Goal: Task Accomplishment & Management: Complete application form

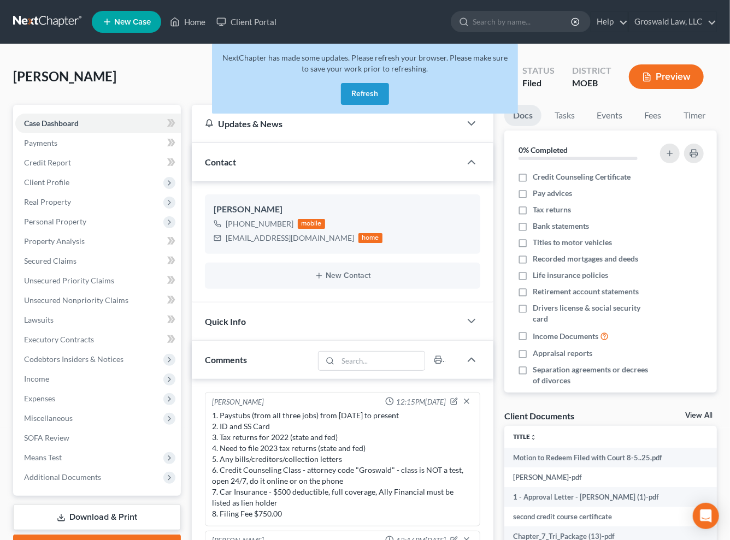
scroll to position [1772, 0]
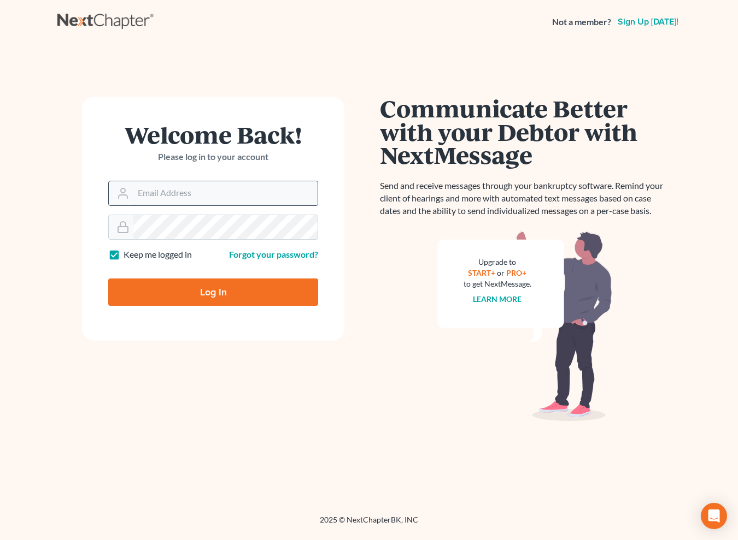
click at [202, 190] on input "Email Address" at bounding box center [225, 193] width 184 height 24
type input "[PERSON_NAME][EMAIL_ADDRESS][DOMAIN_NAME]"
click at [108, 279] on input "Log In" at bounding box center [213, 292] width 210 height 27
type input "Thinking..."
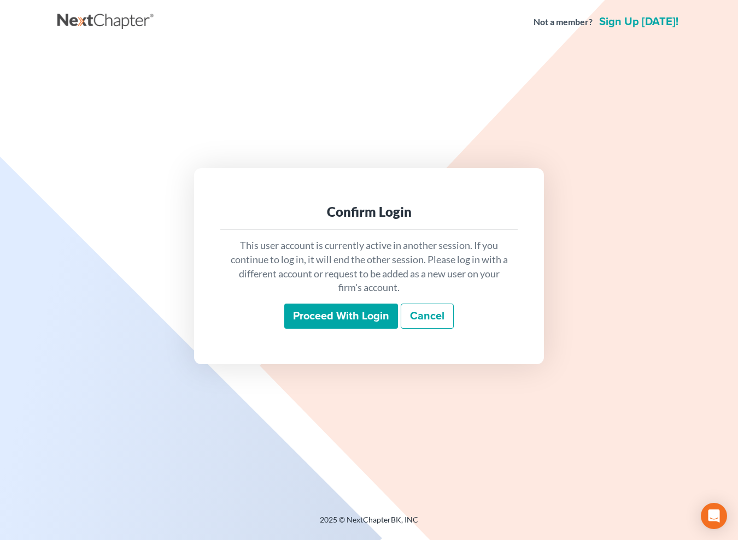
click at [326, 326] on input "Proceed with login" at bounding box center [341, 316] width 114 height 25
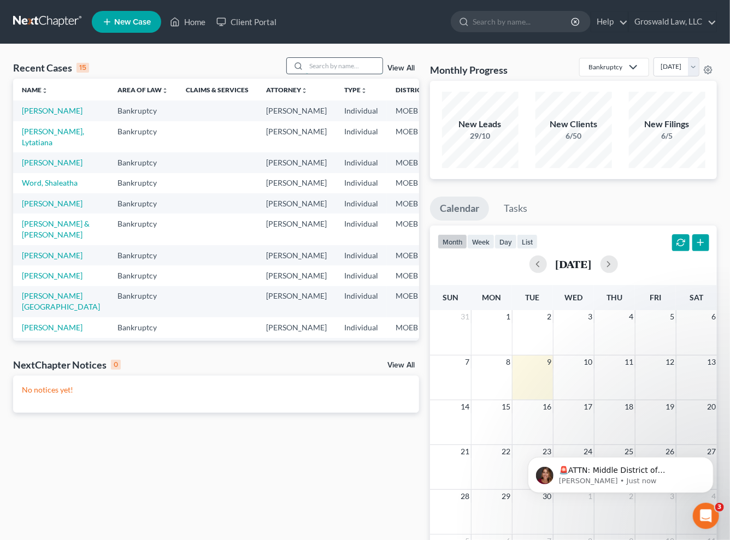
click at [348, 62] on input "search" at bounding box center [344, 66] width 77 height 16
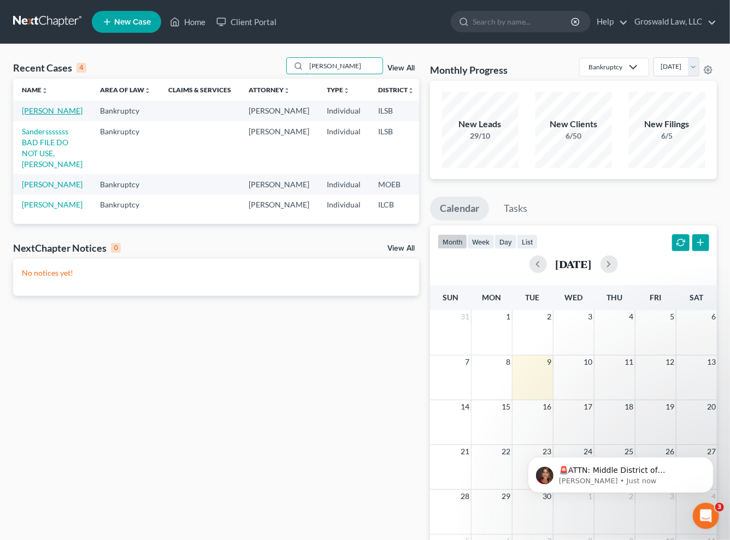
type input "sanders"
click at [27, 115] on link "Sanders, Tonya" at bounding box center [52, 110] width 61 height 9
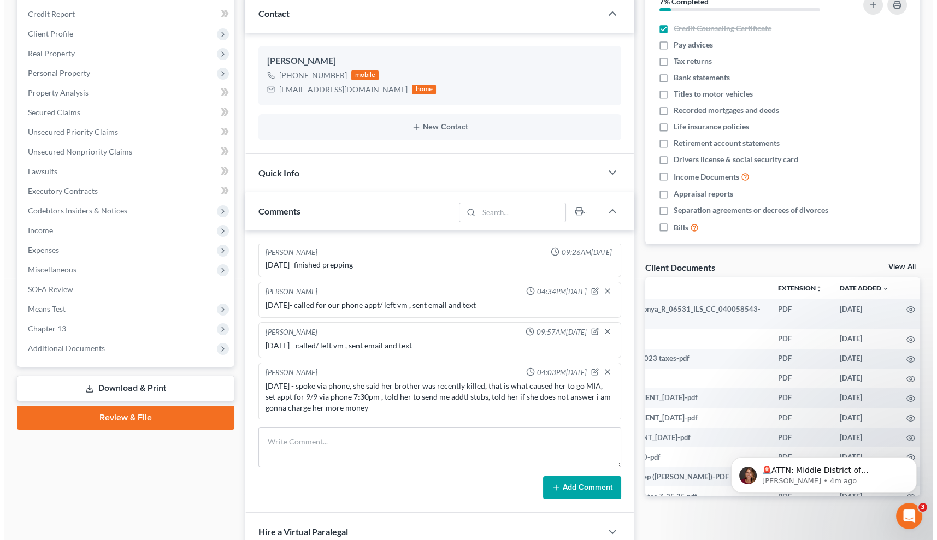
scroll to position [0, 77]
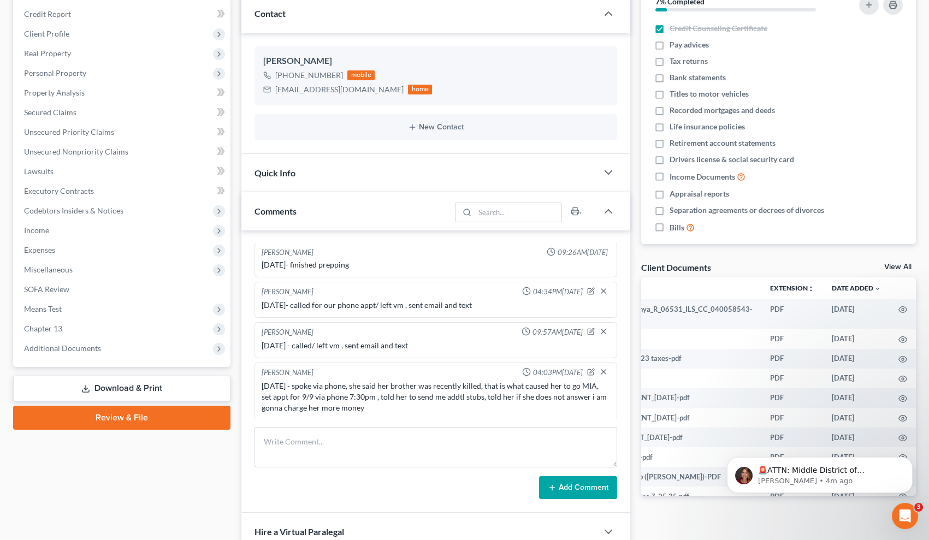
drag, startPoint x: 669, startPoint y: 490, endPoint x: 101, endPoint y: 57, distance: 714.8
click at [737, 338] on icon "button" at bounding box center [903, 340] width 9 height 9
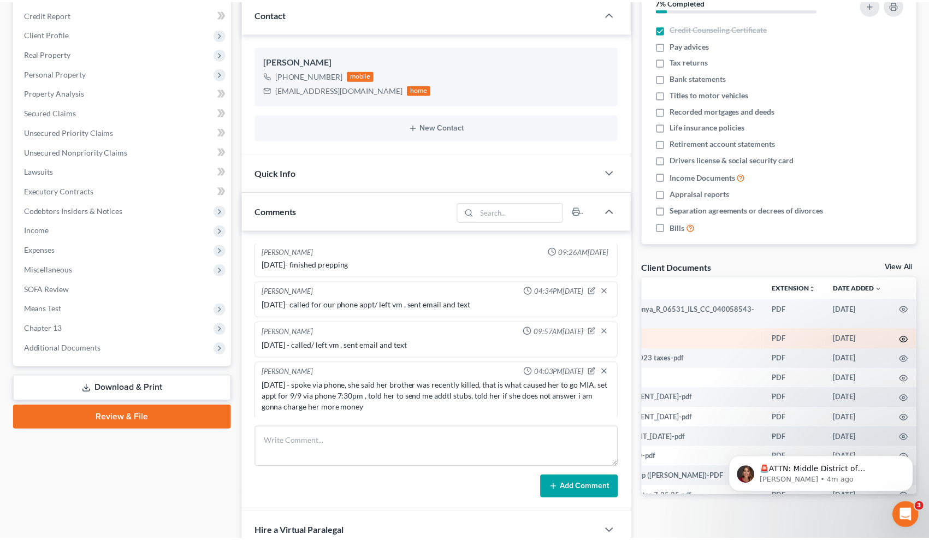
scroll to position [0, 75]
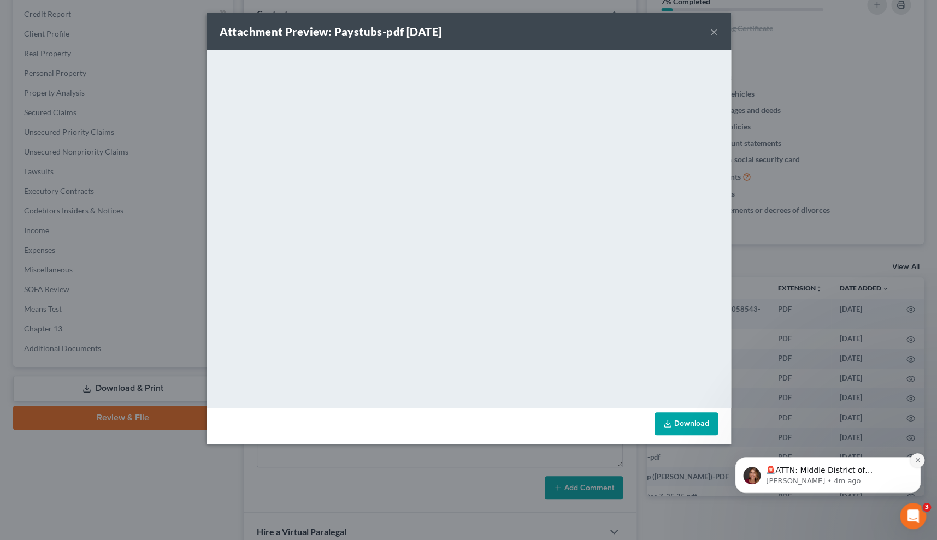
click at [737, 462] on icon "Dismiss notification" at bounding box center [918, 460] width 6 height 6
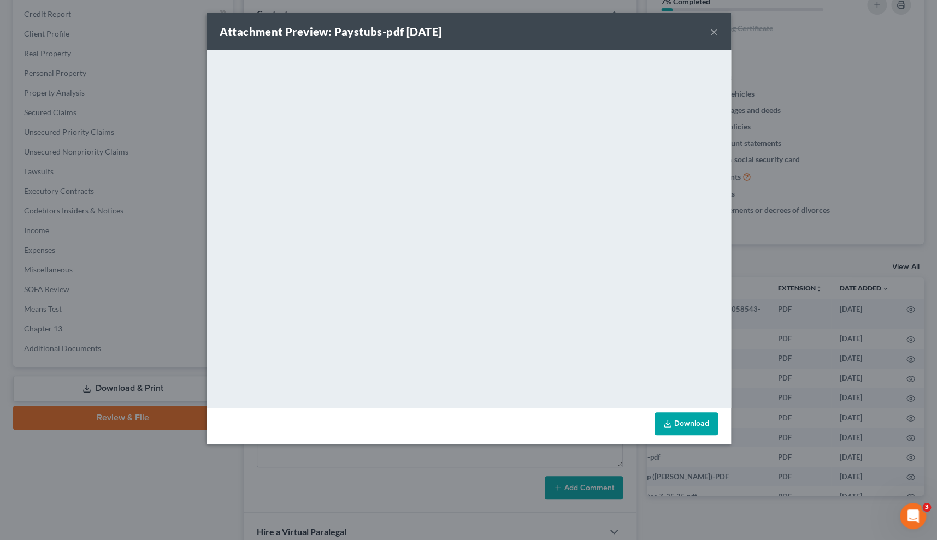
click at [716, 32] on button "×" at bounding box center [714, 31] width 8 height 13
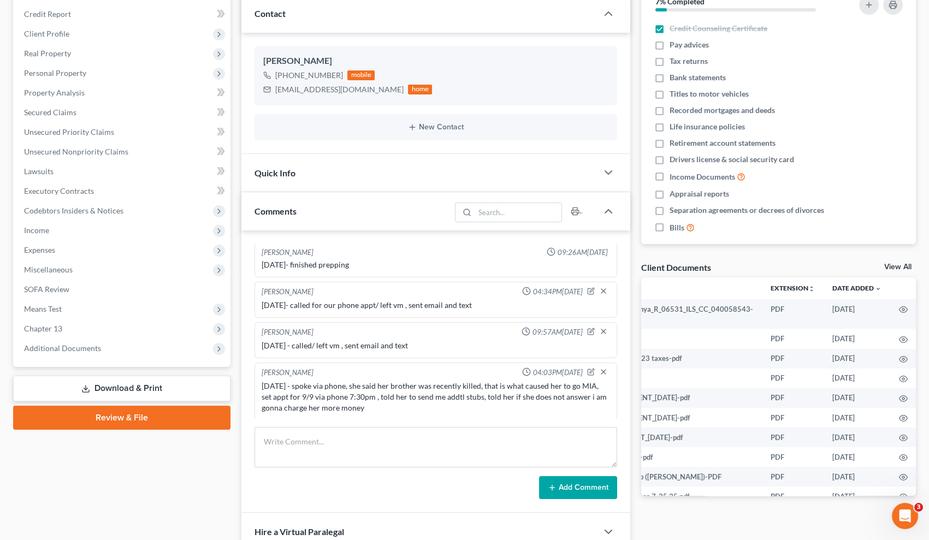
click at [638, 356] on div "Docs Tasks Events Fees Timer 7% Completed Nothing here yet! Credit Counseling C…" at bounding box center [779, 292] width 286 height 672
click at [632, 439] on div "Updates & News × Illinois Southern District Notes Take a look at NextChapter's …" at bounding box center [436, 292] width 400 height 672
click at [65, 228] on span "Income" at bounding box center [122, 231] width 215 height 20
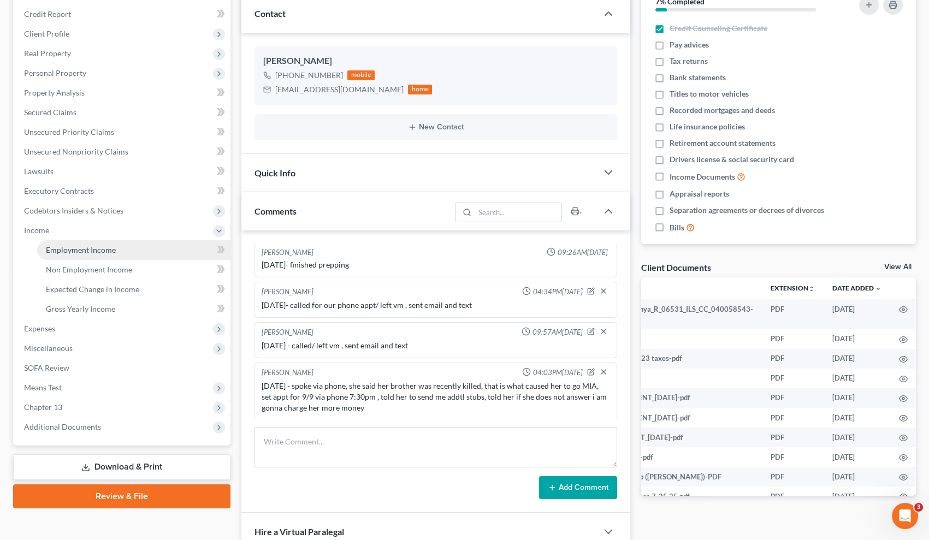
click at [70, 250] on span "Employment Income" at bounding box center [81, 249] width 70 height 9
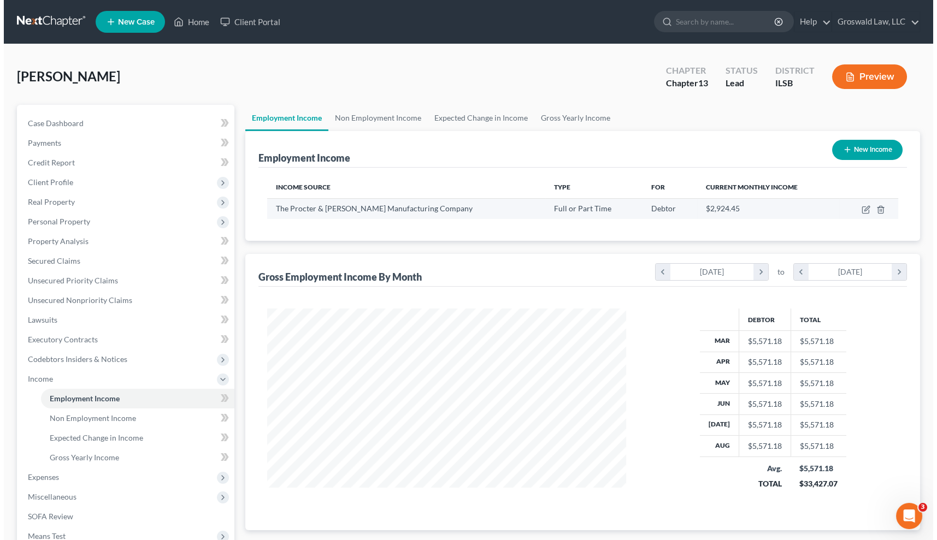
scroll to position [196, 380]
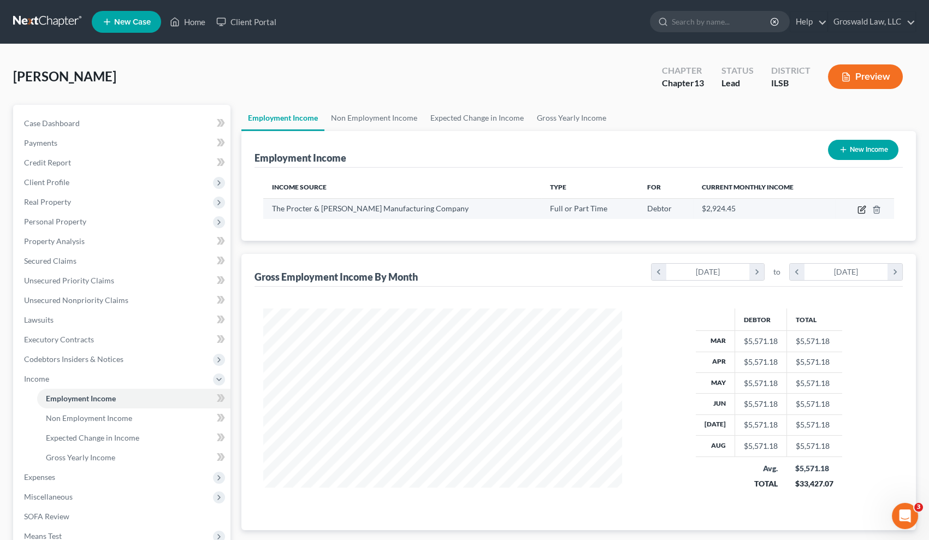
click at [737, 208] on icon "button" at bounding box center [862, 209] width 9 height 9
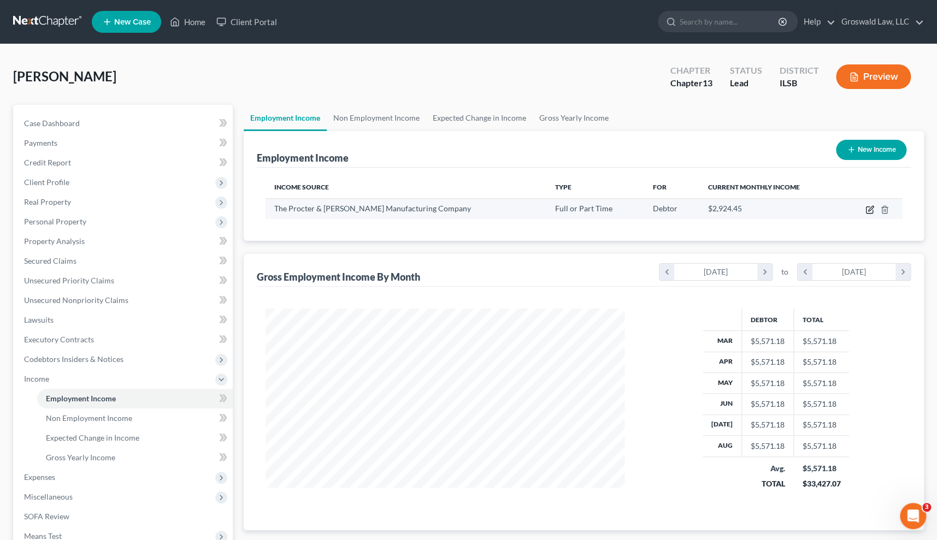
select select "0"
select select "36"
select select "0"
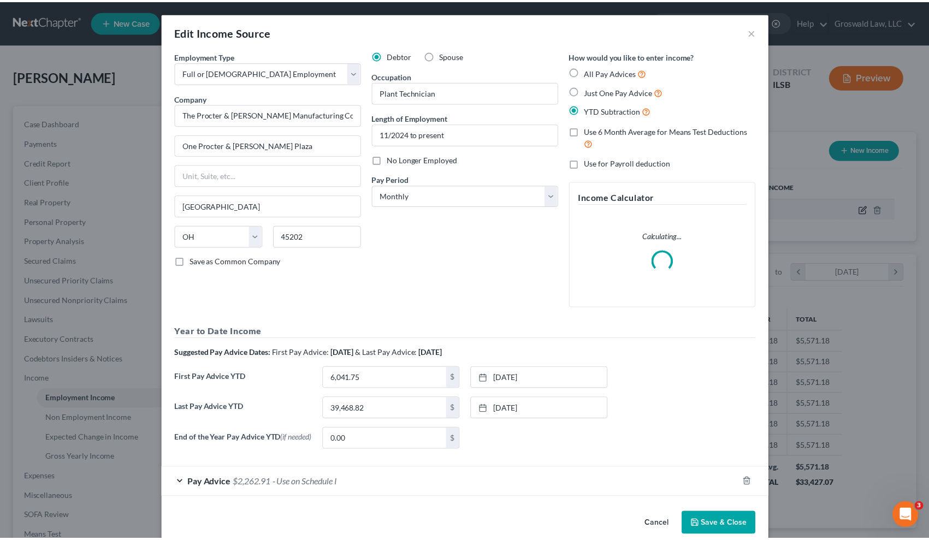
scroll to position [196, 384]
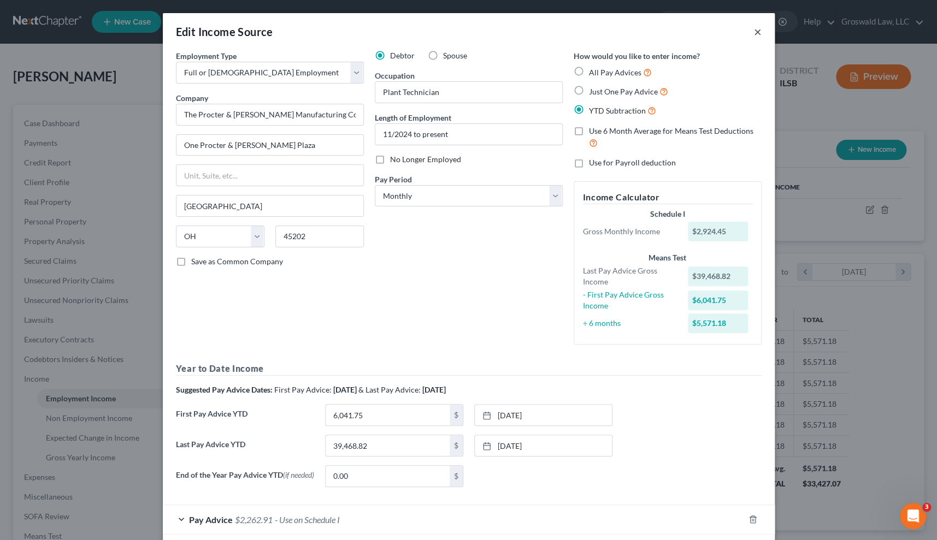
click at [737, 32] on button "×" at bounding box center [758, 31] width 8 height 13
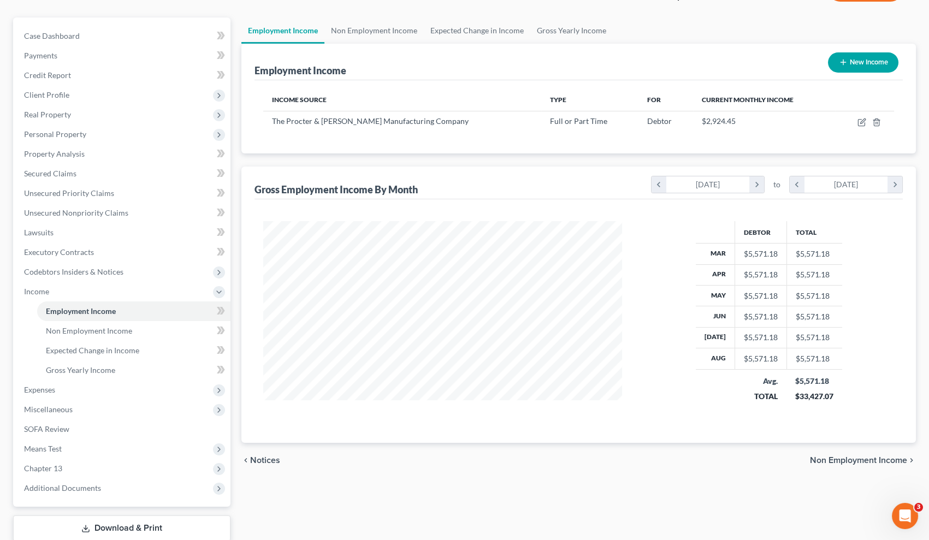
scroll to position [157, 0]
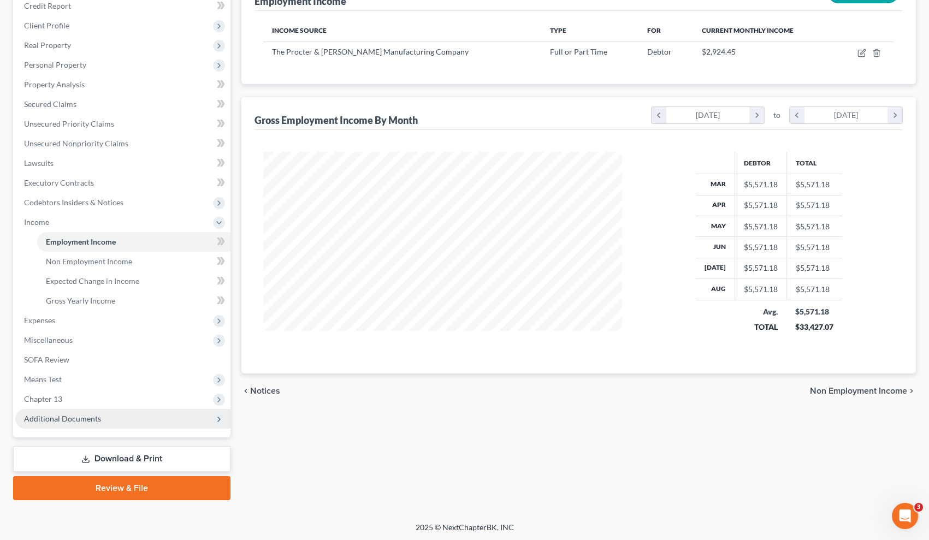
click at [67, 415] on span "Additional Documents" at bounding box center [62, 418] width 77 height 9
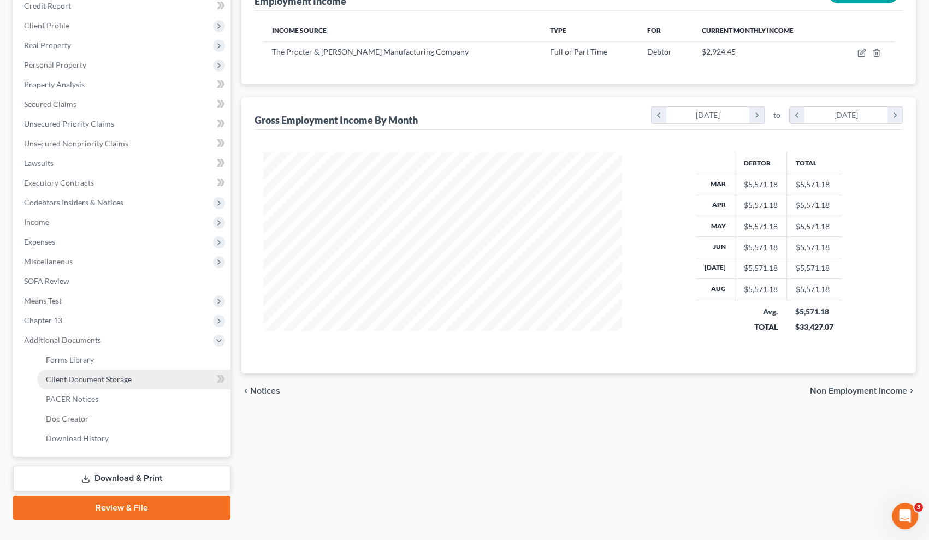
click at [104, 380] on span "Client Document Storage" at bounding box center [89, 379] width 86 height 9
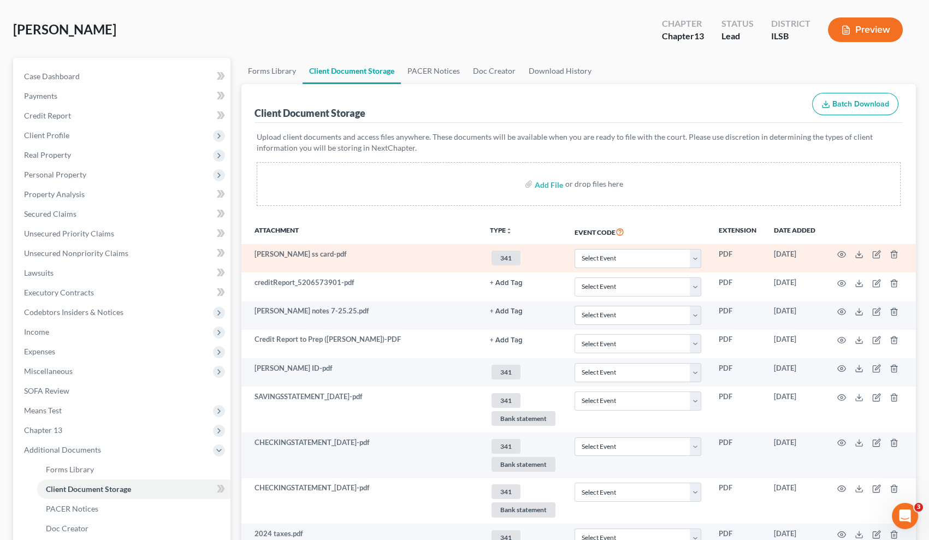
scroll to position [228, 0]
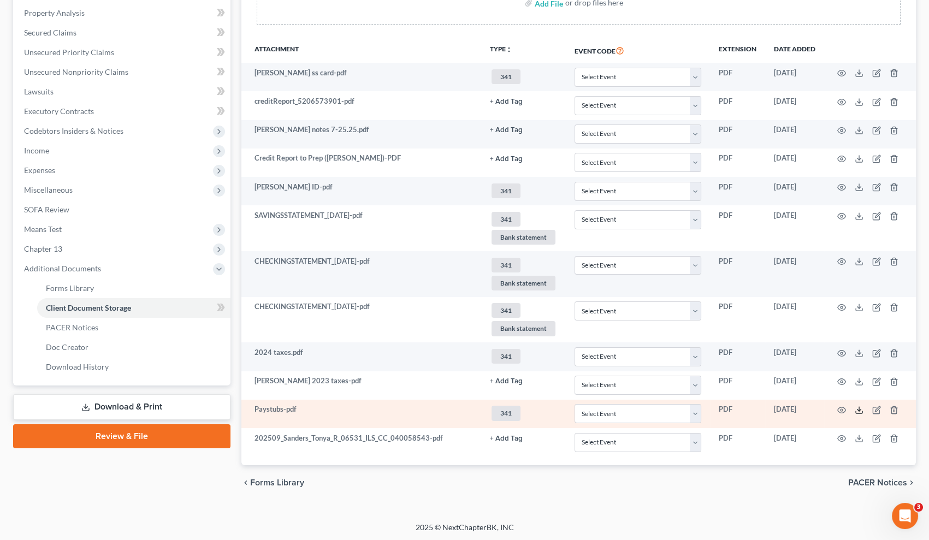
click at [737, 411] on icon at bounding box center [859, 410] width 9 height 9
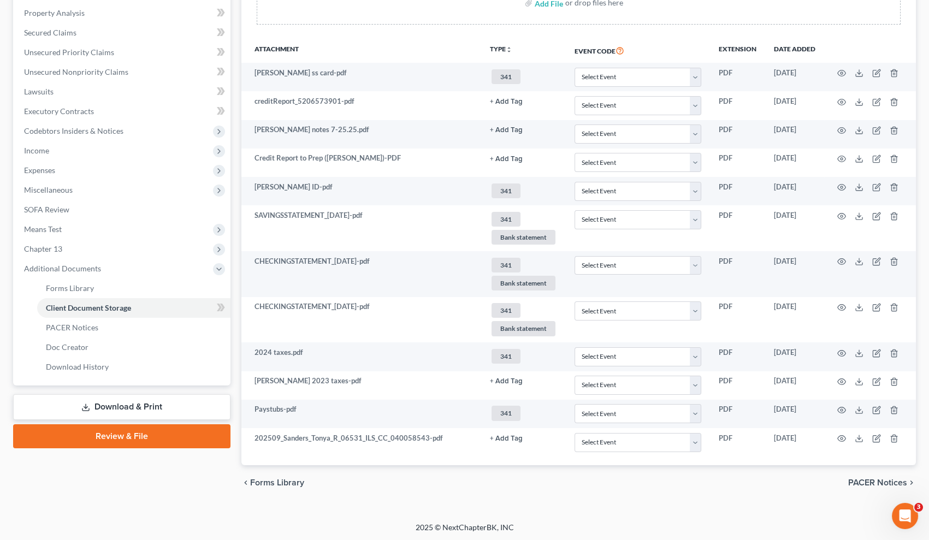
click at [250, 27] on div "Client Document Storage Batch Download Upload client documents and access files…" at bounding box center [579, 184] width 675 height 563
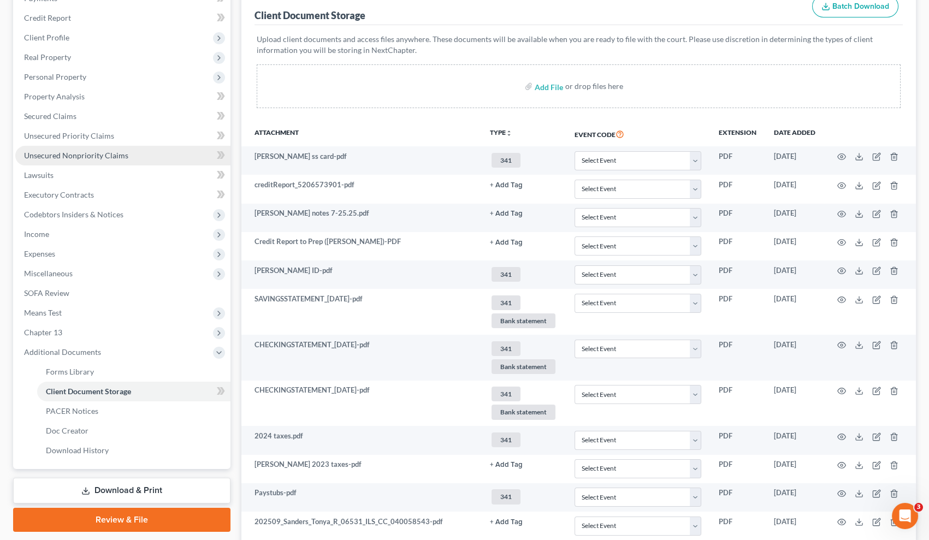
scroll to position [129, 0]
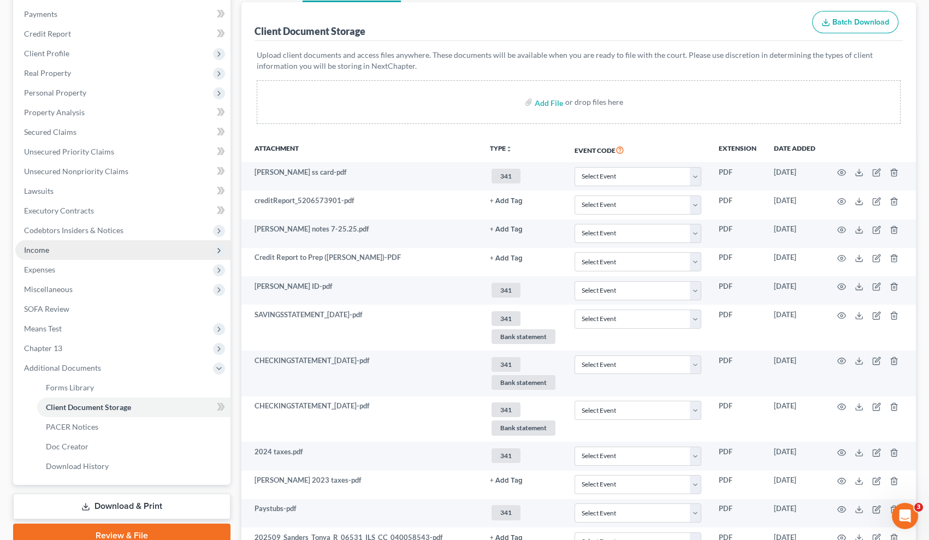
click at [63, 252] on span "Income" at bounding box center [122, 250] width 215 height 20
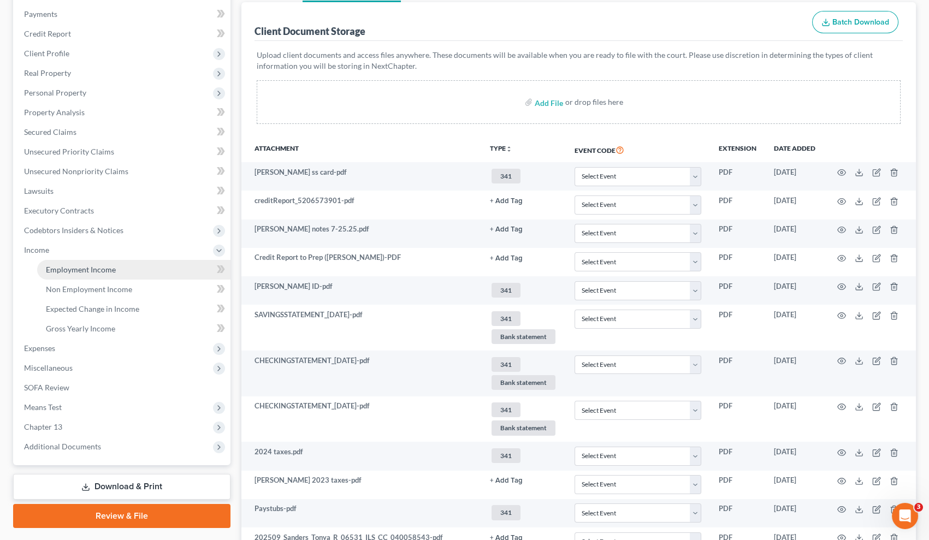
click at [116, 274] on link "Employment Income" at bounding box center [133, 270] width 193 height 20
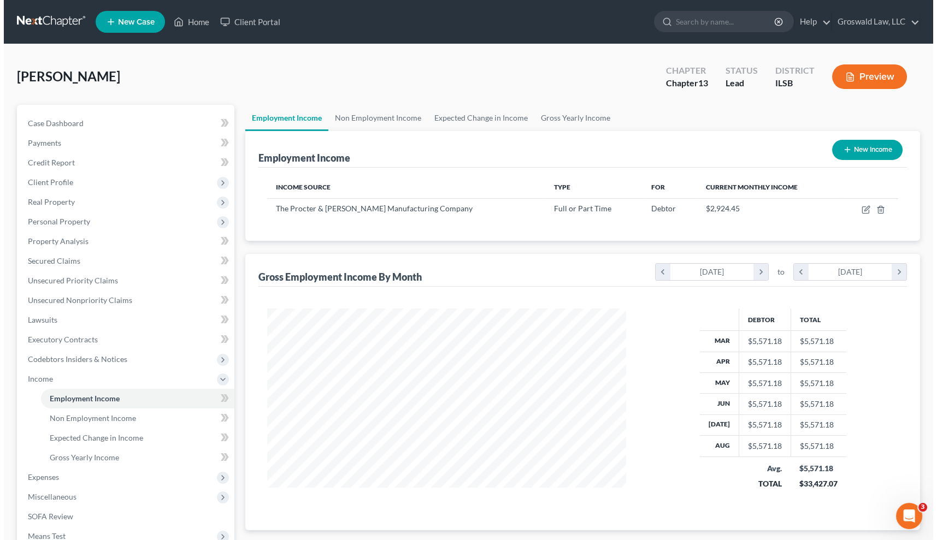
scroll to position [196, 380]
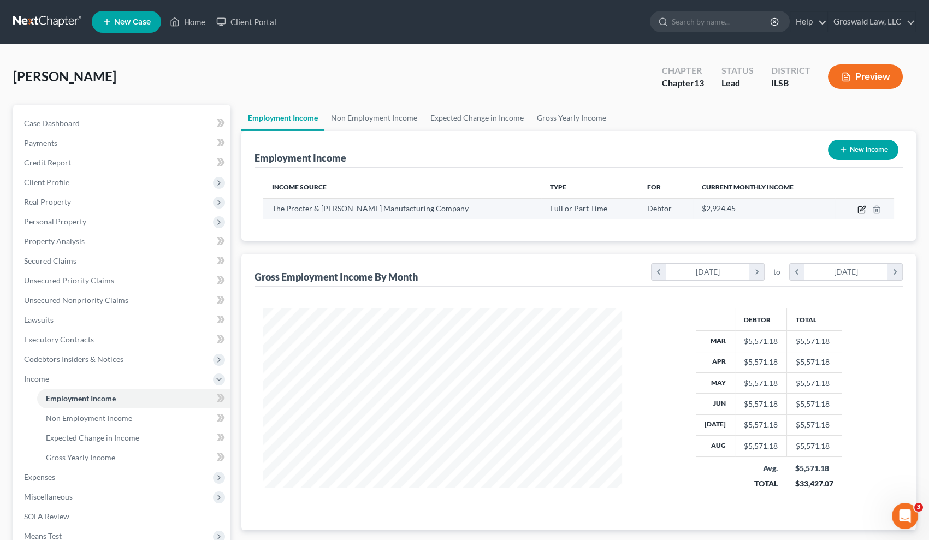
click at [737, 207] on icon "button" at bounding box center [862, 209] width 9 height 9
select select "0"
select select "36"
select select "0"
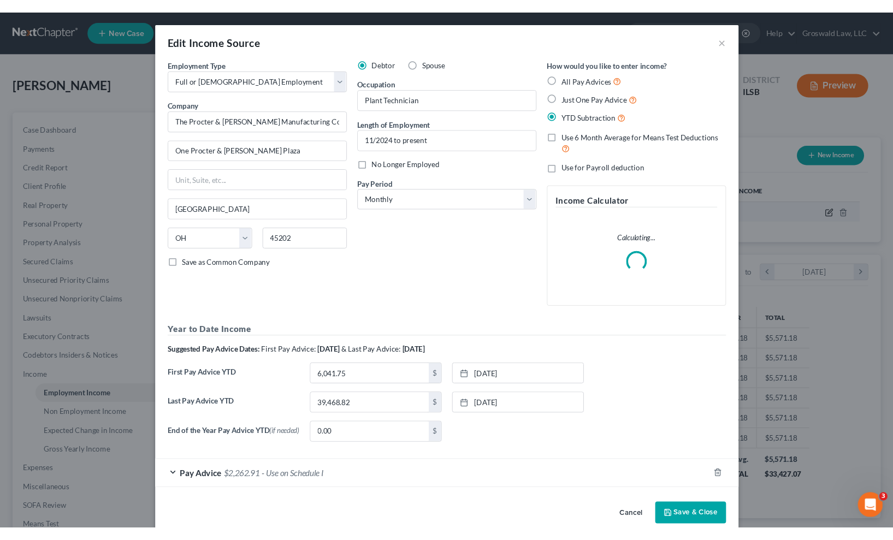
scroll to position [196, 384]
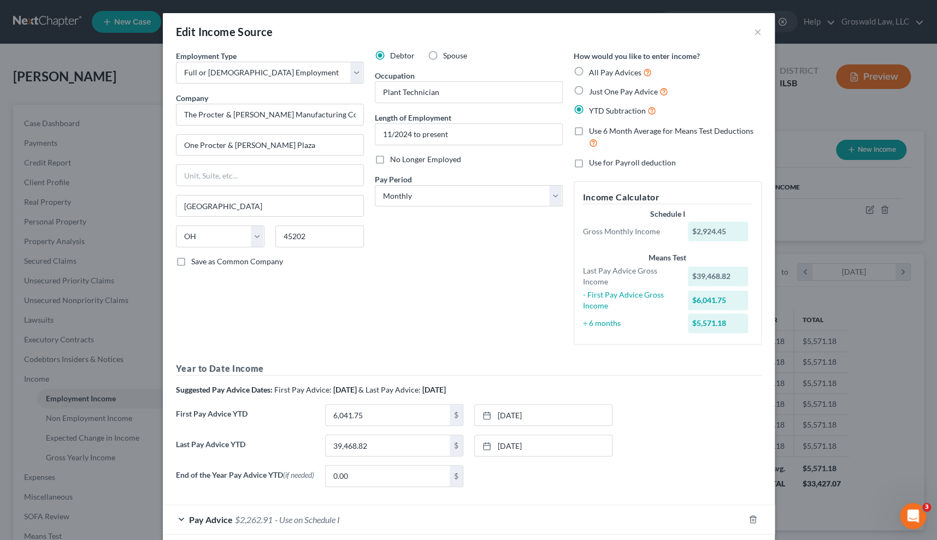
click at [420, 344] on div "Debtor Spouse Occupation Plant Technician Length of Employment 11/2024 to prese…" at bounding box center [468, 201] width 199 height 303
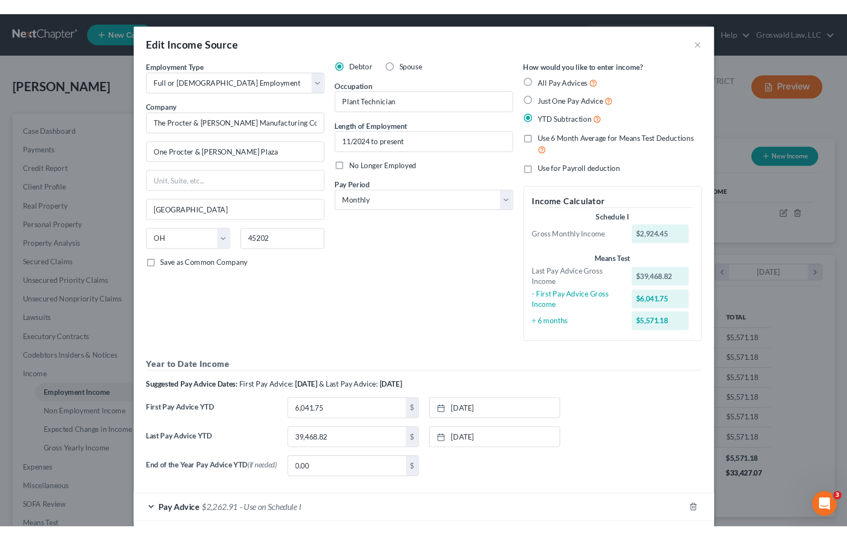
scroll to position [546244, 546095]
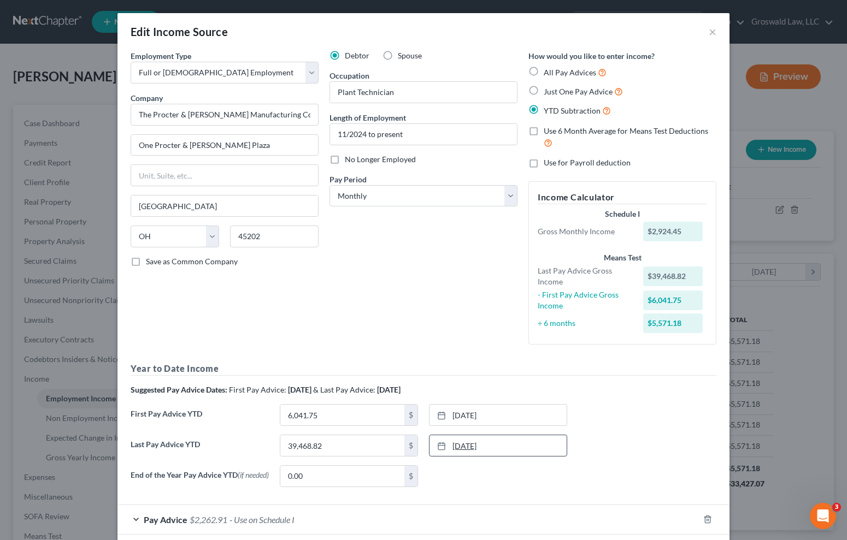
click at [443, 450] on link "7/31/2025" at bounding box center [498, 446] width 137 height 21
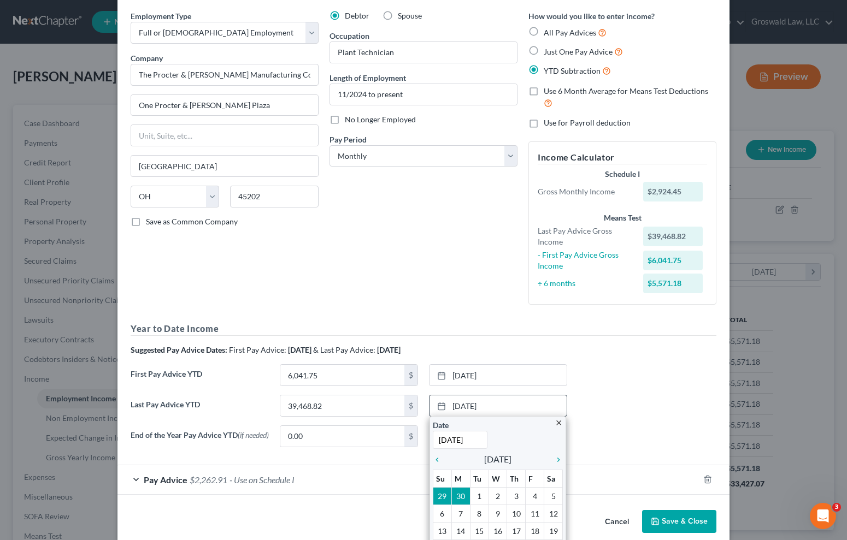
scroll to position [93, 0]
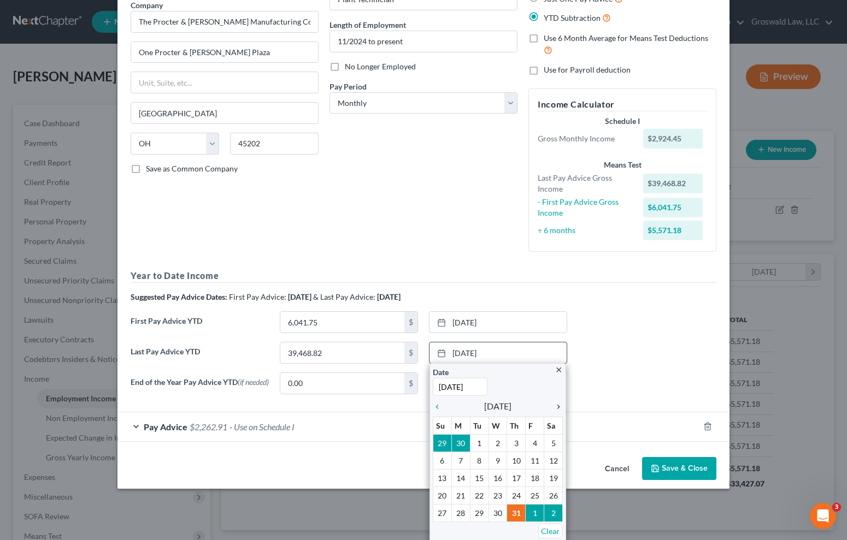
click at [554, 405] on icon "chevron_right" at bounding box center [556, 407] width 14 height 9
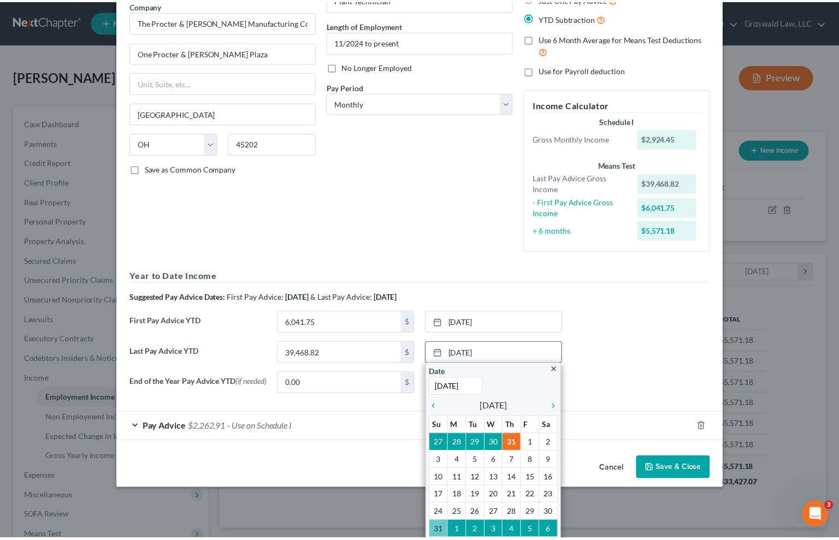
scroll to position [56, 0]
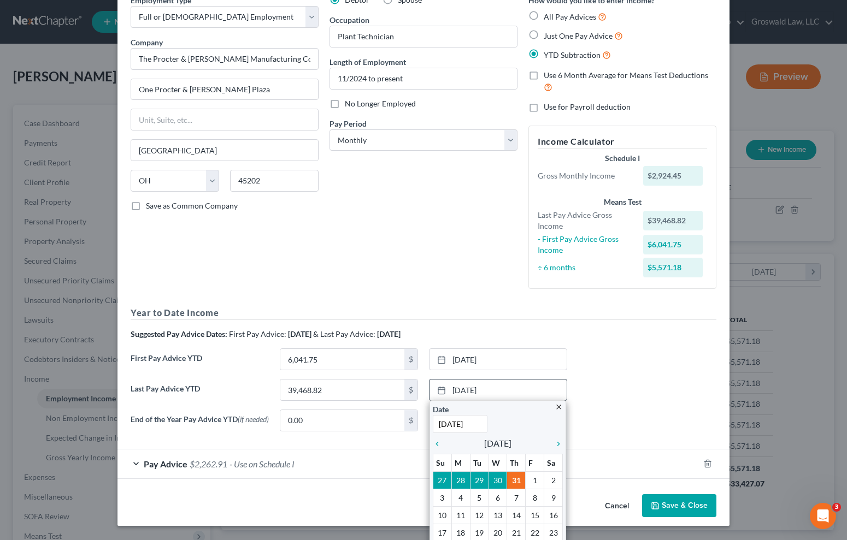
drag, startPoint x: 443, startPoint y: 531, endPoint x: 403, endPoint y: 503, distance: 48.2
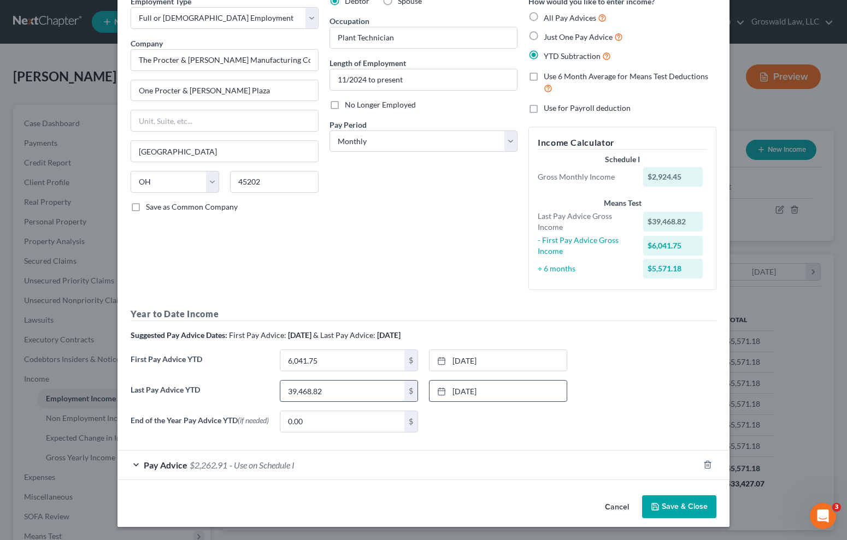
drag, startPoint x: 357, startPoint y: 390, endPoint x: 355, endPoint y: 383, distance: 8.1
click at [357, 390] on input "39,468.82" at bounding box center [342, 391] width 124 height 21
type input "48,776.16"
click at [673, 508] on button "Save & Close" at bounding box center [679, 507] width 74 height 23
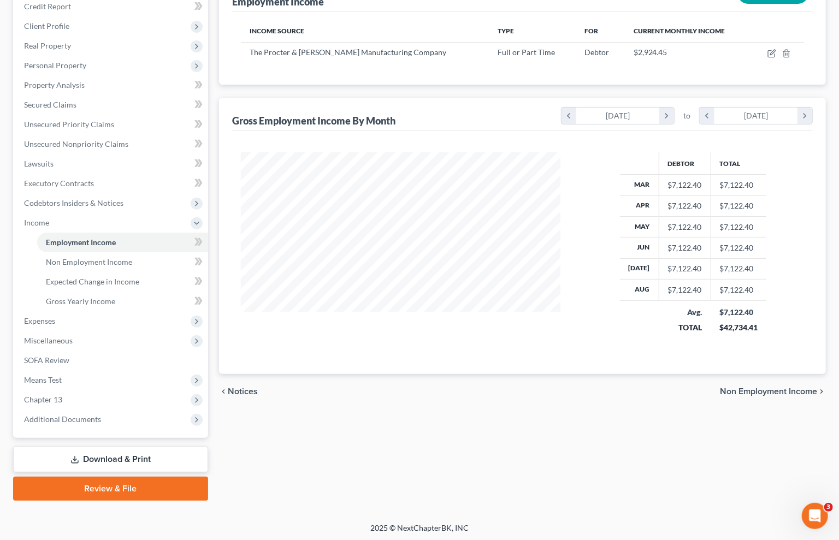
scroll to position [157, 0]
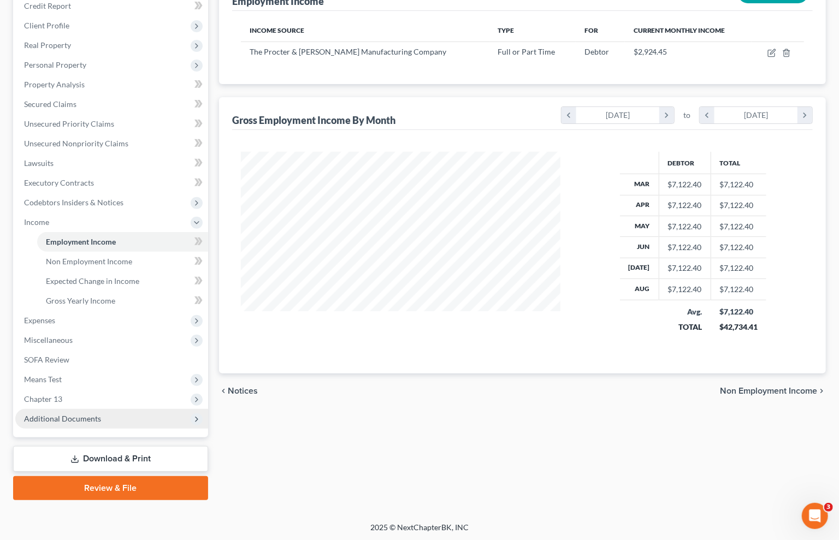
click at [80, 422] on span "Additional Documents" at bounding box center [111, 419] width 193 height 20
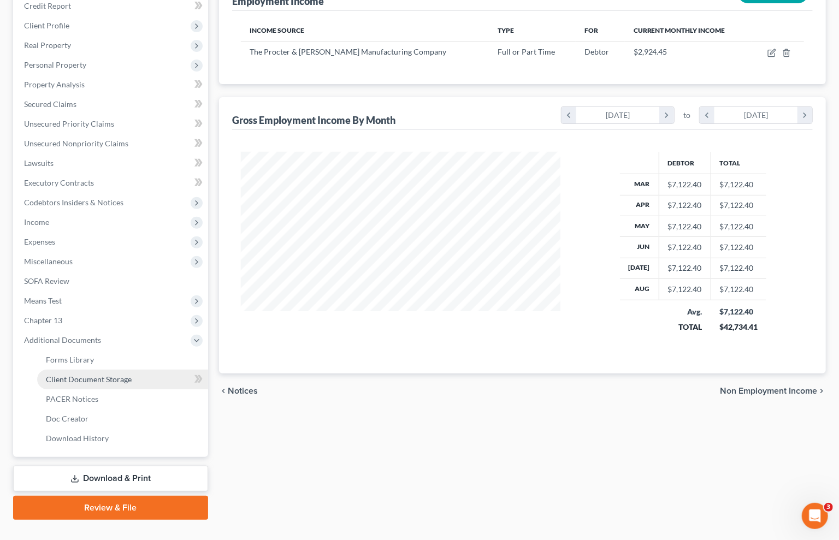
click at [105, 373] on link "Client Document Storage" at bounding box center [122, 380] width 171 height 20
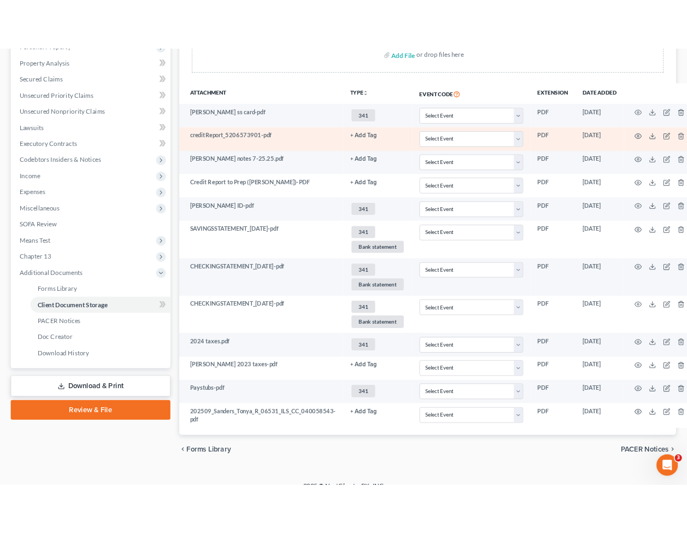
scroll to position [237, 0]
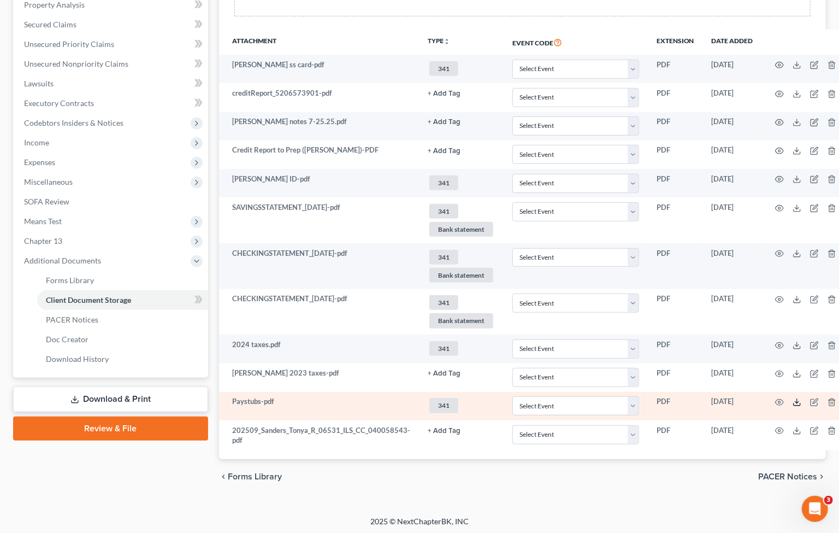
click at [737, 401] on icon at bounding box center [797, 402] width 9 height 9
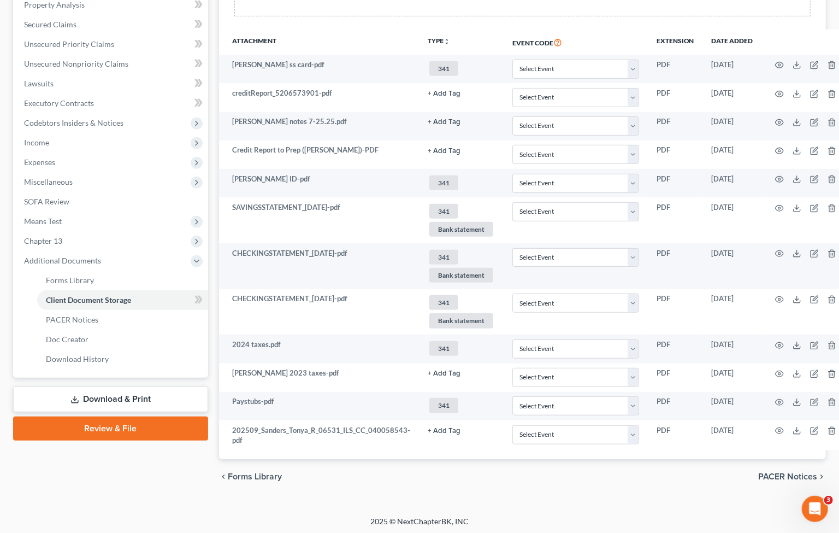
drag, startPoint x: 558, startPoint y: 493, endPoint x: 556, endPoint y: 487, distance: 6.2
click at [558, 493] on div "Petition Navigation Case Dashboard Payments Invoices Payments Payments Credit R…" at bounding box center [419, 185] width 813 height 634
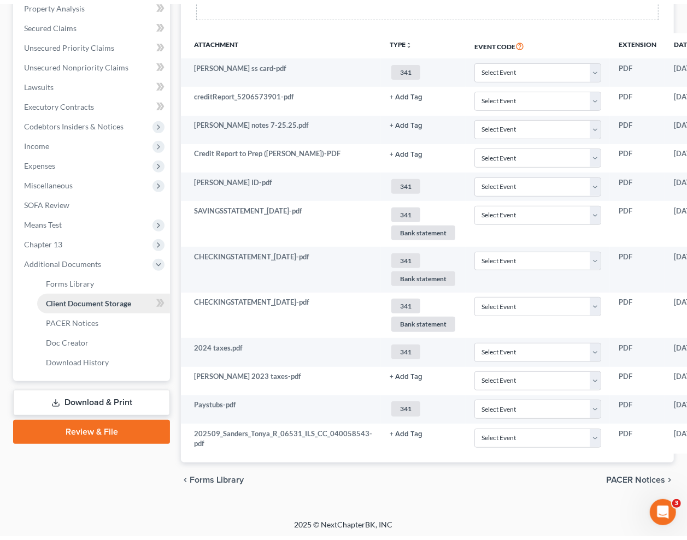
scroll to position [38, 0]
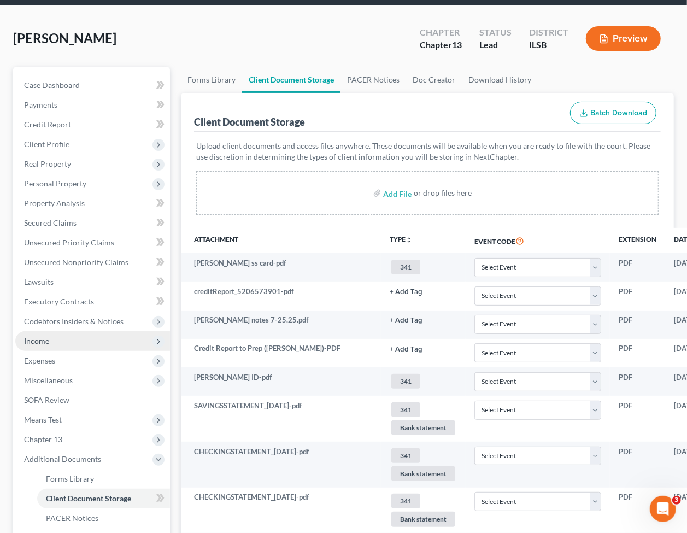
click at [61, 344] on span "Income" at bounding box center [92, 341] width 155 height 20
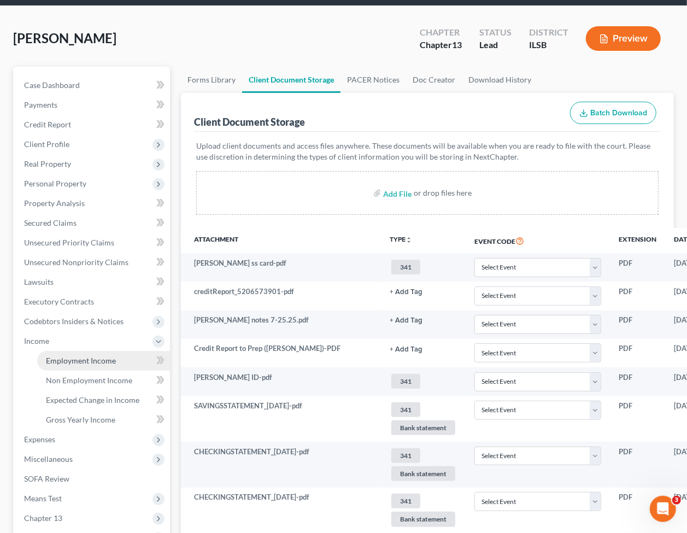
click at [85, 358] on span "Employment Income" at bounding box center [81, 360] width 70 height 9
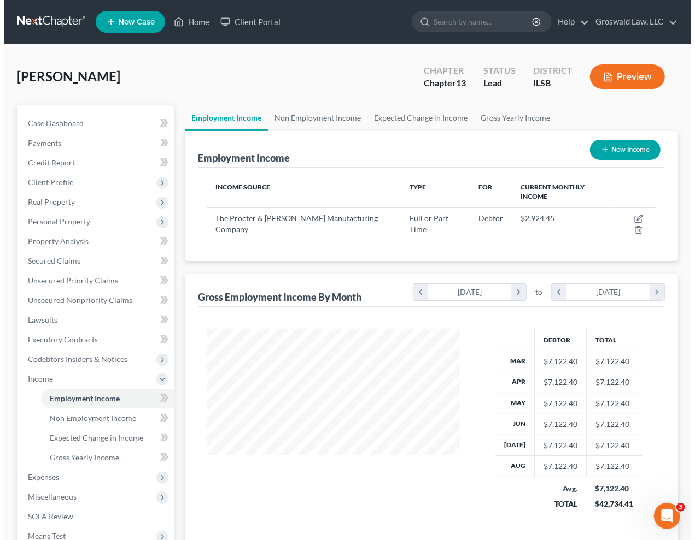
scroll to position [196, 274]
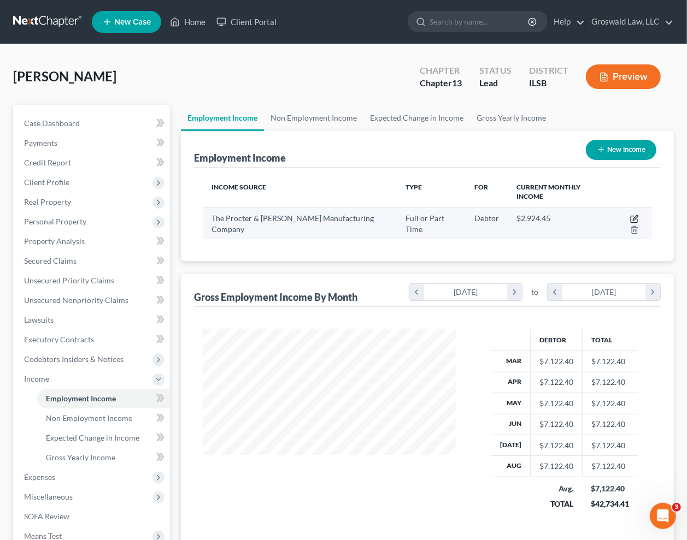
click at [630, 215] on icon "button" at bounding box center [634, 219] width 9 height 9
select select "0"
select select "36"
select select "0"
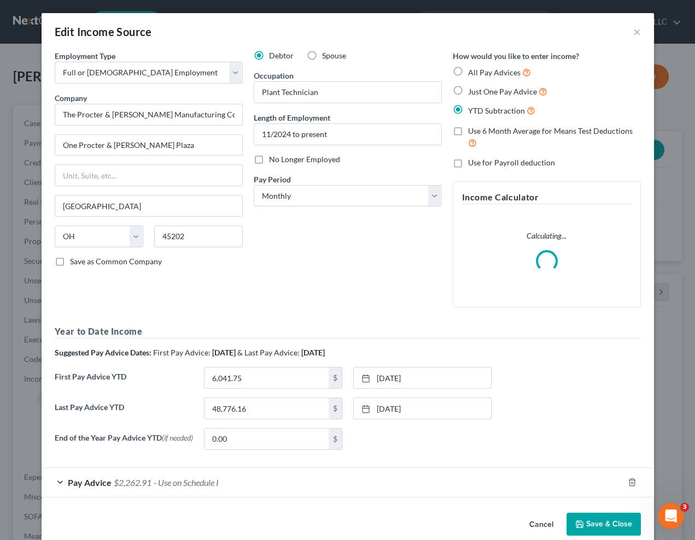
scroll to position [196, 278]
click at [426, 374] on link "1/31/2025" at bounding box center [422, 378] width 137 height 21
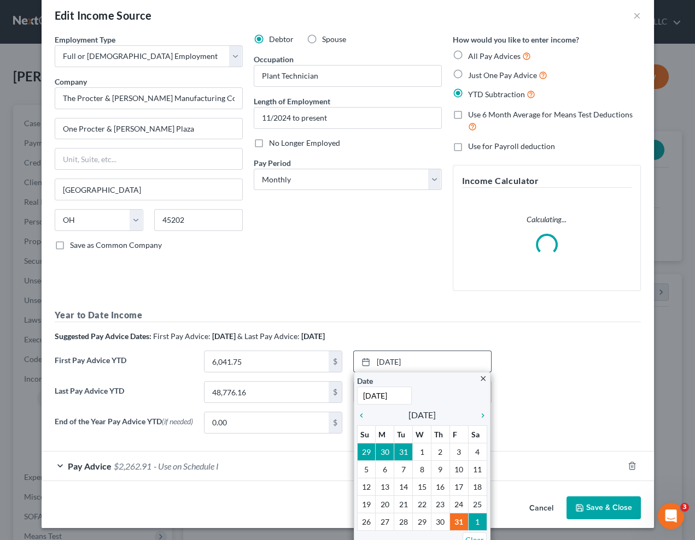
scroll to position [26, 0]
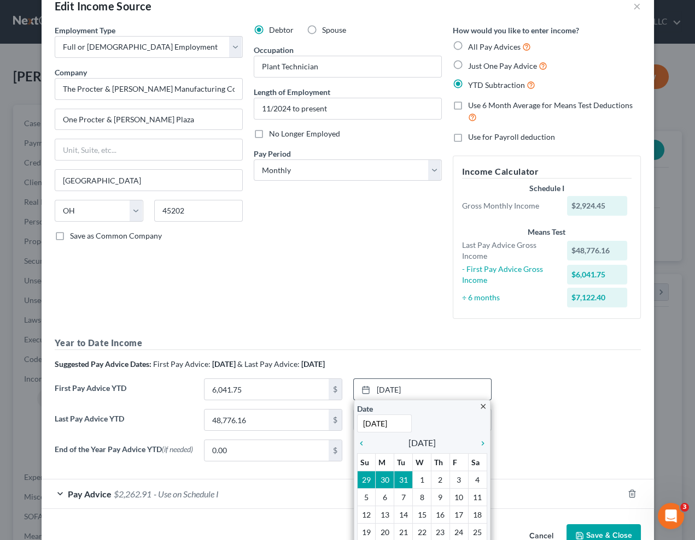
drag, startPoint x: 476, startPoint y: 443, endPoint x: 474, endPoint y: 432, distance: 11.1
click at [476, 442] on icon "chevron_right" at bounding box center [480, 443] width 14 height 9
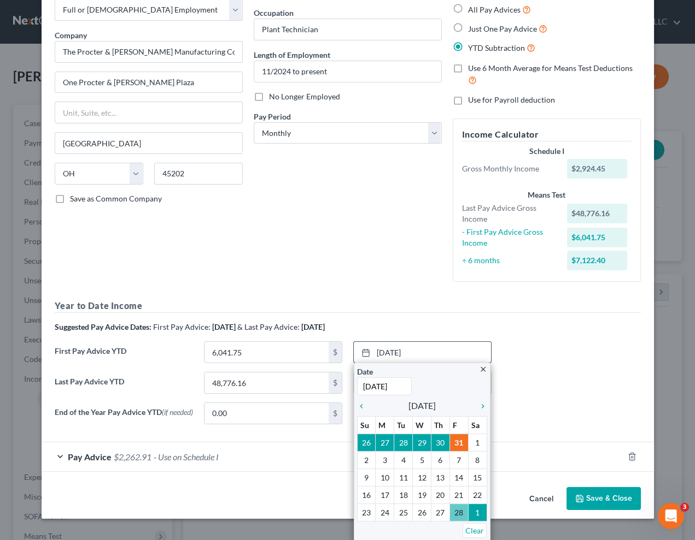
scroll to position [56, 0]
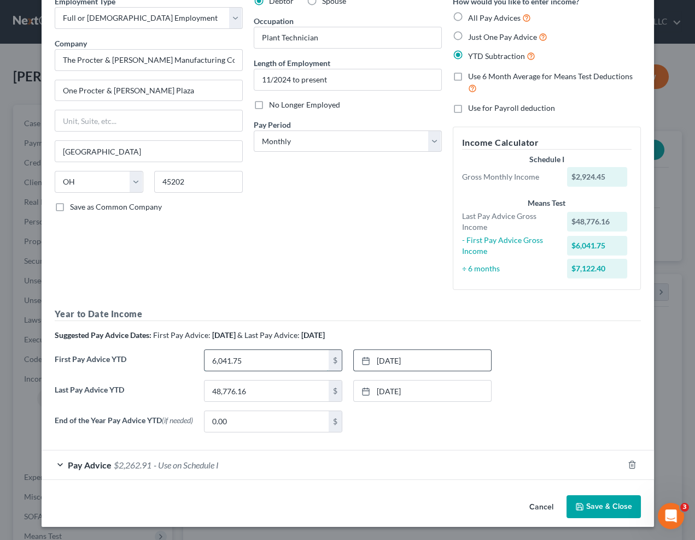
click at [286, 354] on input "6,041.75" at bounding box center [266, 360] width 124 height 21
type input "9,906.03"
drag, startPoint x: 320, startPoint y: 246, endPoint x: 298, endPoint y: 248, distance: 21.4
click at [320, 245] on div "Debtor Spouse Occupation Plant Technician Length of Employment 11/2024 to prese…" at bounding box center [347, 147] width 199 height 303
click at [333, 255] on div "Debtor Spouse Occupation Plant Technician Length of Employment 11/2024 to prese…" at bounding box center [347, 147] width 199 height 303
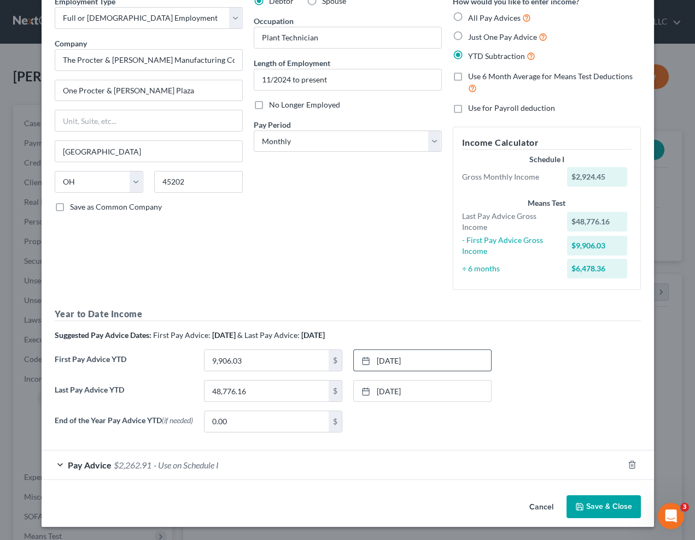
click at [207, 469] on span "- Use on Schedule I" at bounding box center [186, 465] width 65 height 10
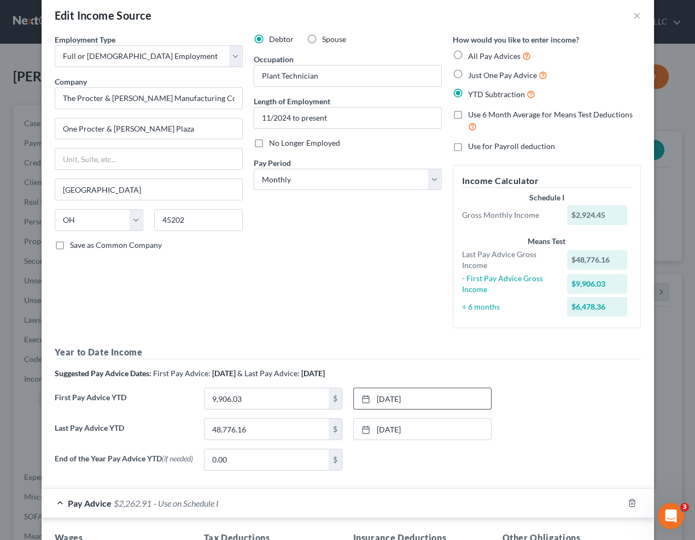
scroll to position [6, 0]
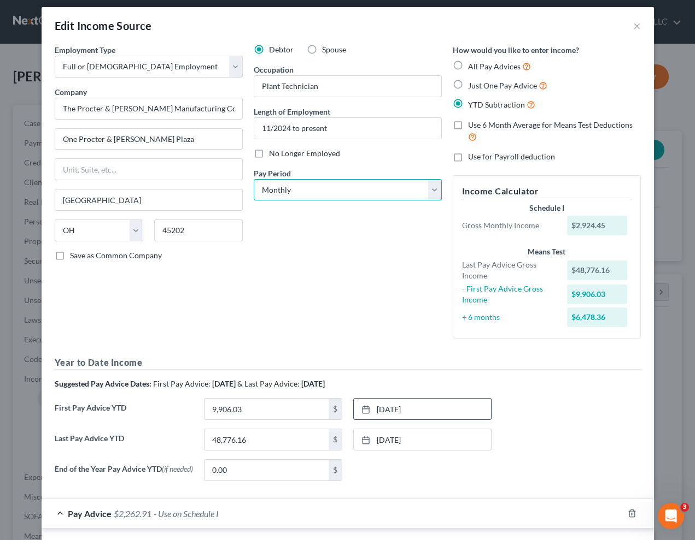
click at [317, 200] on div "Debtor Spouse Occupation Plant Technician Length of Employment 11/2024 to prese…" at bounding box center [347, 195] width 199 height 303
select select "2"
click at [254, 179] on select "Select Monthly Twice Monthly Every Other Week Weekly" at bounding box center [348, 190] width 188 height 22
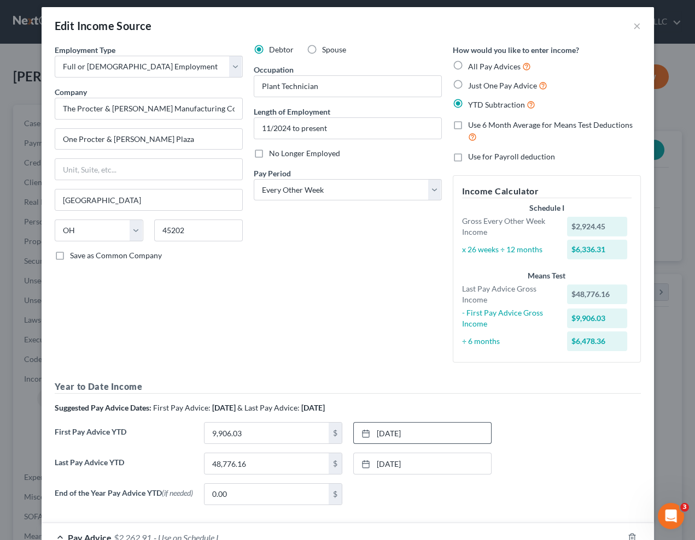
click at [327, 290] on div "Debtor Spouse Occupation Plant Technician Length of Employment 11/2024 to prese…" at bounding box center [347, 207] width 199 height 327
click at [384, 293] on div "Debtor Spouse Occupation Plant Technician Length of Employment 11/2024 to prese…" at bounding box center [347, 207] width 199 height 327
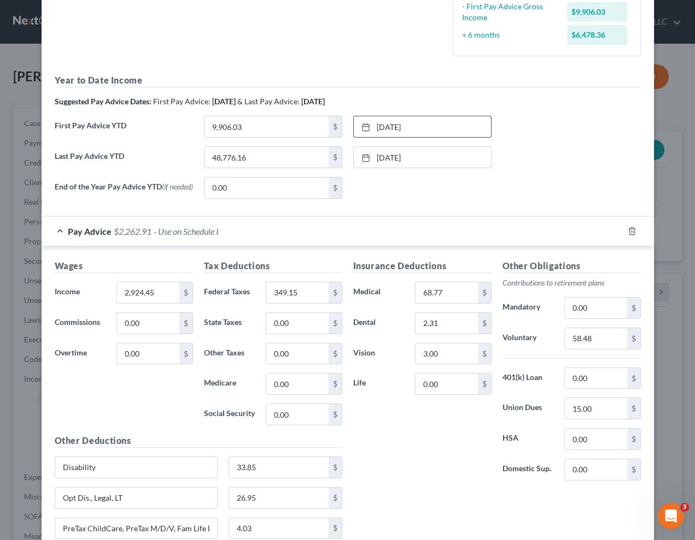
scroll to position [420, 0]
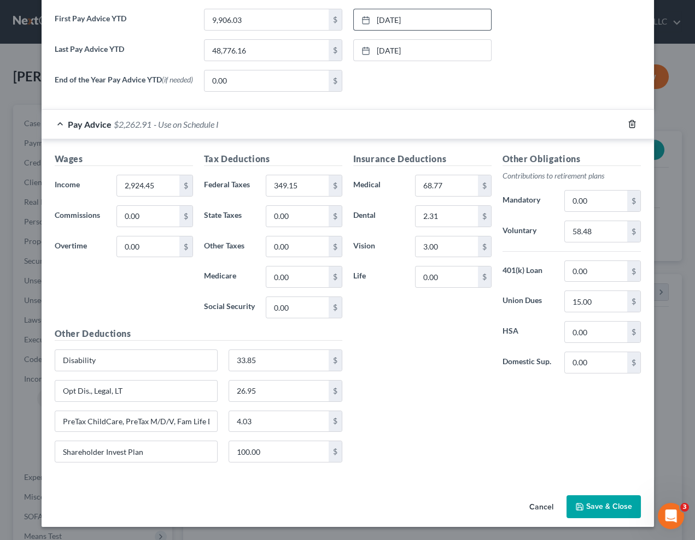
click at [627, 127] on icon "button" at bounding box center [631, 124] width 9 height 9
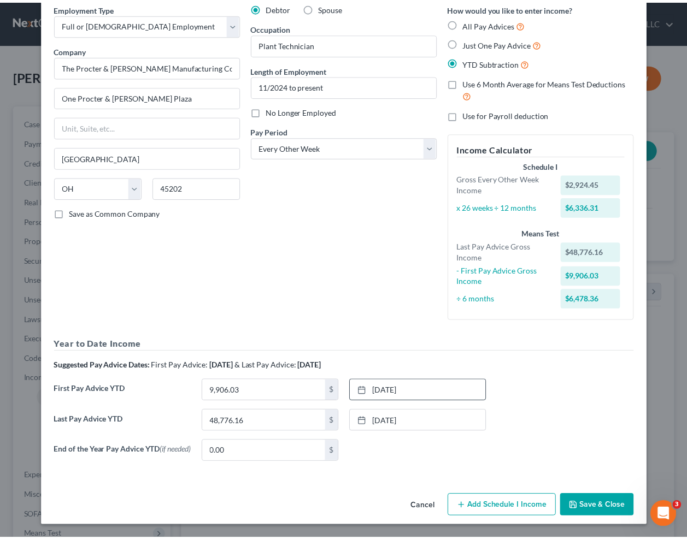
scroll to position [50, 0]
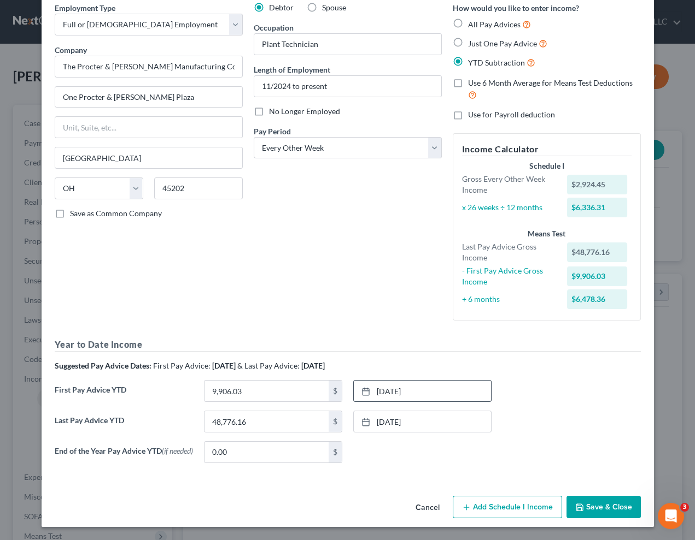
click at [608, 518] on button "Save & Close" at bounding box center [603, 507] width 74 height 23
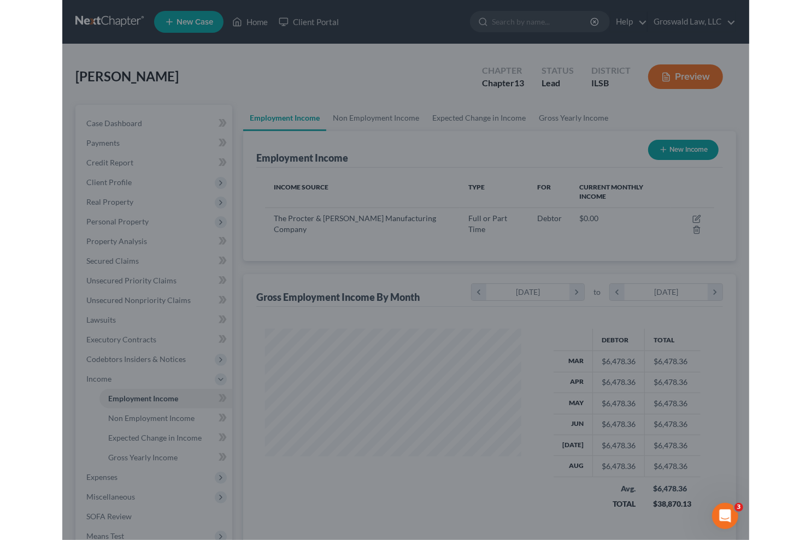
scroll to position [546244, 546164]
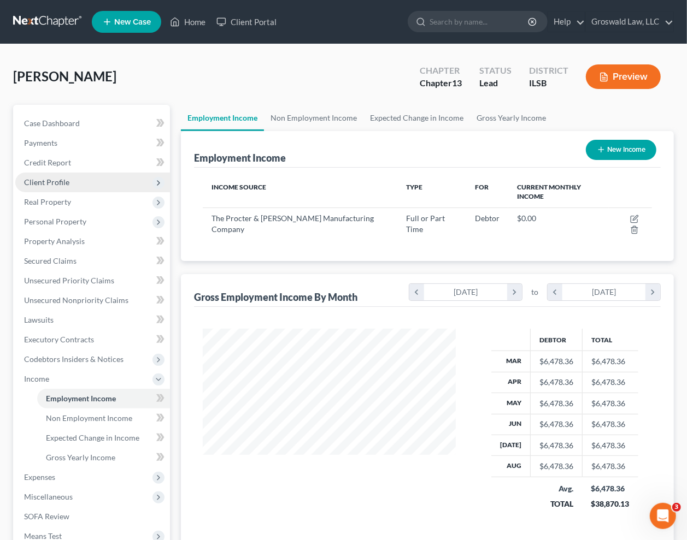
click at [54, 180] on span "Client Profile" at bounding box center [46, 182] width 45 height 9
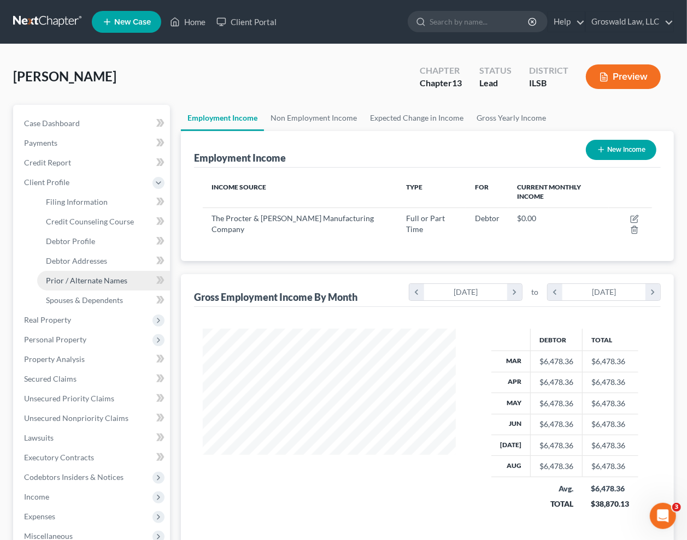
click at [78, 283] on span "Prior / Alternate Names" at bounding box center [86, 280] width 81 height 9
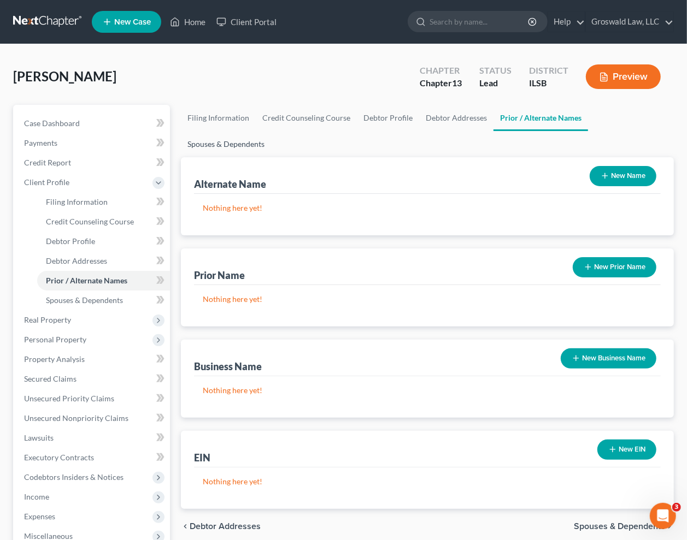
click at [271, 131] on link "Spouses & Dependents" at bounding box center [226, 144] width 90 height 26
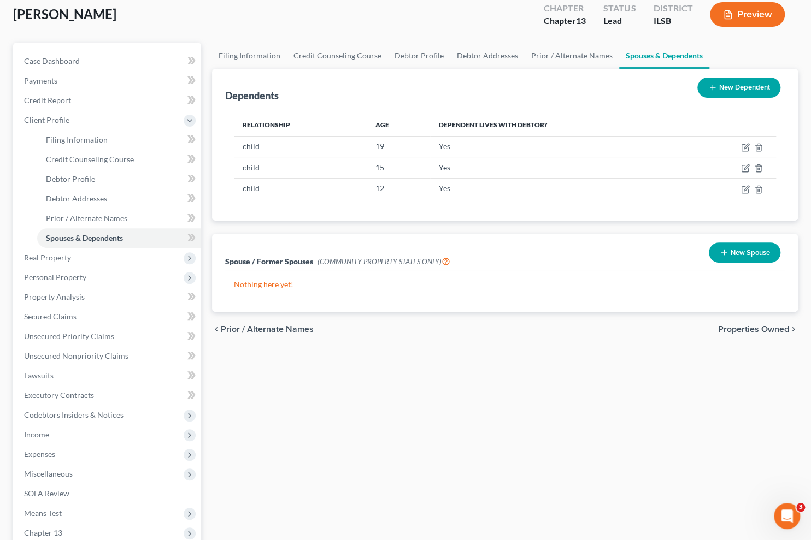
scroll to position [197, 0]
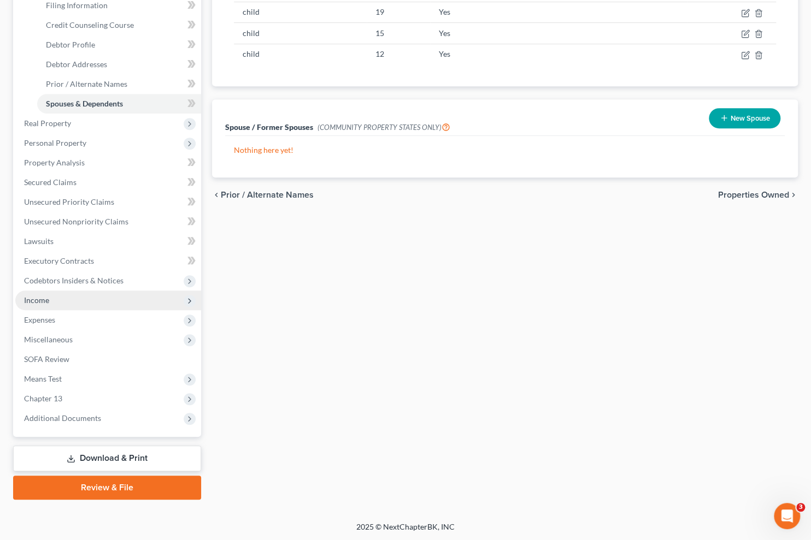
click at [61, 304] on span "Income" at bounding box center [108, 301] width 186 height 20
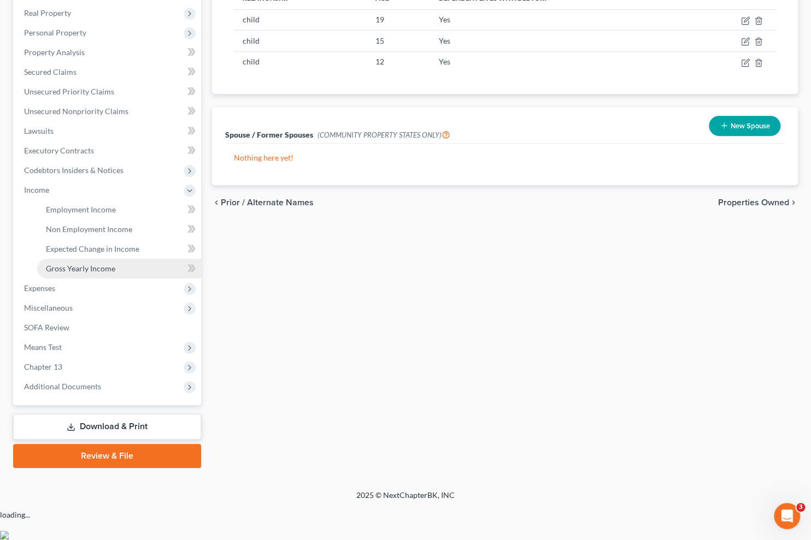
scroll to position [157, 0]
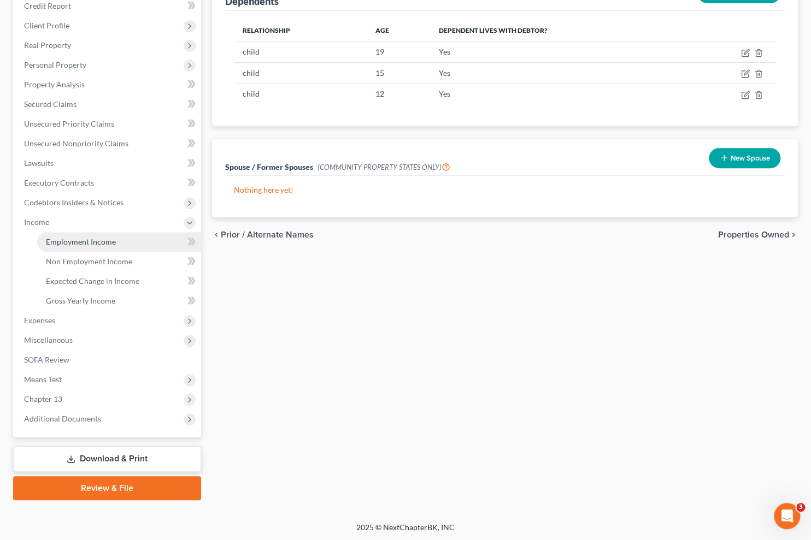
click at [101, 240] on span "Employment Income" at bounding box center [81, 241] width 70 height 9
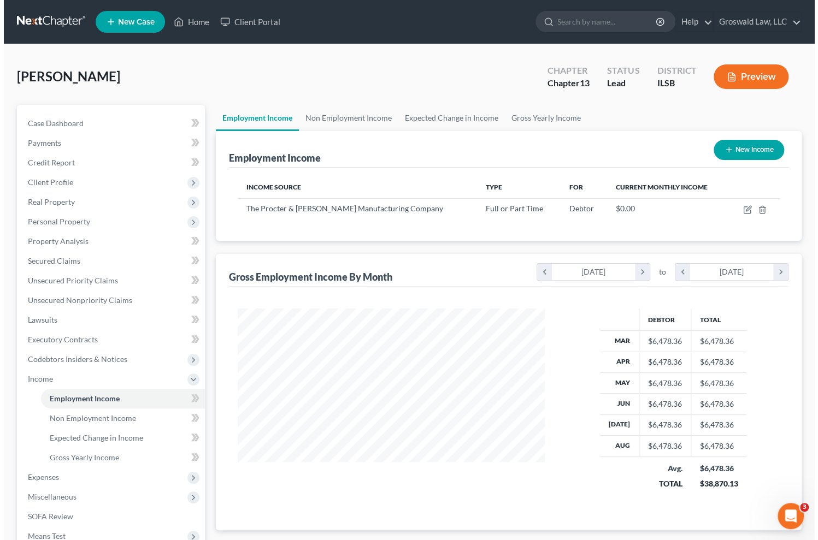
scroll to position [196, 328]
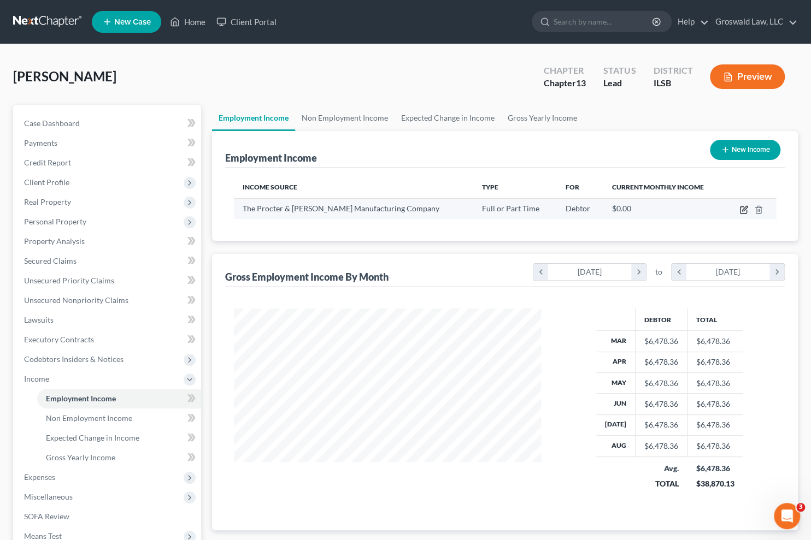
click at [737, 205] on icon "button" at bounding box center [743, 209] width 9 height 9
select select "0"
select select "36"
select select "2"
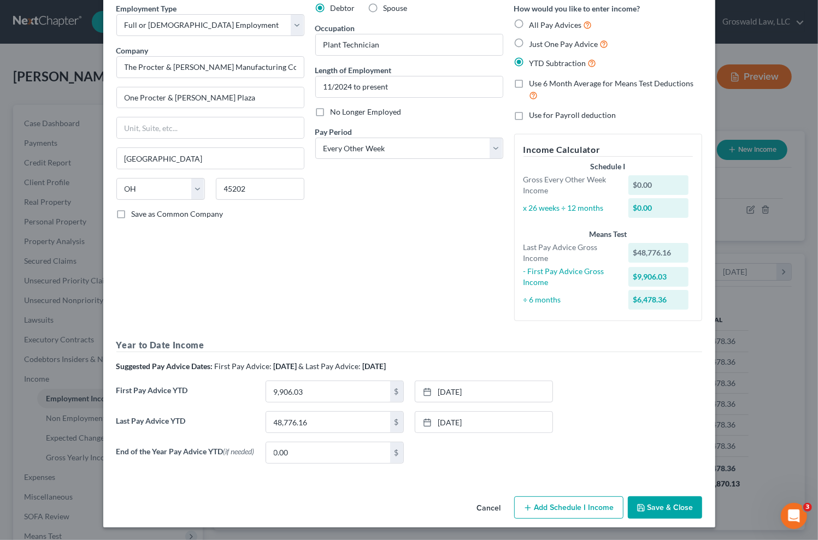
scroll to position [50, 0]
click at [555, 508] on button "Add Schedule I Income" at bounding box center [568, 507] width 109 height 23
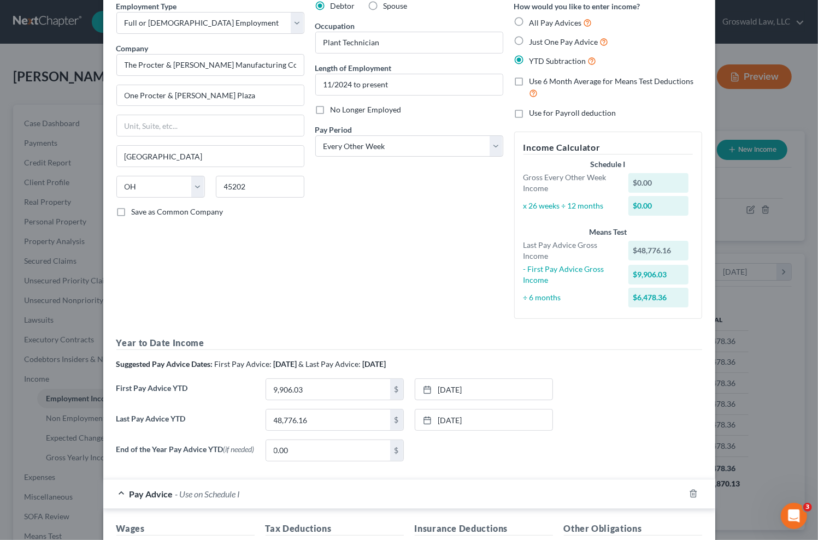
click at [448, 302] on div "Debtor Spouse Occupation Plant Technician Length of Employment 11/2024 to prese…" at bounding box center [409, 164] width 199 height 327
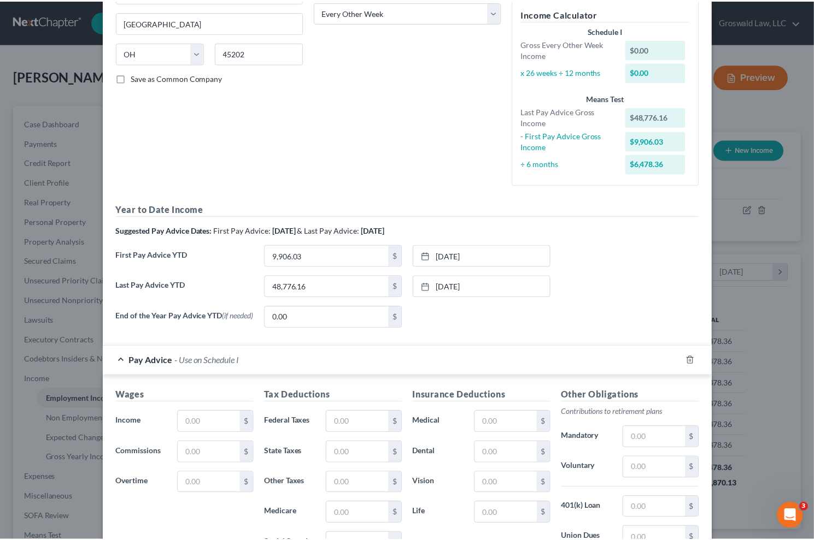
scroll to position [199, 0]
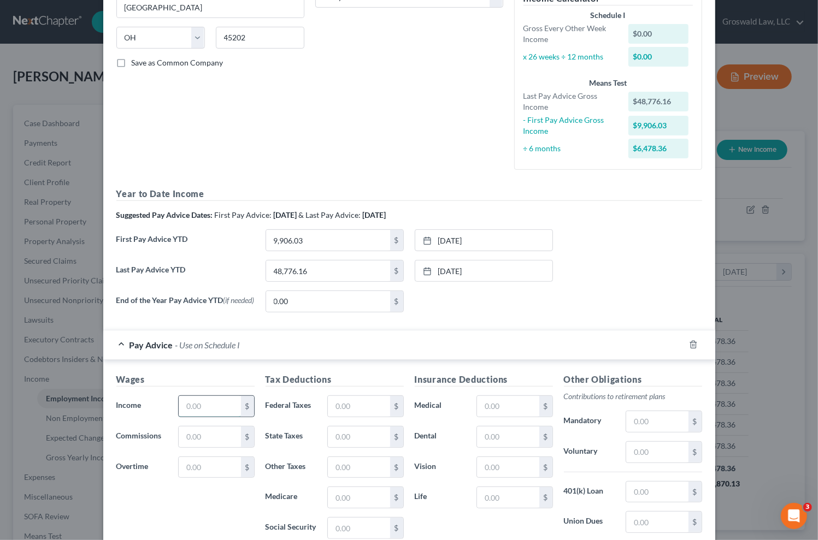
click at [208, 408] on input "text" at bounding box center [210, 406] width 62 height 21
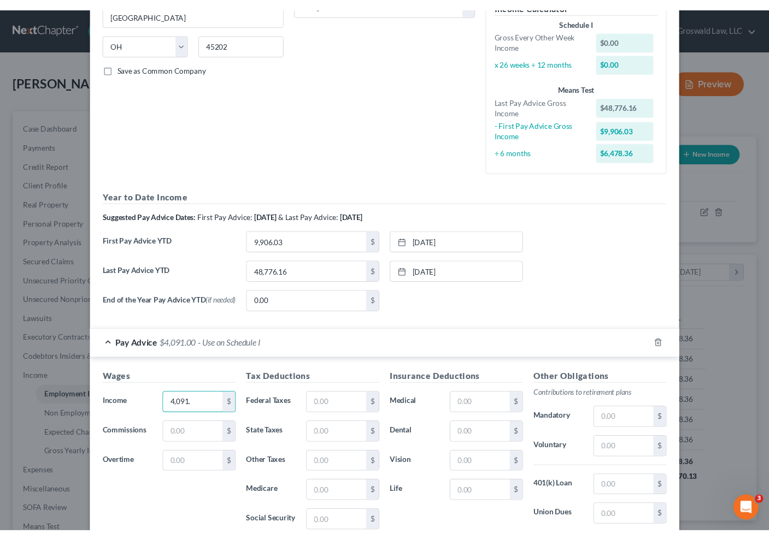
scroll to position [546244, 546128]
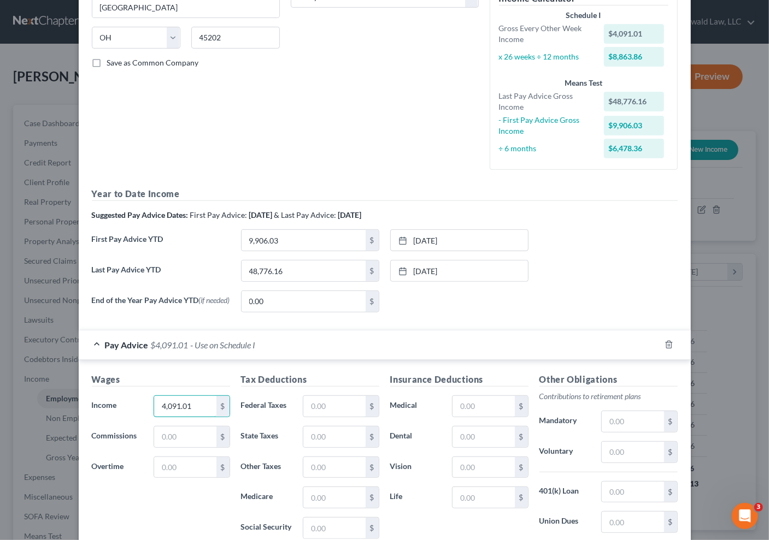
drag, startPoint x: 195, startPoint y: 407, endPoint x: 107, endPoint y: 404, distance: 88.0
click at [107, 407] on div "Income * 4,091.01 $" at bounding box center [160, 407] width 149 height 22
type input "4,099.03"
click at [332, 401] on input "text" at bounding box center [334, 406] width 62 height 21
type input "493.83"
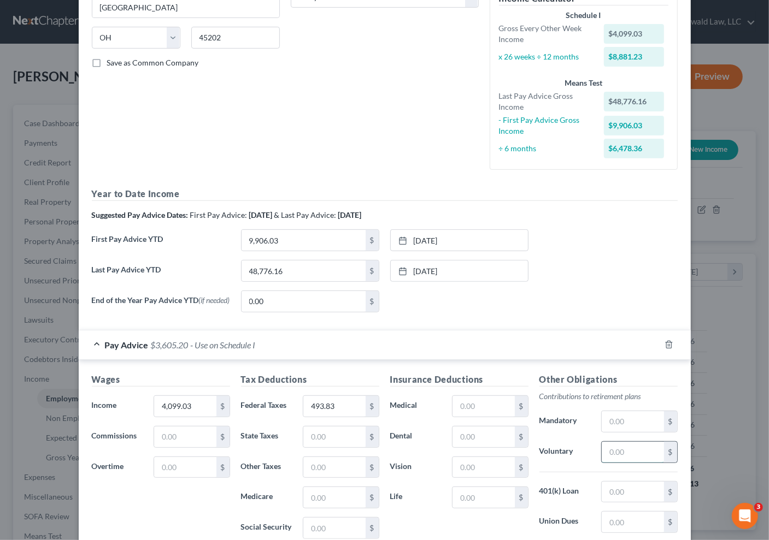
click at [628, 457] on input "text" at bounding box center [633, 452] width 62 height 21
type input "40.91"
click at [612, 233] on div "First Pay Advice YTD 9,906.03 $ 2/28/2025 close Date 2/28/2025 Time 12:00 AM ch…" at bounding box center [384, 245] width 597 height 31
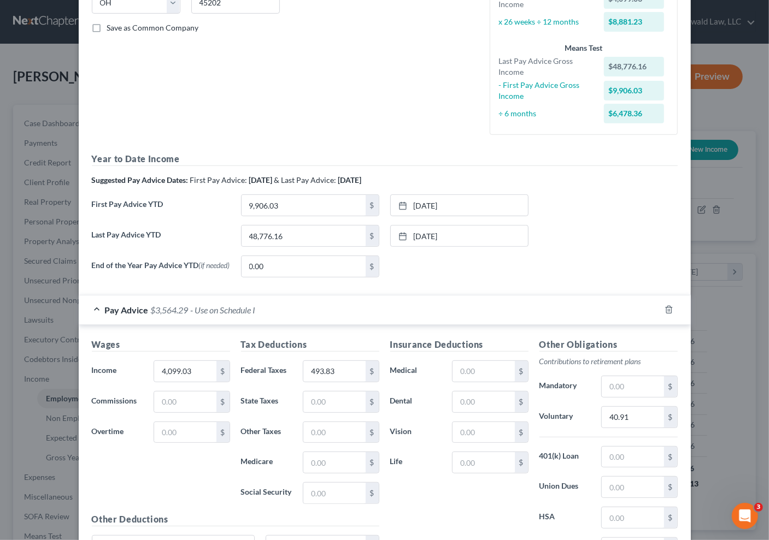
scroll to position [346, 0]
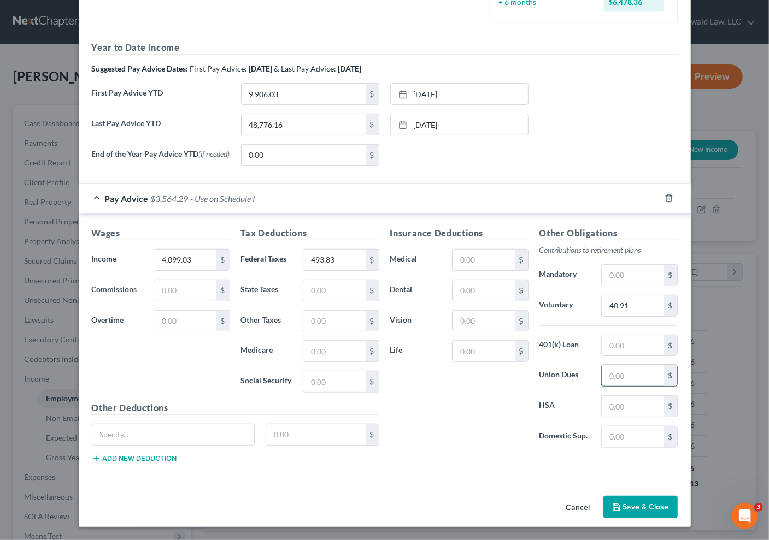
click at [637, 373] on input "text" at bounding box center [633, 376] width 62 height 21
type input "15"
click at [468, 328] on input "text" at bounding box center [483, 321] width 62 height 21
type input "3"
click at [631, 309] on input "40.91" at bounding box center [633, 306] width 62 height 21
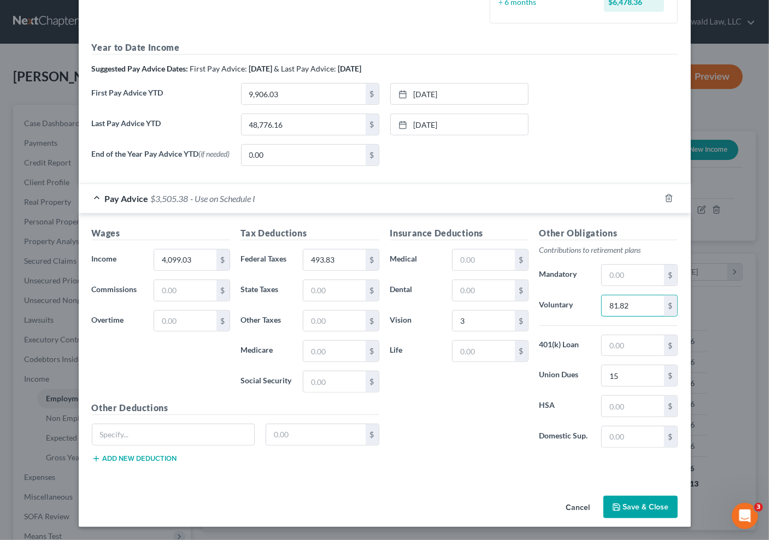
type input "81.82"
click at [476, 419] on div "Insurance Deductions Medical $ Dental $ Vision 3 $ Life $" at bounding box center [459, 342] width 149 height 230
drag, startPoint x: 120, startPoint y: 437, endPoint x: 122, endPoint y: 432, distance: 5.9
click at [120, 437] on input "text" at bounding box center [173, 435] width 162 height 21
type input "Med Hosp"
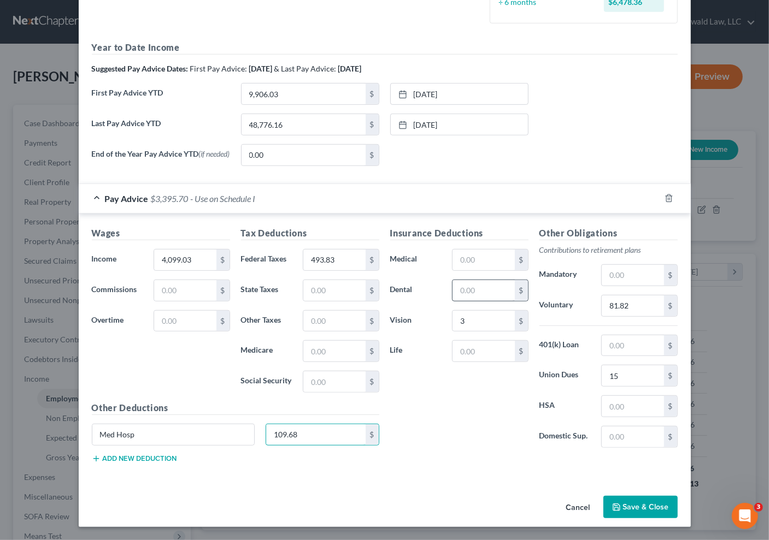
type input "109.68"
click at [489, 290] on input "text" at bounding box center [483, 290] width 62 height 21
type input "2.31"
click at [140, 457] on button "Add new deduction" at bounding box center [134, 459] width 85 height 9
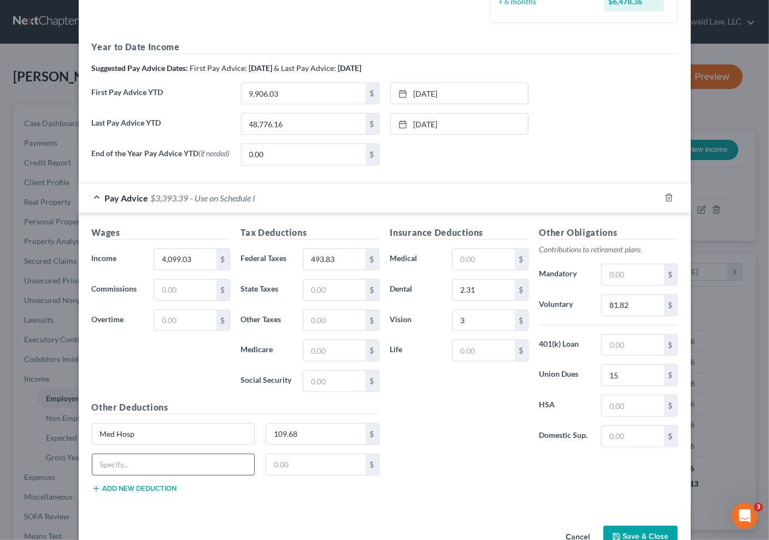
click at [137, 460] on input "text" at bounding box center [173, 465] width 162 height 21
type input "Disability"
type input "32.73"
click at [140, 491] on button "Add new deduction" at bounding box center [134, 489] width 85 height 9
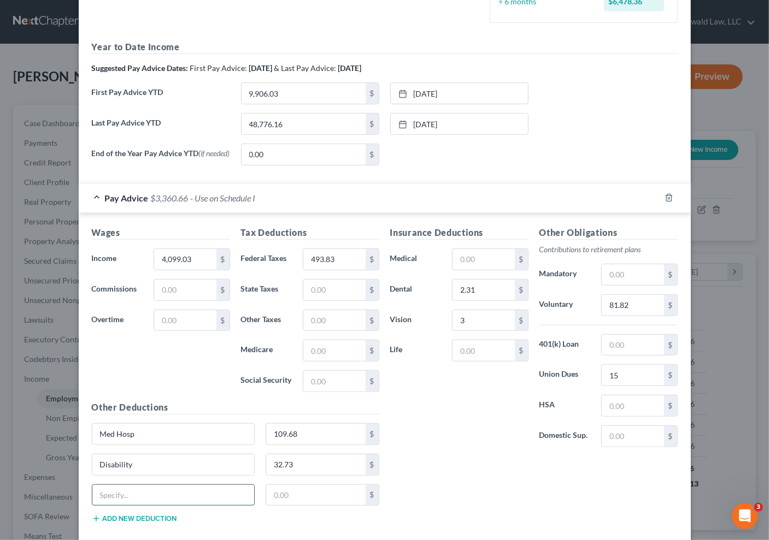
click at [140, 491] on input "text" at bounding box center [173, 495] width 162 height 21
type input "Shareholder Invest Plan"
type input "100"
click at [132, 520] on button "Add new deduction" at bounding box center [134, 519] width 85 height 9
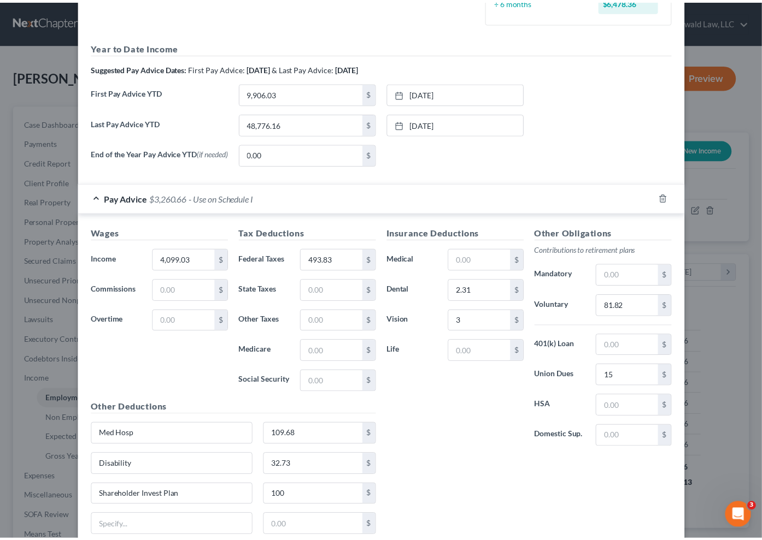
scroll to position [420, 0]
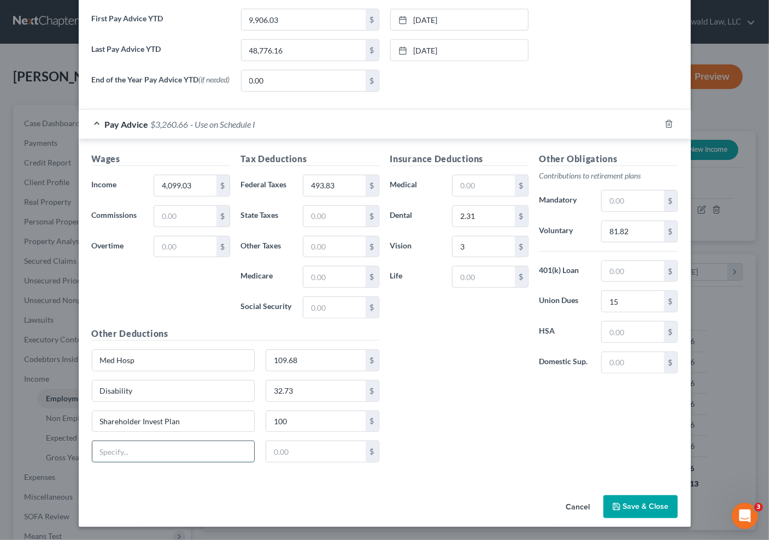
click at [132, 457] on input "text" at bounding box center [173, 452] width 162 height 21
type input "Pretax Child care, Dis., Legal , LI"
type input "29.07"
click at [642, 507] on button "Save & Close" at bounding box center [640, 507] width 74 height 23
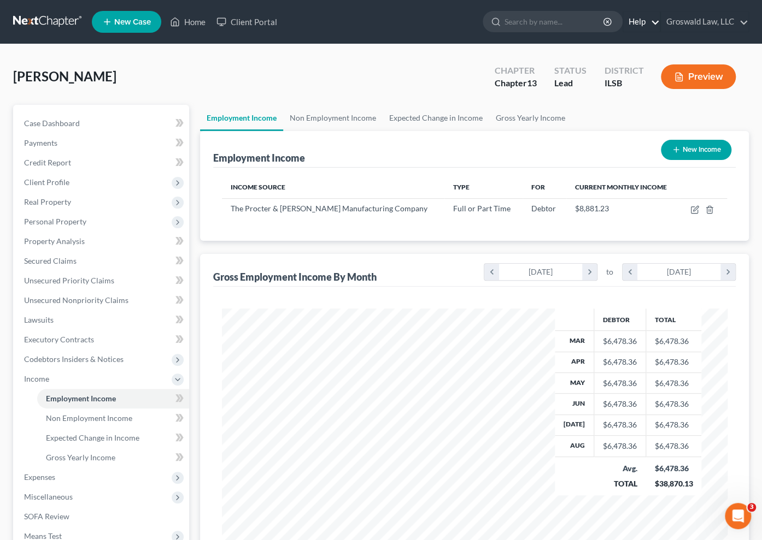
scroll to position [252, 527]
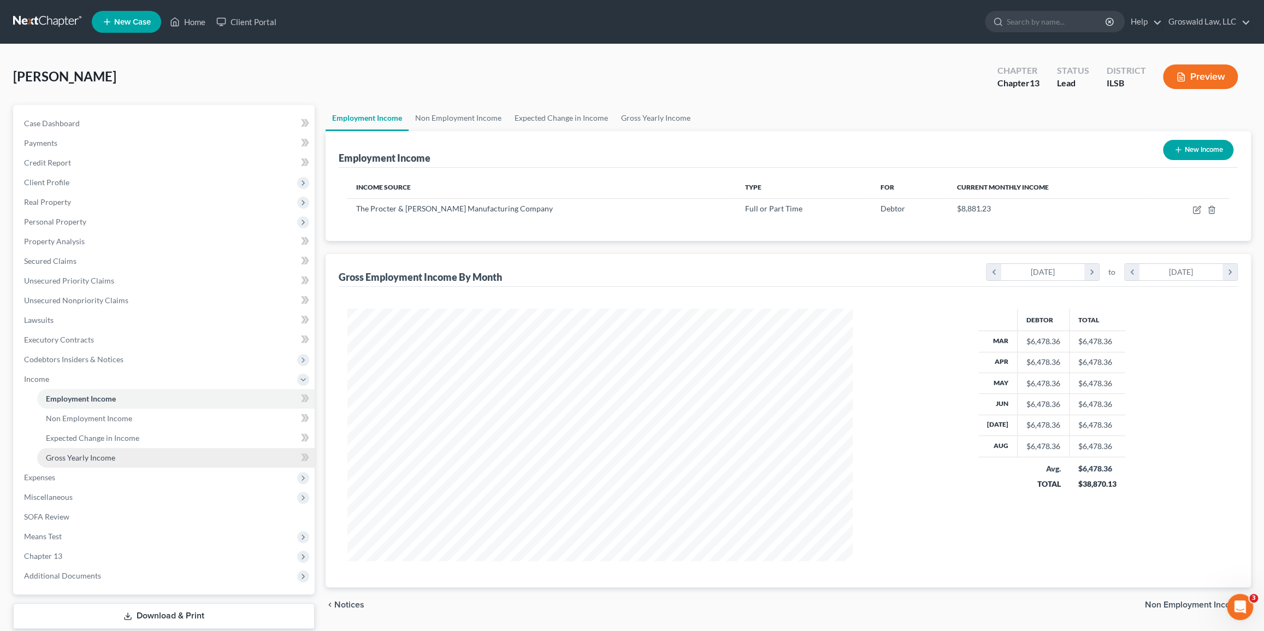
click at [92, 459] on span "Gross Yearly Income" at bounding box center [80, 457] width 69 height 9
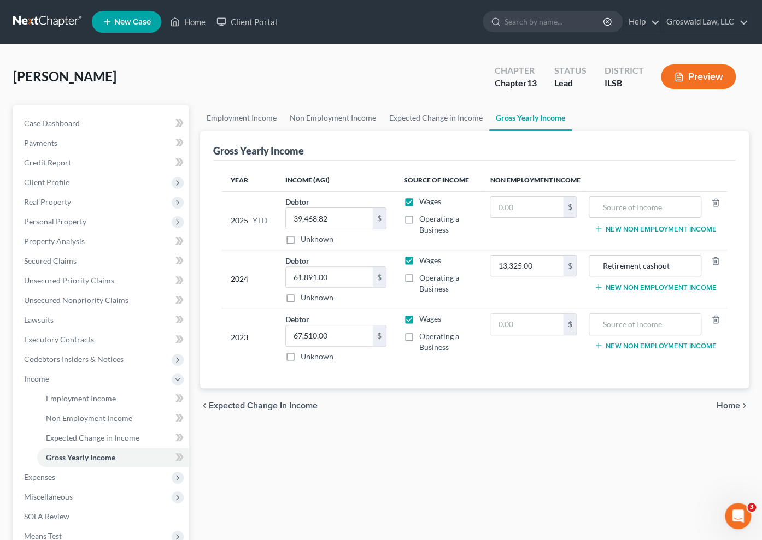
click at [368, 458] on div "Employment Income Non Employment Income Expected Change in Income Gross Yearly …" at bounding box center [475, 381] width 560 height 552
click at [334, 219] on input "39,468.82" at bounding box center [329, 218] width 87 height 21
type input "48,768.14"
click at [344, 500] on div "Employment Income Non Employment Income Expected Change in Income Gross Yearly …" at bounding box center [475, 381] width 560 height 552
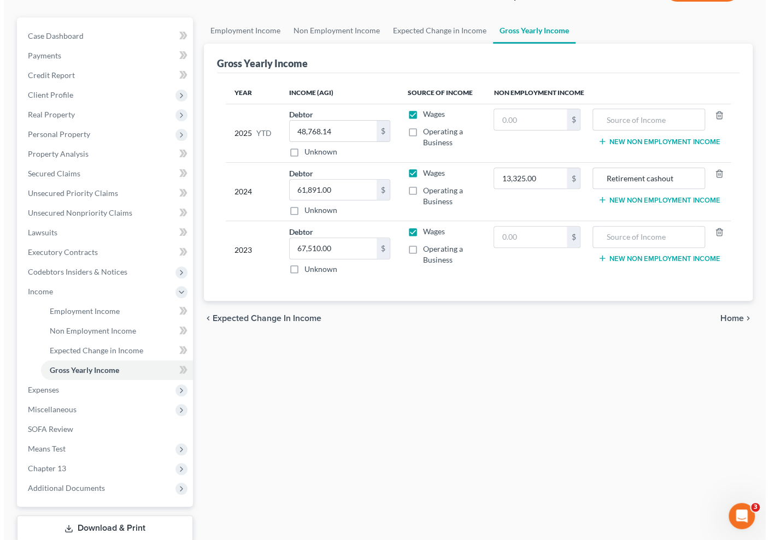
scroll to position [157, 0]
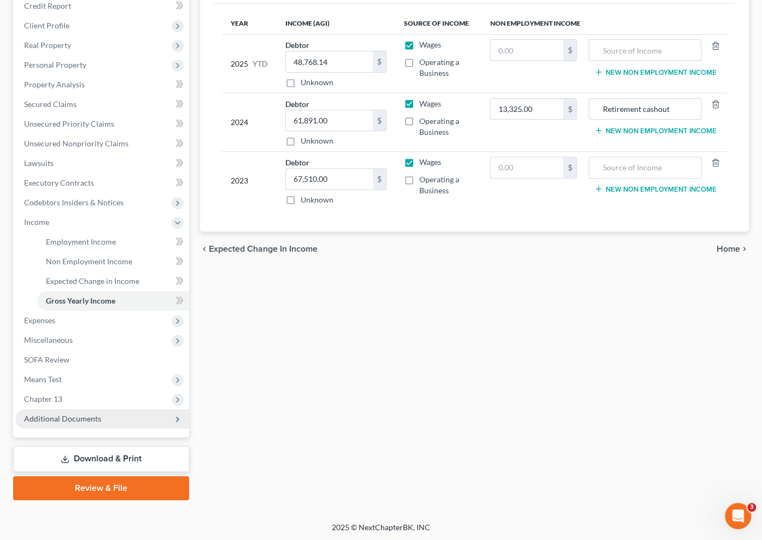
click at [101, 419] on span "Additional Documents" at bounding box center [102, 419] width 174 height 20
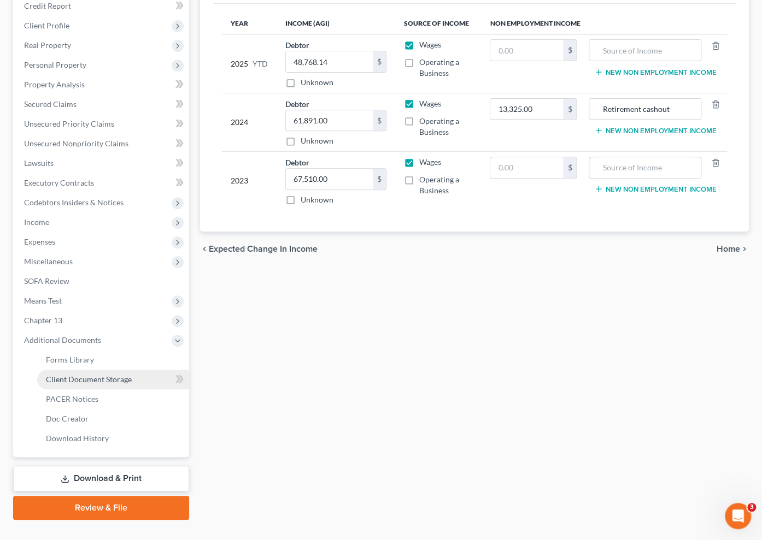
click at [109, 382] on span "Client Document Storage" at bounding box center [89, 379] width 86 height 9
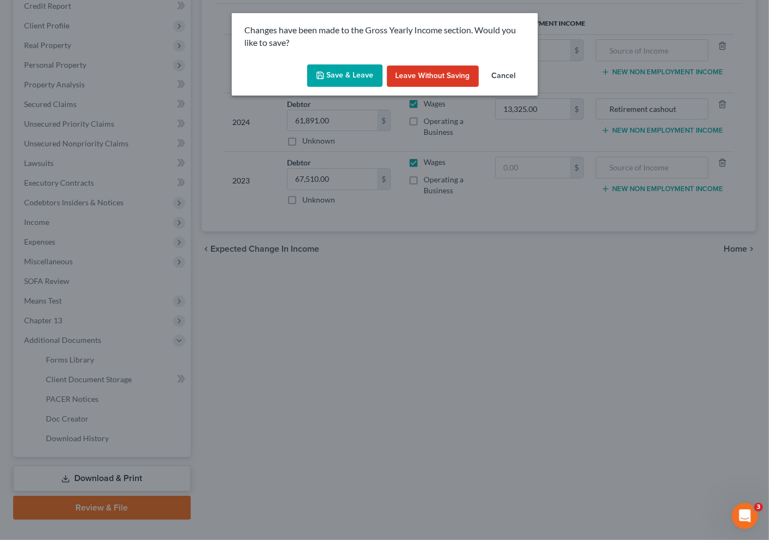
drag, startPoint x: 366, startPoint y: 77, endPoint x: 356, endPoint y: 81, distance: 10.8
click at [365, 77] on button "Save & Leave" at bounding box center [344, 75] width 75 height 23
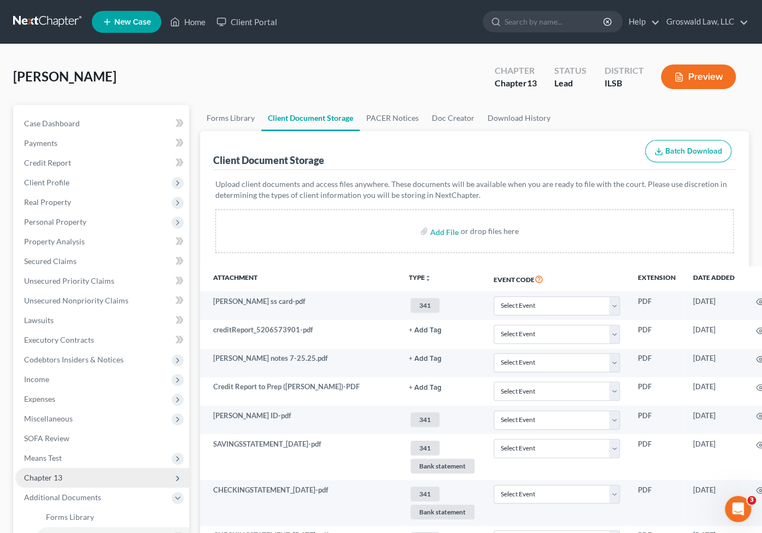
click at [54, 475] on span "Chapter 13" at bounding box center [43, 477] width 38 height 9
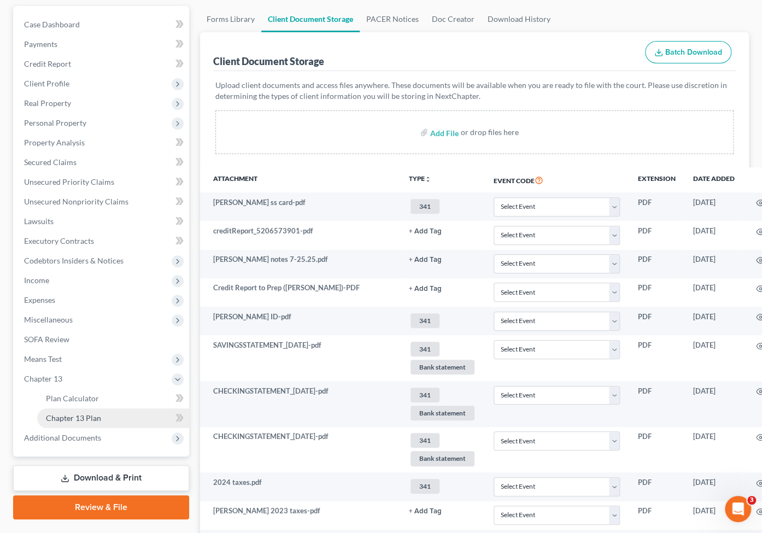
click at [98, 420] on span "Chapter 13 Plan" at bounding box center [73, 417] width 55 height 9
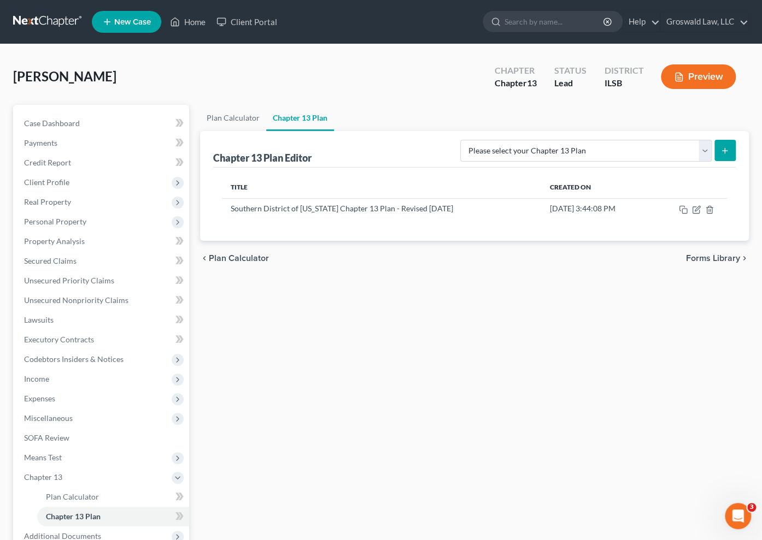
click at [707, 73] on button "Preview" at bounding box center [698, 76] width 75 height 25
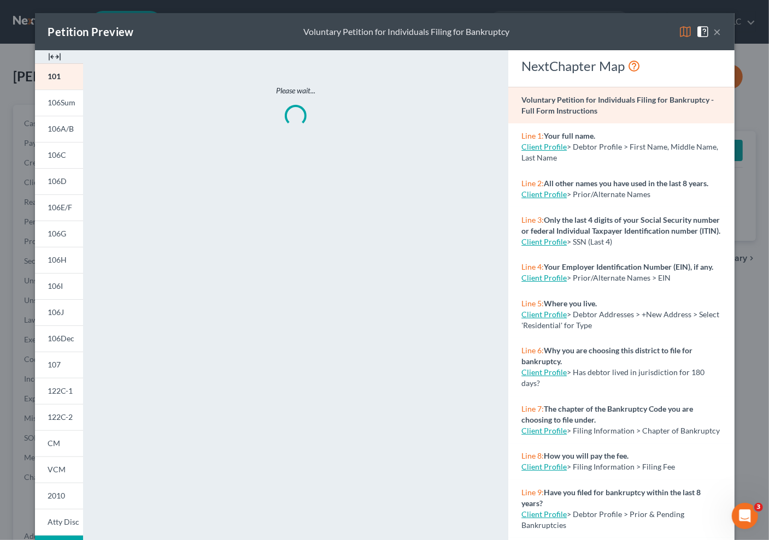
click at [58, 54] on div at bounding box center [59, 56] width 48 height 13
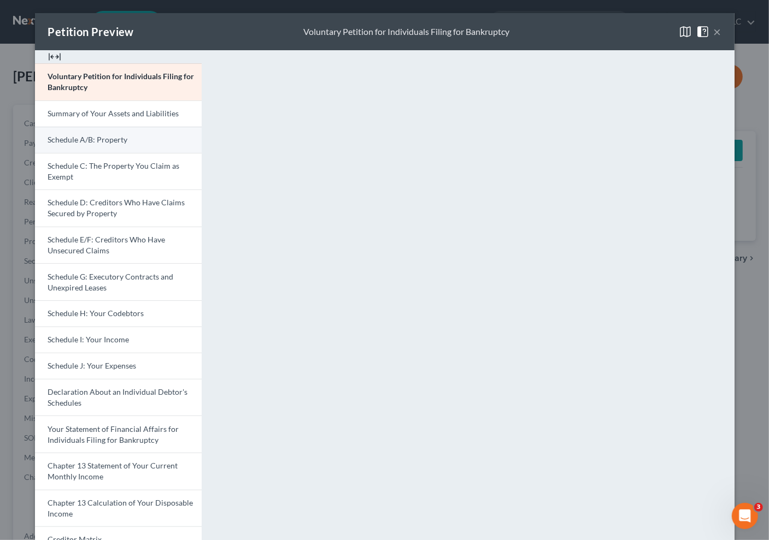
click at [102, 143] on span "Schedule A/B: Property" at bounding box center [88, 139] width 80 height 9
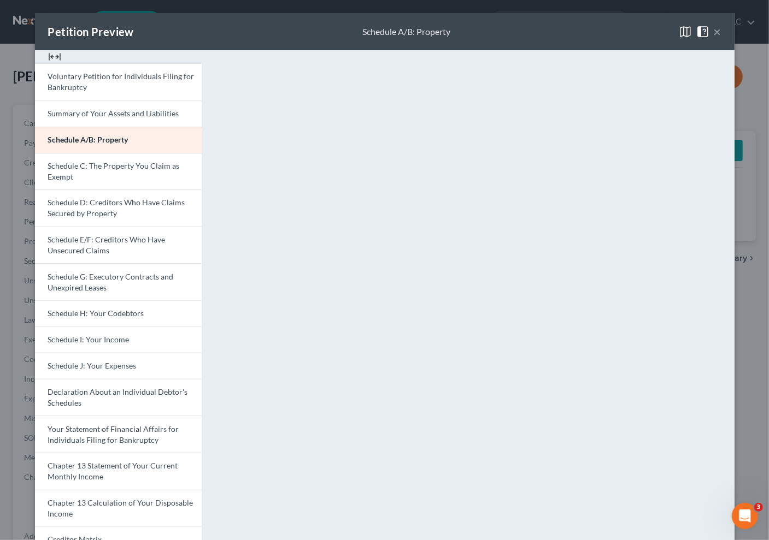
click at [714, 35] on button "×" at bounding box center [718, 31] width 8 height 13
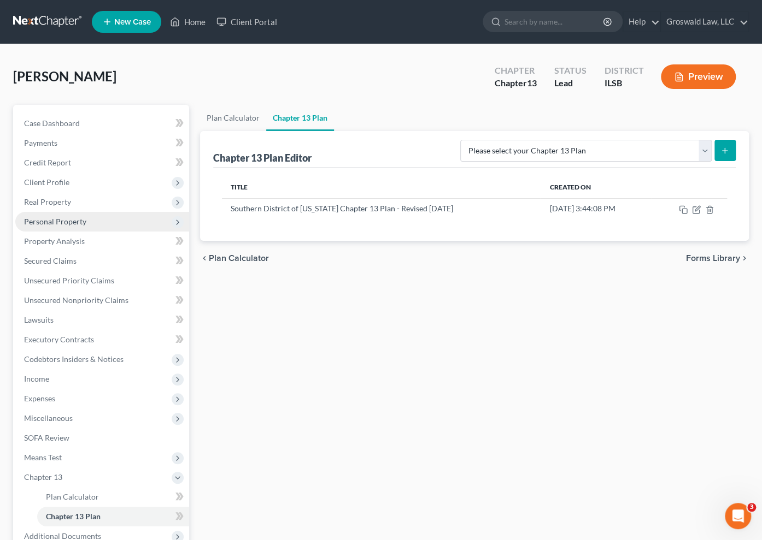
click at [47, 221] on span "Personal Property" at bounding box center [55, 221] width 62 height 9
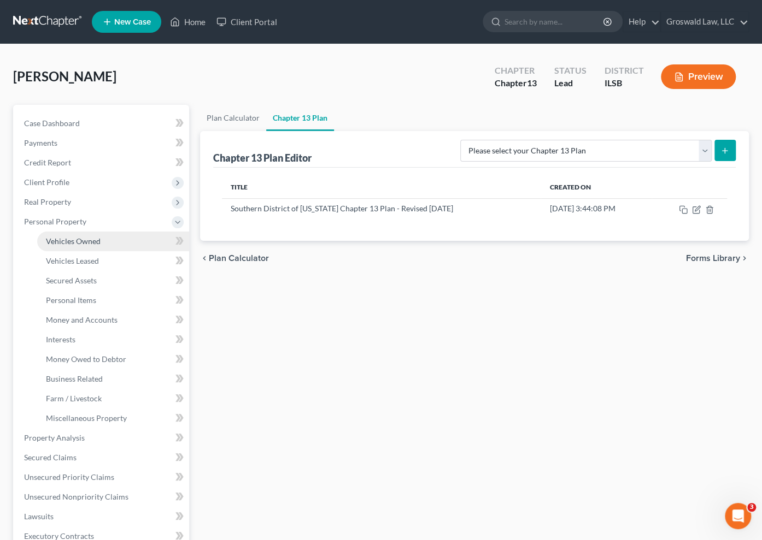
click at [55, 234] on link "Vehicles Owned" at bounding box center [113, 242] width 152 height 20
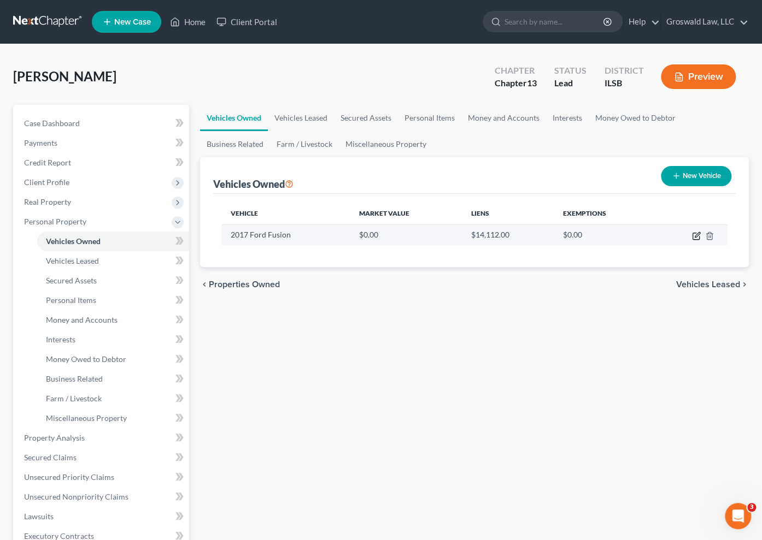
click at [695, 236] on icon "button" at bounding box center [697, 234] width 5 height 5
select select "0"
select select "9"
select select "0"
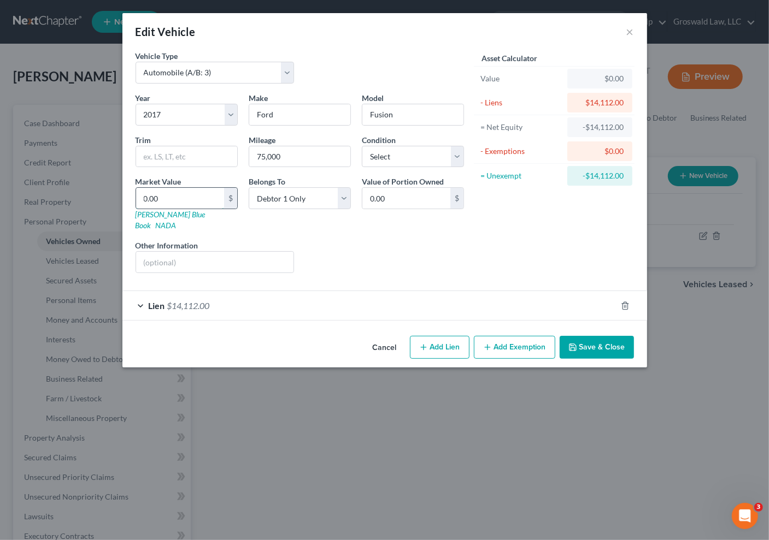
click at [178, 199] on input "0.00" at bounding box center [180, 198] width 88 height 21
type input "9"
type input "9.00"
type input "90"
type input "90.00"
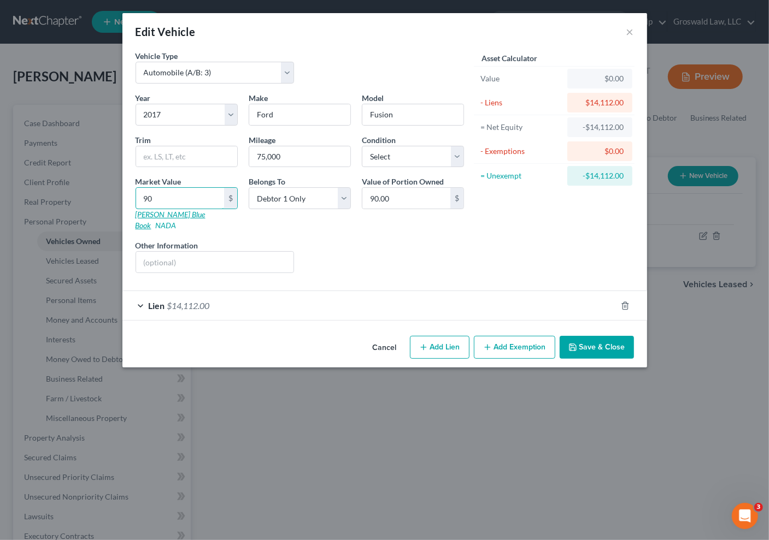
type input "900"
type input "900.00"
type input "9000"
type input "9,000.00"
type input "9,000"
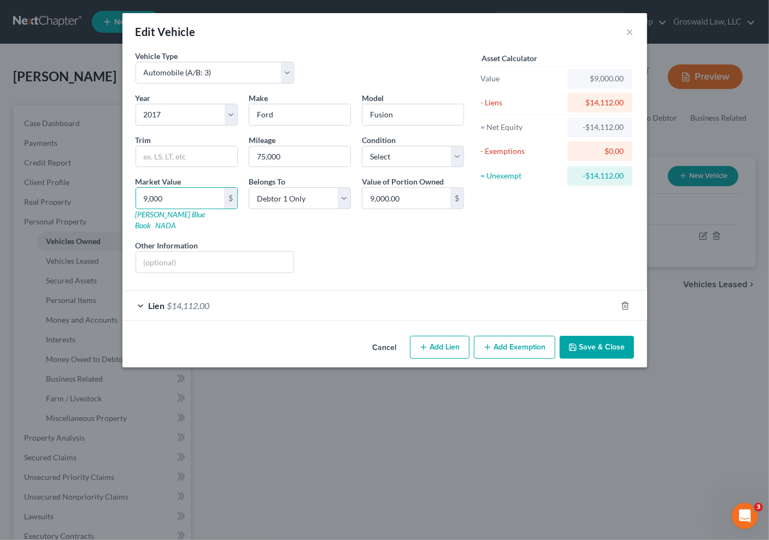
click at [492, 339] on button "Add Exemption" at bounding box center [514, 347] width 81 height 23
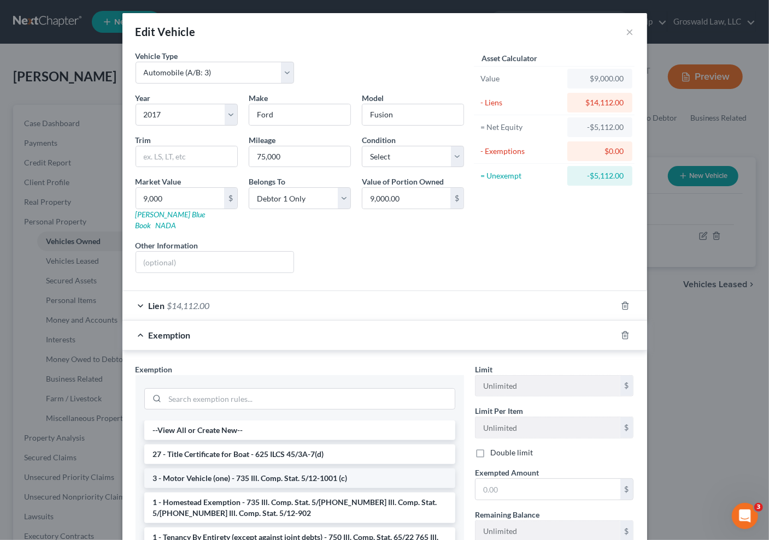
click at [225, 469] on li "3 - Motor Vehicle (one) - 735 Ill. Comp. Stat. 5/12-1001 (c)" at bounding box center [299, 479] width 311 height 20
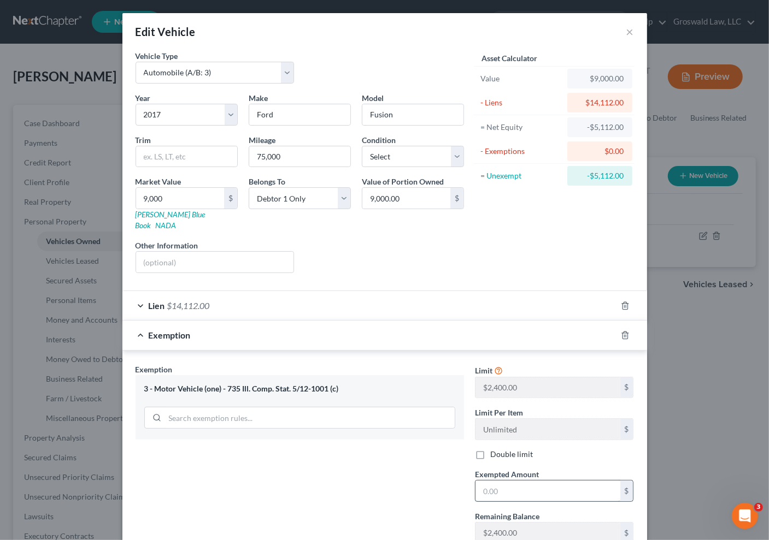
click at [549, 481] on input "text" at bounding box center [547, 491] width 145 height 21
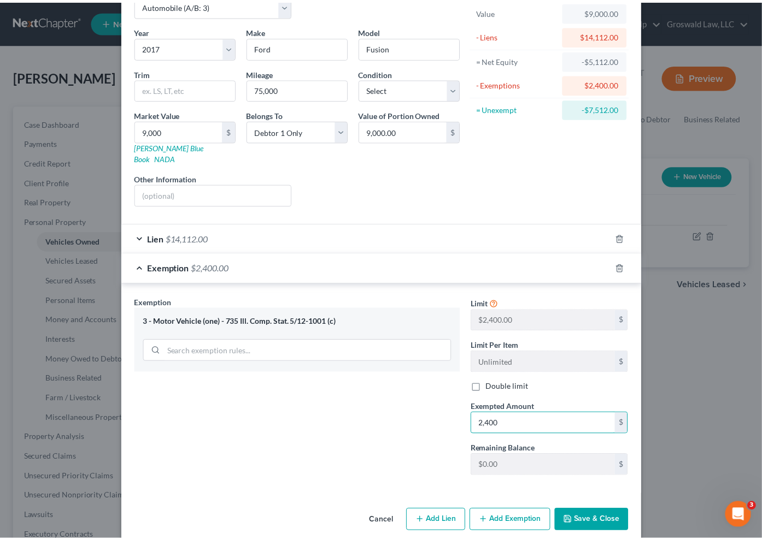
scroll to position [69, 0]
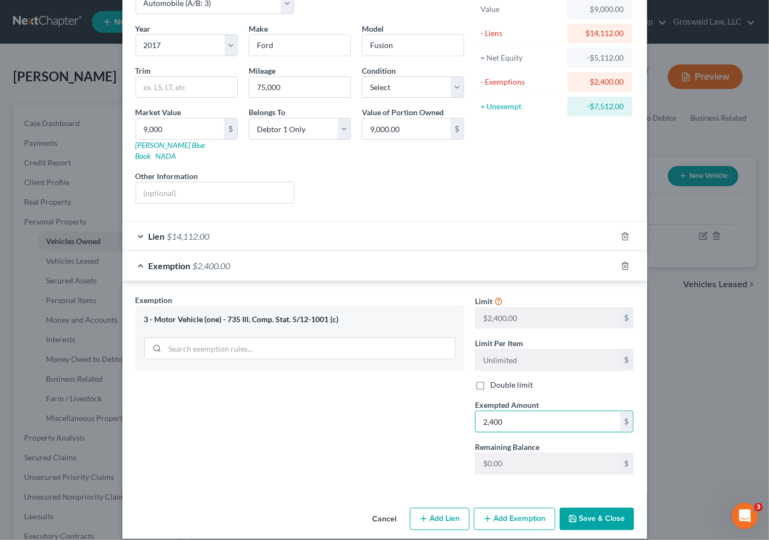
type input "2,400"
click at [575, 509] on button "Save & Close" at bounding box center [597, 519] width 74 height 23
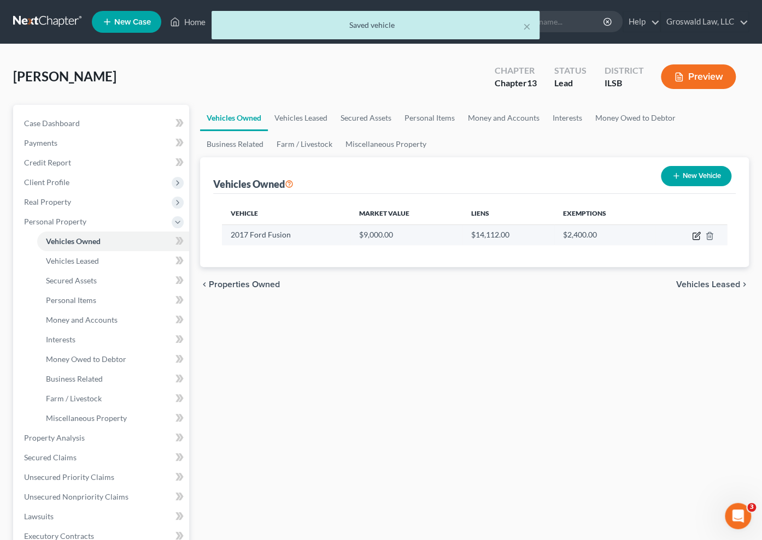
click at [692, 236] on icon "button" at bounding box center [695, 236] width 7 height 7
select select "0"
select select "9"
select select "0"
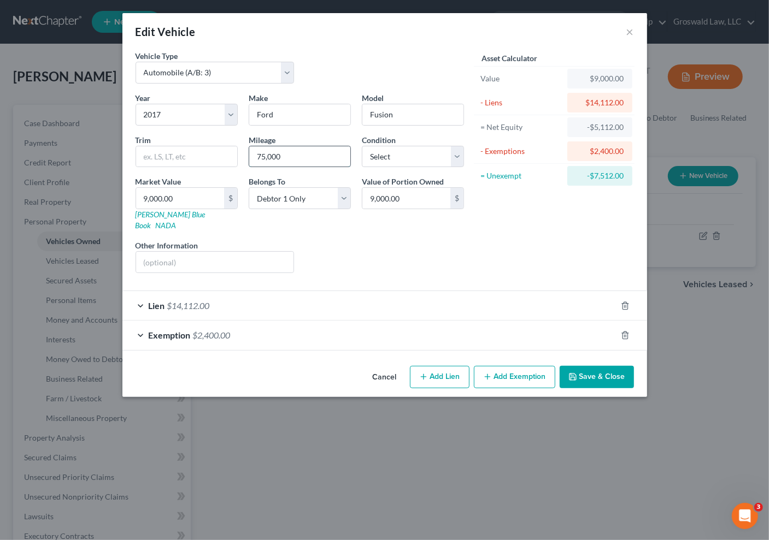
click at [318, 154] on input "75,000" at bounding box center [299, 156] width 101 height 21
drag, startPoint x: 318, startPoint y: 154, endPoint x: 62, endPoint y: 154, distance: 255.7
click at [62, 154] on div "Edit Vehicle × Vehicle Type Select Automobile (A/B: 3) Truck (A/B: 3) Trailer (…" at bounding box center [384, 270] width 769 height 540
type input "100,000"
click at [602, 366] on button "Save & Close" at bounding box center [597, 377] width 74 height 23
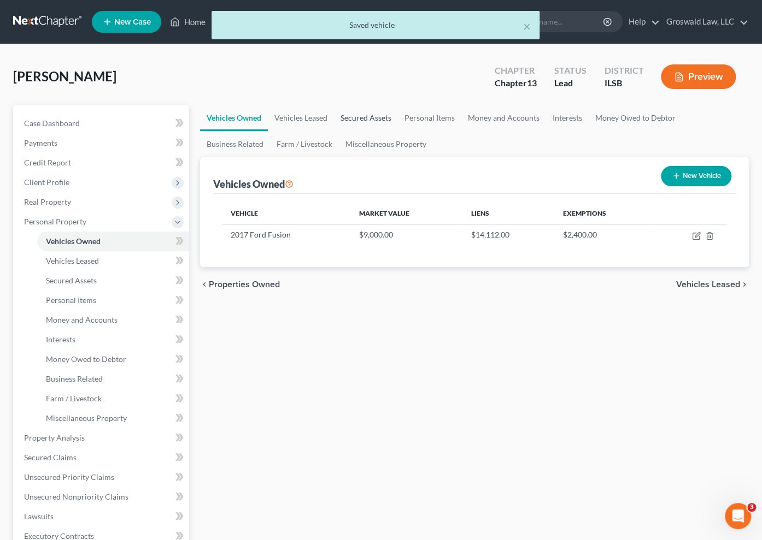
click at [363, 117] on link "Secured Assets" at bounding box center [366, 118] width 64 height 26
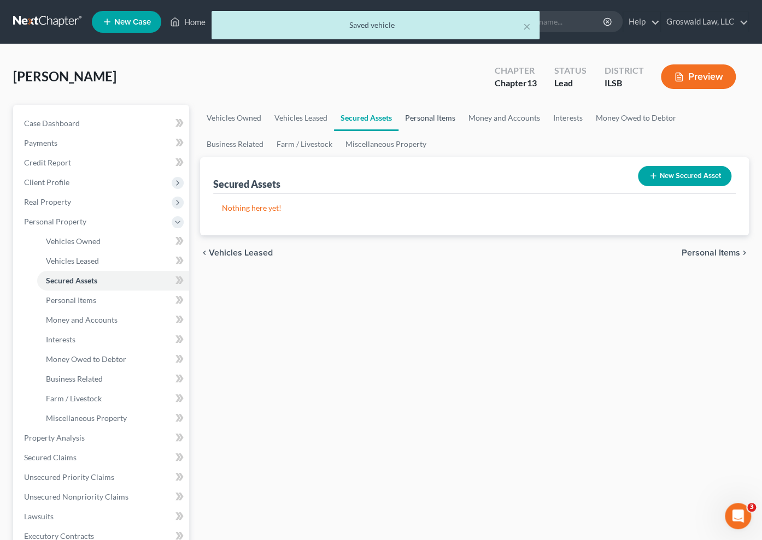
click at [427, 117] on link "Personal Items" at bounding box center [429, 118] width 63 height 26
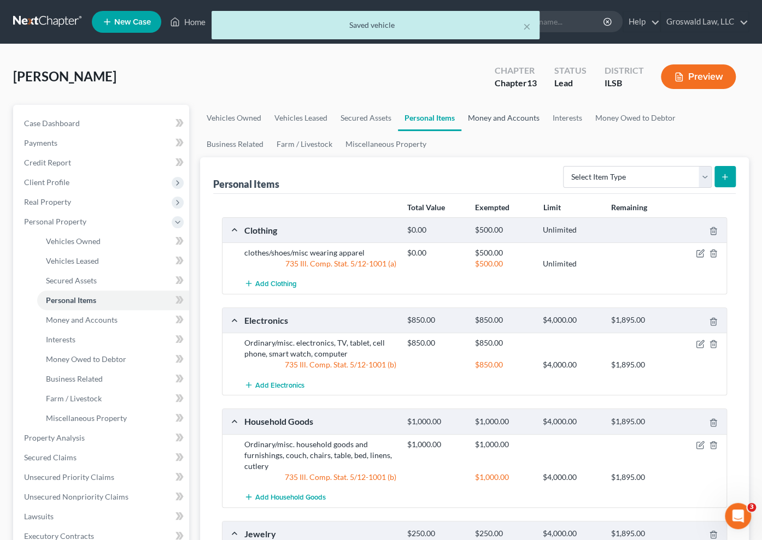
click at [498, 114] on link "Money and Accounts" at bounding box center [503, 118] width 85 height 26
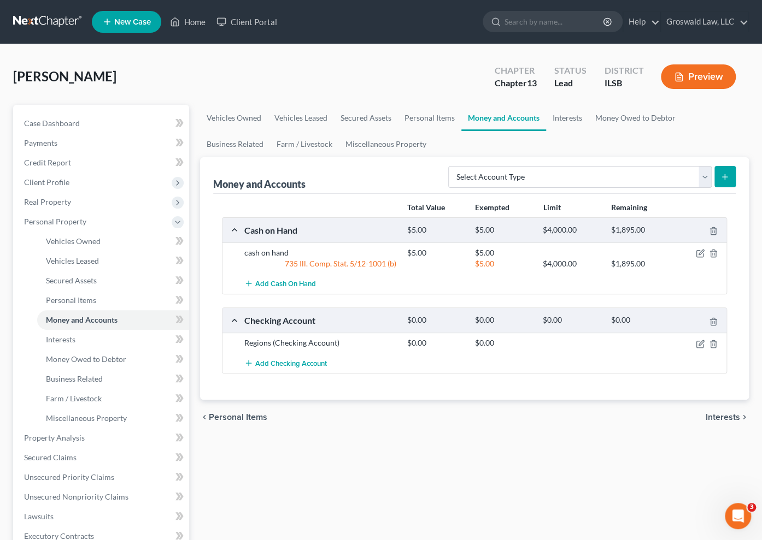
drag, startPoint x: 427, startPoint y: 463, endPoint x: 284, endPoint y: 454, distance: 144.0
click at [424, 463] on div "Vehicles Owned Vehicles Leased Secured Assets Personal Items Money and Accounts…" at bounding box center [475, 440] width 560 height 670
click at [566, 117] on link "Interests" at bounding box center [567, 118] width 43 height 26
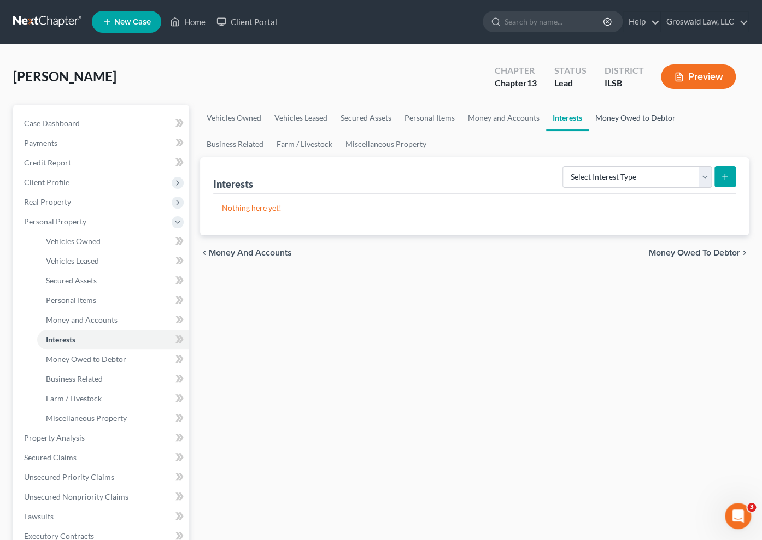
click at [636, 116] on link "Money Owed to Debtor" at bounding box center [635, 118] width 93 height 26
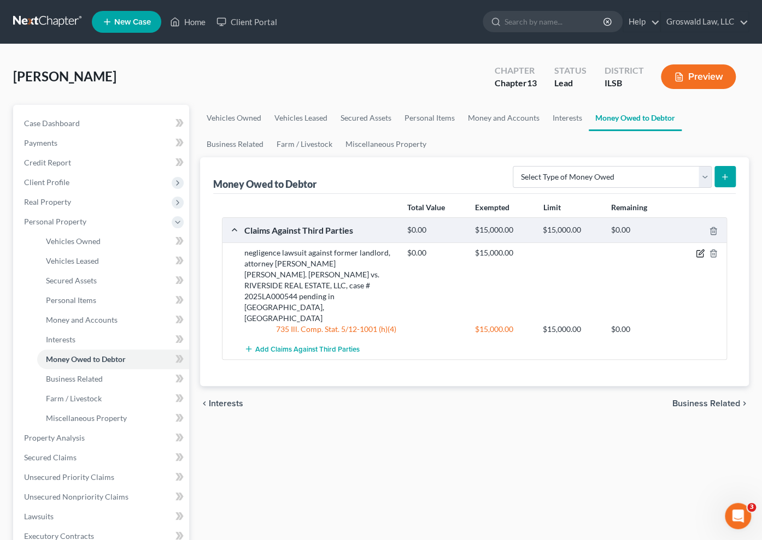
click at [699, 252] on icon "button" at bounding box center [700, 253] width 9 height 9
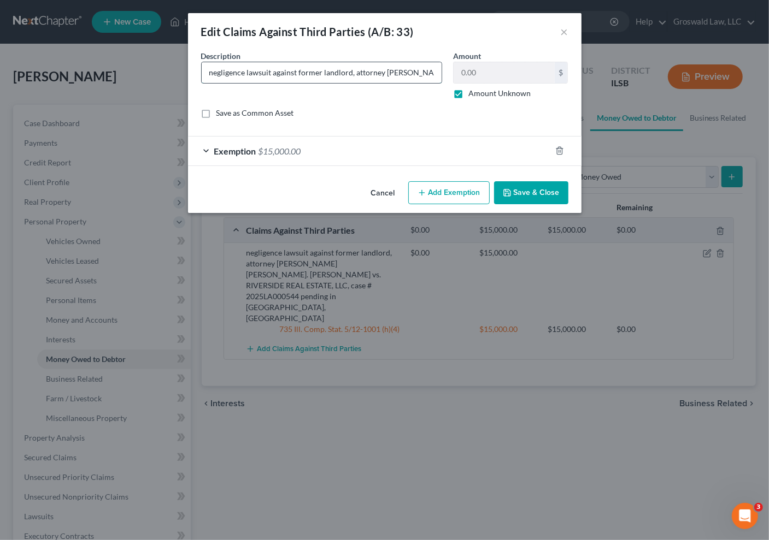
click at [323, 74] on input "negligence lawsuit against former landlord, attorney Cofman Townsley. SANDERS T…" at bounding box center [322, 72] width 240 height 21
click at [524, 191] on button "Save & Close" at bounding box center [531, 192] width 74 height 23
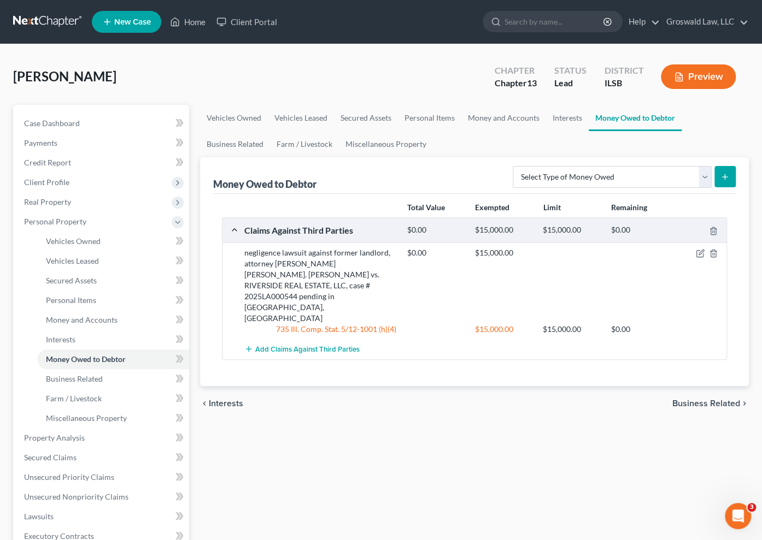
click at [708, 80] on button "Preview" at bounding box center [698, 76] width 75 height 25
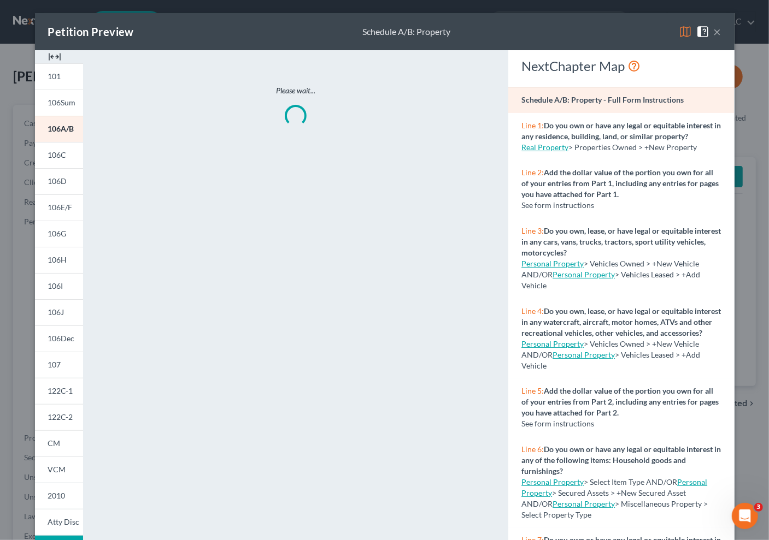
click at [48, 53] on img at bounding box center [54, 56] width 13 height 13
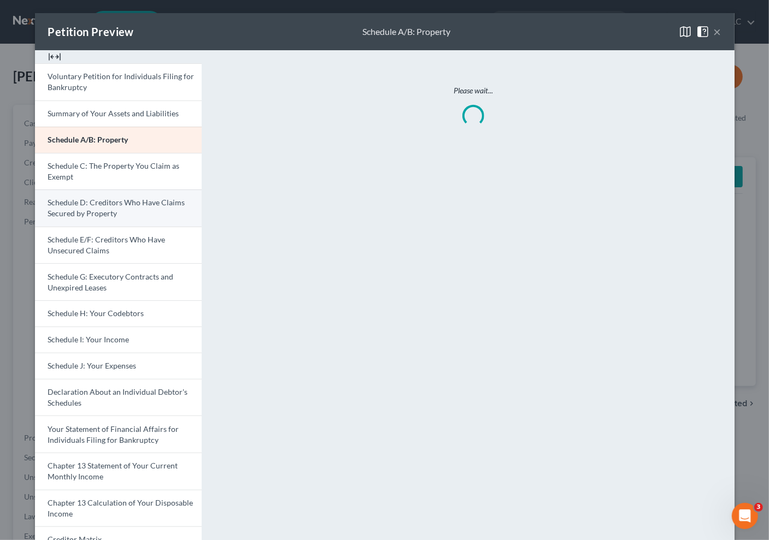
click at [98, 209] on span "Schedule D: Creditors Who Have Claims Secured by Property" at bounding box center [116, 208] width 137 height 20
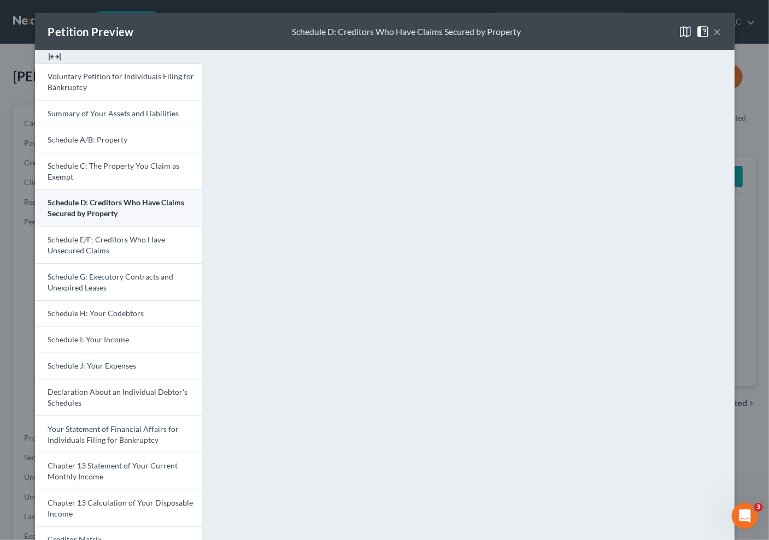
click at [108, 210] on span "Schedule D: Creditors Who Have Claims Secured by Property" at bounding box center [116, 208] width 137 height 20
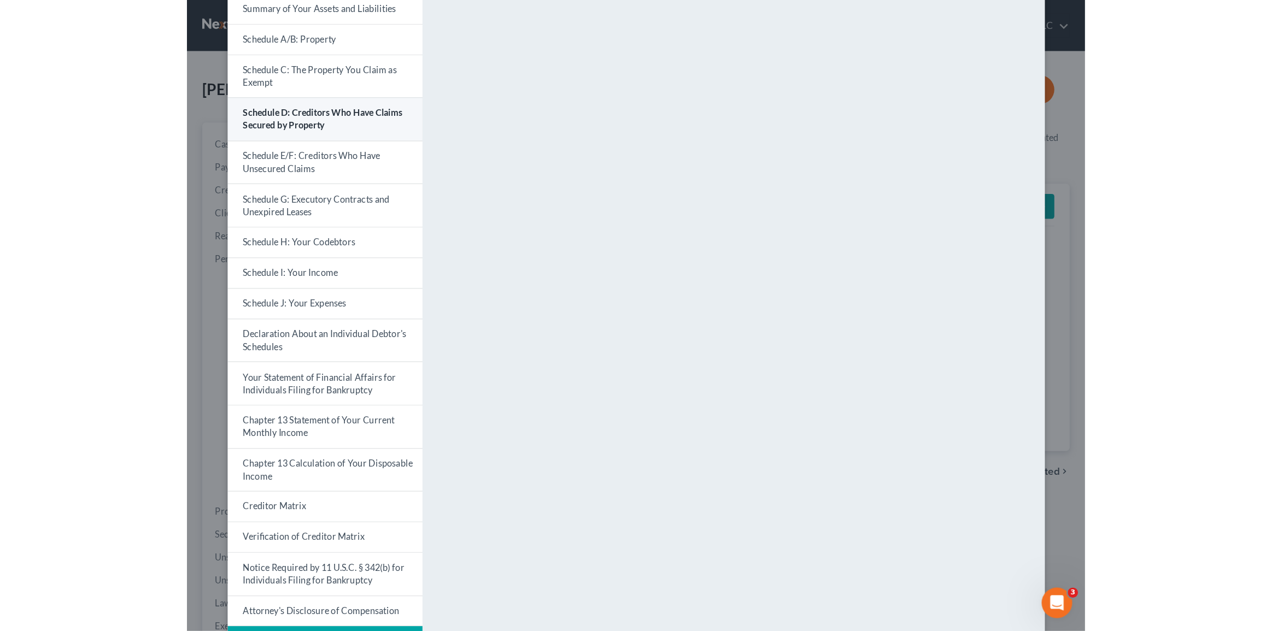
scroll to position [49, 0]
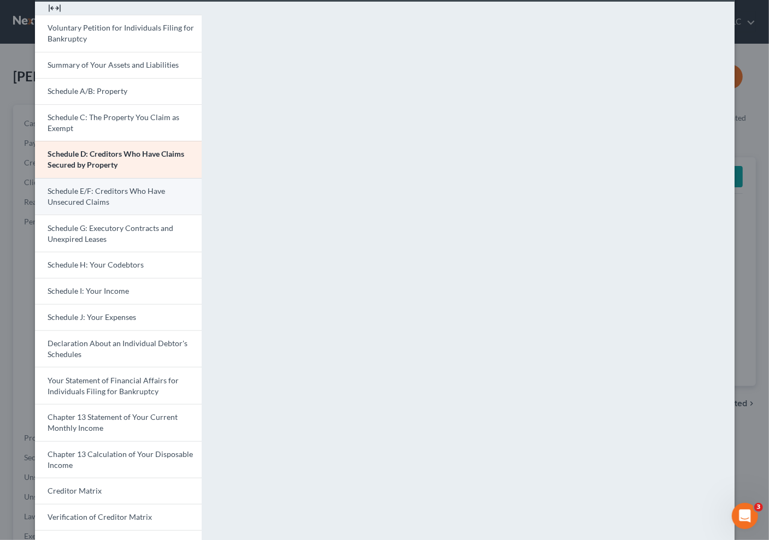
click at [82, 189] on span "Schedule E/F: Creditors Who Have Unsecured Claims" at bounding box center [106, 196] width 117 height 20
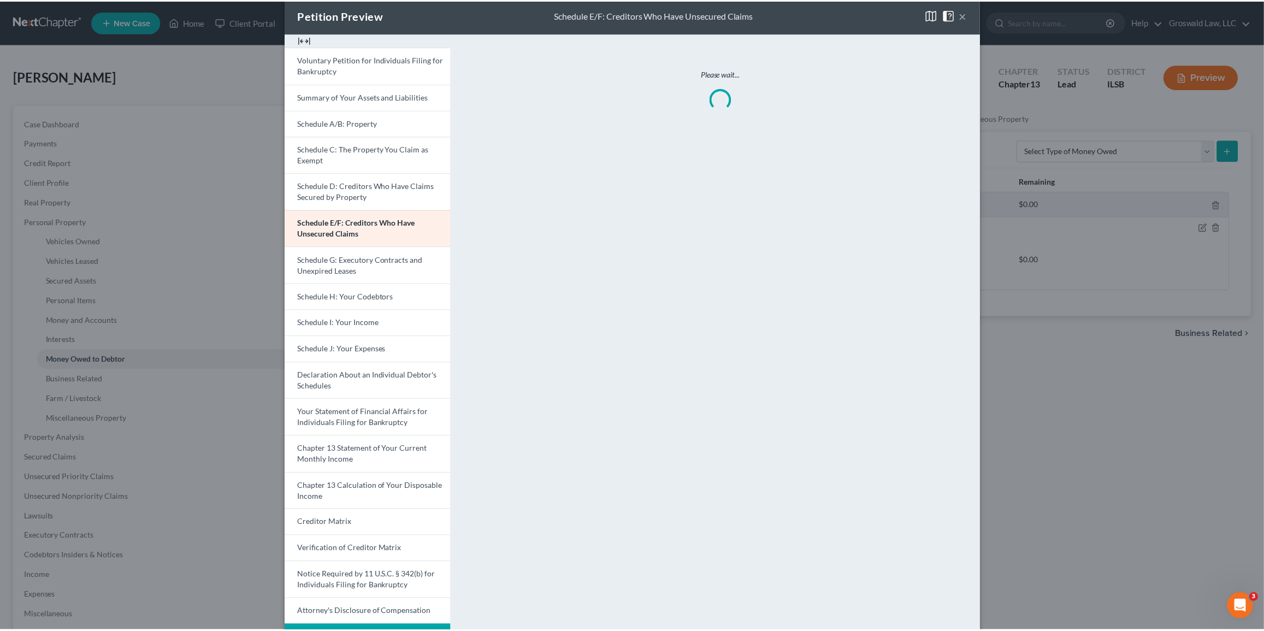
scroll to position [0, 0]
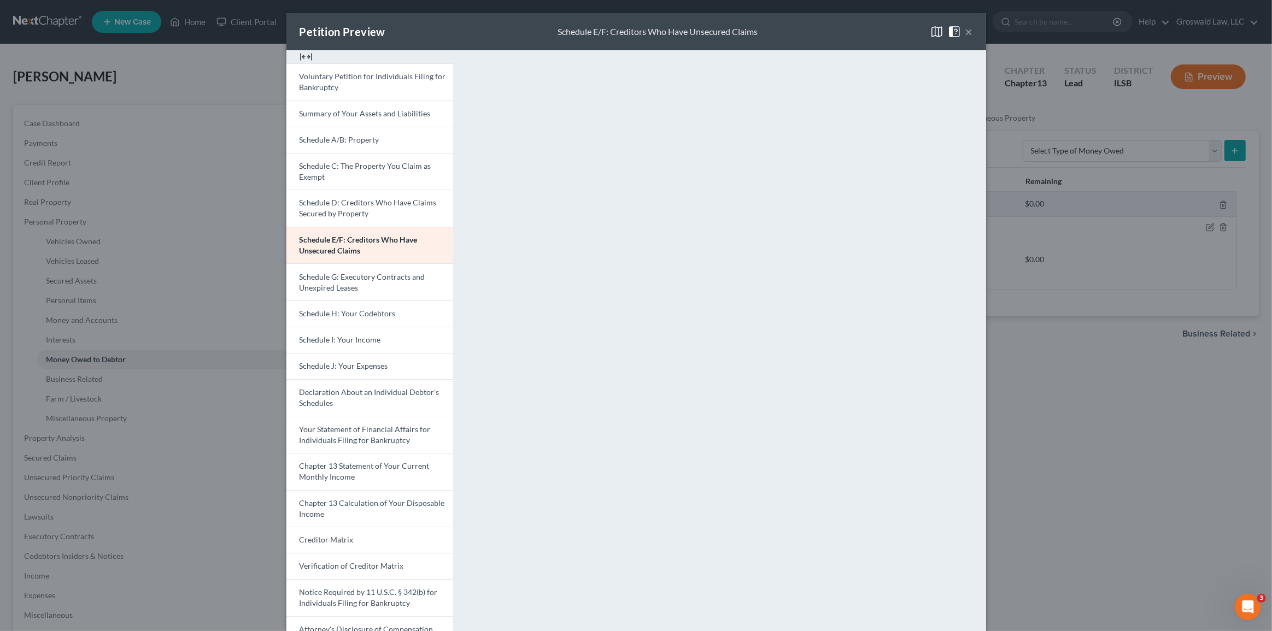
click at [737, 32] on button "×" at bounding box center [969, 31] width 8 height 13
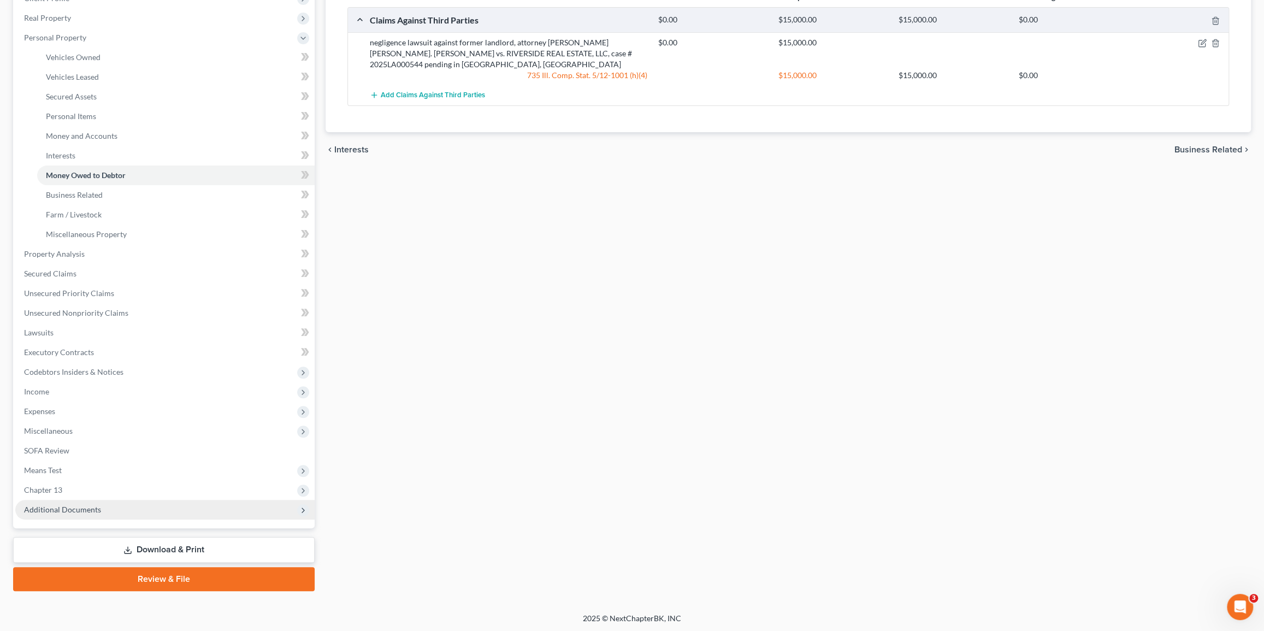
click at [107, 508] on span "Additional Documents" at bounding box center [164, 510] width 299 height 20
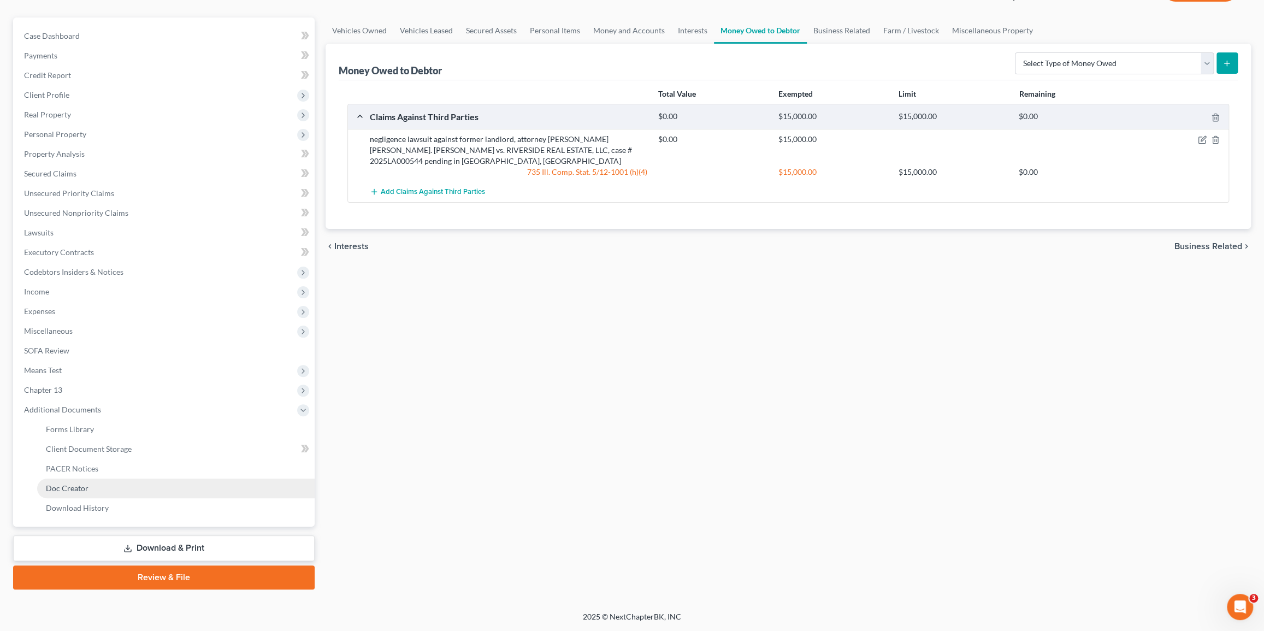
scroll to position [86, 0]
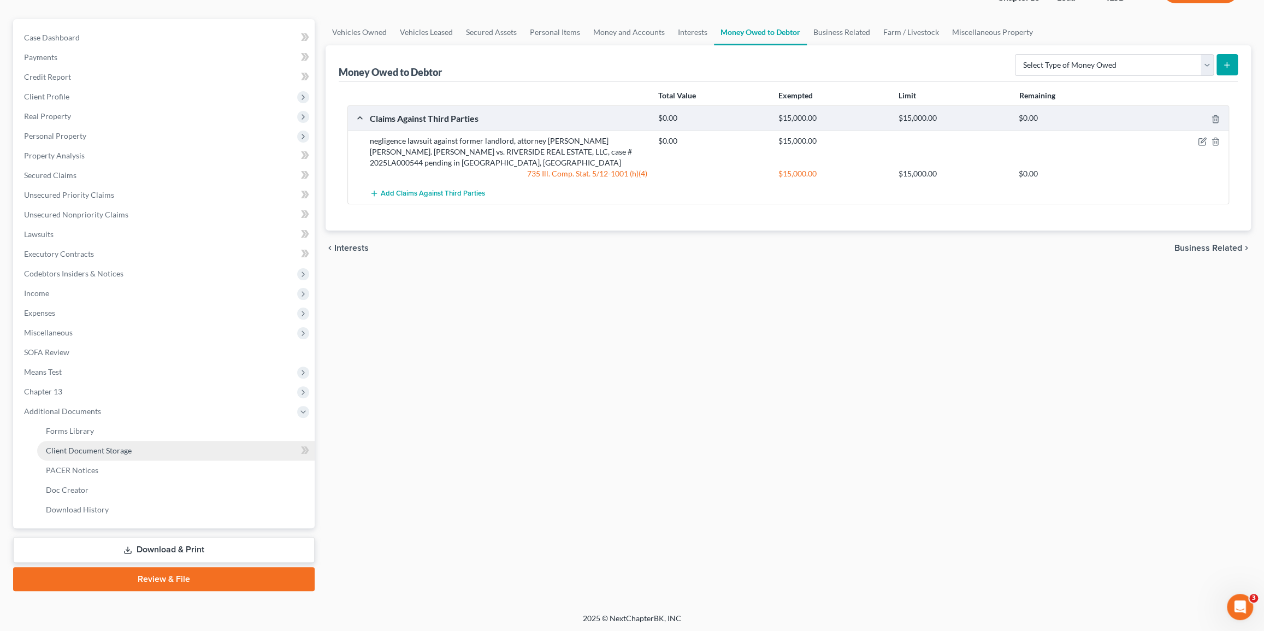
click at [138, 450] on link "Client Document Storage" at bounding box center [176, 451] width 278 height 20
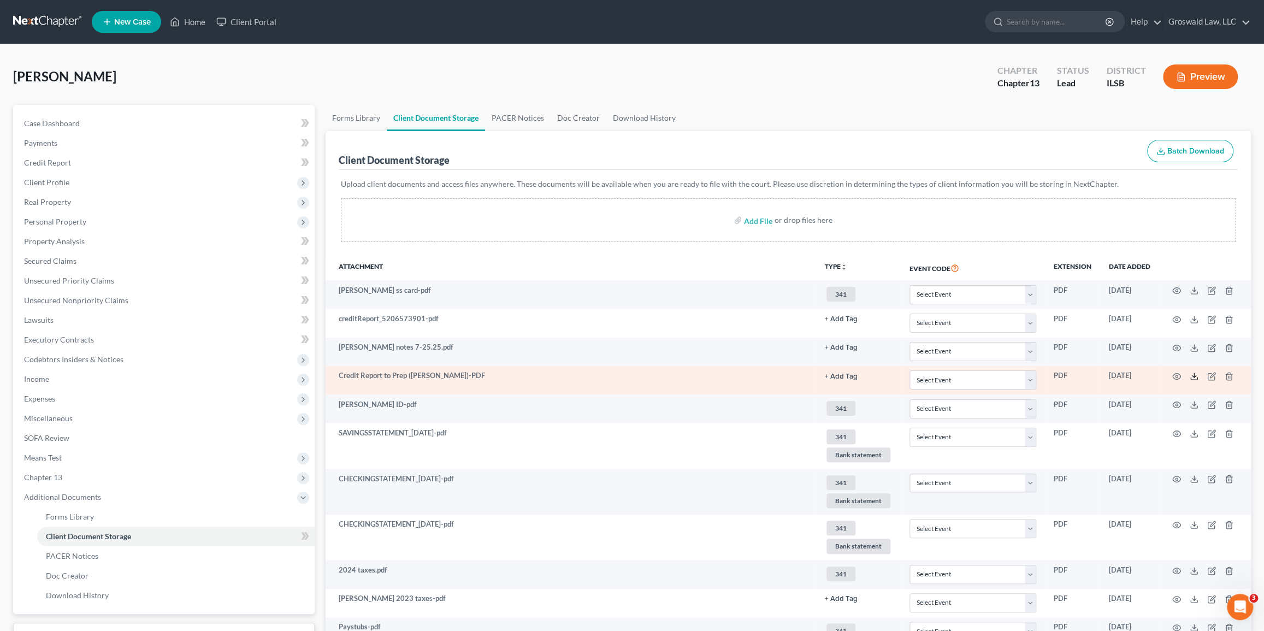
click at [737, 375] on icon at bounding box center [1194, 376] width 9 height 9
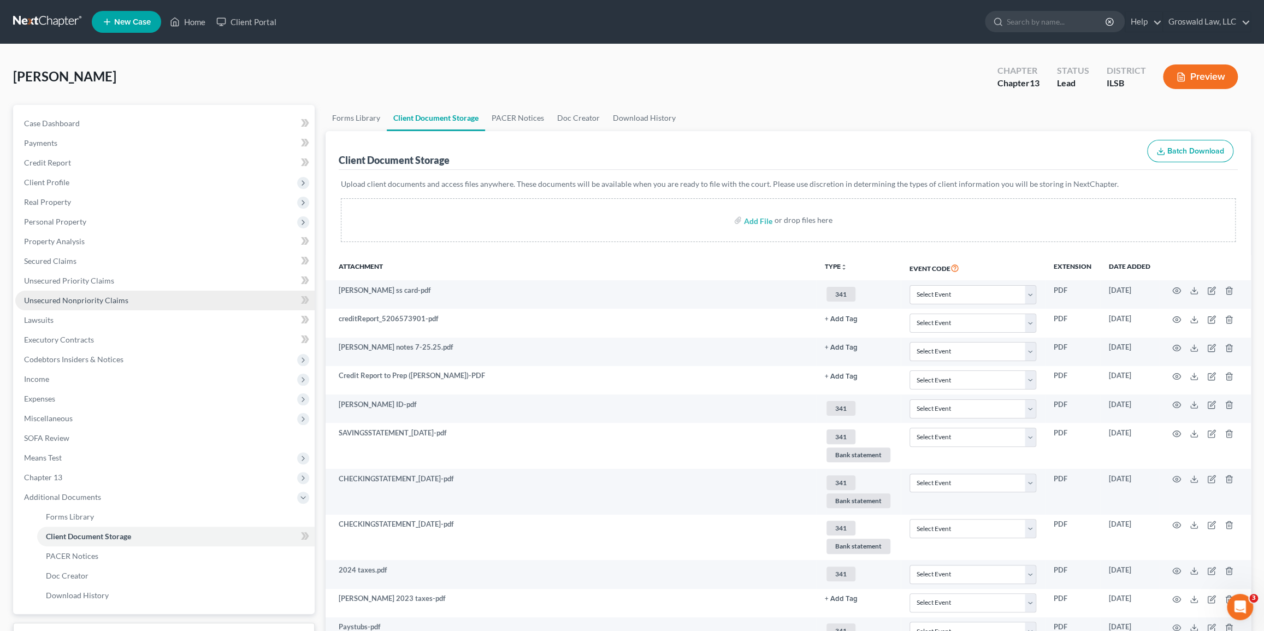
click at [67, 302] on span "Unsecured Nonpriority Claims" at bounding box center [76, 300] width 104 height 9
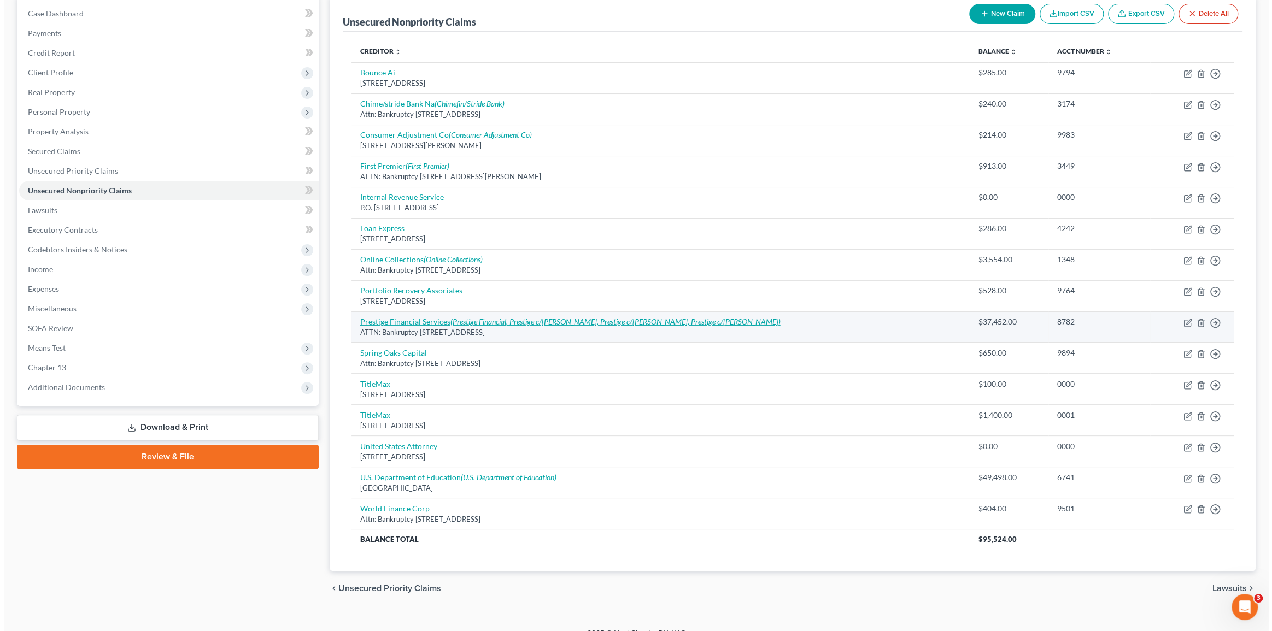
scroll to position [125, 0]
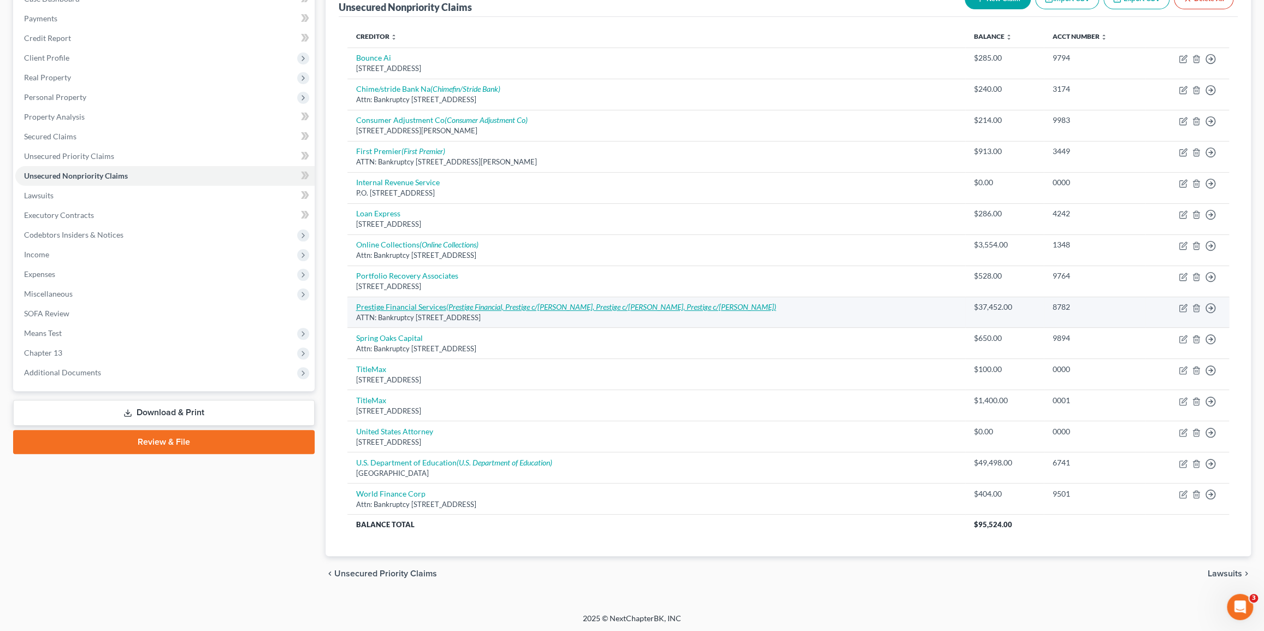
click at [448, 309] on icon "(Prestige Financial, Prestige c/o SHINDLER, Prestige c/o SHINDLER, Prestige c/o…" at bounding box center [611, 306] width 330 height 9
select select "46"
select select "0"
select select "14"
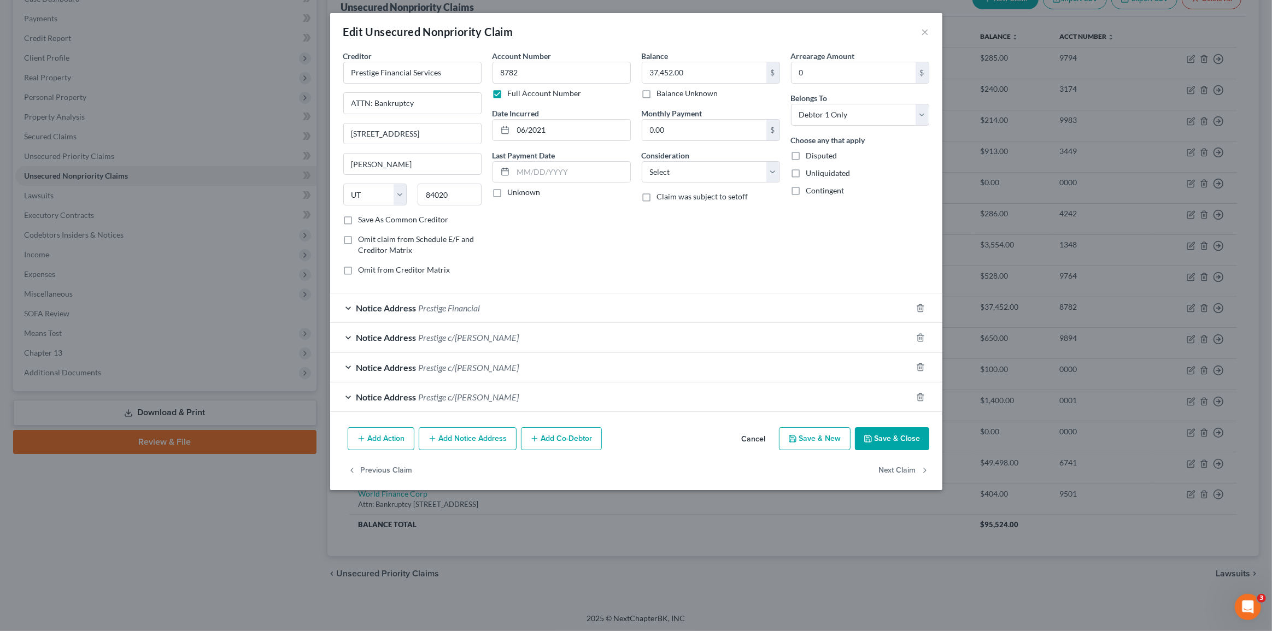
click at [461, 339] on span "Prestige c/o SHINDLER" at bounding box center [469, 337] width 101 height 10
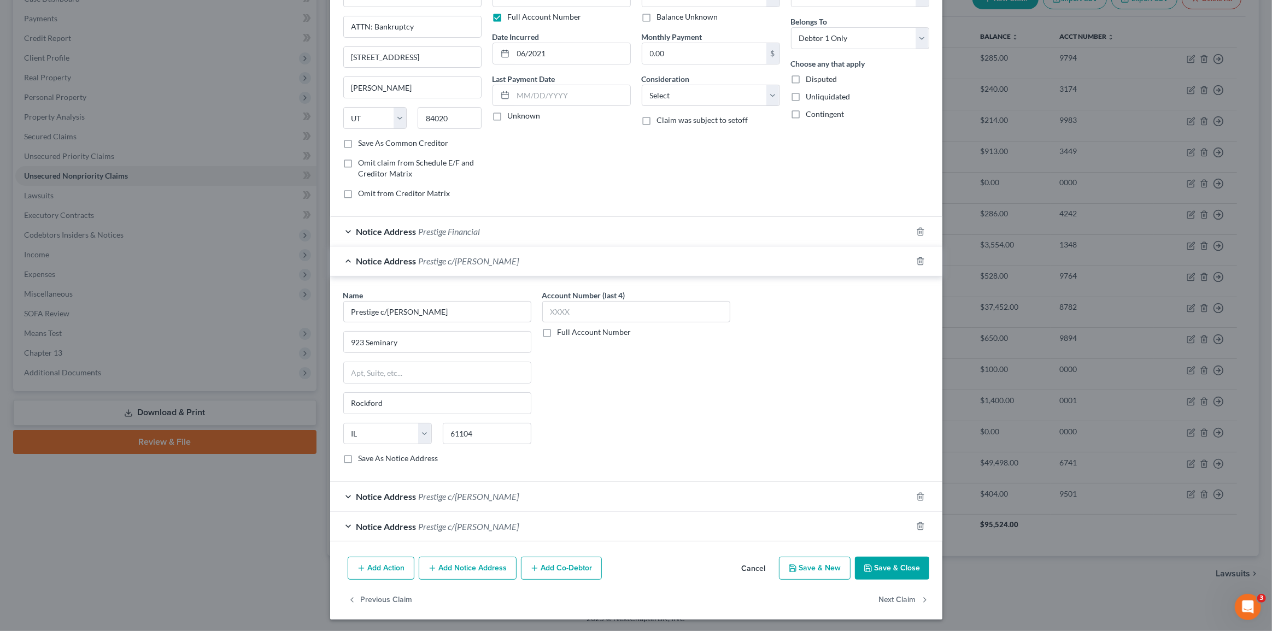
scroll to position [0, 0]
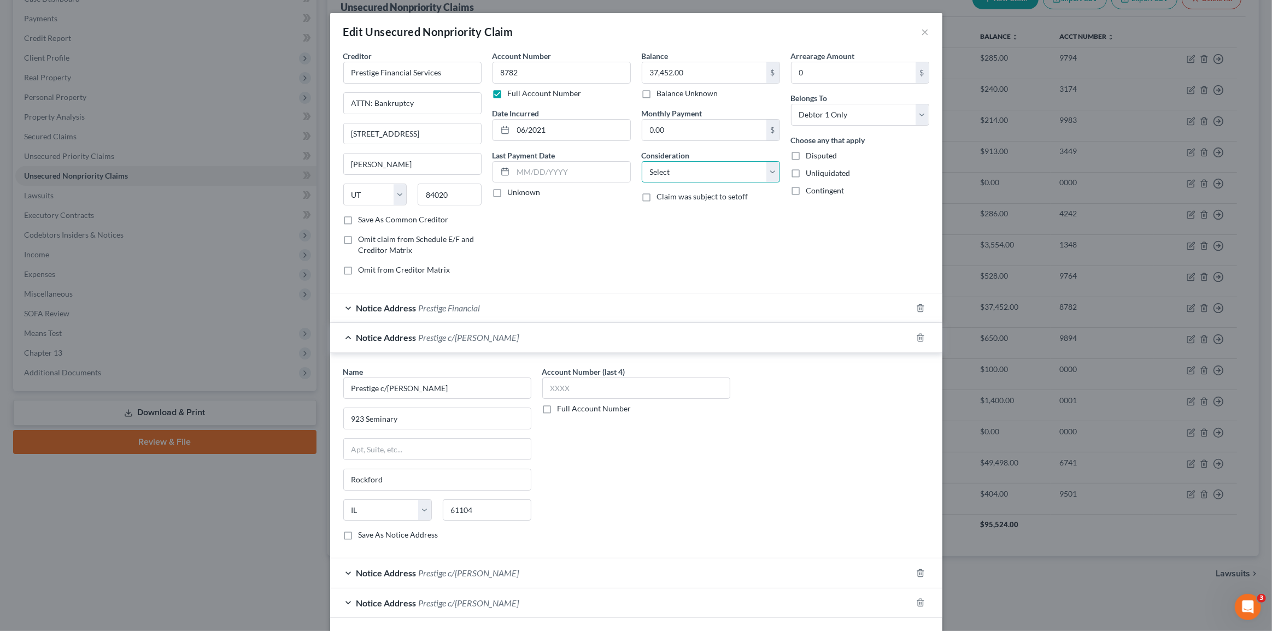
click at [705, 175] on select "Select Cable / Satellite Services Collection Agency Credit Card Debt Debt Couns…" at bounding box center [711, 172] width 138 height 22
select select "4"
click at [642, 161] on select "Select Cable / Satellite Services Collection Agency Credit Card Debt Debt Couns…" at bounding box center [711, 172] width 138 height 22
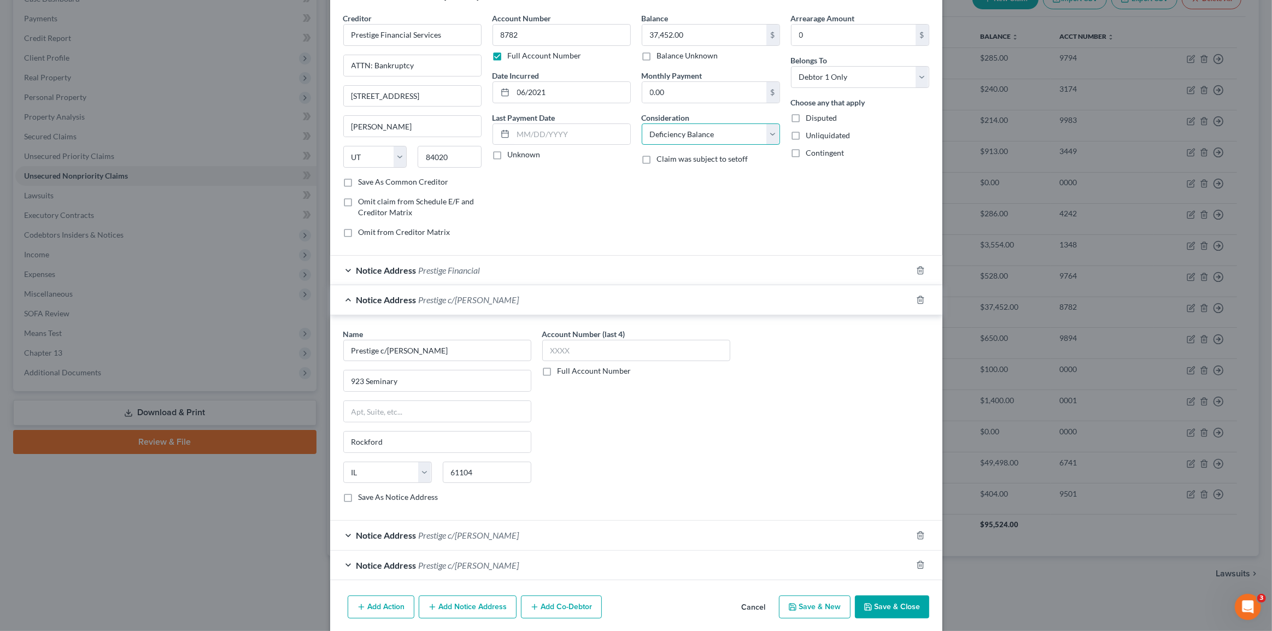
scroll to position [77, 0]
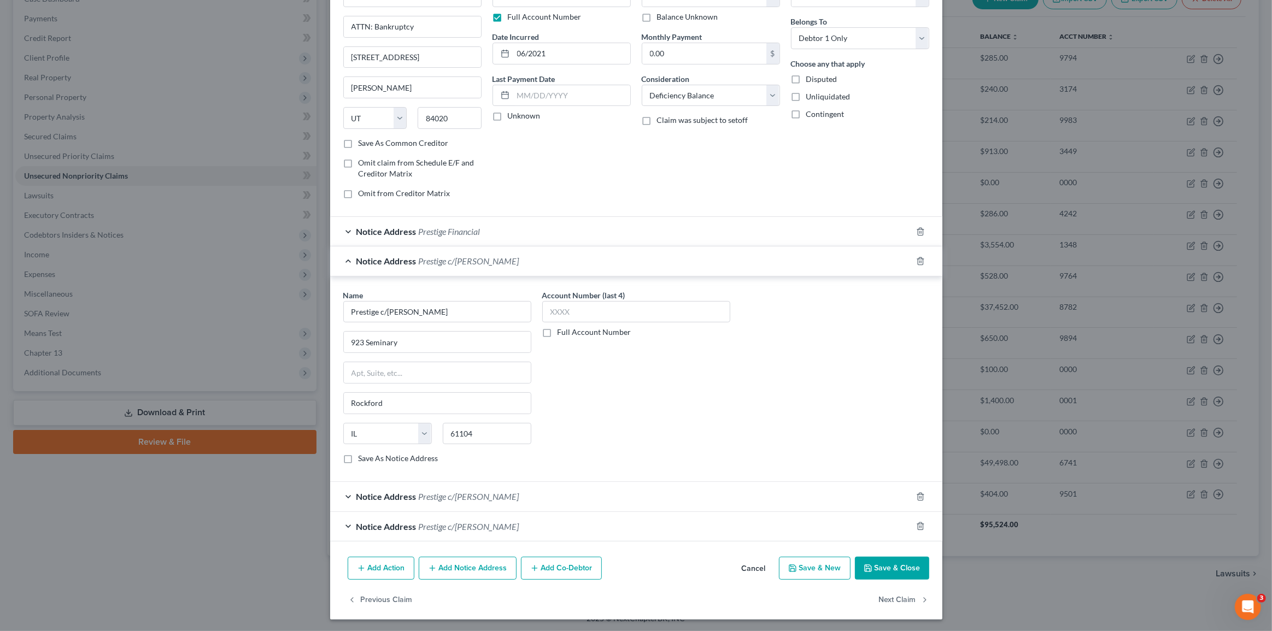
click at [420, 496] on span "Prestige c/o SHINDLER" at bounding box center [469, 496] width 101 height 10
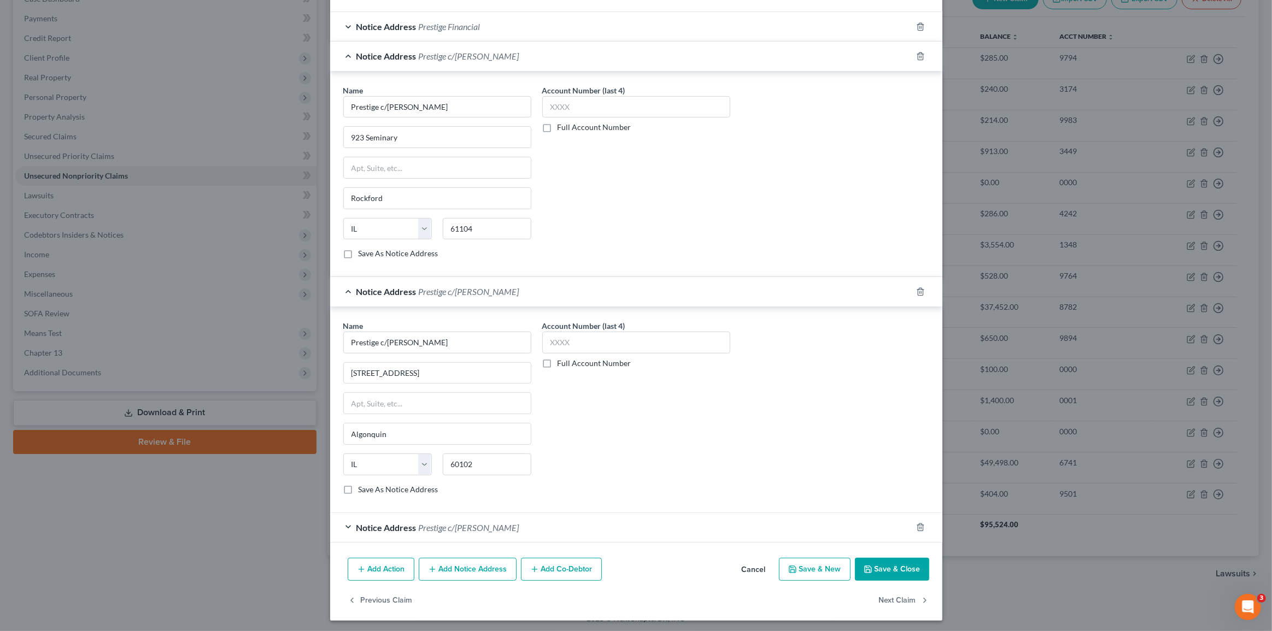
scroll to position [282, 0]
click at [431, 529] on span "Prestige c/o SHINDLER" at bounding box center [469, 527] width 101 height 10
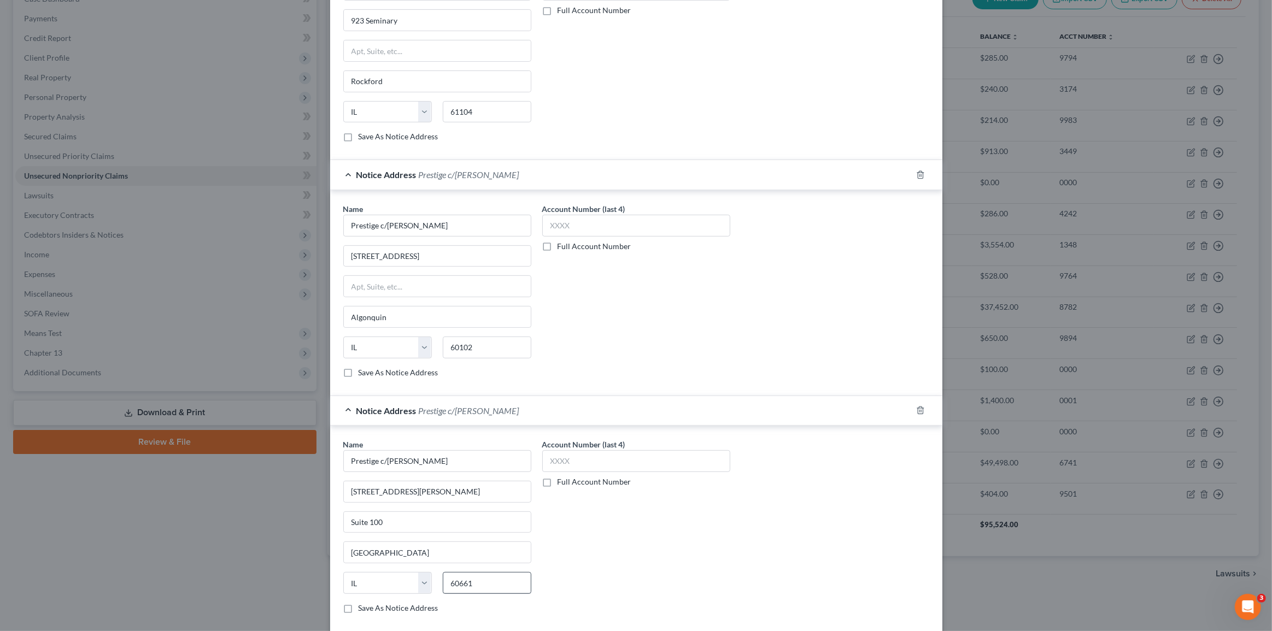
scroll to position [486, 0]
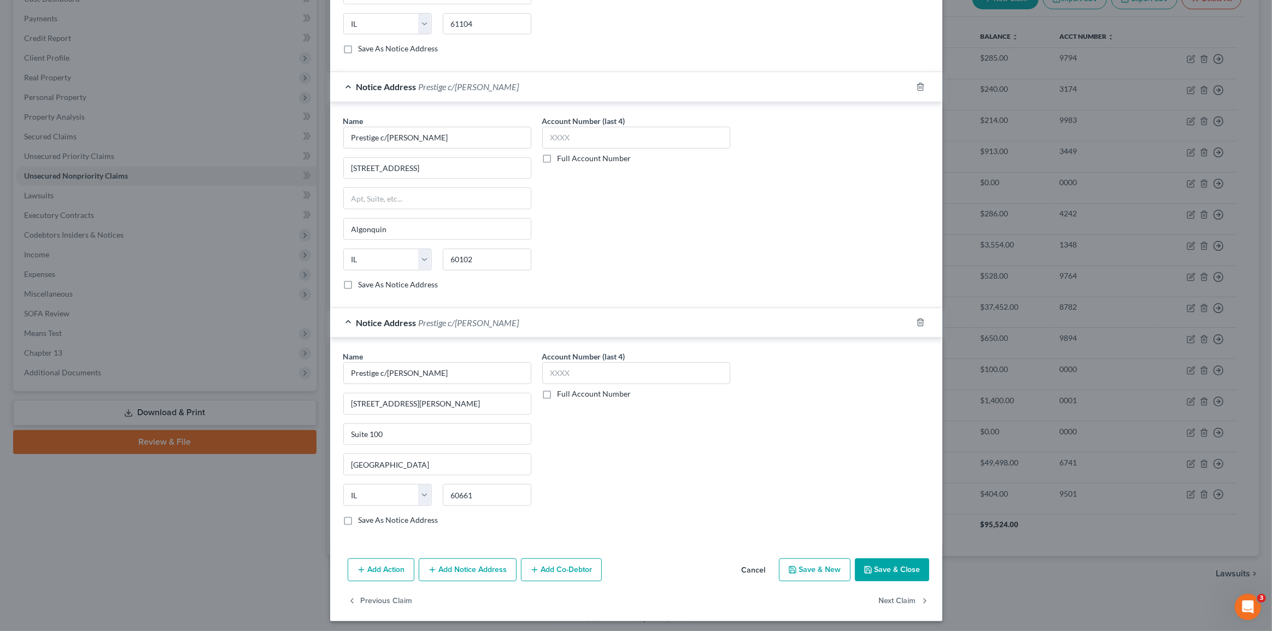
click at [737, 540] on button "Save & Close" at bounding box center [892, 569] width 74 height 23
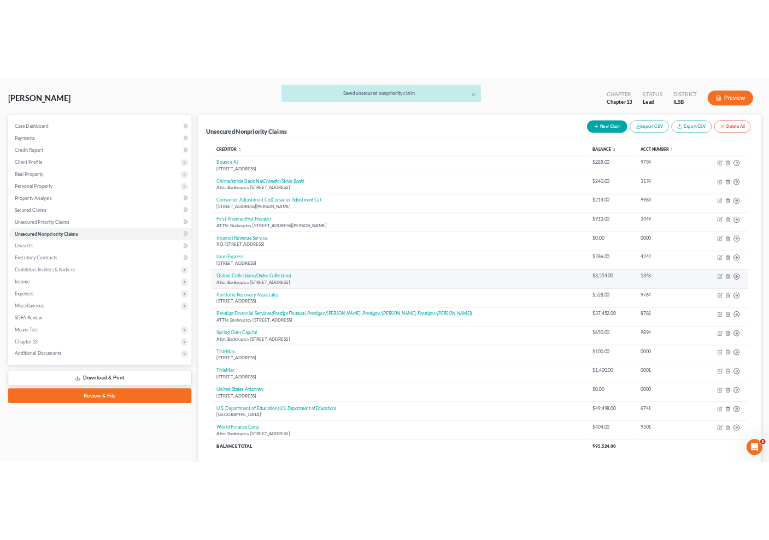
scroll to position [0, 0]
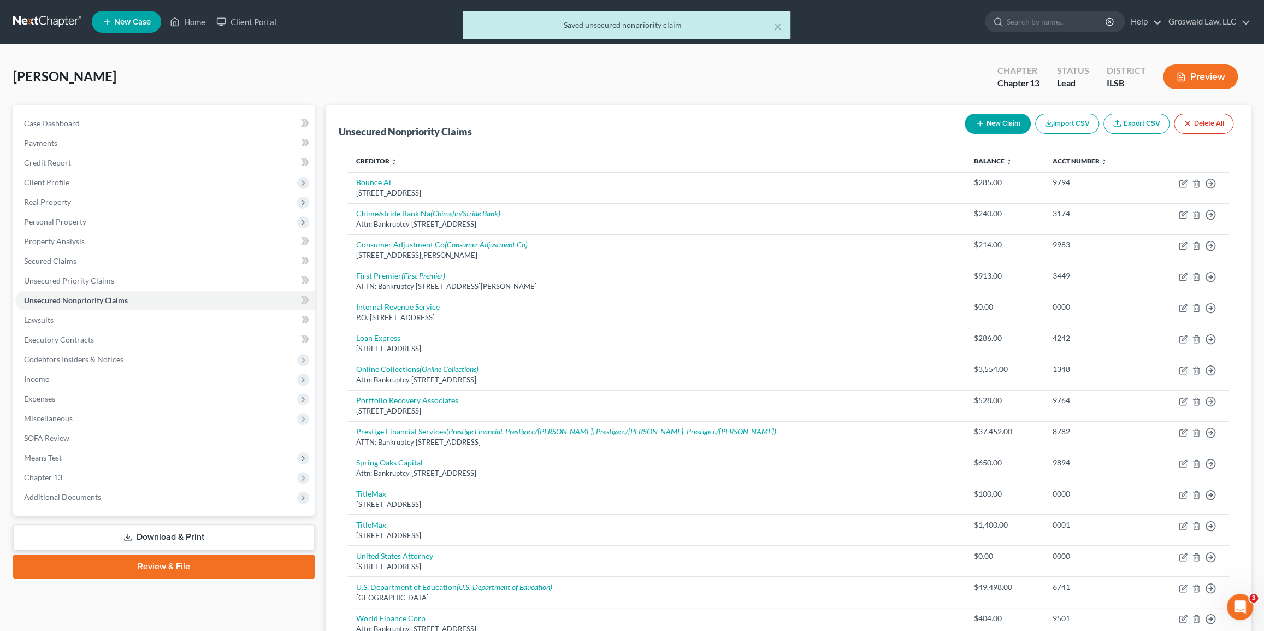
click at [737, 76] on button "Preview" at bounding box center [1200, 76] width 75 height 25
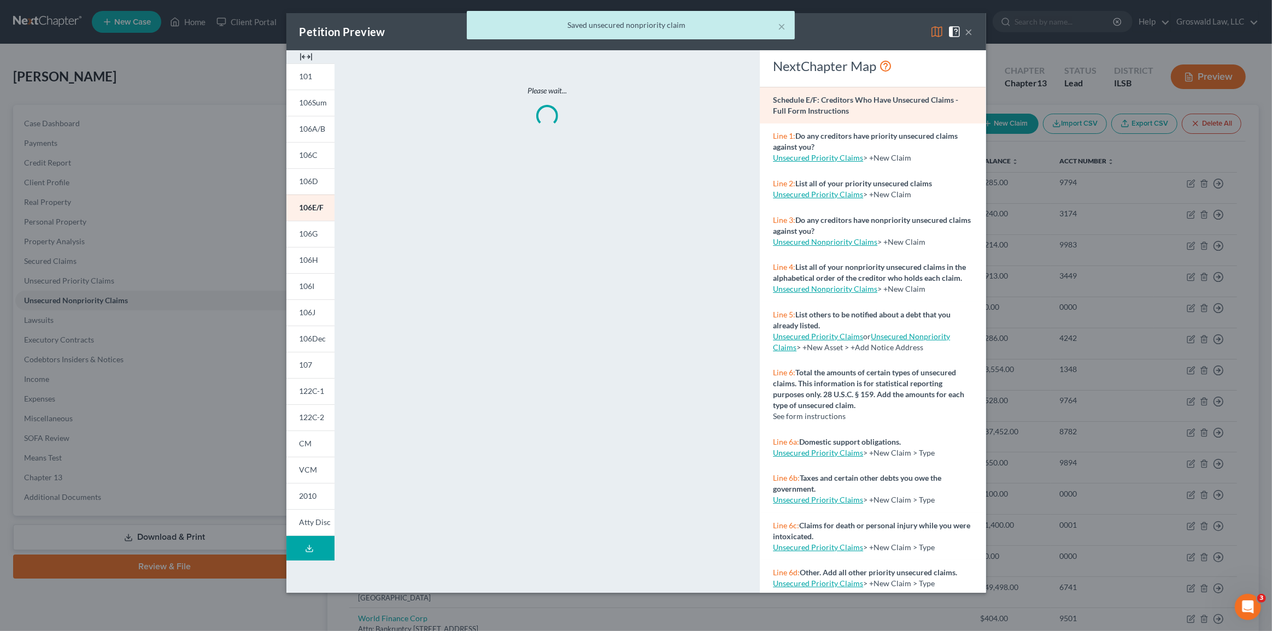
click at [299, 51] on img at bounding box center [305, 56] width 13 height 13
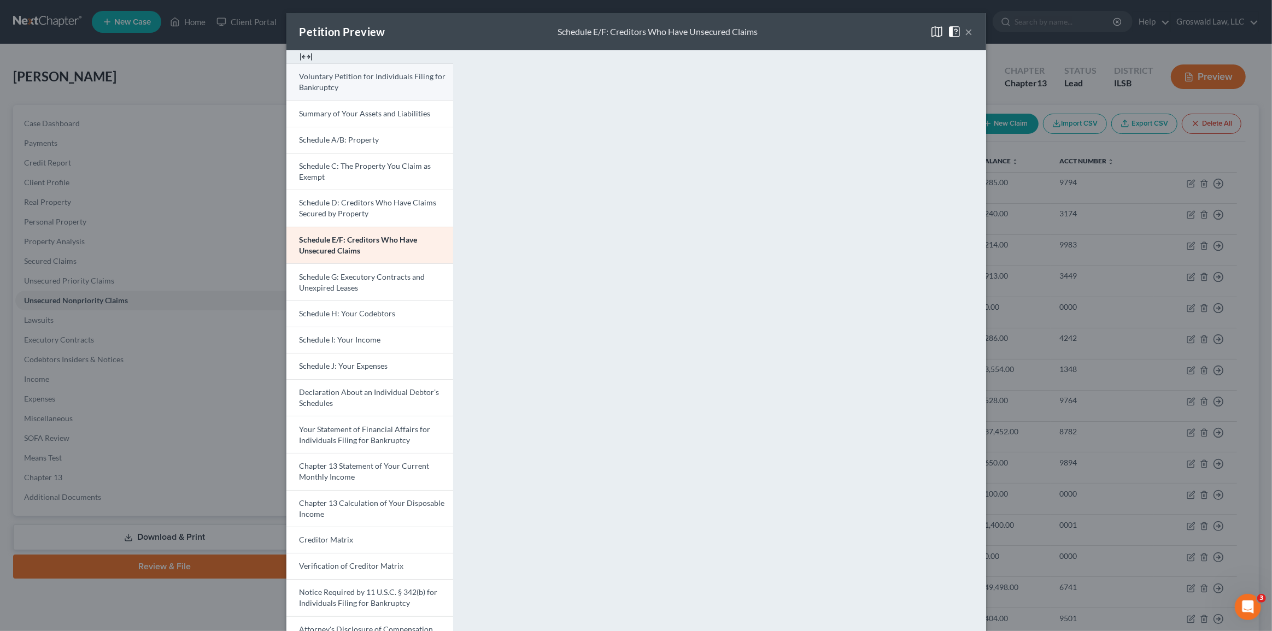
click at [355, 81] on link "Voluntary Petition for Individuals Filing for Bankruptcy" at bounding box center [369, 81] width 167 height 37
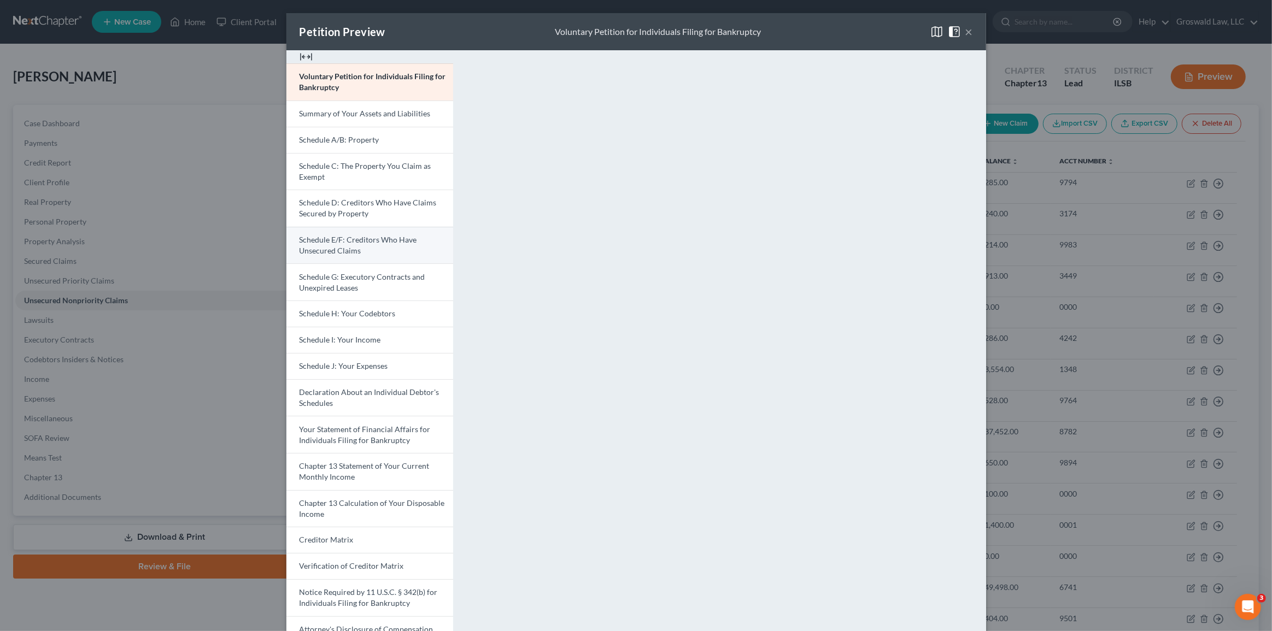
click at [364, 252] on link "Schedule E/F: Creditors Who Have Unsecured Claims" at bounding box center [369, 245] width 167 height 37
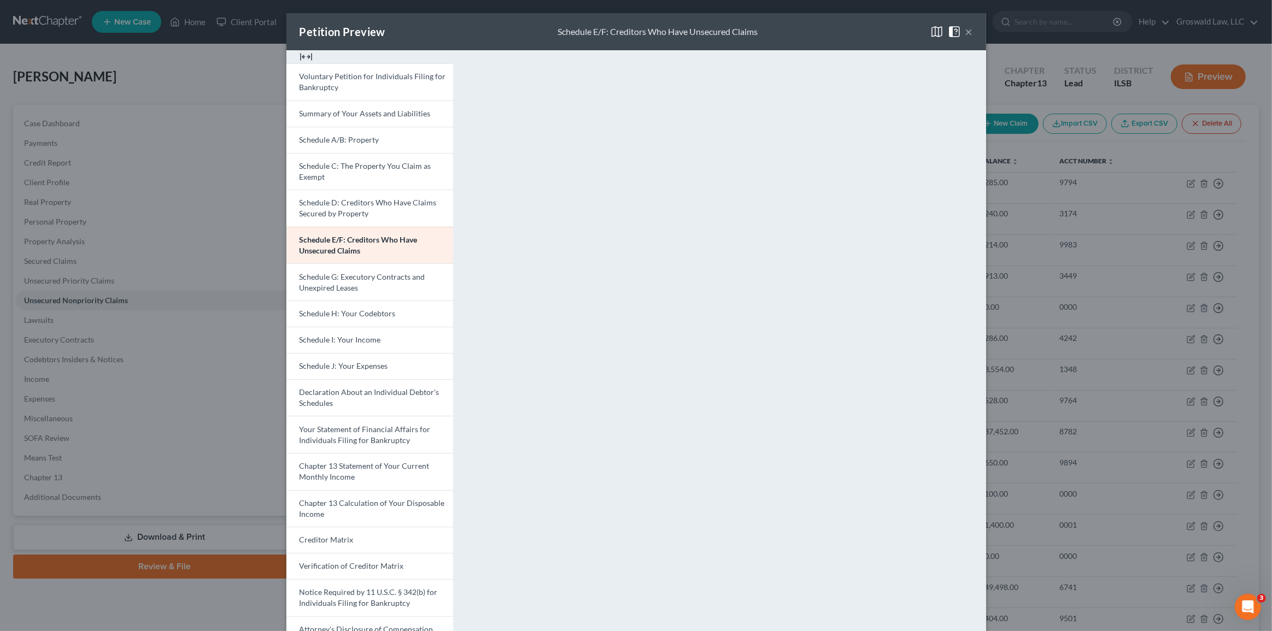
click at [737, 30] on button "×" at bounding box center [969, 31] width 8 height 13
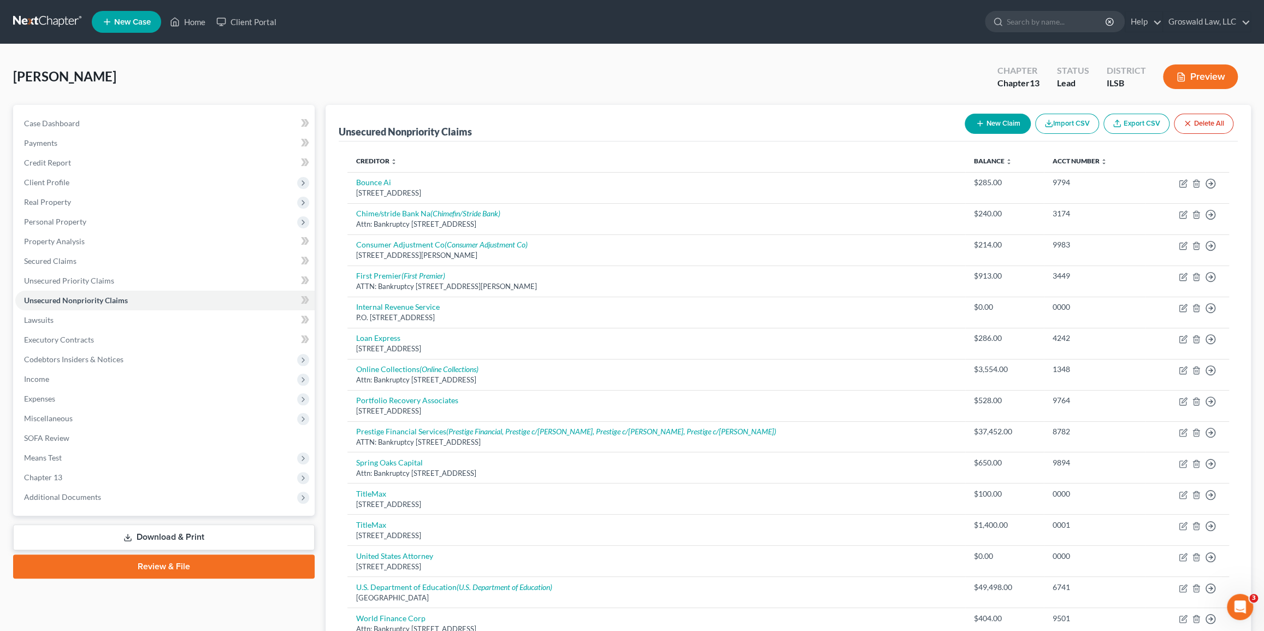
click at [737, 116] on button "New Claim" at bounding box center [998, 124] width 66 height 20
select select "0"
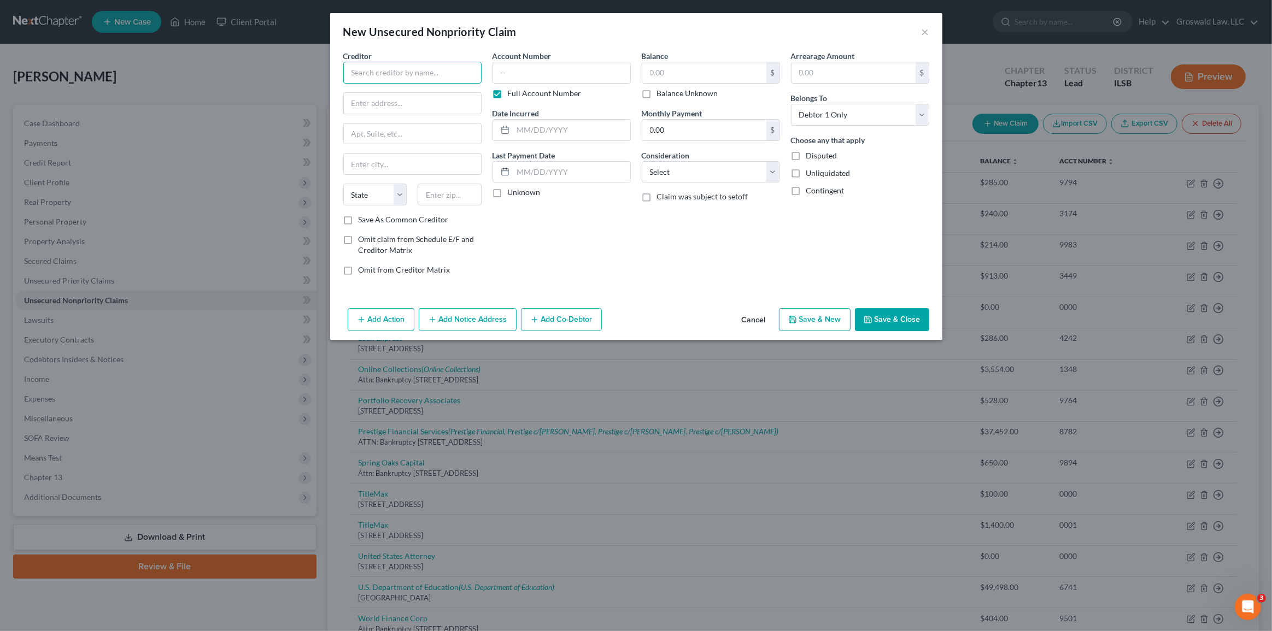
click at [454, 70] on input "text" at bounding box center [412, 73] width 138 height 22
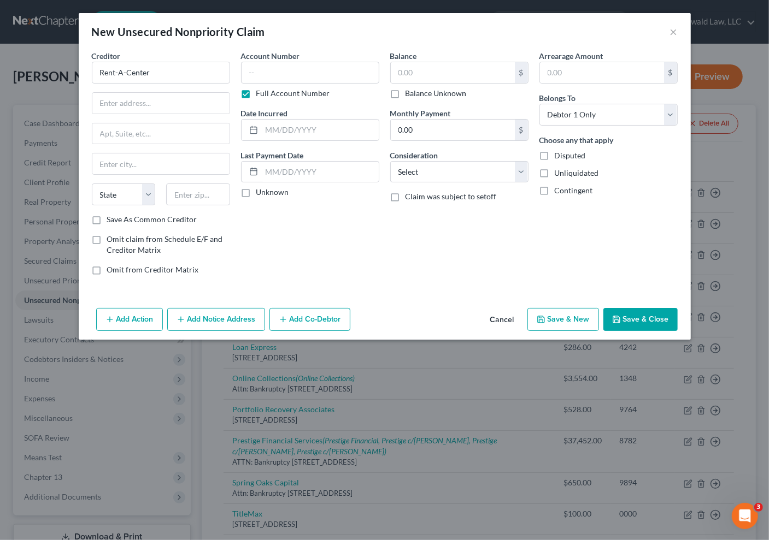
click at [403, 261] on div "Balance $ Balance Unknown Balance Undetermined $ Balance Unknown Monthly Paymen…" at bounding box center [459, 167] width 149 height 234
click at [184, 78] on input "Rent-A-Center" at bounding box center [161, 73] width 138 height 22
type input "Rent-A-Center a/k/a Upbound Group"
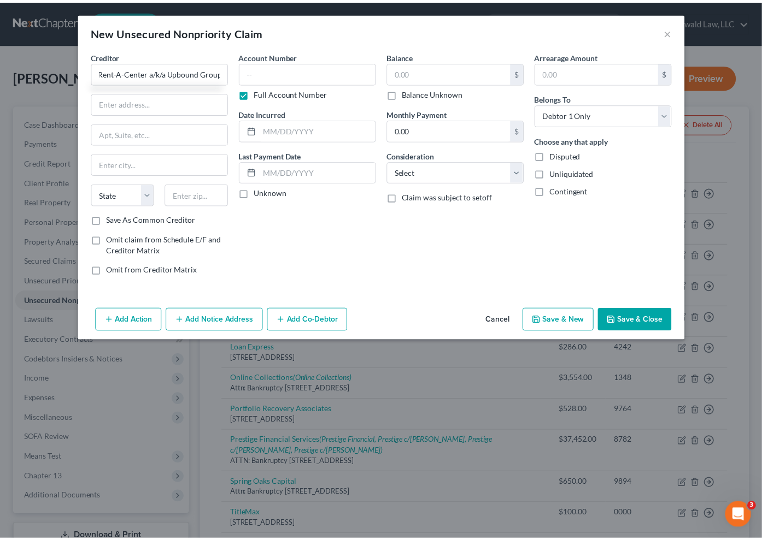
scroll to position [0, 0]
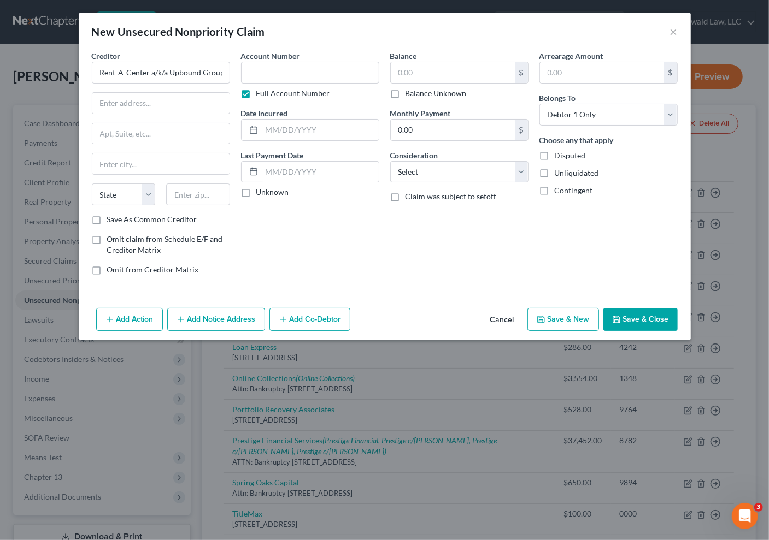
drag, startPoint x: 465, startPoint y: 268, endPoint x: 238, endPoint y: 237, distance: 229.4
click at [443, 264] on div "Balance $ Balance Unknown Balance Undetermined $ Balance Unknown Monthly Paymen…" at bounding box center [459, 167] width 149 height 234
click at [164, 103] on input "text" at bounding box center [160, 103] width 137 height 21
paste input "5501 Headquarters Dr,"
type input "5501 Headquarters Dr,"
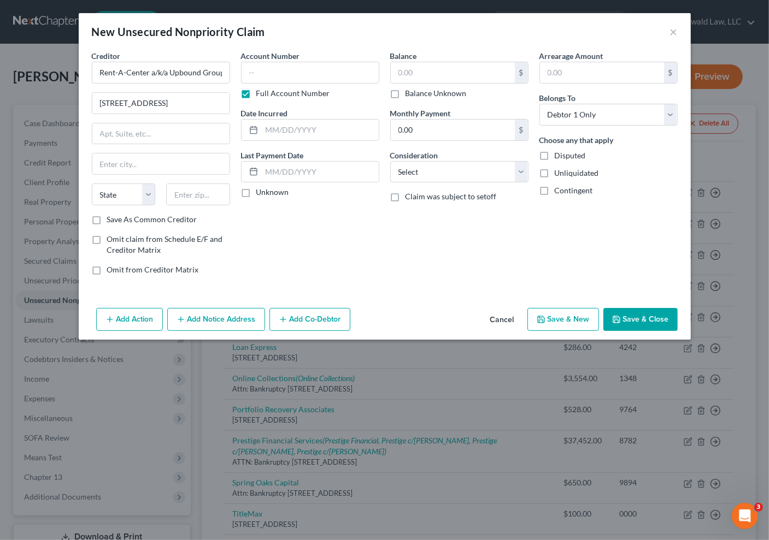
drag, startPoint x: 431, startPoint y: 264, endPoint x: 361, endPoint y: 245, distance: 73.2
click at [429, 264] on div "Balance $ Balance Unknown Balance Undetermined $ Balance Unknown Monthly Paymen…" at bounding box center [459, 167] width 149 height 234
click at [190, 192] on input "text" at bounding box center [198, 195] width 64 height 22
paste input "75024"
type input "75024"
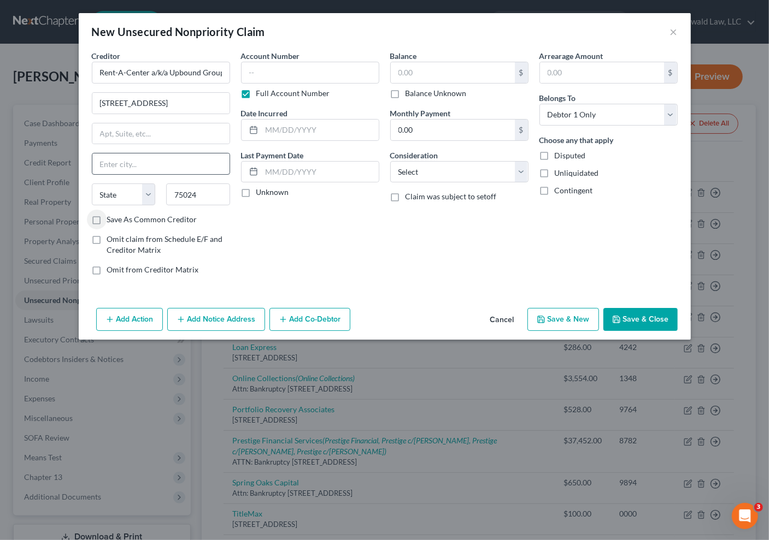
type input "Plano"
select select "45"
click at [189, 96] on input "5501 Headquarters Dr," at bounding box center [160, 103] width 137 height 21
type input "5501 Headquarters Dr"
type input "0000"
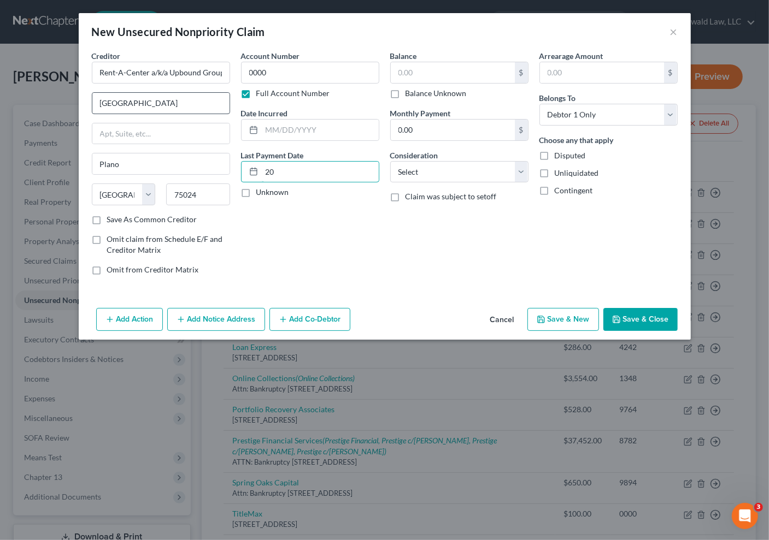
type input "2"
click at [344, 129] on input "text" at bounding box center [320, 130] width 117 height 21
type input "2023"
type input "500"
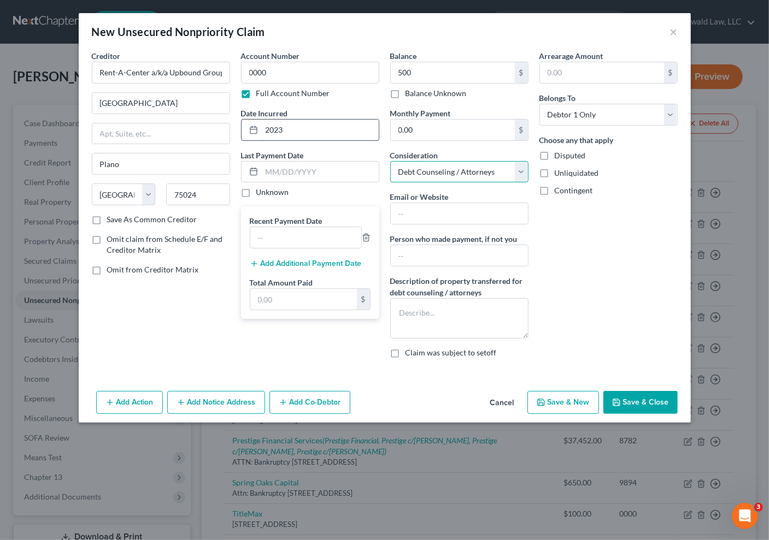
select select "4"
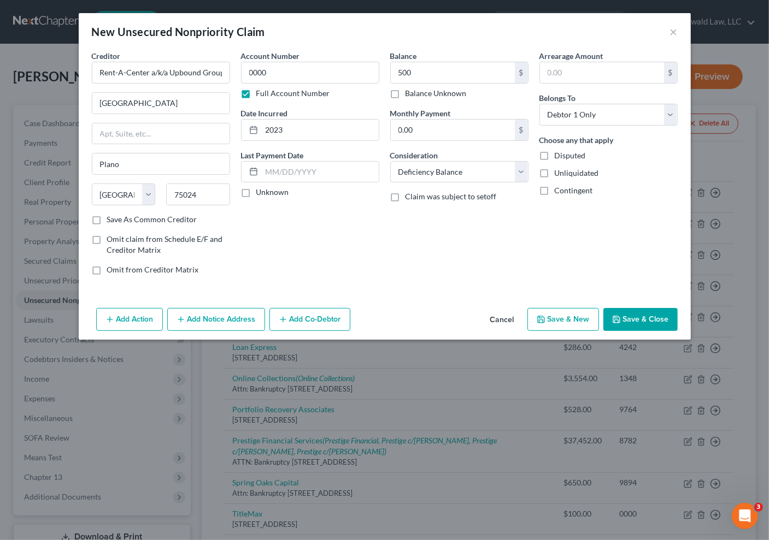
click at [657, 317] on button "Save & Close" at bounding box center [640, 319] width 74 height 23
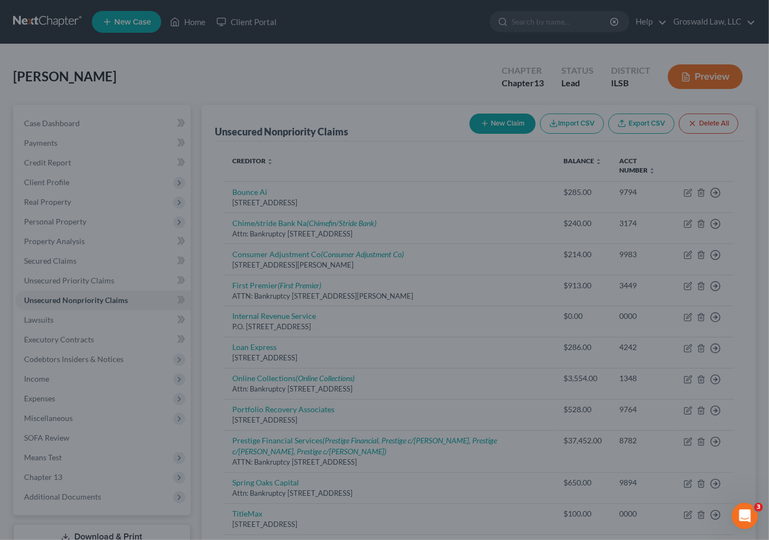
type input "500.00"
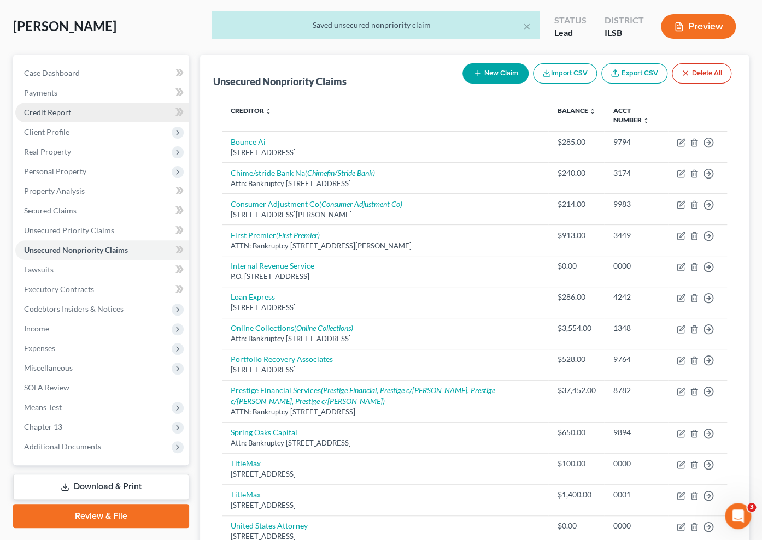
scroll to position [49, 0]
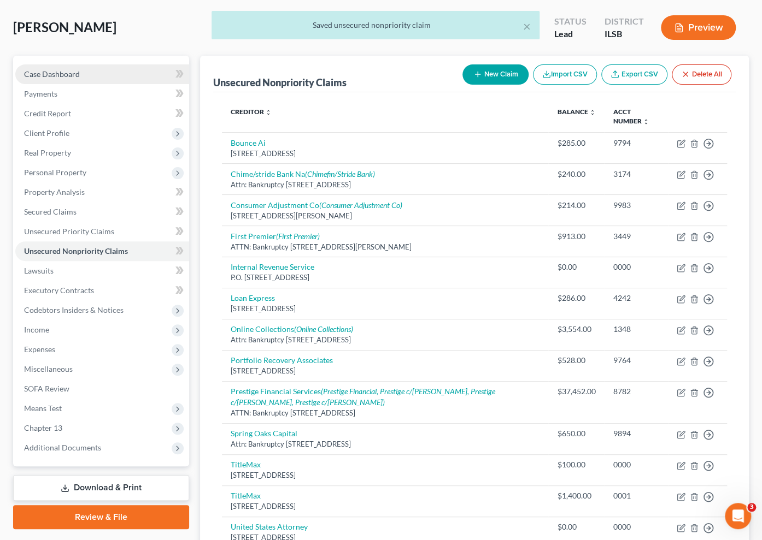
click at [76, 74] on span "Case Dashboard" at bounding box center [52, 73] width 56 height 9
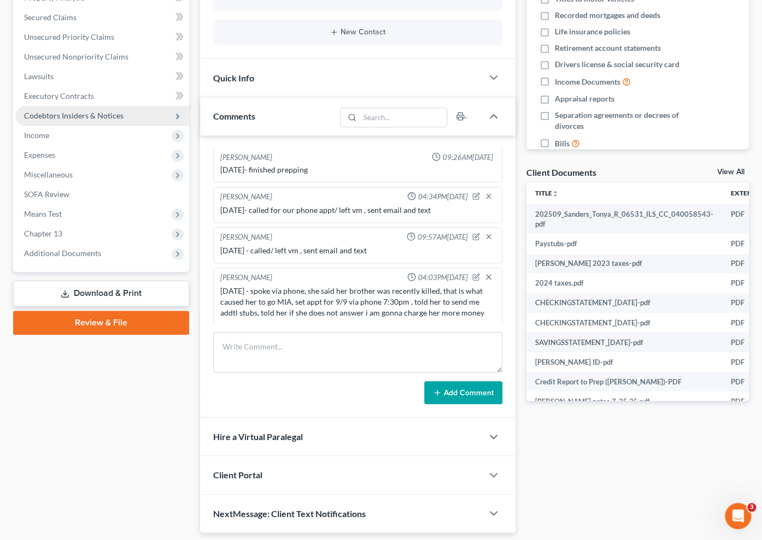
scroll to position [227, 0]
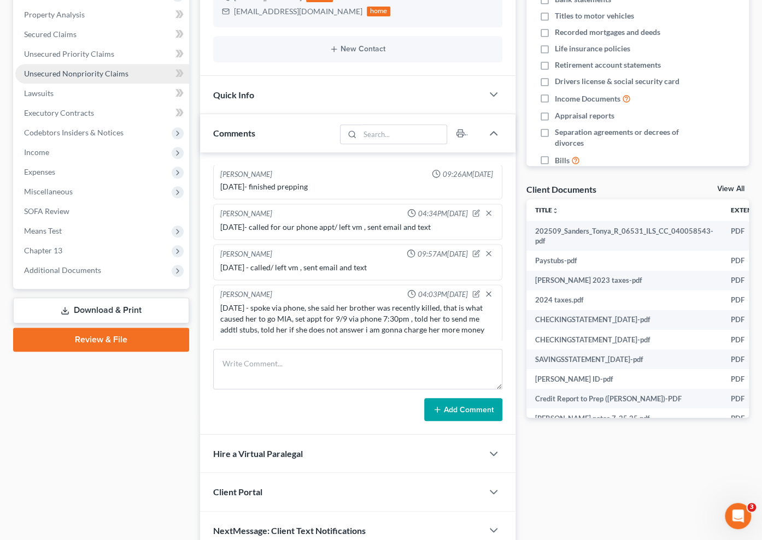
click at [76, 73] on span "Unsecured Nonpriority Claims" at bounding box center [76, 73] width 104 height 9
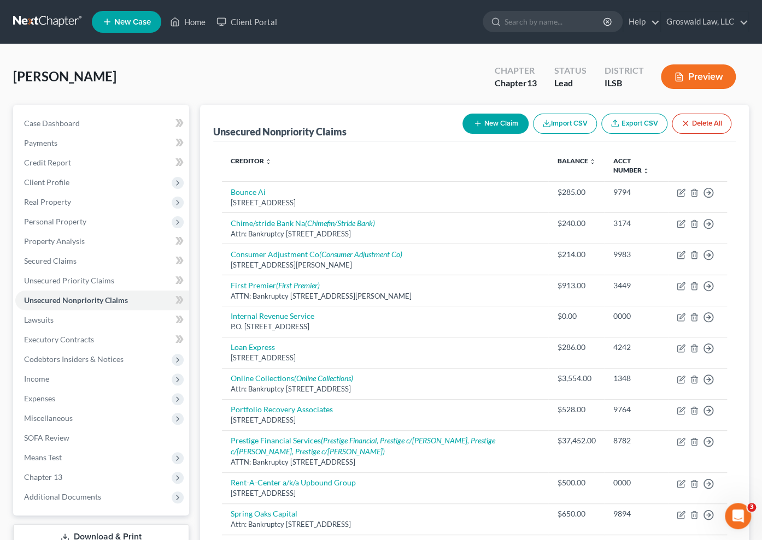
click at [451, 82] on div "Sanders, Tonya Upgraded Chapter Chapter 13 Status Lead District ILSB Preview" at bounding box center [381, 81] width 736 height 48
click at [448, 73] on div "Sanders, Tonya Upgraded Chapter Chapter 13 Status Lead District ILSB Preview" at bounding box center [381, 81] width 736 height 48
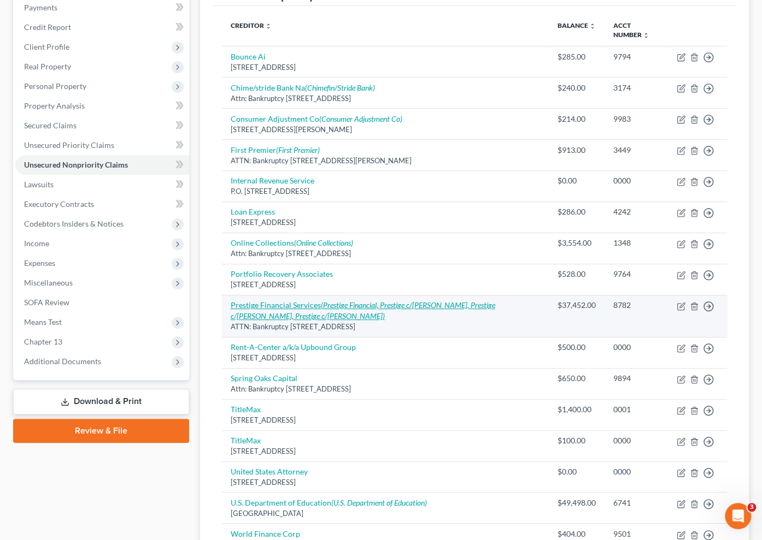
scroll to position [267, 0]
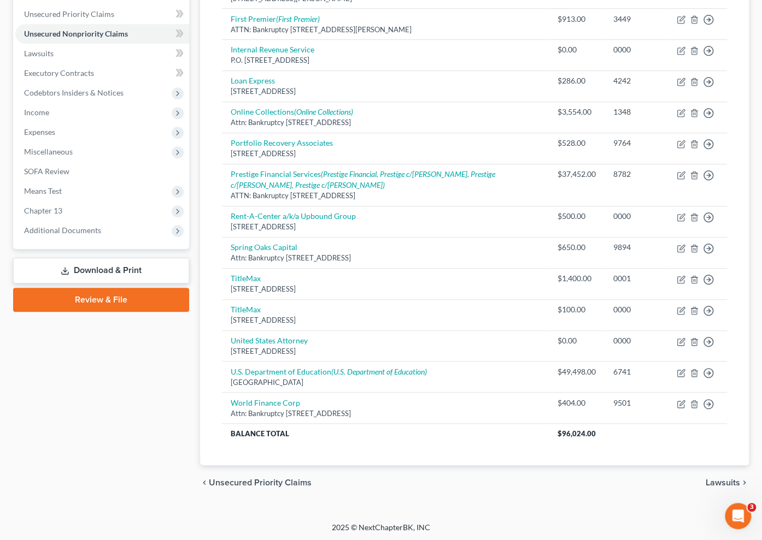
click at [499, 483] on div "chevron_left Unsecured Priority Claims Lawsuits chevron_right" at bounding box center [474, 483] width 549 height 35
click at [579, 488] on div "chevron_left Unsecured Priority Claims Lawsuits chevron_right" at bounding box center [474, 483] width 549 height 35
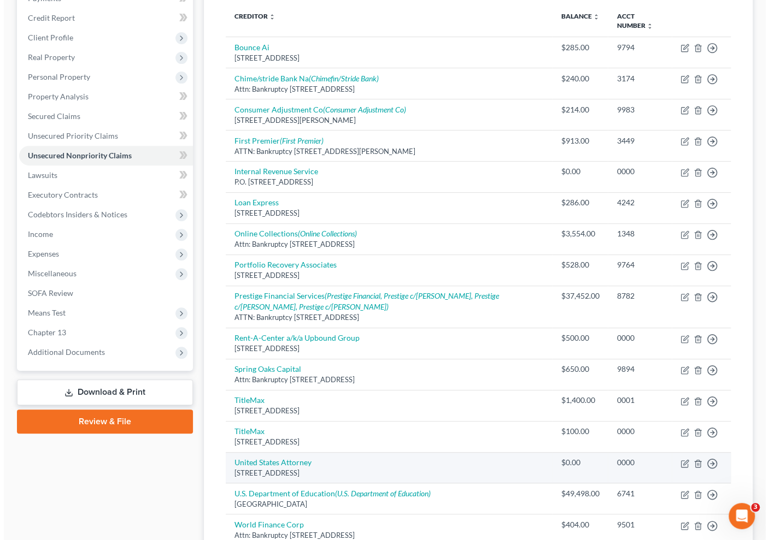
scroll to position [0, 0]
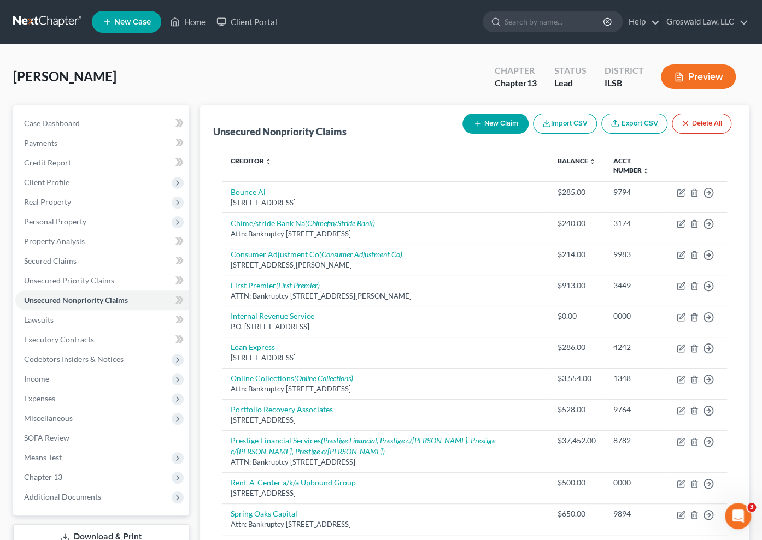
click at [674, 72] on icon "button" at bounding box center [679, 77] width 10 height 10
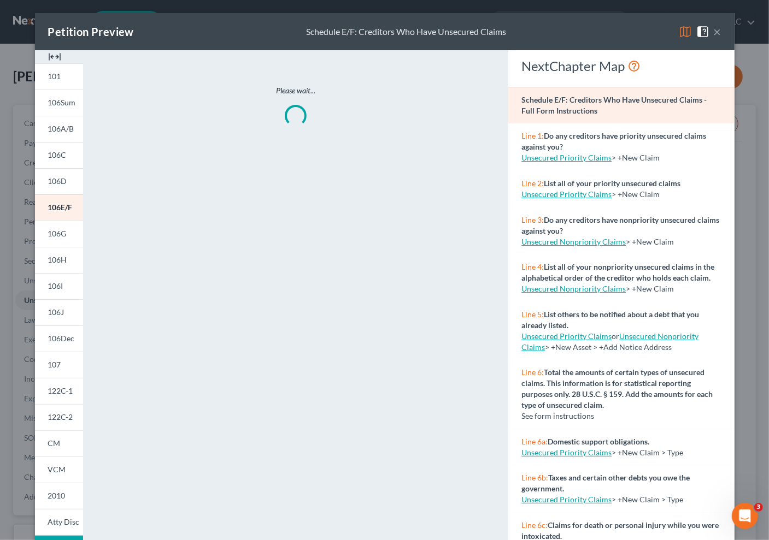
click at [54, 60] on img at bounding box center [54, 56] width 13 height 13
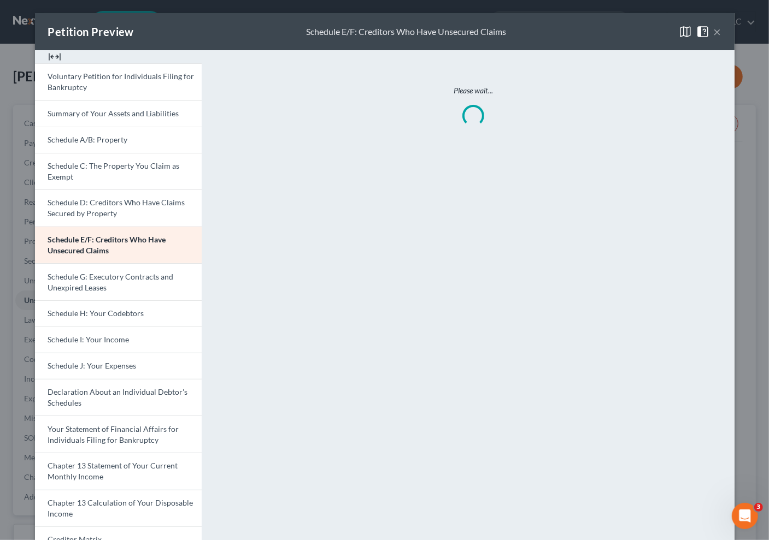
click at [714, 33] on button "×" at bounding box center [718, 31] width 8 height 13
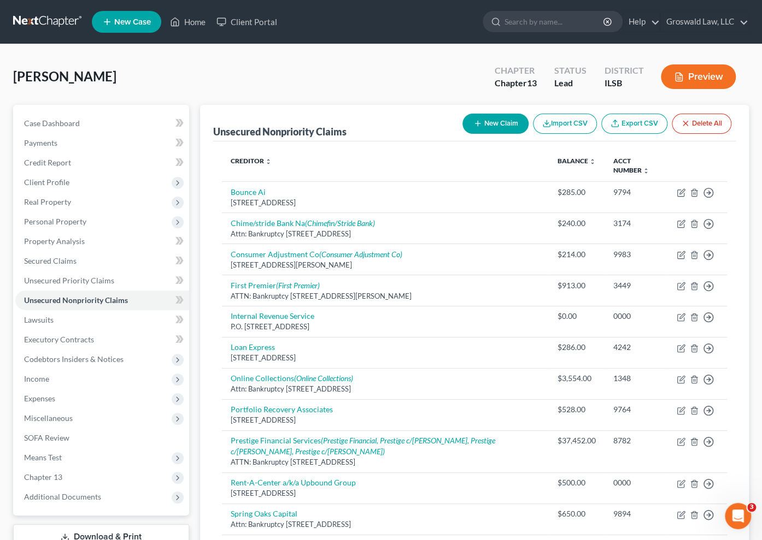
click at [495, 124] on button "New Claim" at bounding box center [495, 124] width 66 height 20
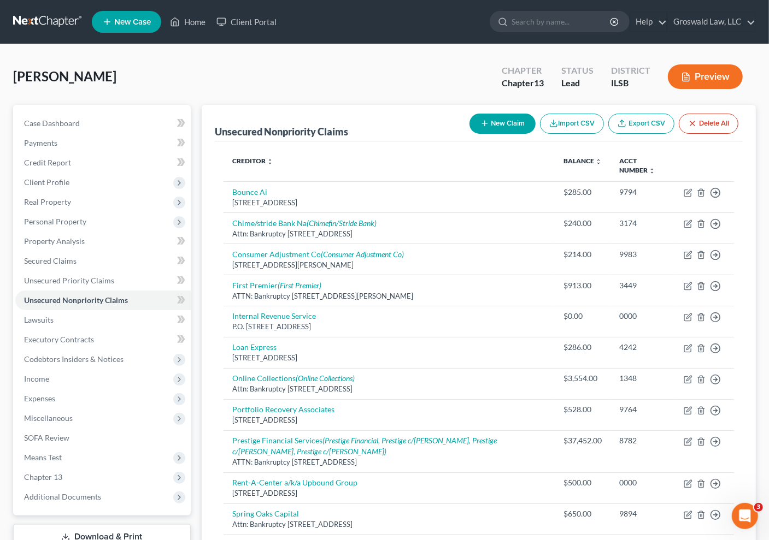
select select "0"
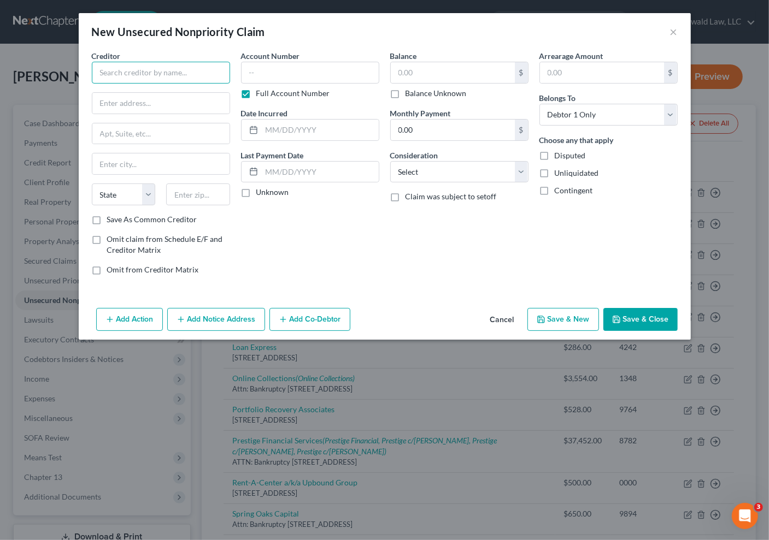
click at [193, 71] on input "text" at bounding box center [161, 73] width 138 height 22
type input "Capital Solutions"
type input "1728 Olive"
type input "63103"
type input "Saint Louis"
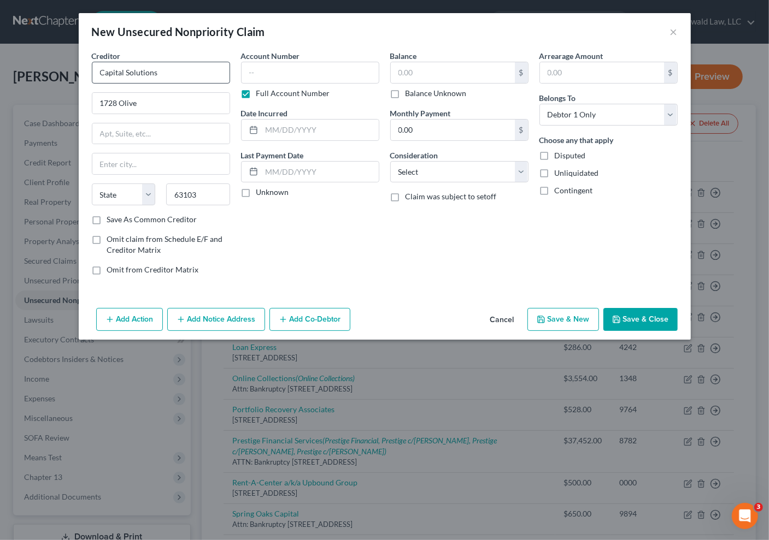
select select "26"
click at [251, 75] on input "text" at bounding box center [310, 73] width 138 height 22
type input "0000"
type input "2024"
type input "100"
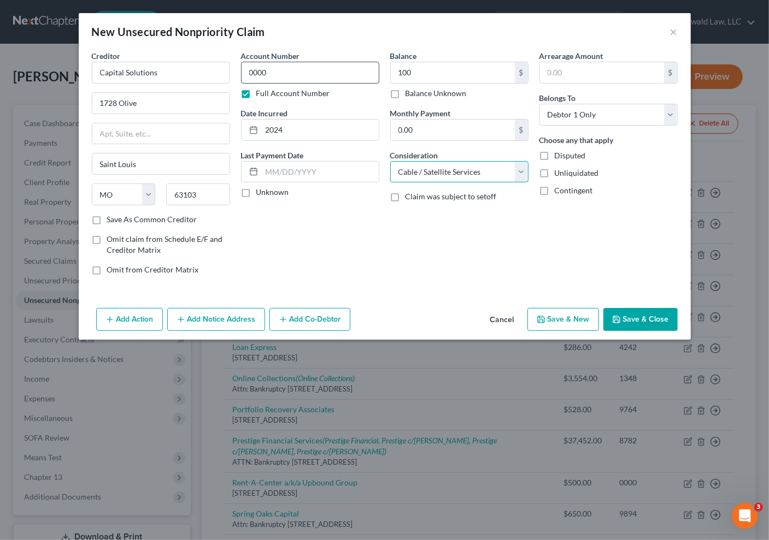
select select "1"
click at [638, 322] on button "Save & Close" at bounding box center [640, 319] width 74 height 23
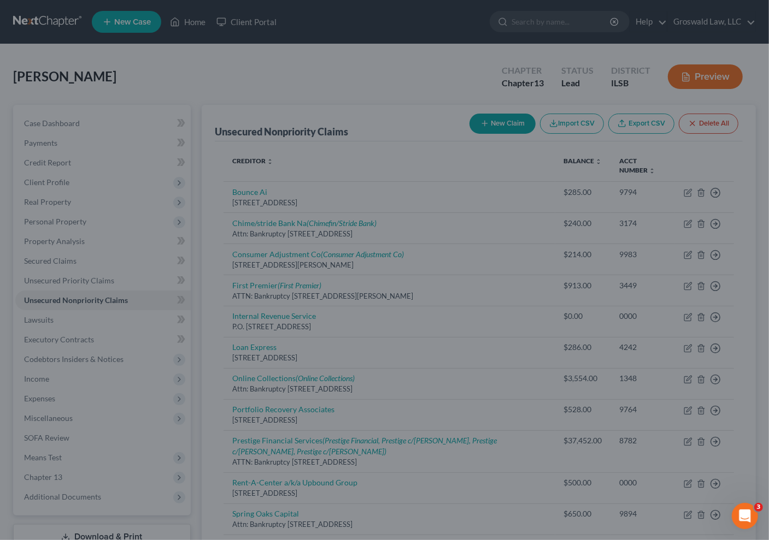
type input "100.00"
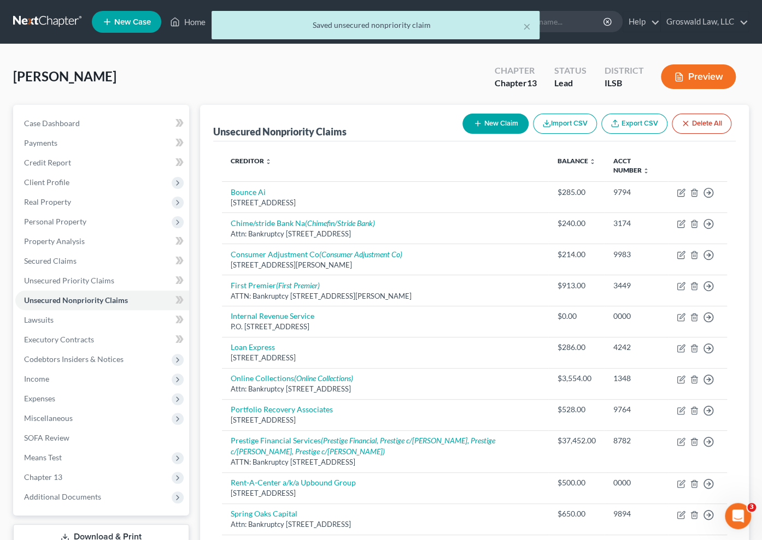
click at [708, 74] on button "Preview" at bounding box center [698, 76] width 75 height 25
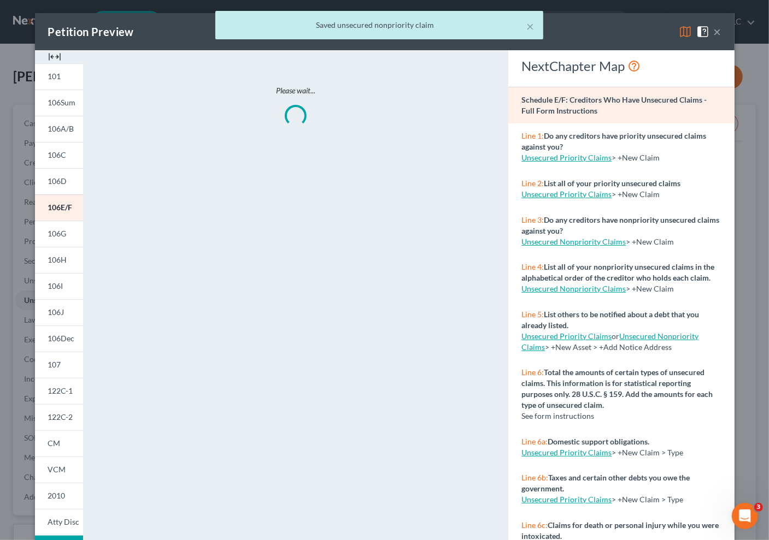
click at [48, 57] on img at bounding box center [54, 56] width 13 height 13
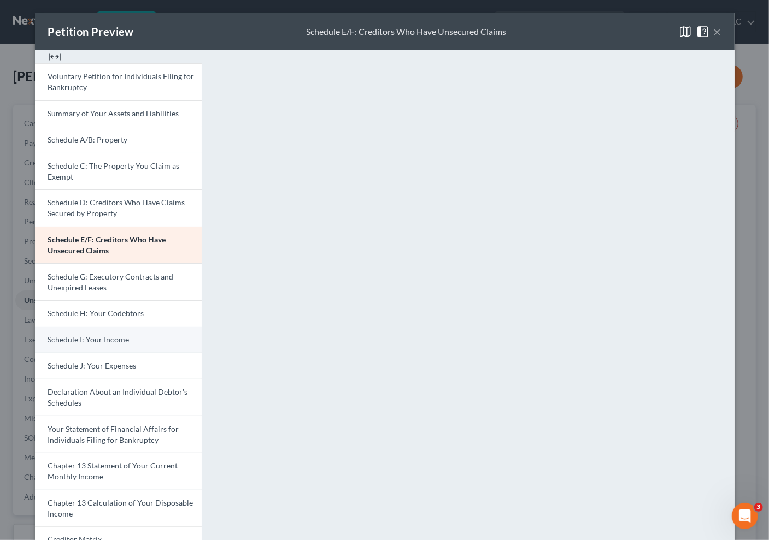
click at [95, 335] on span "Schedule I: Your Income" at bounding box center [88, 339] width 81 height 9
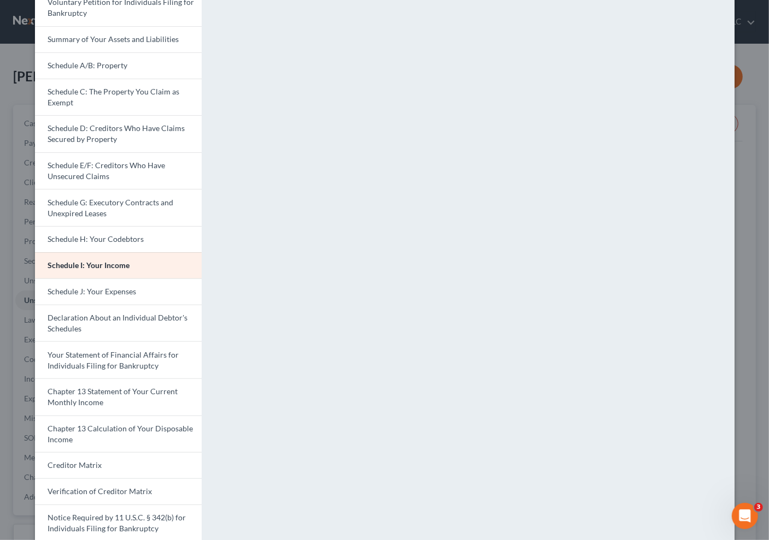
scroll to position [148, 0]
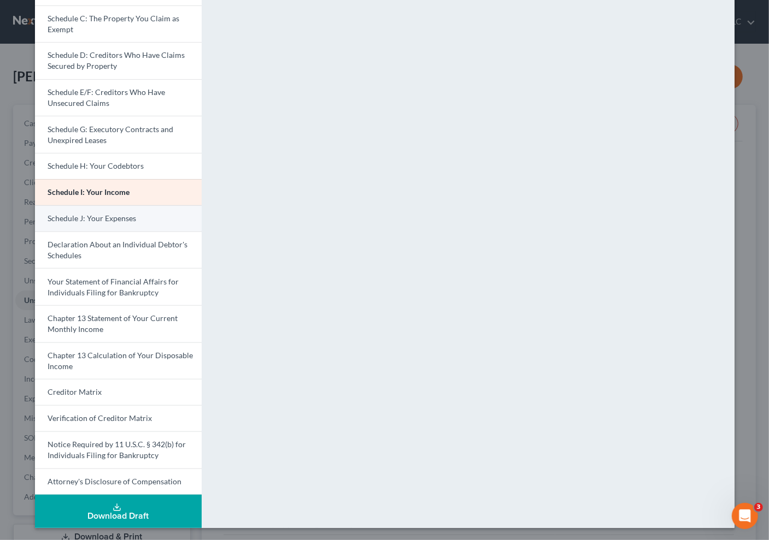
click at [104, 222] on link "Schedule J: Your Expenses" at bounding box center [118, 218] width 167 height 26
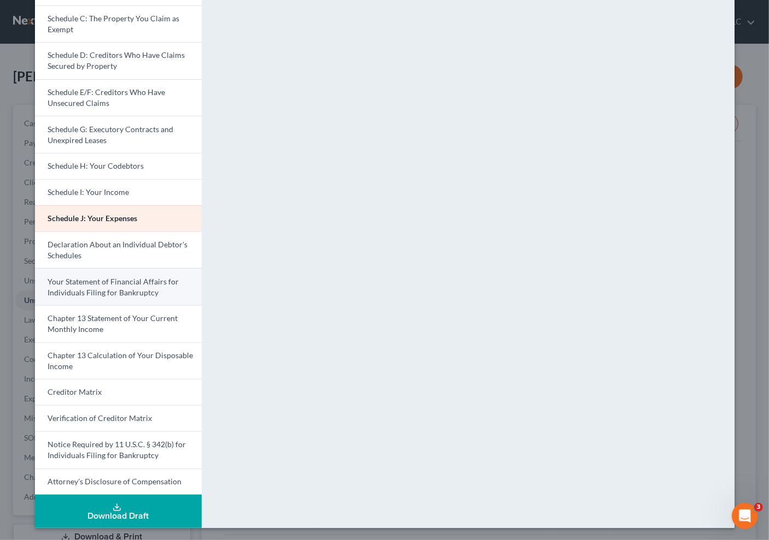
click at [108, 288] on span "Your Statement of Financial Affairs for Individuals Filing for Bankruptcy" at bounding box center [113, 287] width 131 height 20
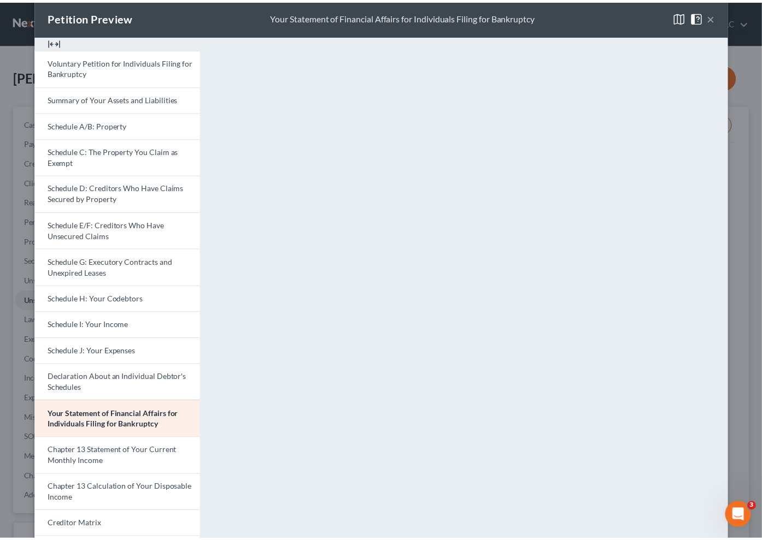
scroll to position [0, 0]
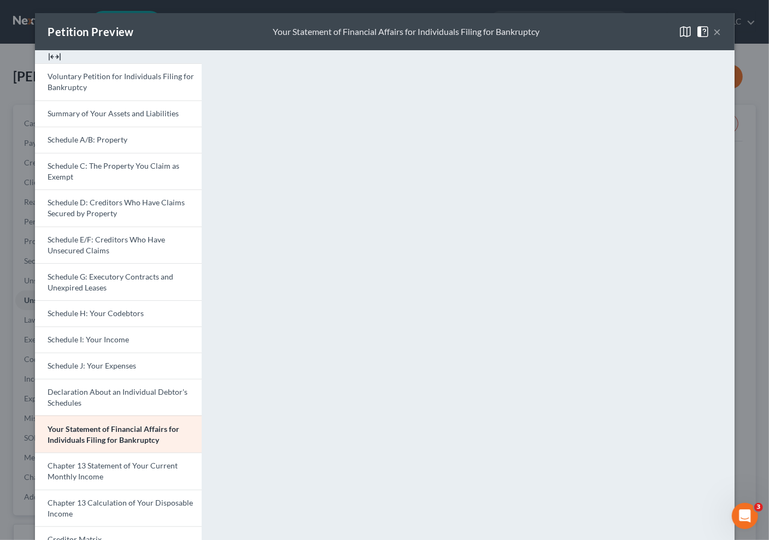
click at [714, 30] on button "×" at bounding box center [718, 31] width 8 height 13
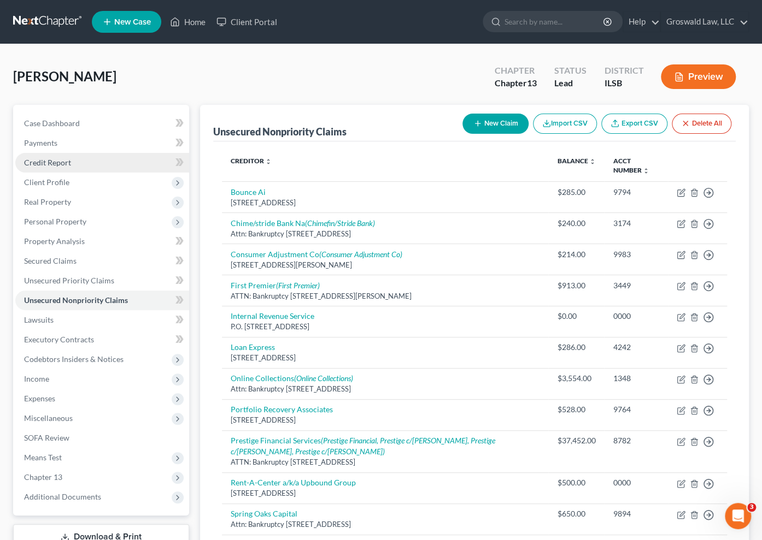
click at [44, 167] on link "Credit Report" at bounding box center [102, 163] width 174 height 20
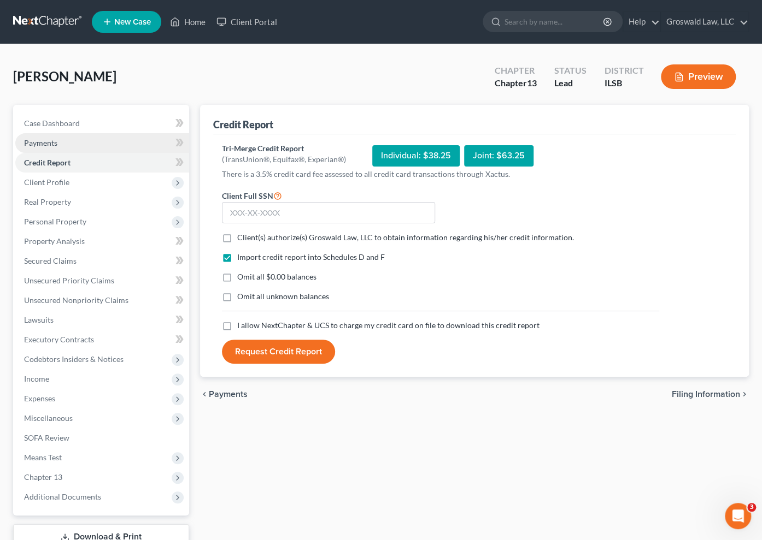
click at [47, 146] on span "Payments" at bounding box center [40, 142] width 33 height 9
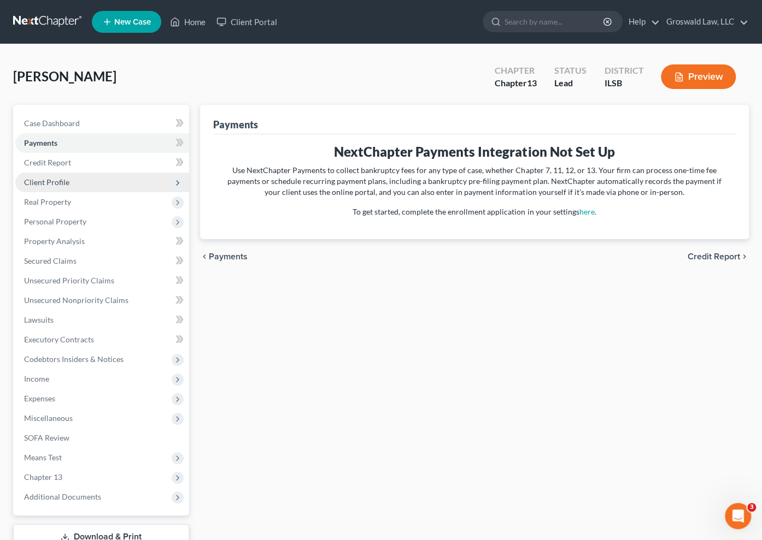
click at [54, 179] on span "Client Profile" at bounding box center [46, 182] width 45 height 9
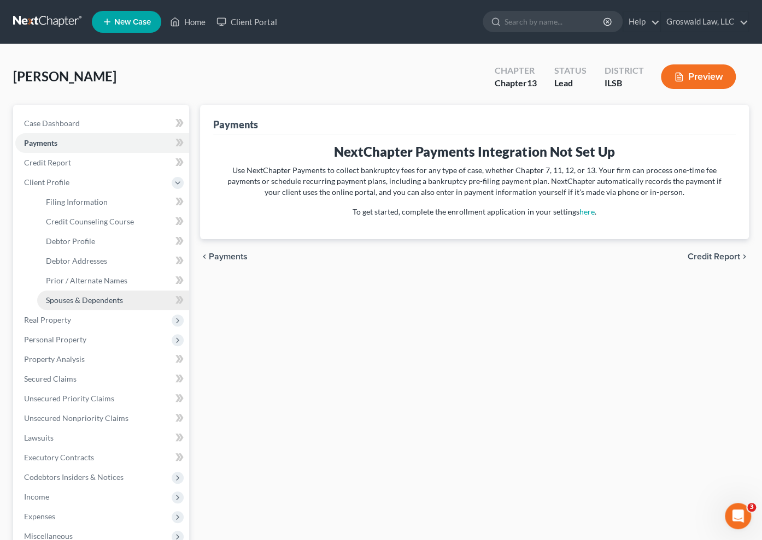
click at [64, 303] on span "Spouses & Dependents" at bounding box center [84, 300] width 77 height 9
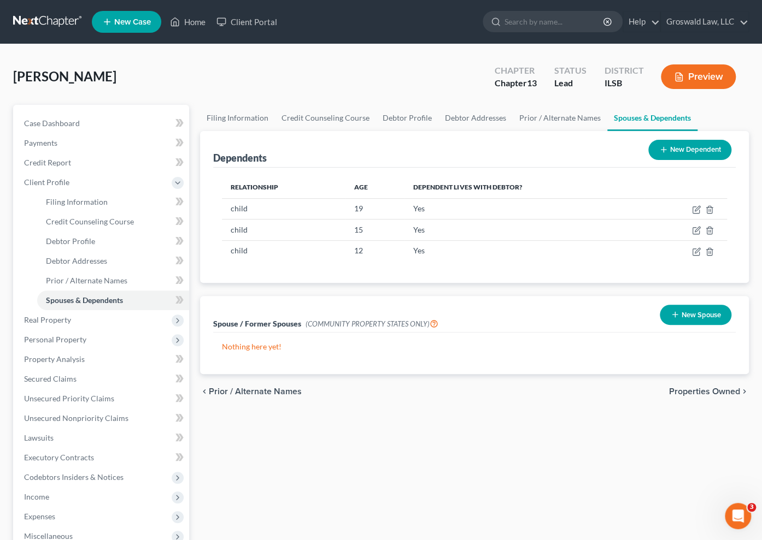
click at [678, 149] on button "New Dependent" at bounding box center [689, 150] width 83 height 20
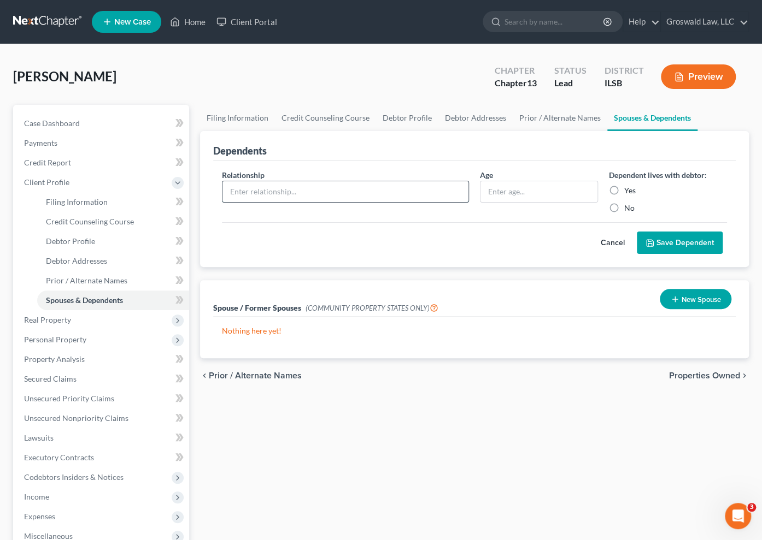
click at [356, 184] on input "text" at bounding box center [345, 191] width 246 height 21
type input "child"
type input "18"
click at [624, 191] on label "Yes" at bounding box center [629, 190] width 11 height 11
click at [628, 191] on input "Yes" at bounding box center [631, 188] width 7 height 7
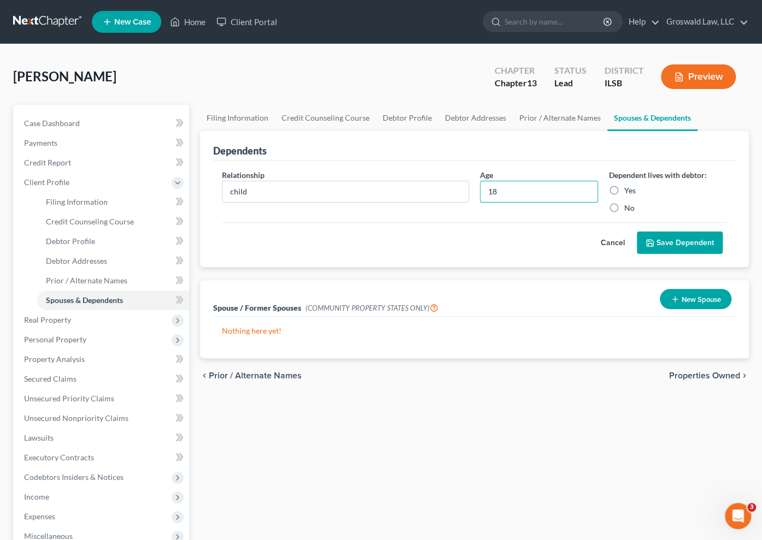
radio input "true"
click at [680, 246] on button "Save Dependent" at bounding box center [680, 243] width 86 height 23
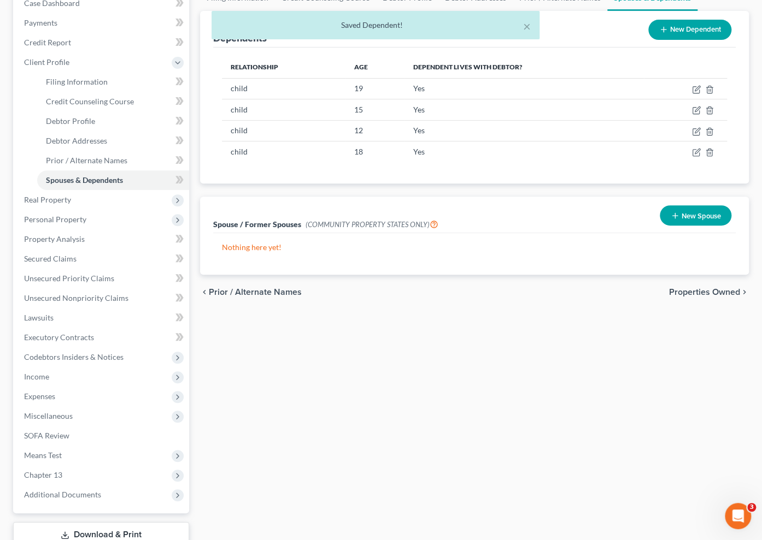
scroll to position [197, 0]
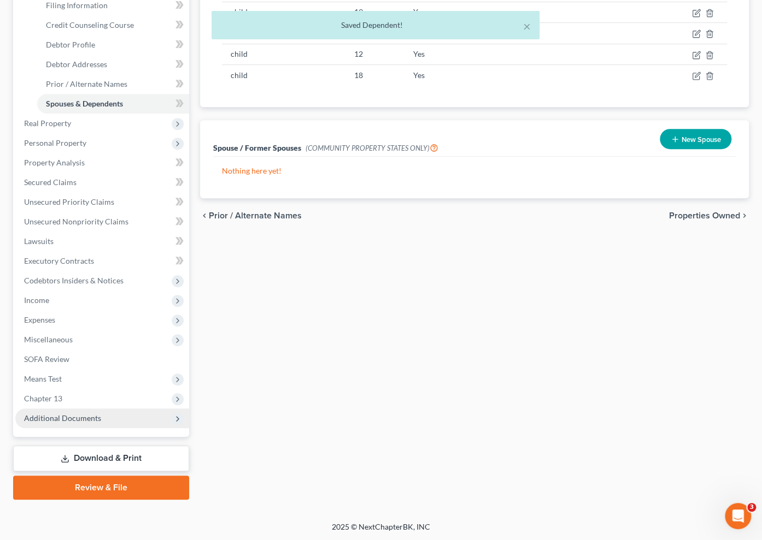
click at [51, 418] on span "Additional Documents" at bounding box center [62, 418] width 77 height 9
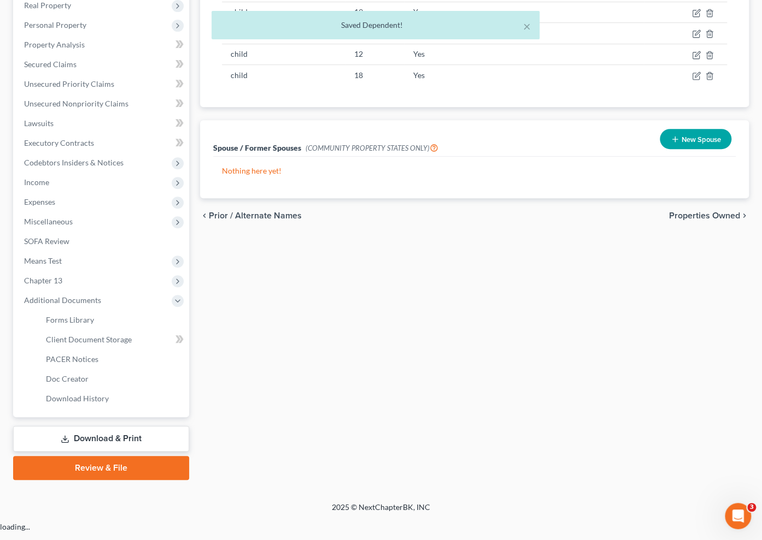
scroll to position [176, 0]
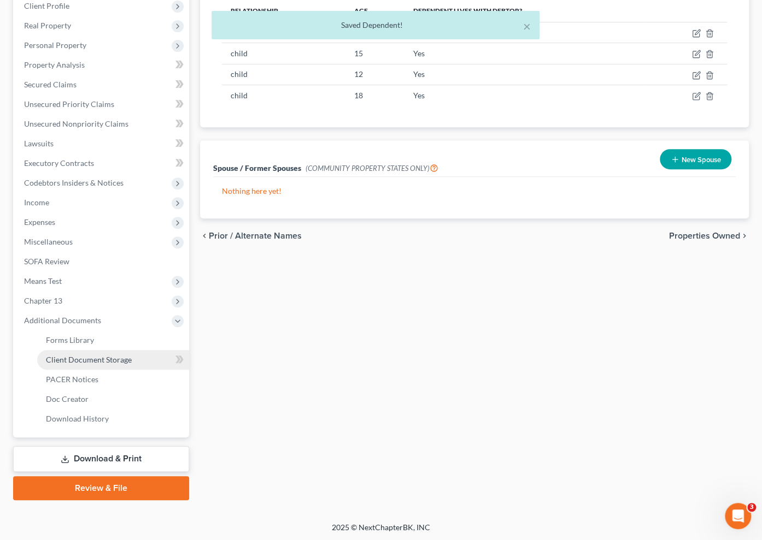
click at [93, 361] on span "Client Document Storage" at bounding box center [89, 359] width 86 height 9
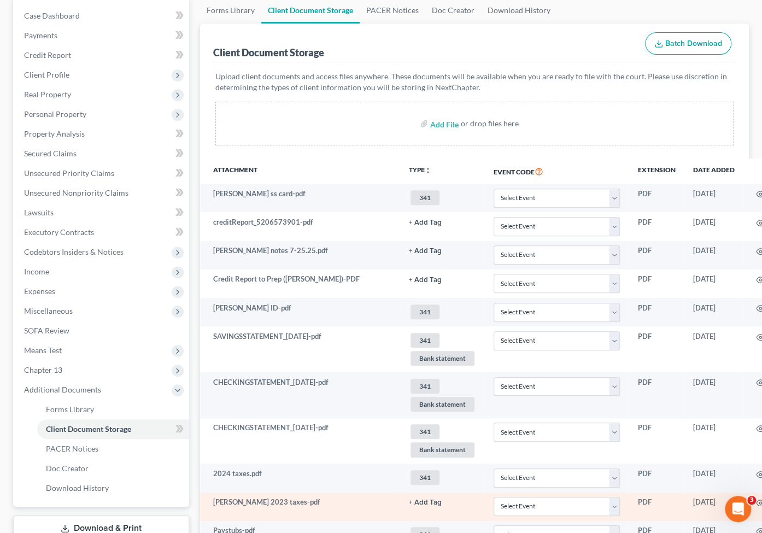
scroll to position [237, 0]
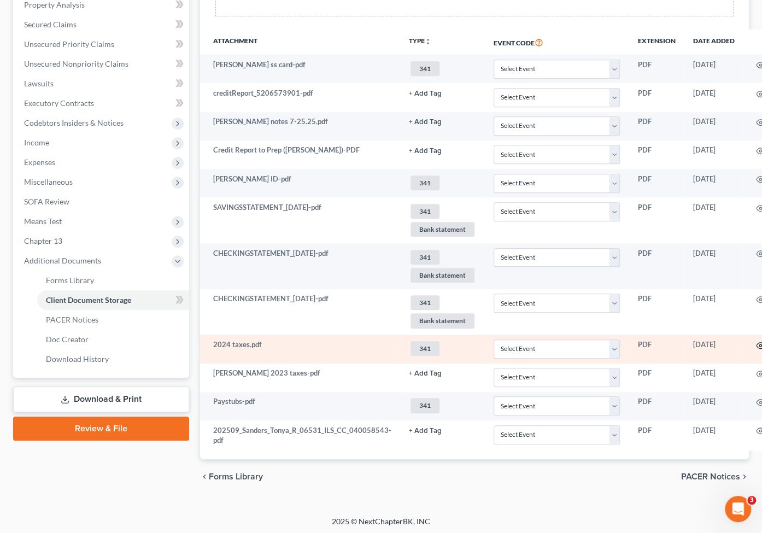
click at [737, 341] on icon "button" at bounding box center [760, 345] width 9 height 9
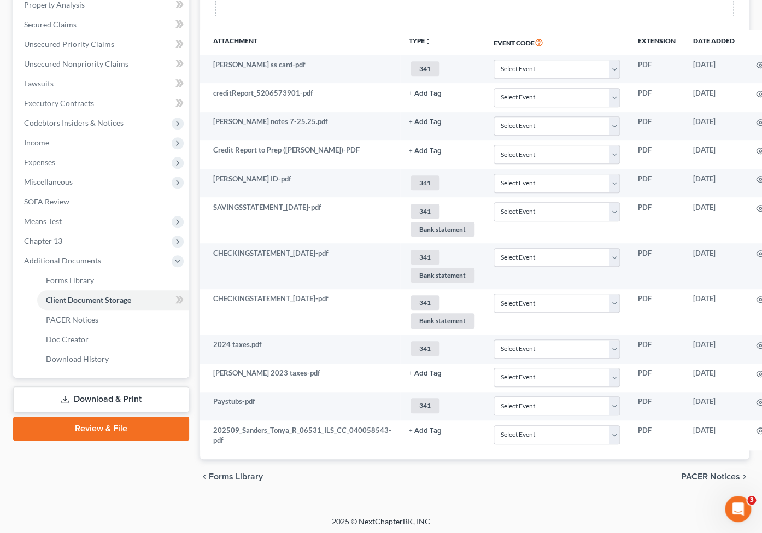
scroll to position [230, 0]
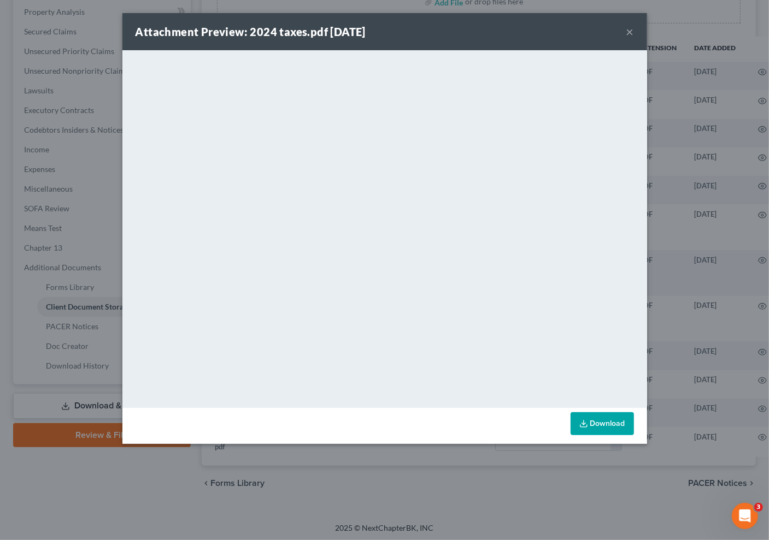
click at [632, 30] on button "×" at bounding box center [630, 31] width 8 height 13
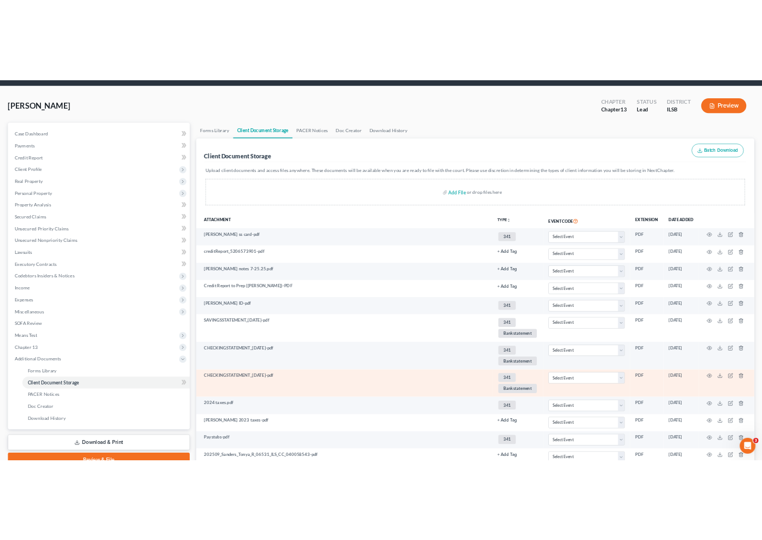
scroll to position [49, 0]
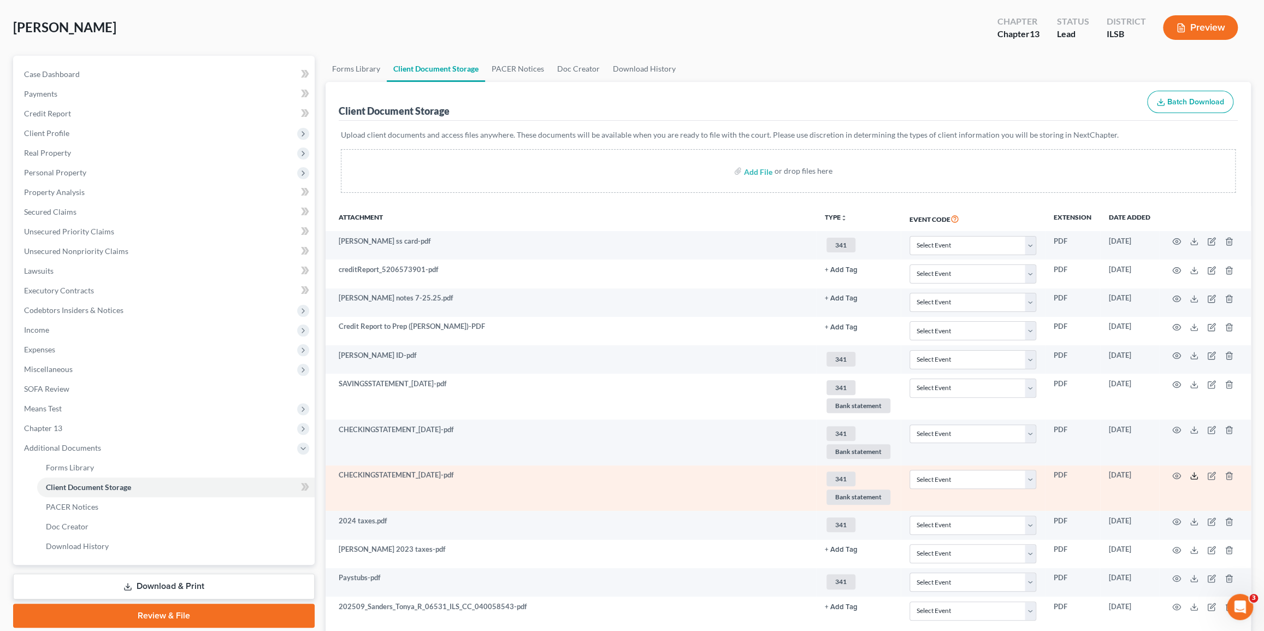
click at [737, 475] on icon at bounding box center [1194, 476] width 9 height 9
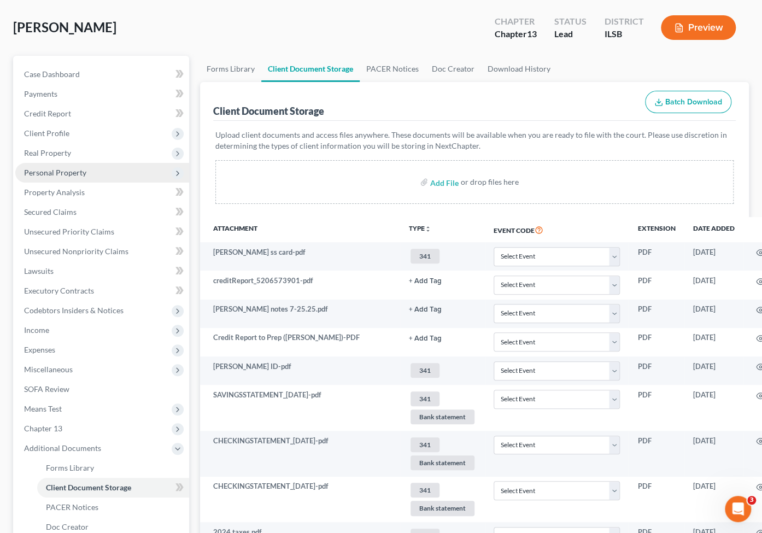
click at [80, 171] on span "Personal Property" at bounding box center [55, 172] width 62 height 9
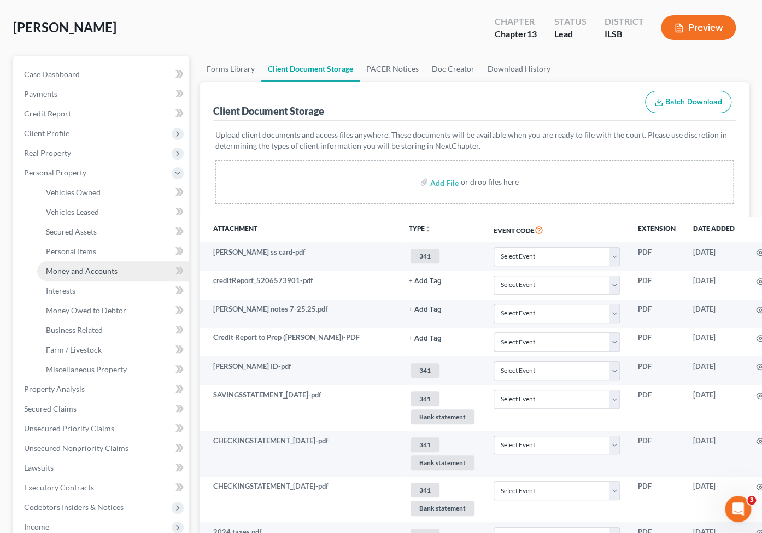
click at [89, 263] on link "Money and Accounts" at bounding box center [113, 271] width 152 height 20
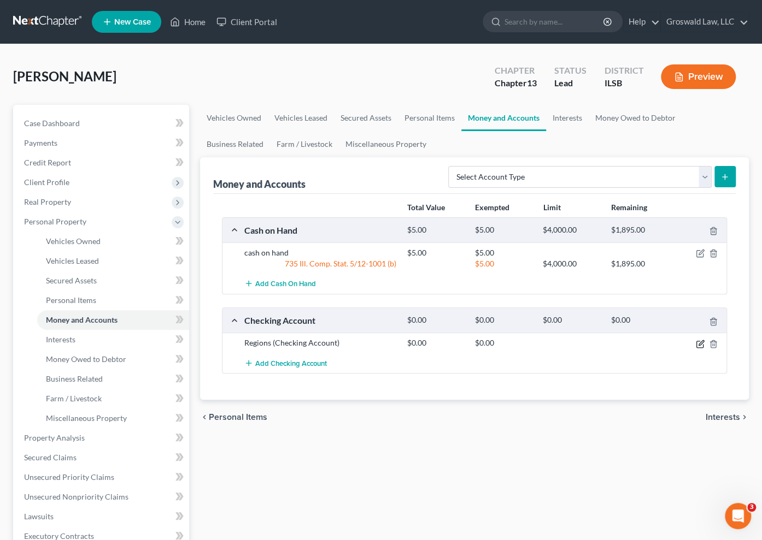
click at [701, 345] on icon "button" at bounding box center [700, 344] width 9 height 9
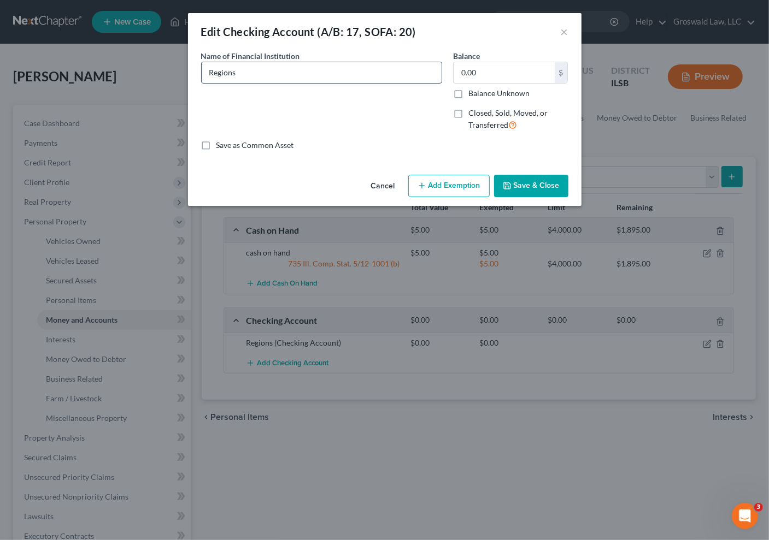
click at [243, 73] on input "Regions" at bounding box center [322, 72] width 240 height 21
paste input "0546"
type input "Regions (Acct #0546)"
type input "3"
type input "1,000"
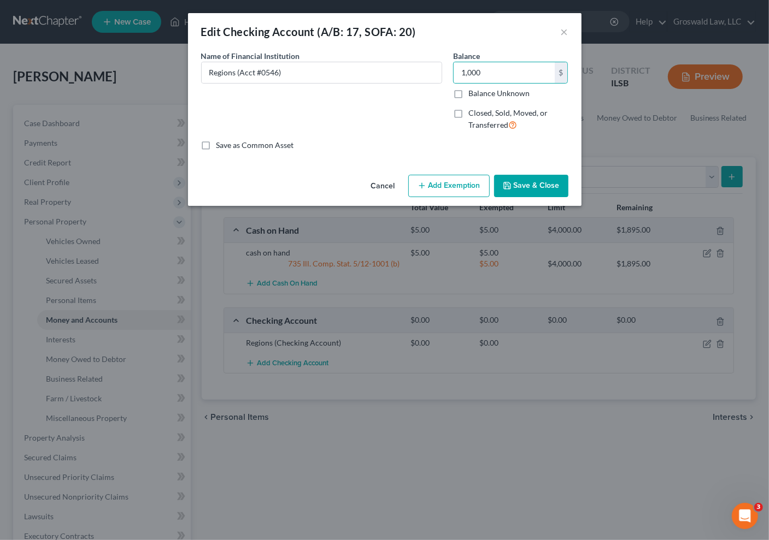
click at [449, 184] on button "Add Exemption" at bounding box center [448, 186] width 81 height 23
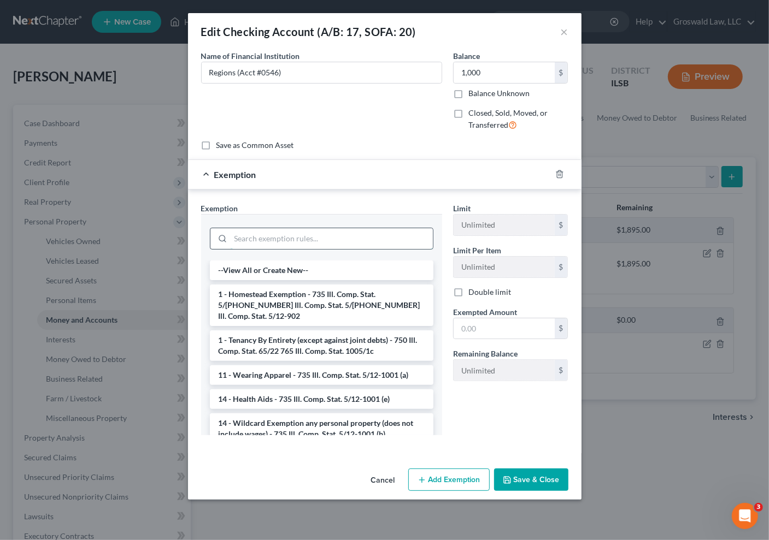
click at [288, 234] on input "search" at bounding box center [332, 238] width 202 height 21
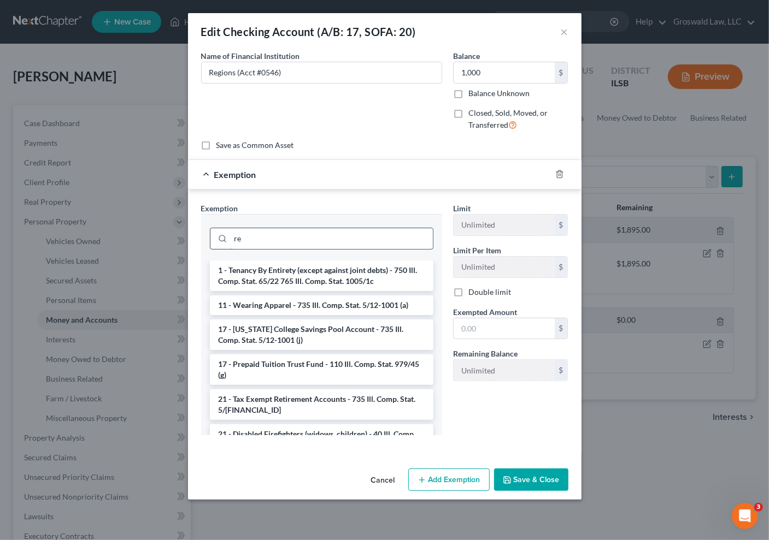
type input "r"
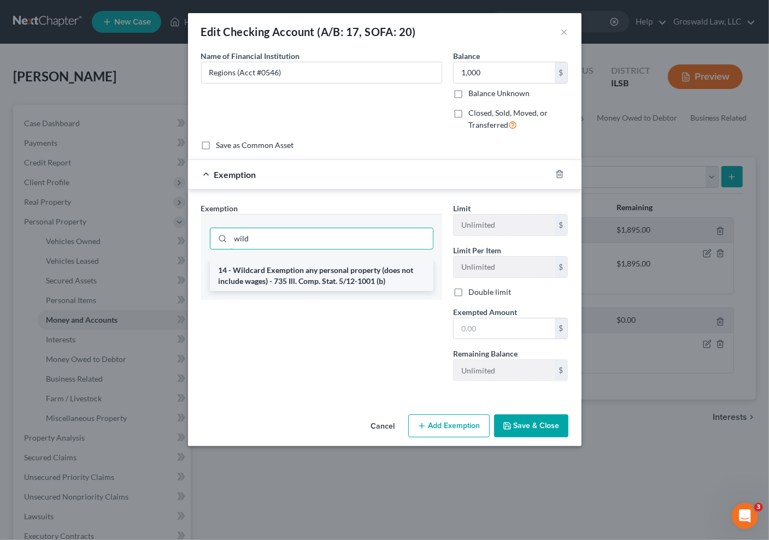
type input "wild"
click at [319, 281] on li "14 - Wildcard Exemption any personal property (does not include wages) - 735 Il…" at bounding box center [321, 276] width 223 height 31
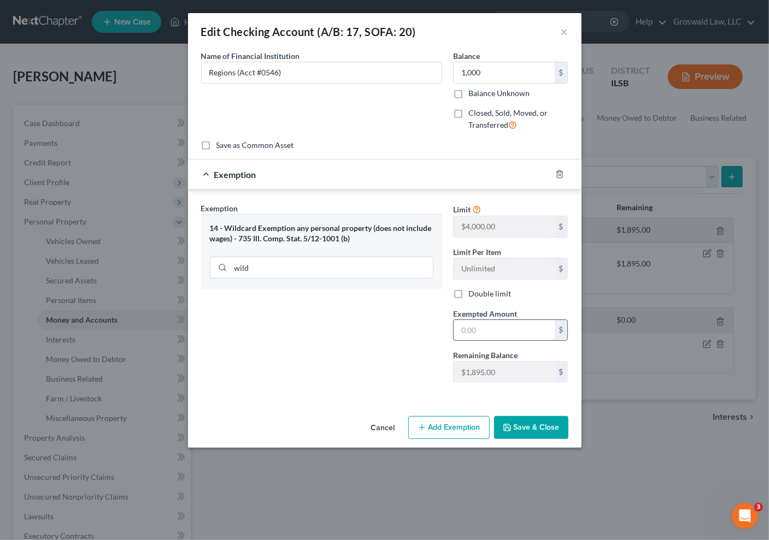
click at [481, 333] on input "text" at bounding box center [504, 330] width 101 height 21
type input "1,000"
drag, startPoint x: 546, startPoint y: 432, endPoint x: 539, endPoint y: 425, distance: 9.3
click at [541, 428] on button "Save & Close" at bounding box center [531, 427] width 74 height 23
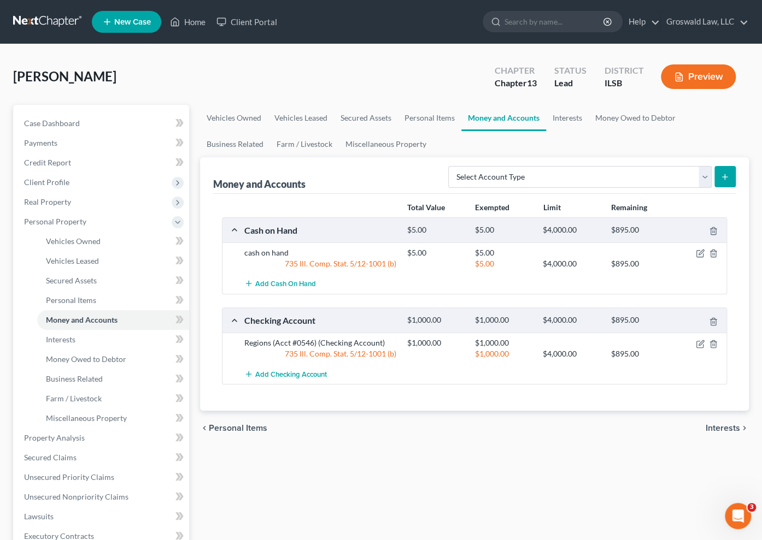
click at [706, 78] on button "Preview" at bounding box center [698, 76] width 75 height 25
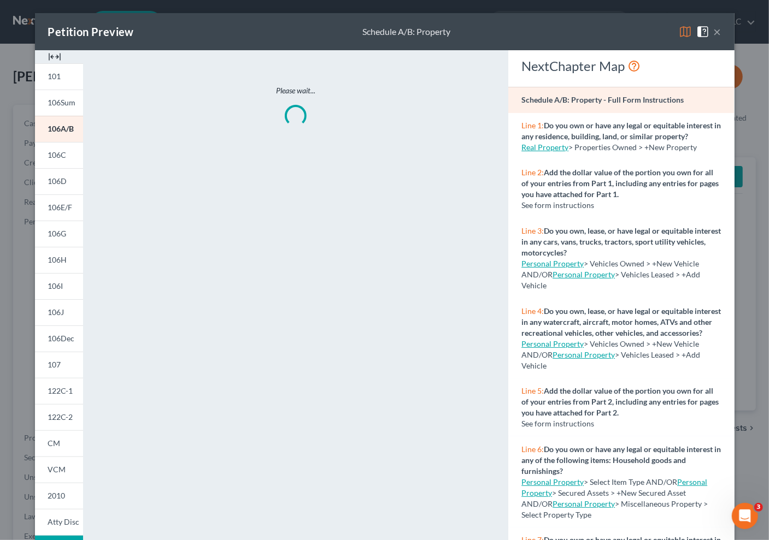
click at [55, 57] on img at bounding box center [54, 56] width 13 height 13
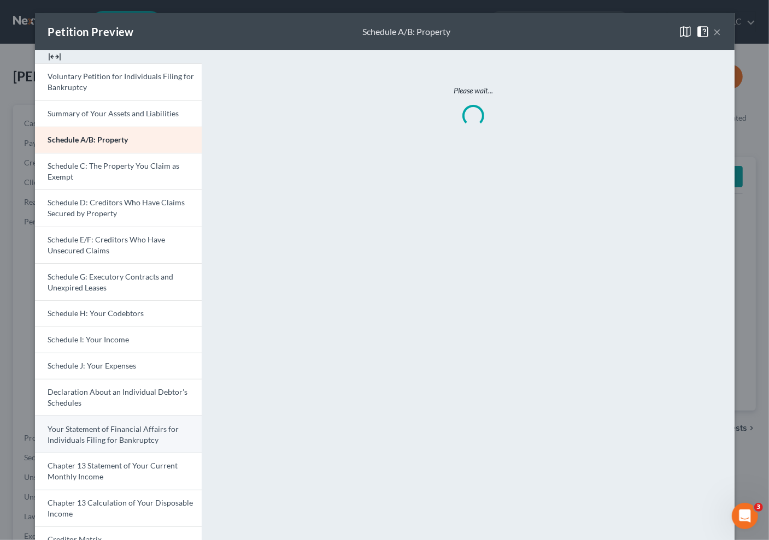
click at [103, 433] on link "Your Statement of Financial Affairs for Individuals Filing for Bankruptcy" at bounding box center [118, 434] width 167 height 37
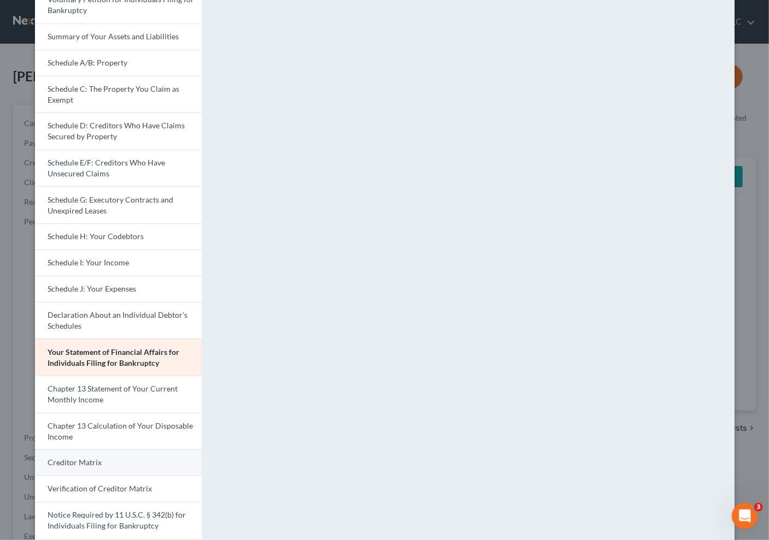
scroll to position [148, 0]
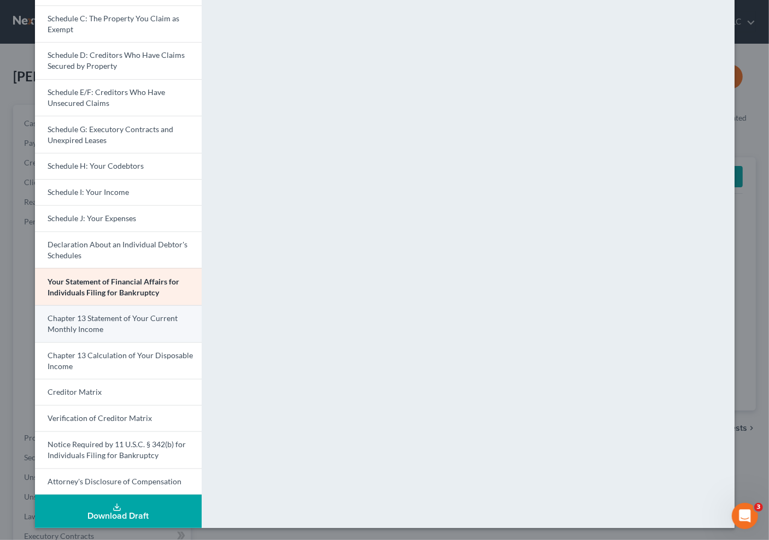
click at [102, 328] on link "Chapter 13 Statement of Your Current Monthly Income" at bounding box center [118, 323] width 167 height 37
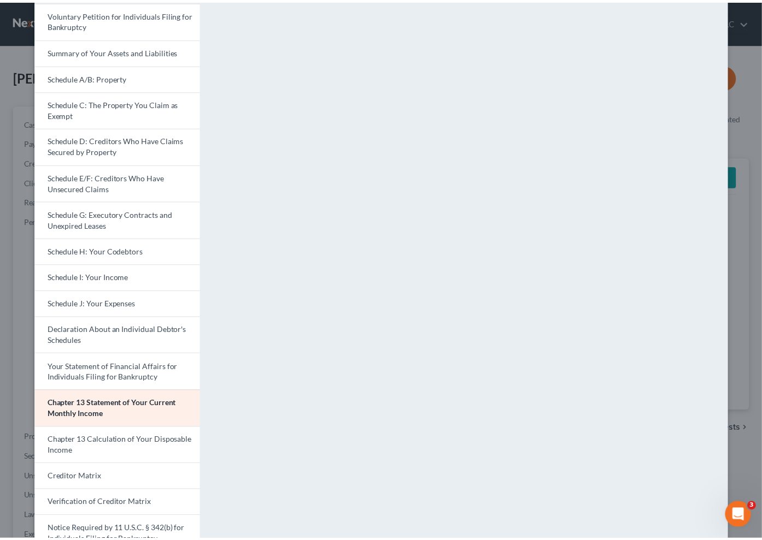
scroll to position [0, 0]
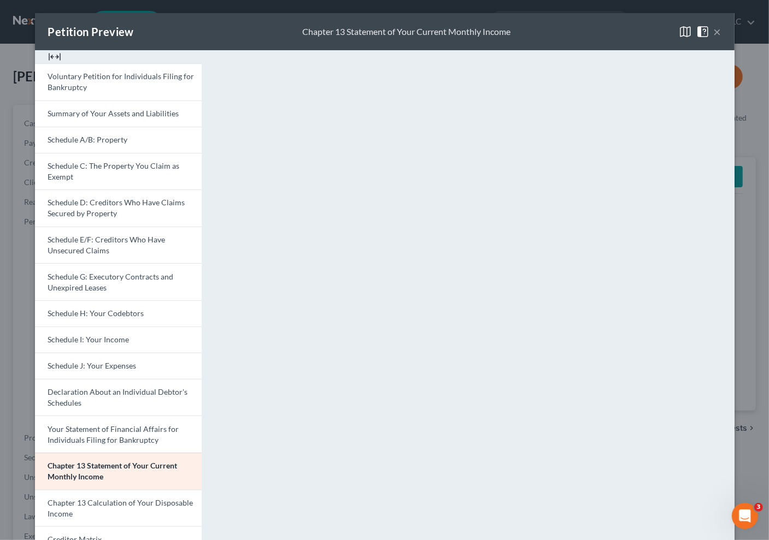
drag, startPoint x: 713, startPoint y: 31, endPoint x: 684, endPoint y: 32, distance: 28.5
click at [714, 30] on button "×" at bounding box center [718, 31] width 8 height 13
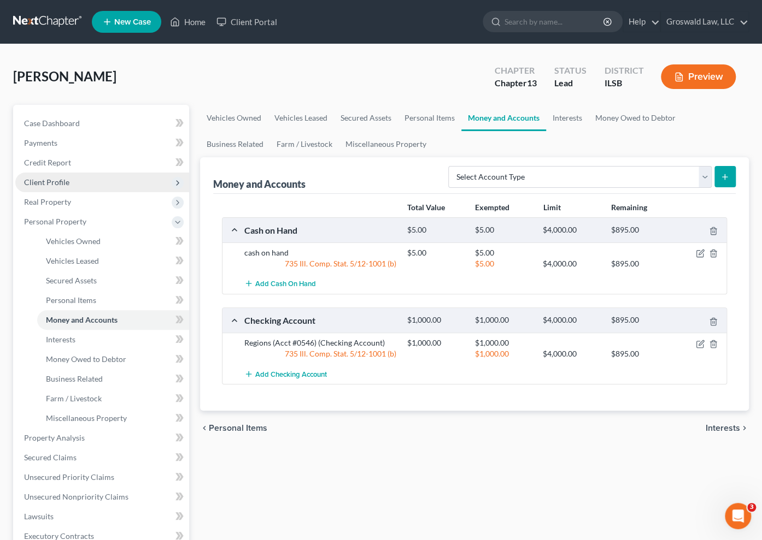
click at [62, 180] on span "Client Profile" at bounding box center [46, 182] width 45 height 9
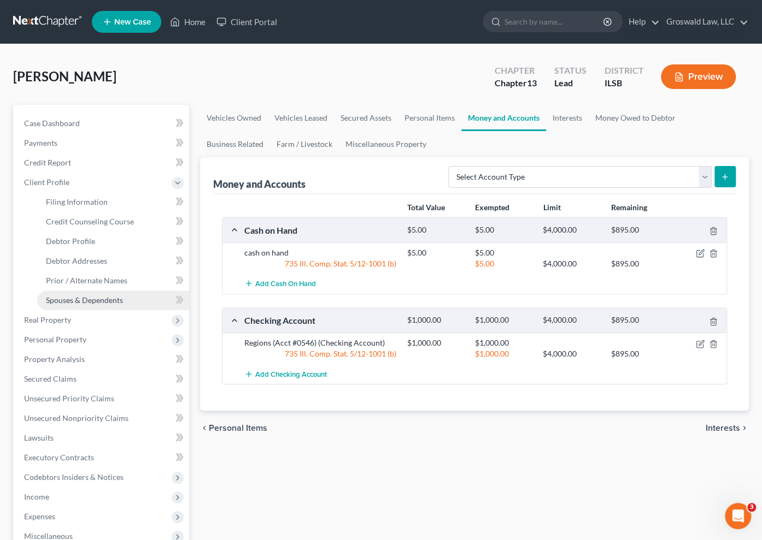
click at [86, 302] on span "Spouses & Dependents" at bounding box center [84, 300] width 77 height 9
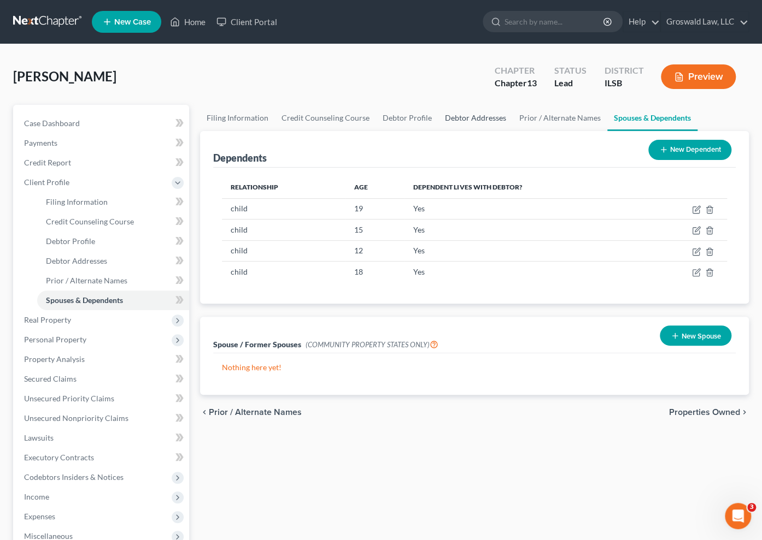
click at [445, 119] on link "Debtor Addresses" at bounding box center [475, 118] width 74 height 26
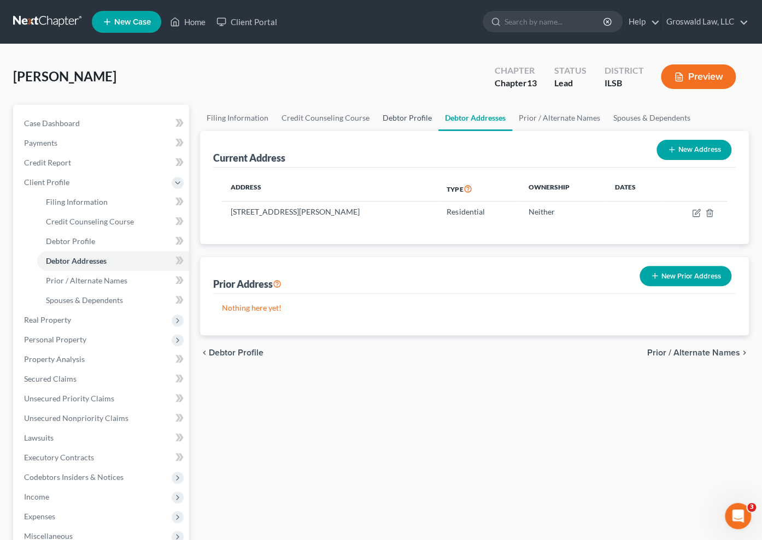
click at [402, 117] on link "Debtor Profile" at bounding box center [407, 118] width 62 height 26
select select "0"
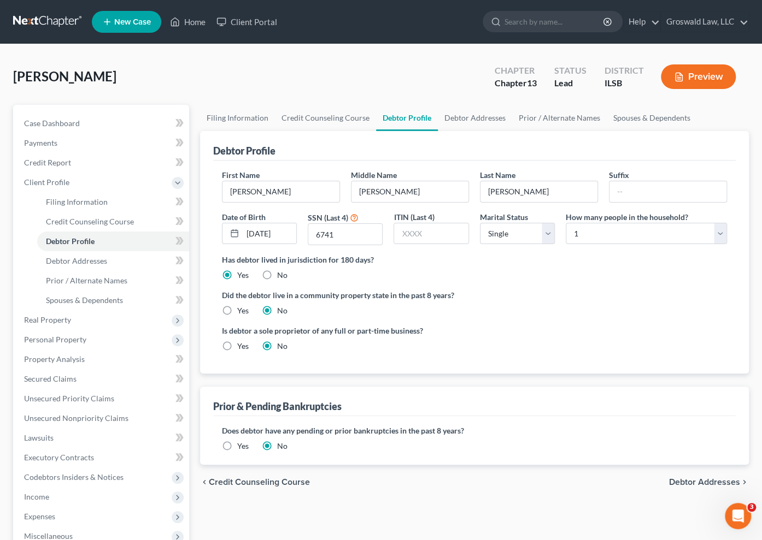
radio input "true"
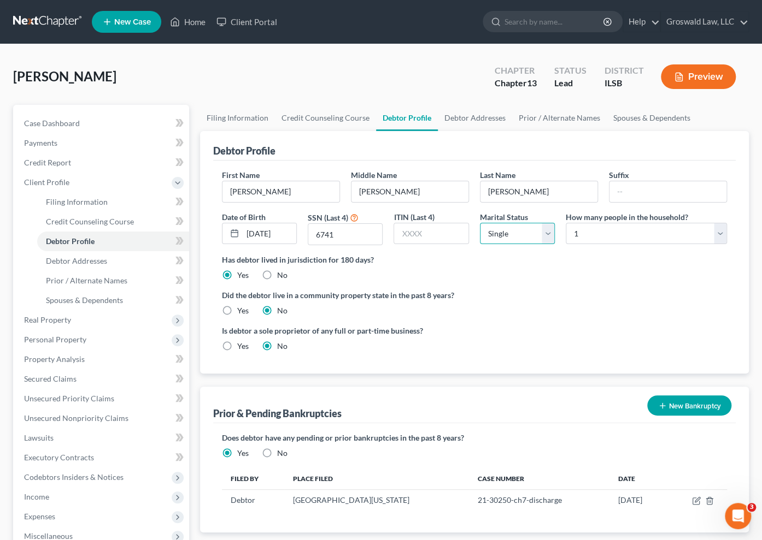
click at [511, 227] on select "Select Single Married Separated Divorced Widowed" at bounding box center [517, 234] width 75 height 22
click at [480, 223] on select "Select Single Married Separated Divorced Widowed" at bounding box center [517, 234] width 75 height 22
click at [655, 226] on select "Select 1 2 3 4 5 6 7 8 9 10 11 12 13 14 15 16 17 18 19 20" at bounding box center [646, 234] width 161 height 22
select select "4"
click at [566, 223] on select "Select 1 2 3 4 5 6 7 8 9 10 11 12 13 14 15 16 17 18 19 20" at bounding box center [646, 234] width 161 height 22
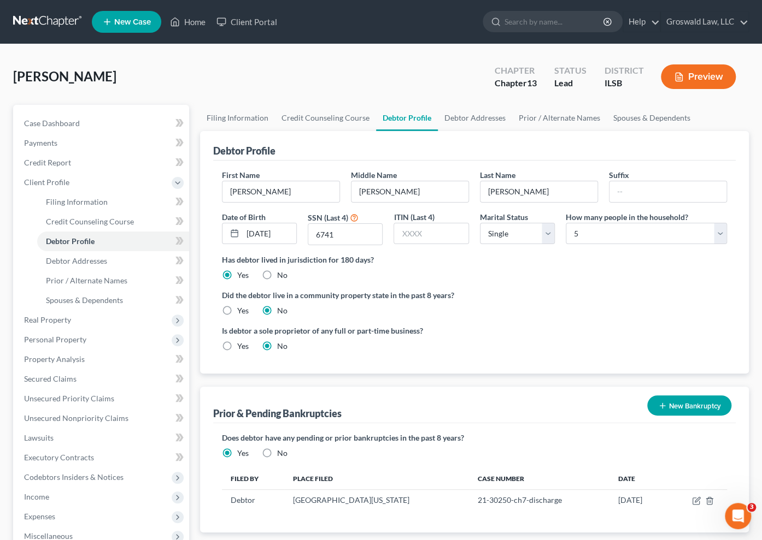
drag, startPoint x: 563, startPoint y: 320, endPoint x: 460, endPoint y: 336, distance: 104.0
click at [562, 320] on ng-include "First Name Tonya Middle Name Renee Last Name Sanders Suffix Date of Birth 10/09…" at bounding box center [474, 264] width 505 height 191
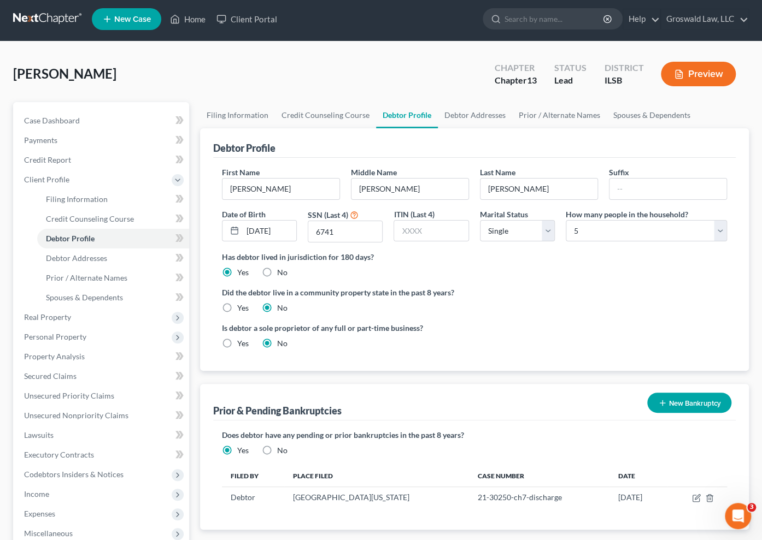
scroll to position [197, 0]
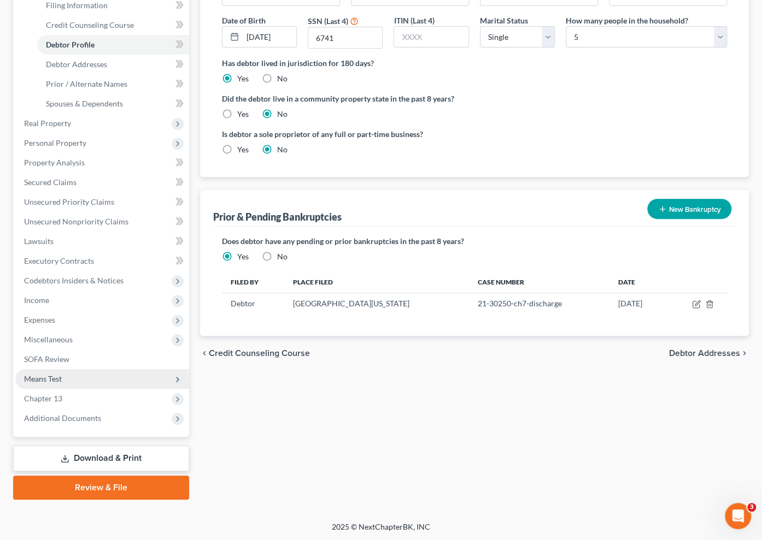
click at [49, 376] on span "Means Test" at bounding box center [43, 378] width 38 height 9
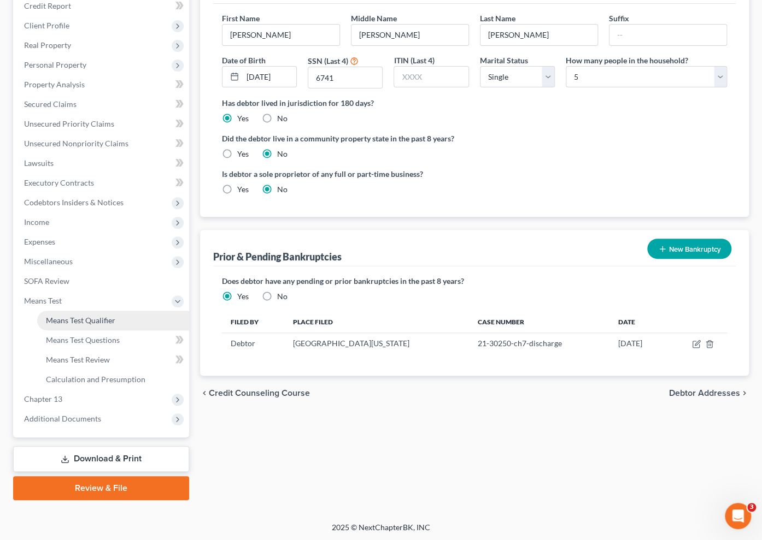
click at [76, 316] on span "Means Test Qualifier" at bounding box center [80, 320] width 69 height 9
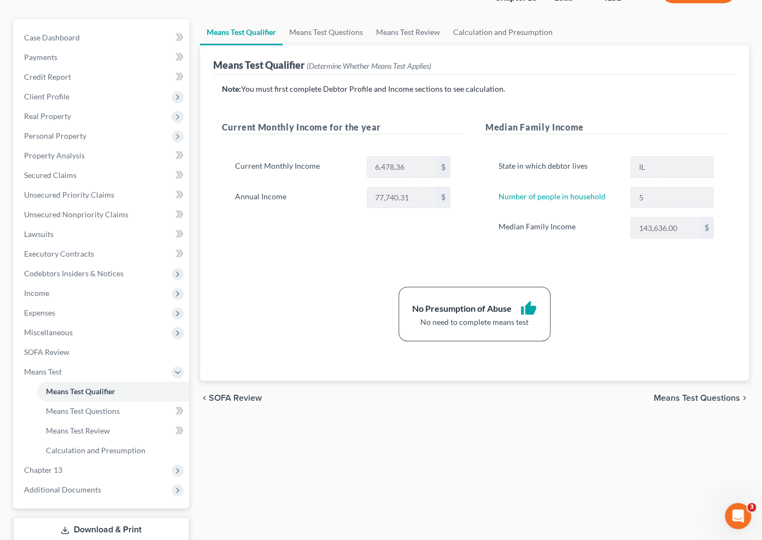
scroll to position [157, 0]
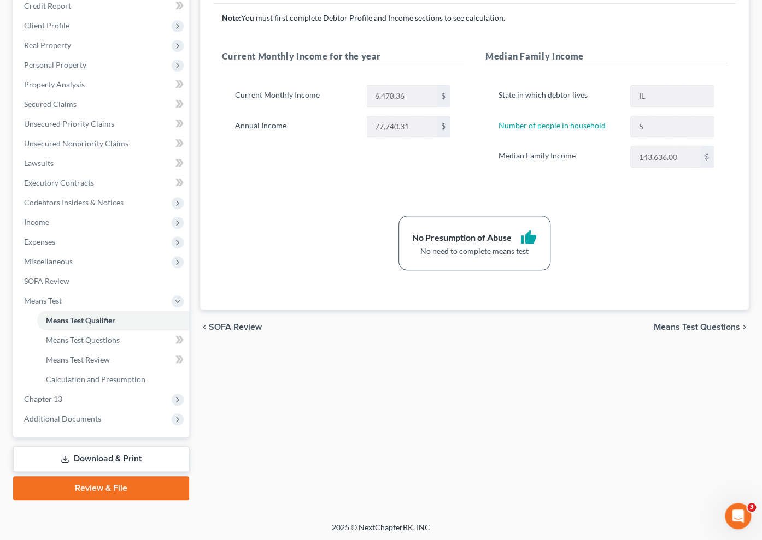
drag, startPoint x: 50, startPoint y: 395, endPoint x: 86, endPoint y: 410, distance: 39.2
click at [51, 395] on span "Chapter 13" at bounding box center [43, 399] width 38 height 9
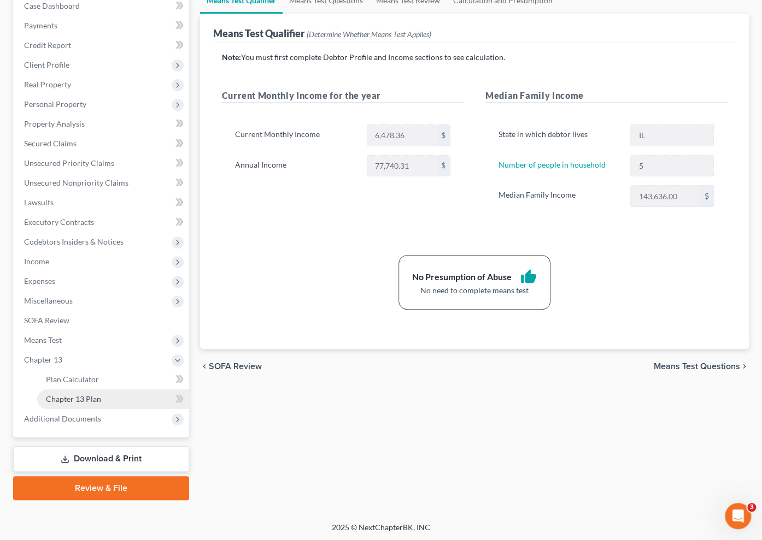
click at [96, 402] on span "Chapter 13 Plan" at bounding box center [73, 399] width 55 height 9
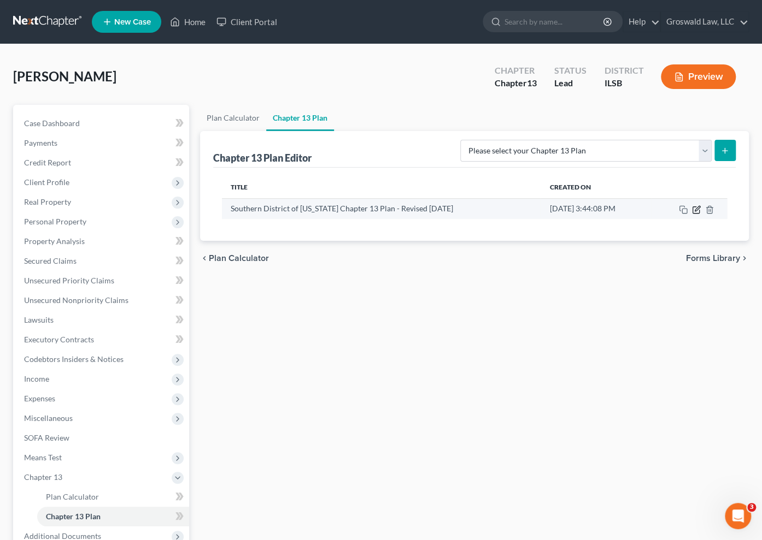
click at [695, 208] on icon "button" at bounding box center [696, 209] width 9 height 9
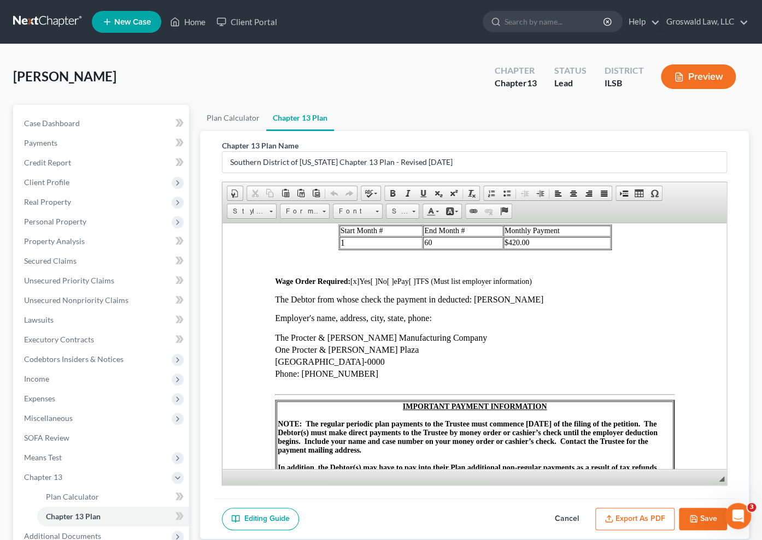
scroll to position [546, 0]
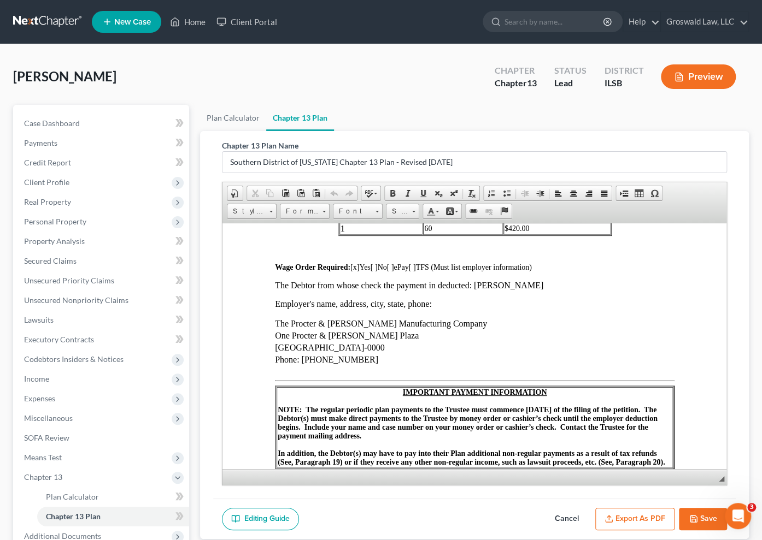
click at [694, 511] on button "Save" at bounding box center [703, 519] width 48 height 23
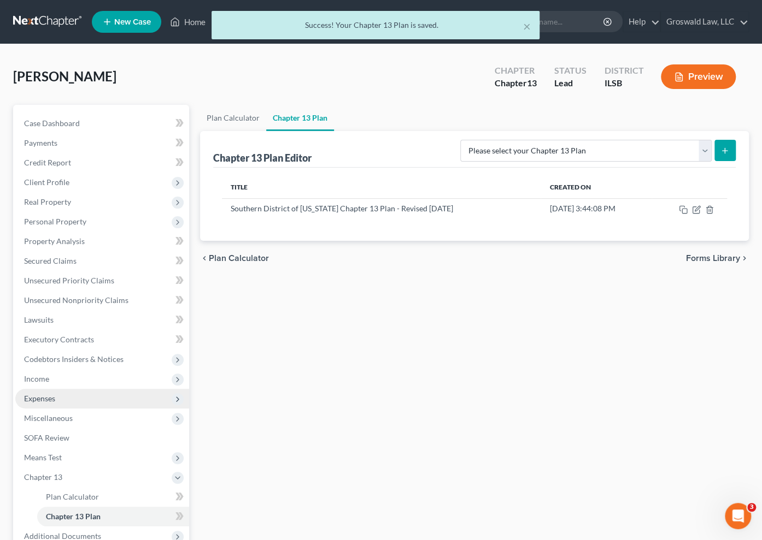
click at [31, 398] on span "Expenses" at bounding box center [39, 398] width 31 height 9
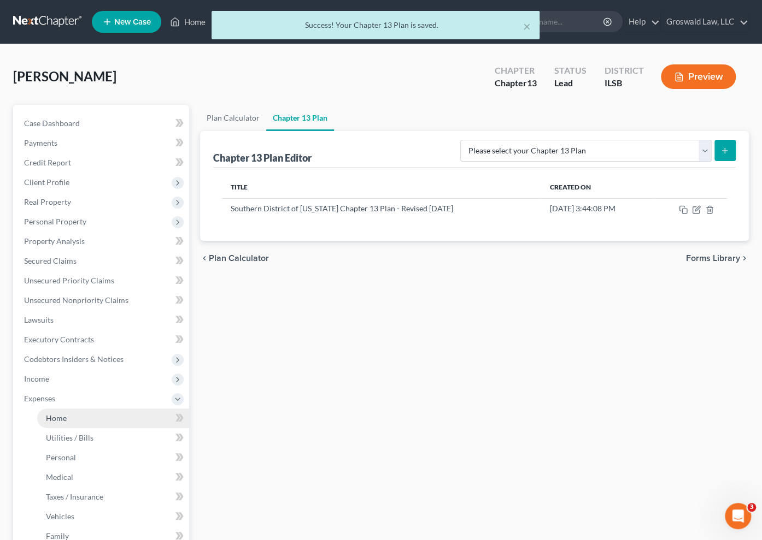
click at [56, 417] on span "Home" at bounding box center [56, 418] width 21 height 9
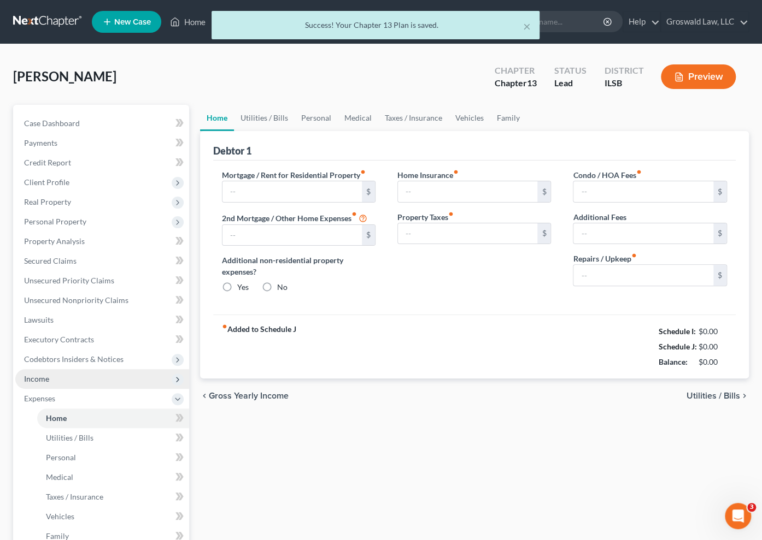
type input "1,450.00"
type input "0.00"
radio input "true"
type input "0.00"
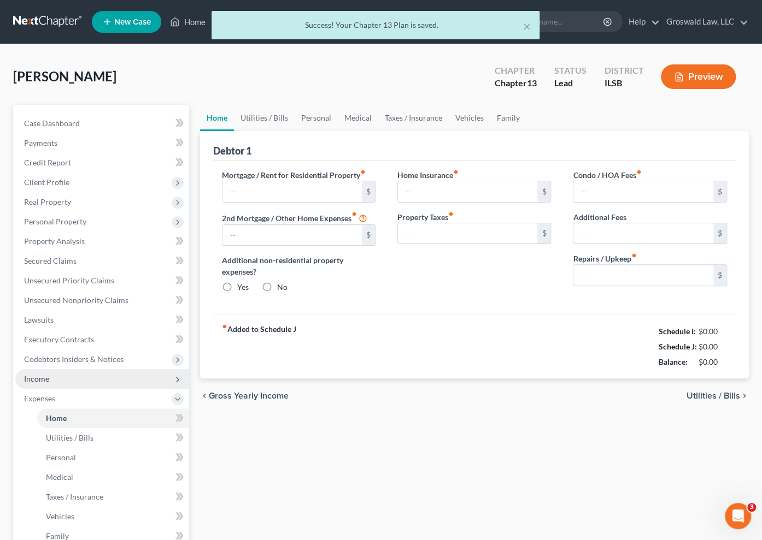
type input "0.00"
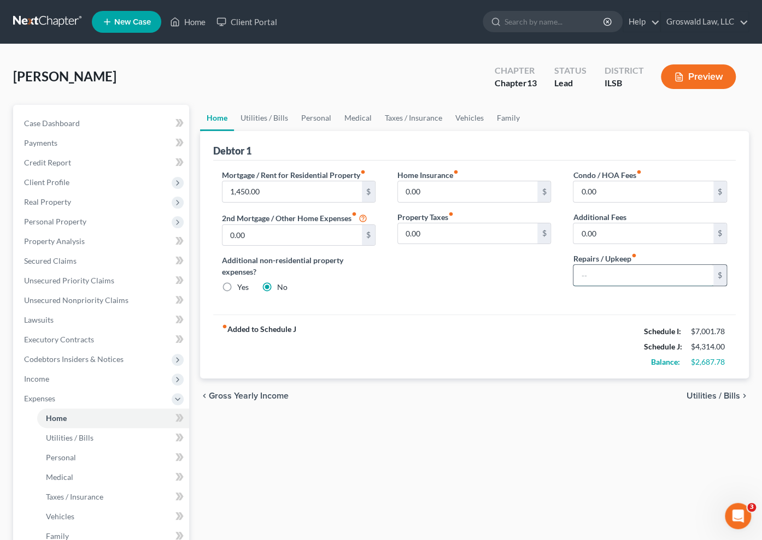
click at [617, 275] on input "text" at bounding box center [643, 275] width 140 height 21
type input "150"
click at [428, 292] on div "Home Insurance fiber_manual_record 0.00 $ Property Taxes fiber_manual_record 0.…" at bounding box center [473, 235] width 175 height 133
click at [263, 115] on link "Utilities / Bills" at bounding box center [264, 118] width 61 height 26
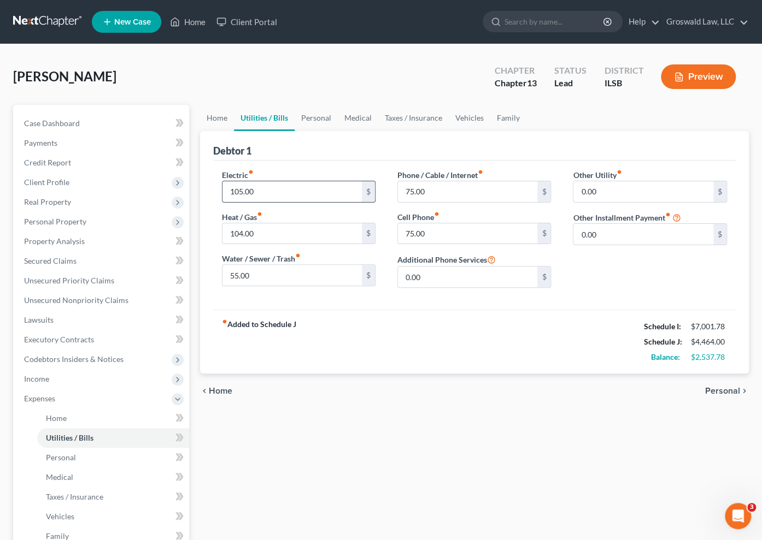
click at [313, 186] on input "105.00" at bounding box center [292, 191] width 140 height 21
click at [542, 333] on div "fiber_manual_record Added to Schedule J Schedule I: $7,001.78 Schedule J: $4,46…" at bounding box center [474, 342] width 523 height 64
click at [321, 116] on link "Personal" at bounding box center [316, 118] width 43 height 26
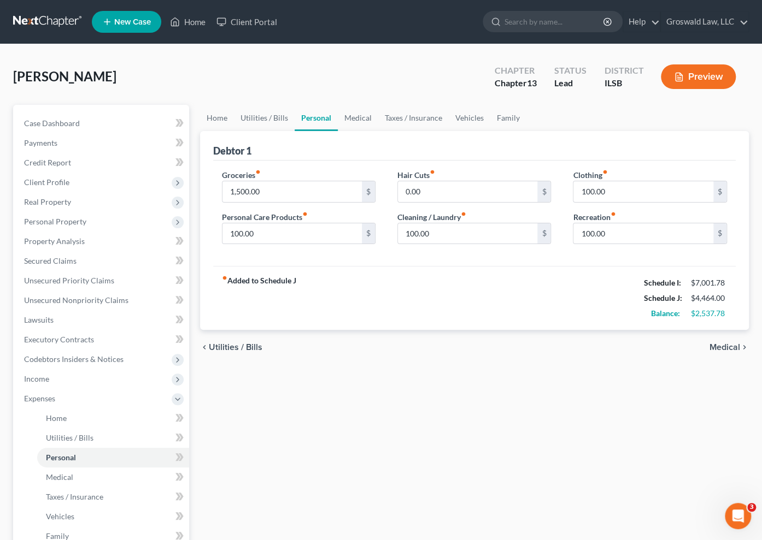
click at [479, 292] on div "fiber_manual_record Added to Schedule J Schedule I: $7,001.78 Schedule J: $4,46…" at bounding box center [474, 298] width 523 height 64
click at [351, 120] on link "Medical" at bounding box center [358, 118] width 40 height 26
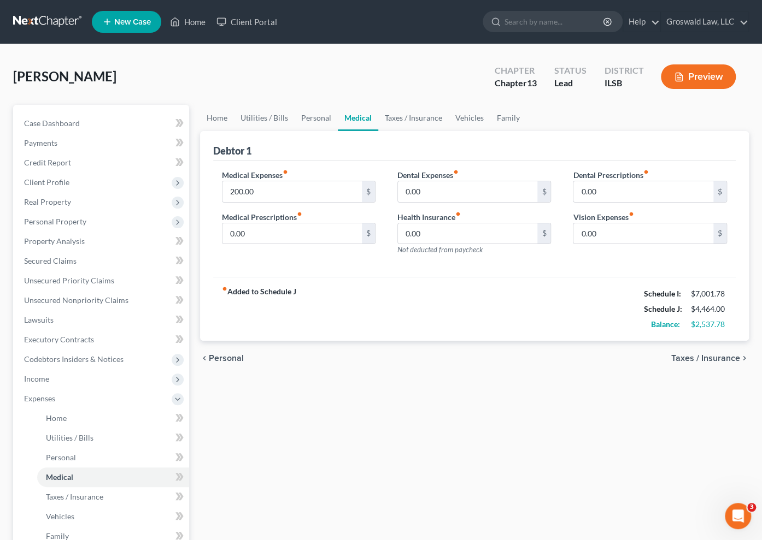
click at [513, 301] on div "fiber_manual_record Added to Schedule J Schedule I: $7,001.78 Schedule J: $4,46…" at bounding box center [474, 309] width 523 height 64
click at [416, 115] on link "Taxes / Insurance" at bounding box center [413, 118] width 70 height 26
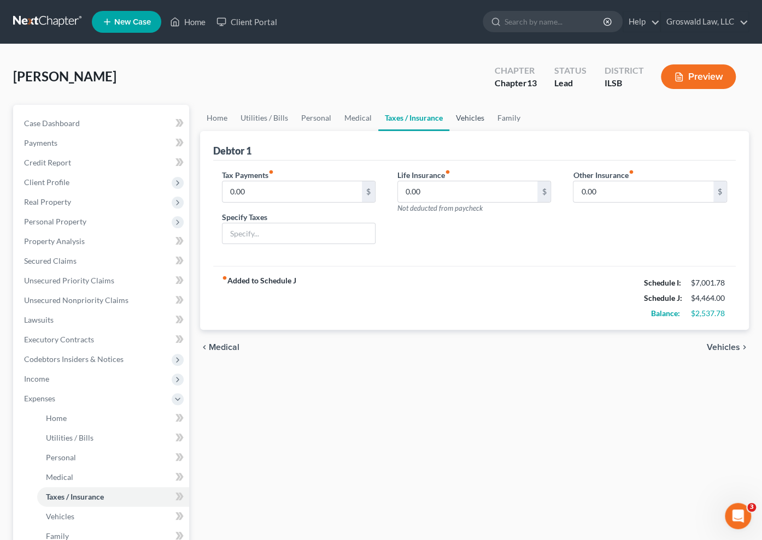
click at [485, 123] on link "Vehicles" at bounding box center [470, 118] width 42 height 26
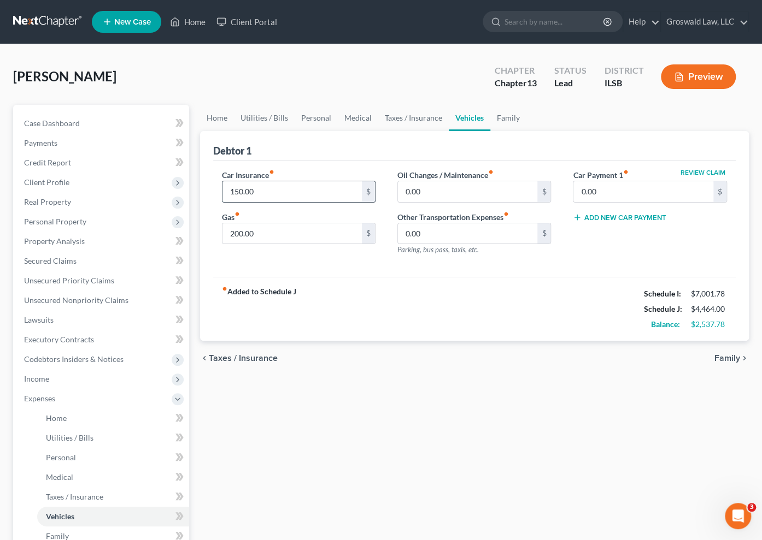
click at [346, 194] on input "150.00" at bounding box center [292, 191] width 140 height 21
type input "200"
click at [415, 319] on div "fiber_manual_record Added to Schedule J Schedule I: $7,001.78 Schedule J: $4,51…" at bounding box center [474, 309] width 523 height 64
click at [275, 117] on link "Utilities / Bills" at bounding box center [264, 118] width 61 height 26
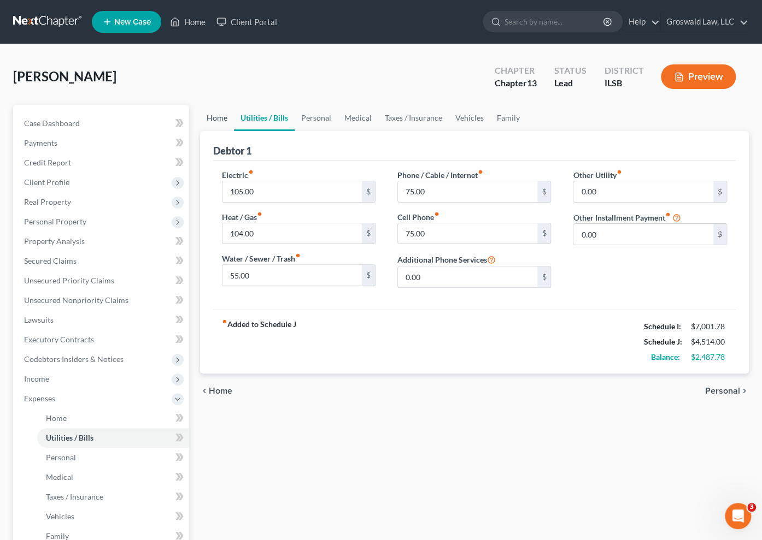
click at [218, 114] on link "Home" at bounding box center [217, 118] width 34 height 26
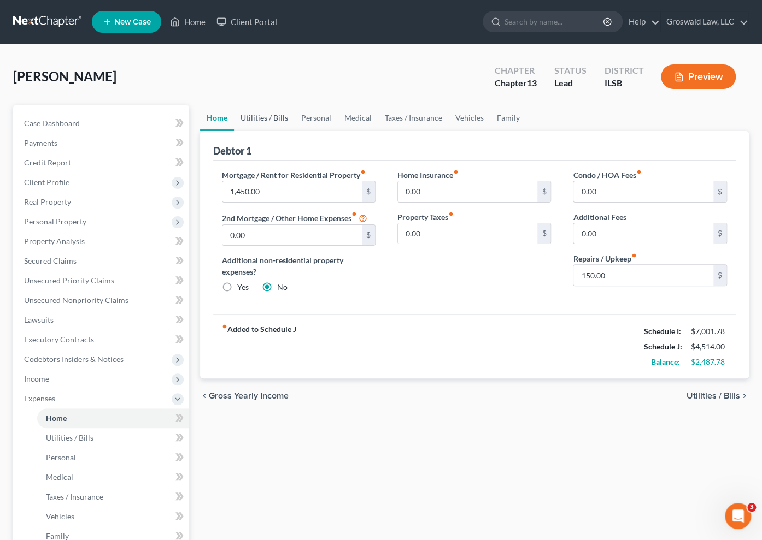
click at [276, 115] on link "Utilities / Bills" at bounding box center [264, 118] width 61 height 26
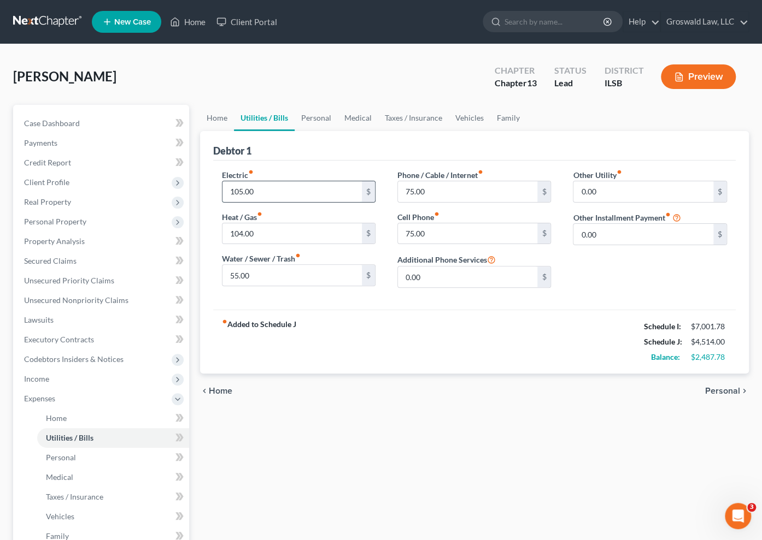
click at [289, 189] on input "105.00" at bounding box center [292, 191] width 140 height 21
type input "150"
type input "100"
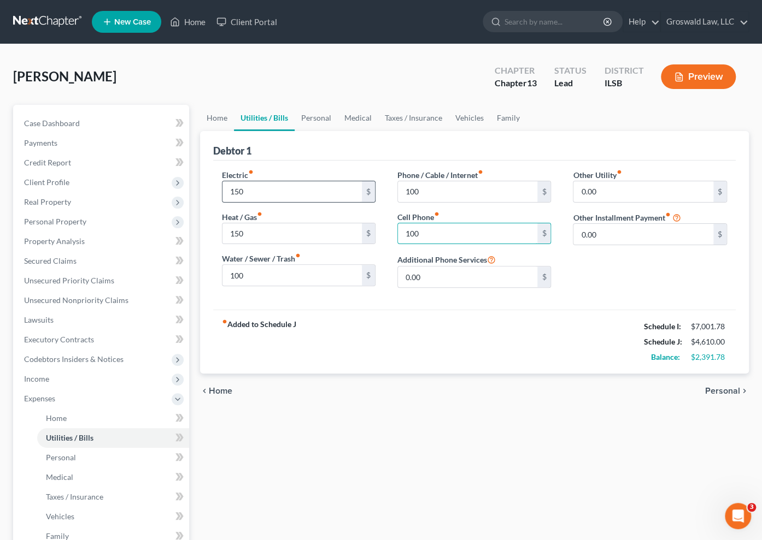
type input "100"
click at [415, 322] on div "fiber_manual_record Added to Schedule J Schedule I: $7,001.78 Schedule J: $4,70…" at bounding box center [474, 342] width 523 height 64
click at [317, 121] on link "Personal" at bounding box center [316, 118] width 43 height 26
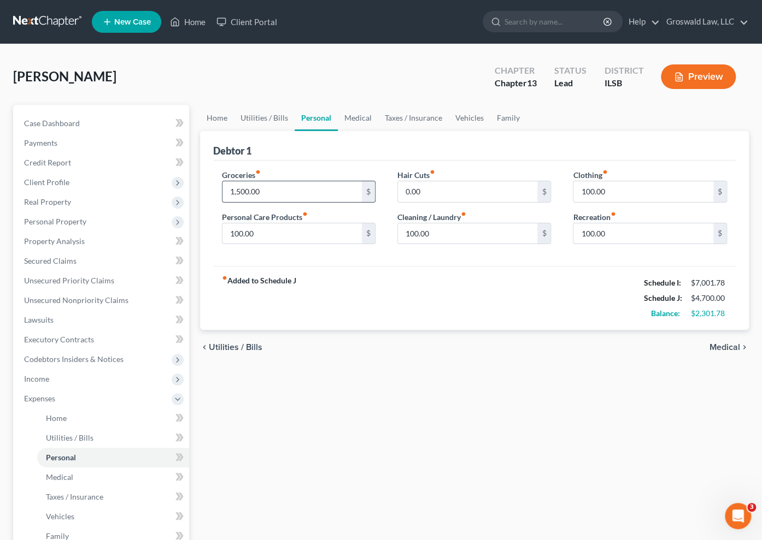
click at [306, 190] on input "1,500.00" at bounding box center [292, 191] width 140 height 21
type input "1,600"
type input "150"
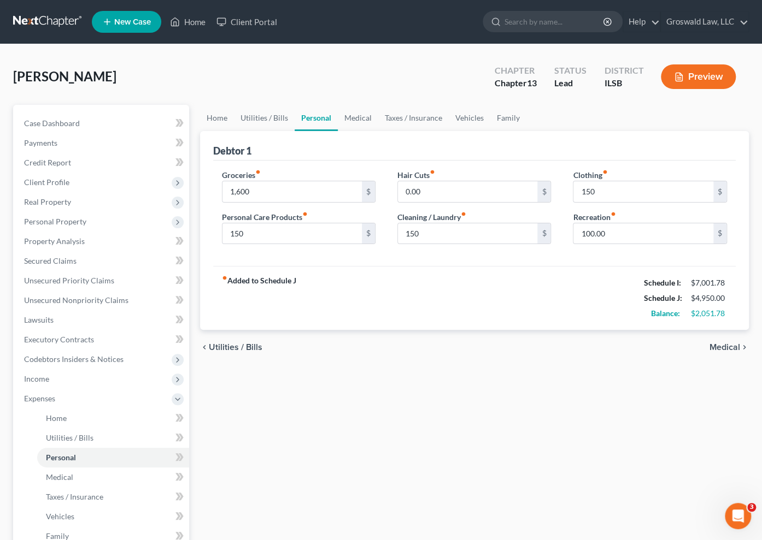
click at [466, 296] on div "fiber_manual_record Added to Schedule J Schedule I: $7,001.78 Schedule J: $4,95…" at bounding box center [474, 298] width 523 height 64
click at [352, 117] on link "Medical" at bounding box center [358, 118] width 40 height 26
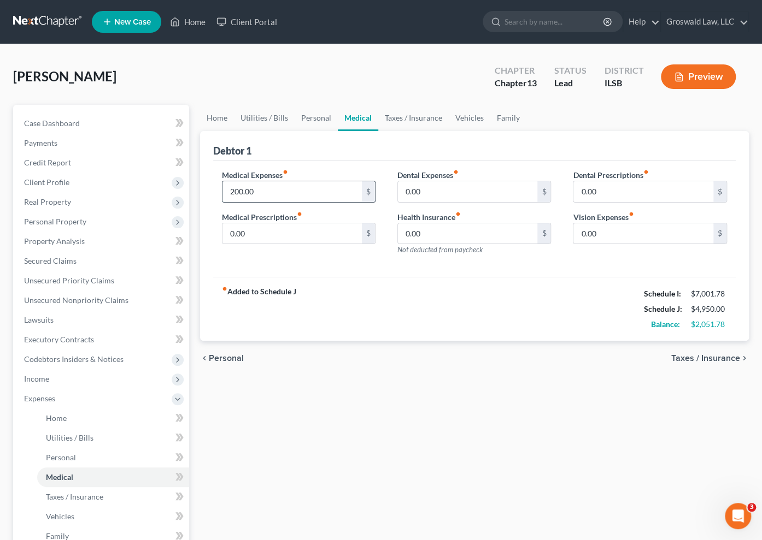
click at [270, 181] on input "200.00" at bounding box center [292, 191] width 140 height 21
type input "300"
click at [434, 317] on div "fiber_manual_record Added to Schedule J Schedule I: $7,001.78 Schedule J: $5,05…" at bounding box center [474, 309] width 523 height 64
click at [407, 121] on link "Taxes / Insurance" at bounding box center [413, 118] width 70 height 26
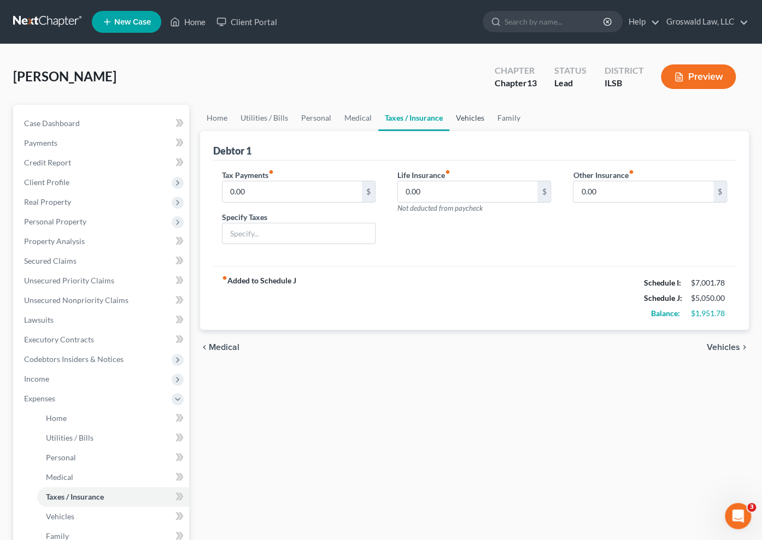
click at [467, 115] on link "Vehicles" at bounding box center [470, 118] width 42 height 26
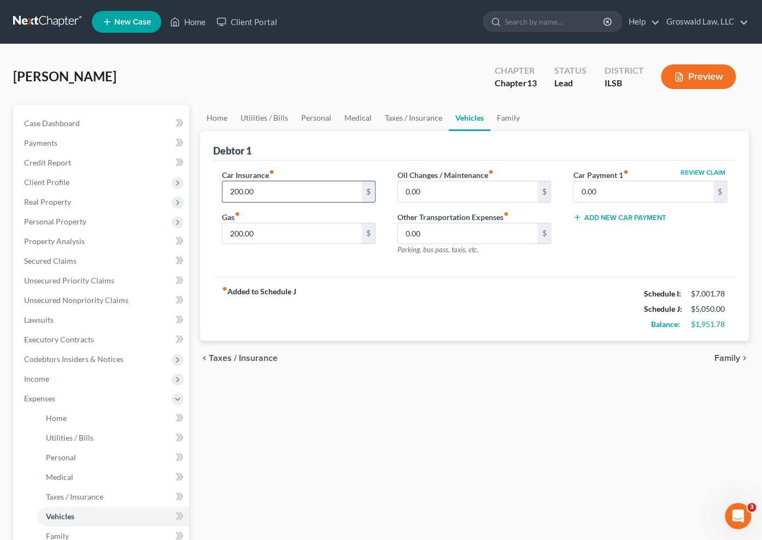
click at [285, 195] on input "200.00" at bounding box center [292, 191] width 140 height 21
click at [280, 234] on input "200.00" at bounding box center [292, 233] width 140 height 21
type input "250"
drag, startPoint x: 371, startPoint y: 306, endPoint x: 382, endPoint y: 274, distance: 33.5
click at [372, 306] on div "fiber_manual_record Added to Schedule J Schedule I: $7,001.78 Schedule J: $5,10…" at bounding box center [474, 309] width 523 height 64
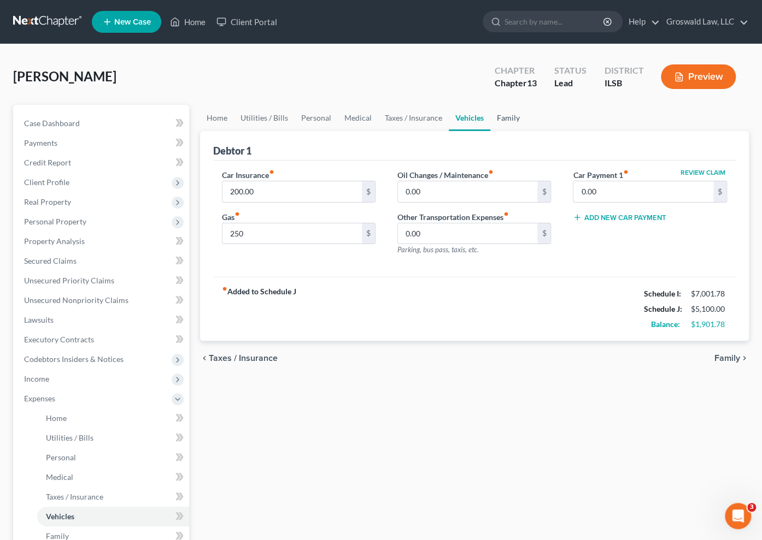
click at [515, 118] on link "Family" at bounding box center [508, 118] width 36 height 26
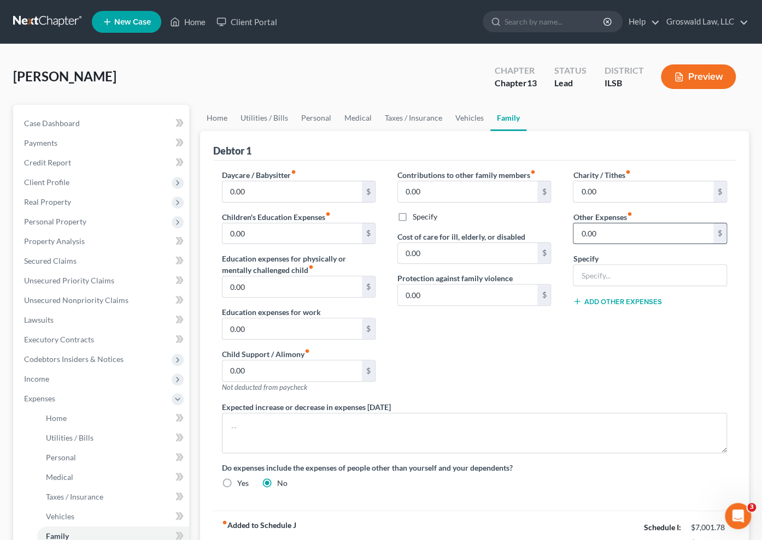
click at [655, 236] on input "0.00" at bounding box center [643, 233] width 140 height 21
type input "100"
type input "Misc."
click at [538, 369] on div "Contributions to other family members fiber_manual_record 0.00 $ Specify Cost o…" at bounding box center [473, 285] width 175 height 232
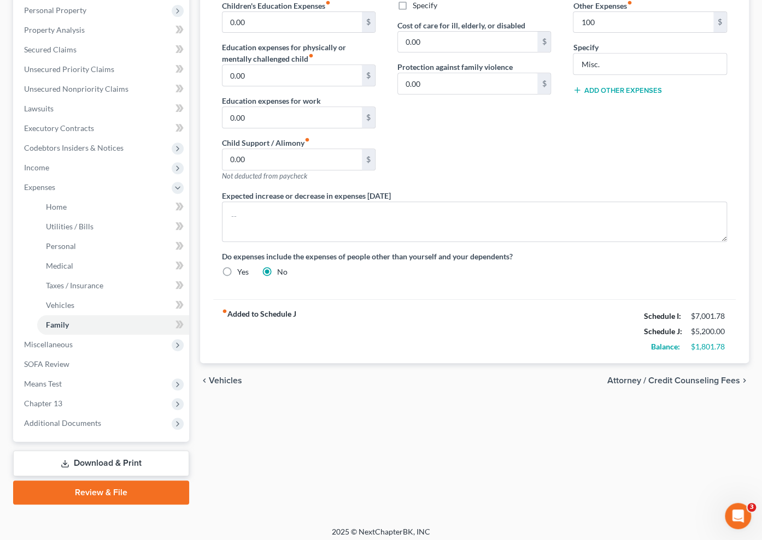
scroll to position [216, 0]
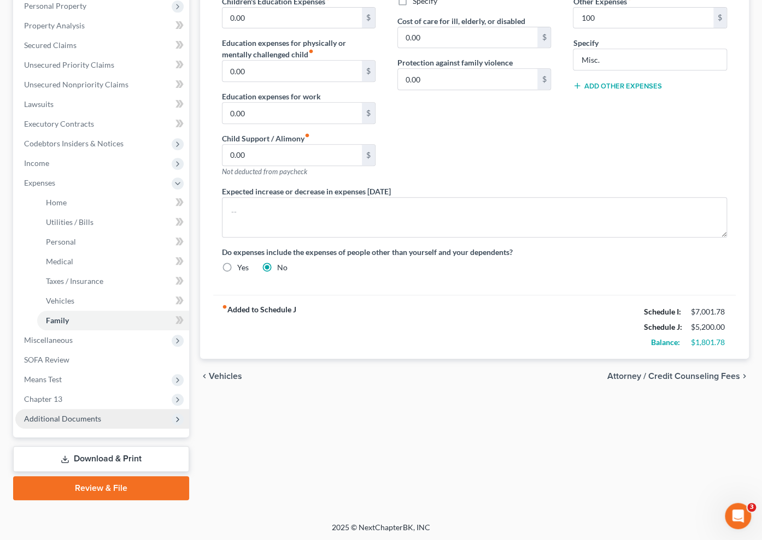
click at [88, 417] on span "Additional Documents" at bounding box center [62, 418] width 77 height 9
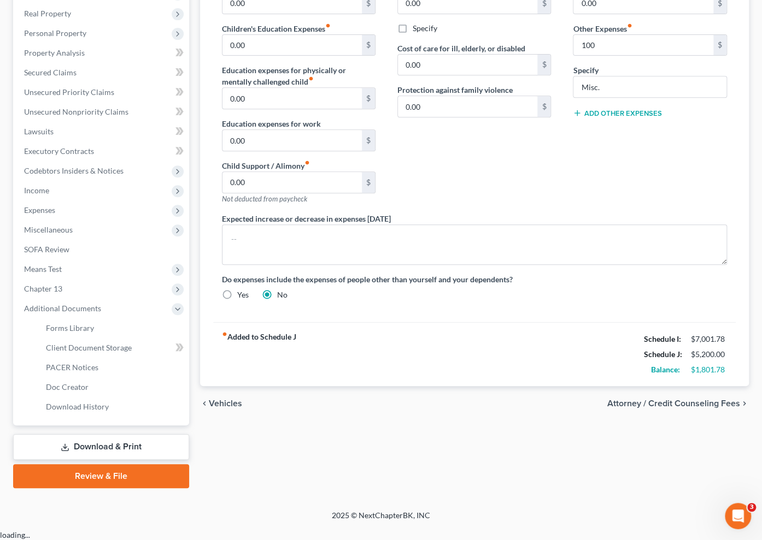
scroll to position [176, 0]
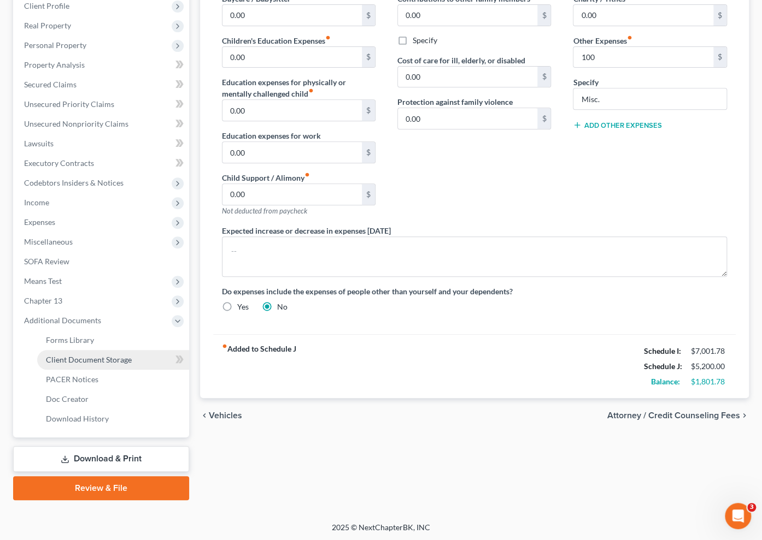
click at [93, 353] on link "Client Document Storage" at bounding box center [113, 360] width 152 height 20
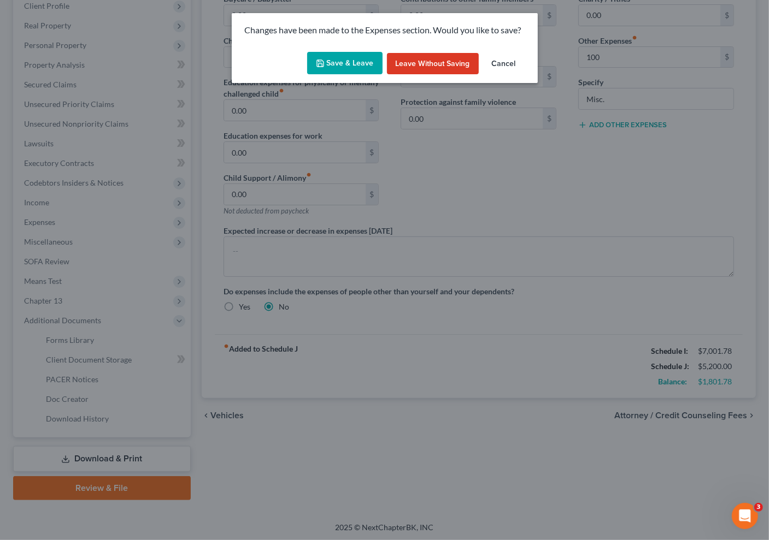
click at [353, 62] on button "Save & Leave" at bounding box center [344, 63] width 75 height 23
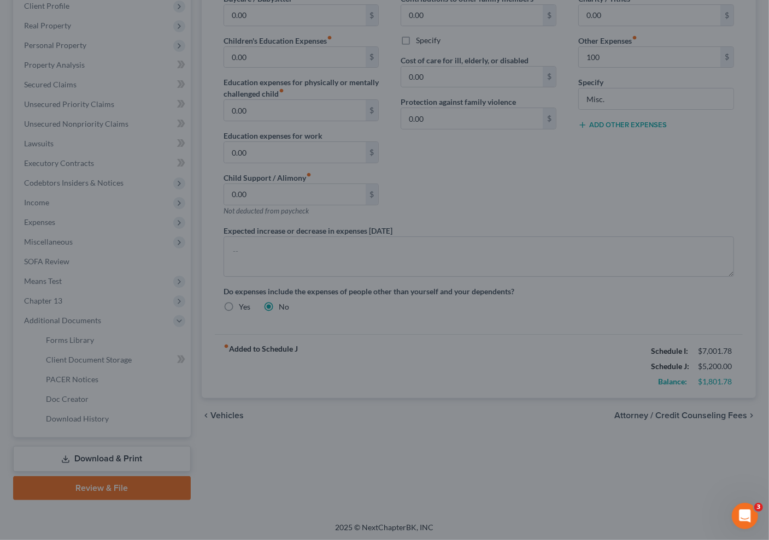
type input "100.00"
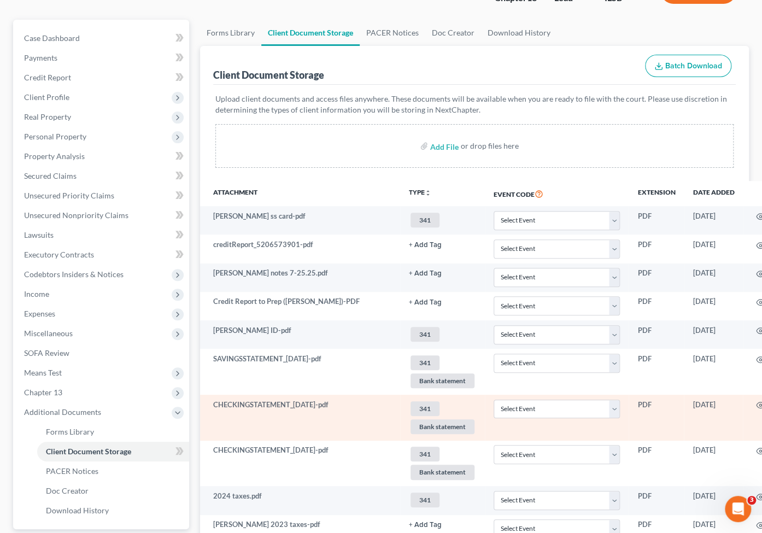
scroll to position [237, 0]
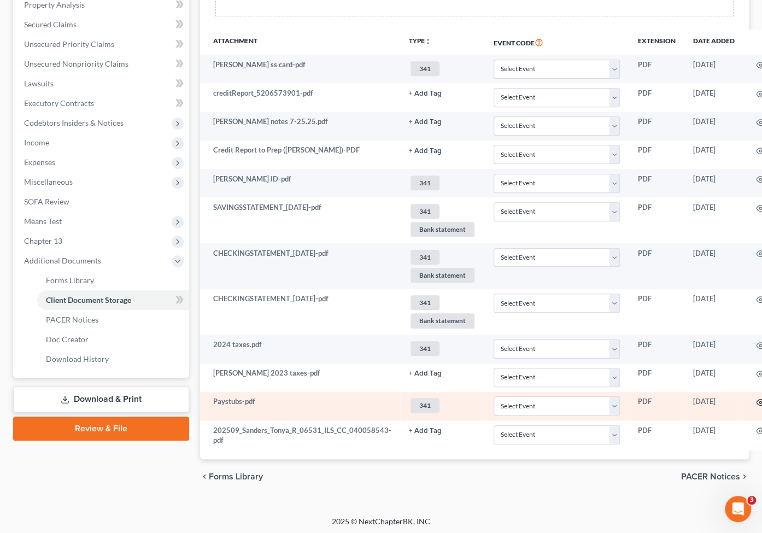
click at [737, 398] on icon "button" at bounding box center [760, 402] width 9 height 9
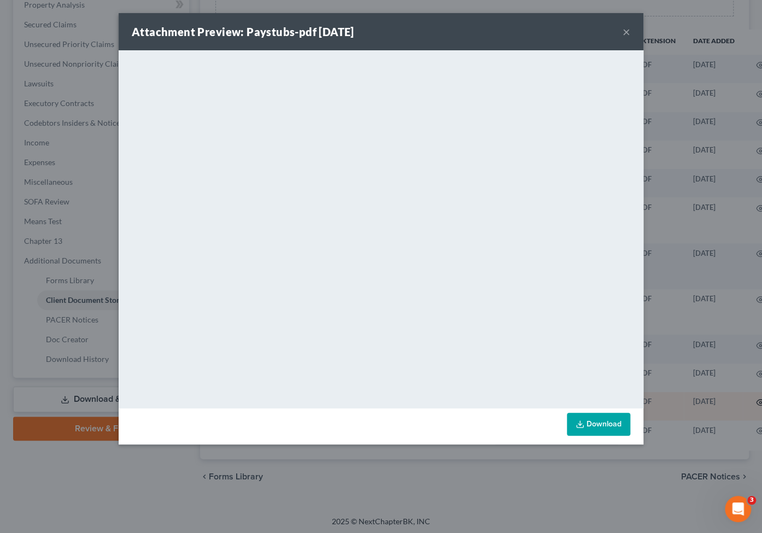
scroll to position [230, 0]
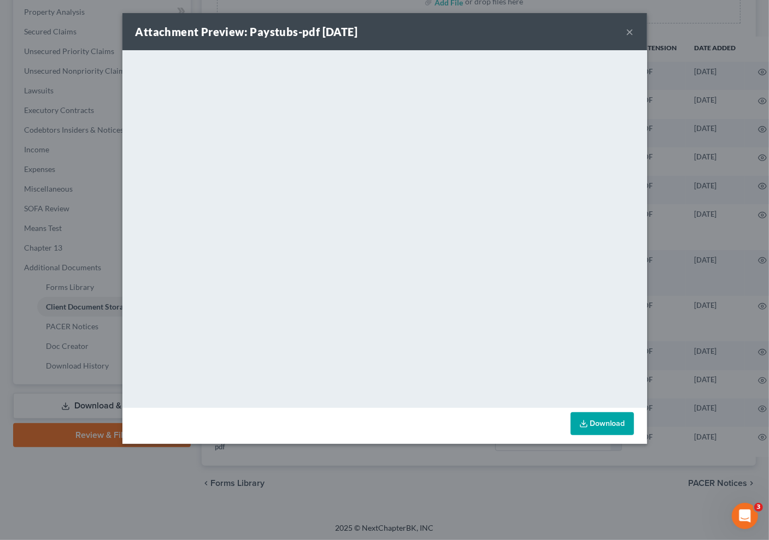
click at [626, 33] on button "×" at bounding box center [630, 31] width 8 height 13
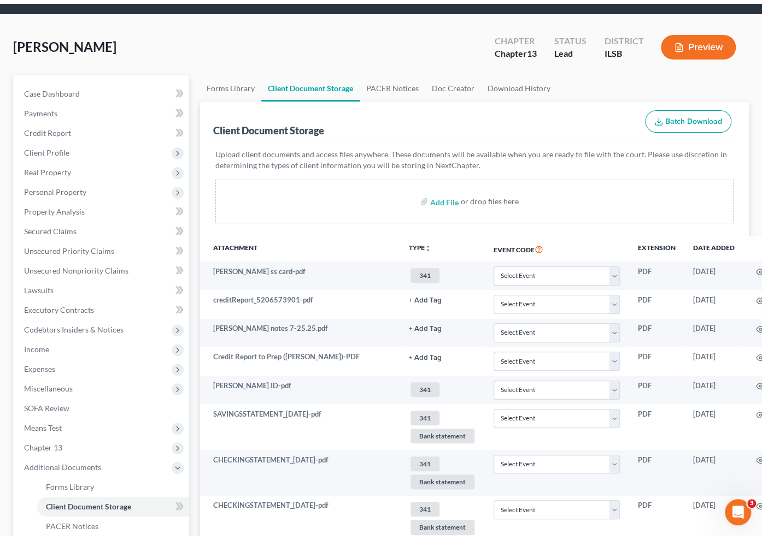
scroll to position [31, 0]
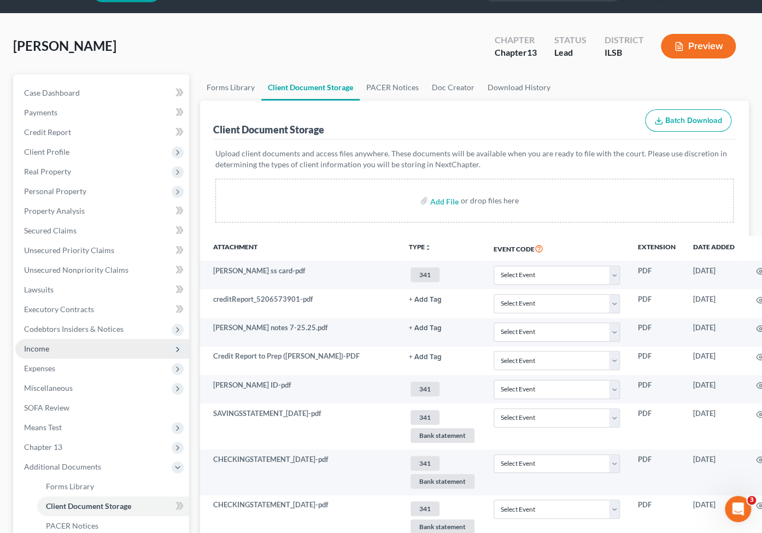
click at [60, 345] on span "Income" at bounding box center [102, 349] width 174 height 20
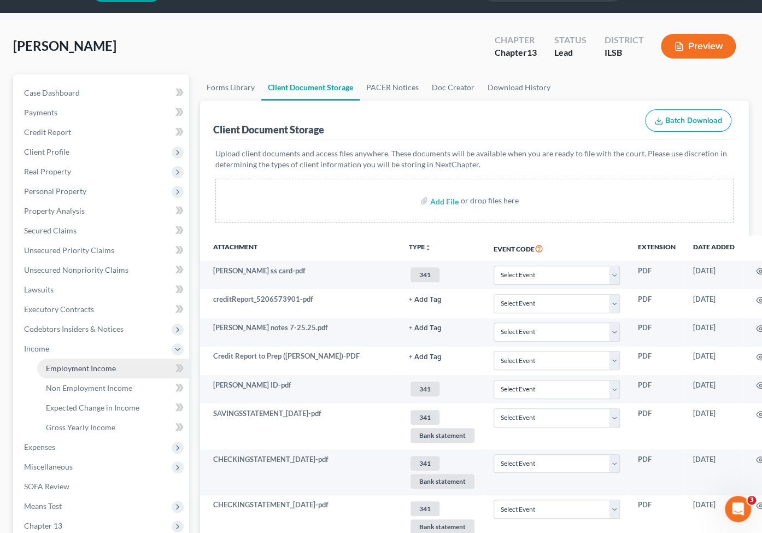
click at [84, 363] on span "Employment Income" at bounding box center [81, 367] width 70 height 9
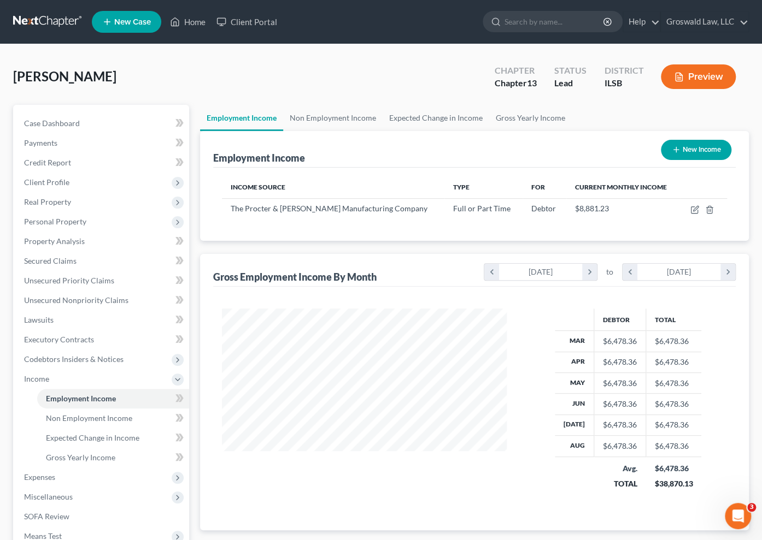
scroll to position [157, 0]
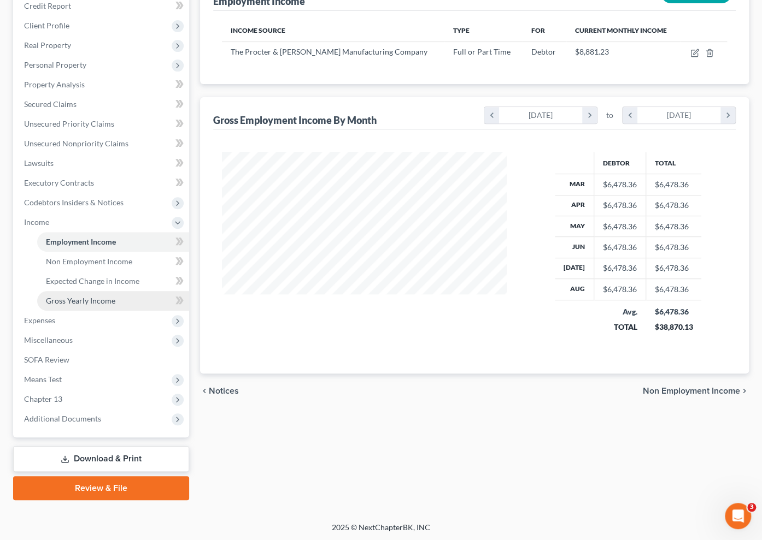
click at [92, 301] on span "Gross Yearly Income" at bounding box center [80, 300] width 69 height 9
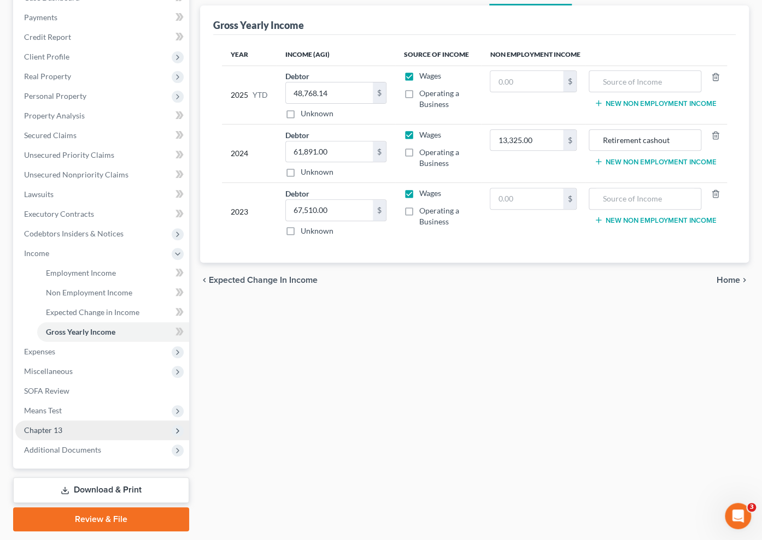
scroll to position [157, 0]
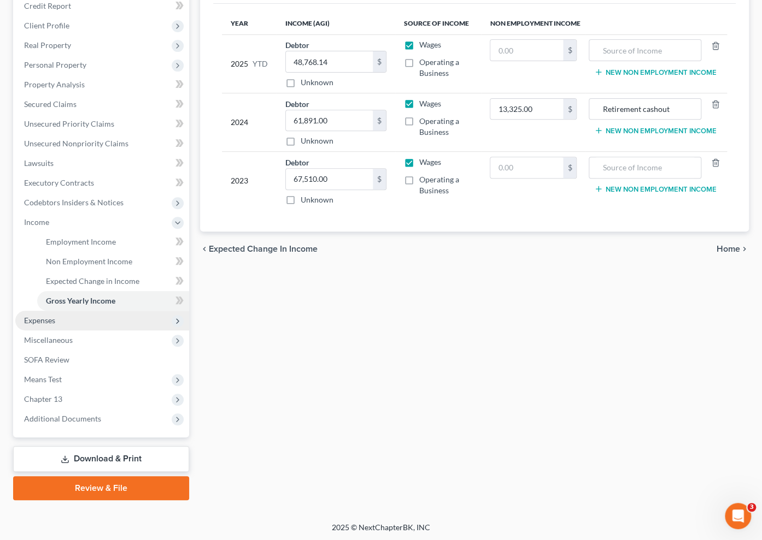
click at [57, 311] on span "Expenses" at bounding box center [102, 321] width 174 height 20
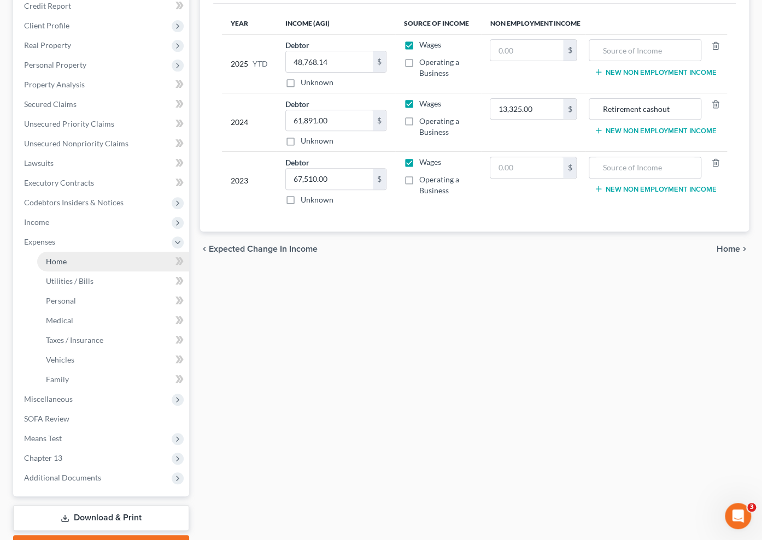
click at [86, 261] on link "Home" at bounding box center [113, 262] width 152 height 20
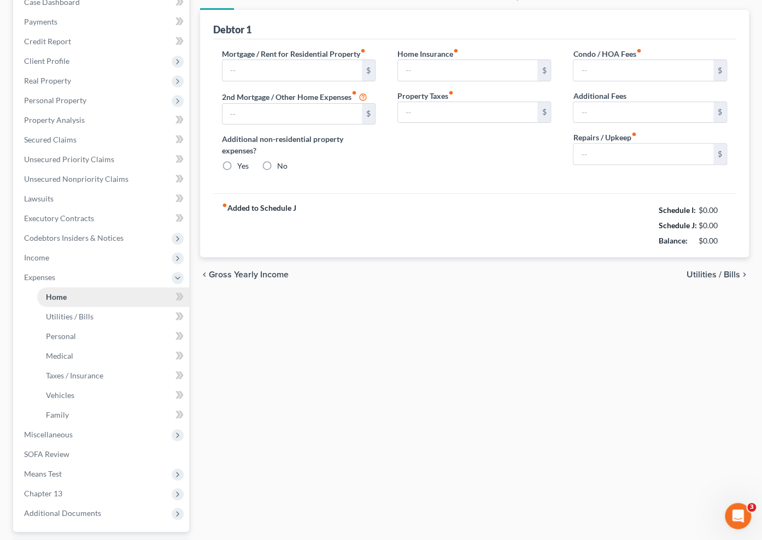
type input "1,450.00"
type input "0.00"
radio input "true"
type input "0.00"
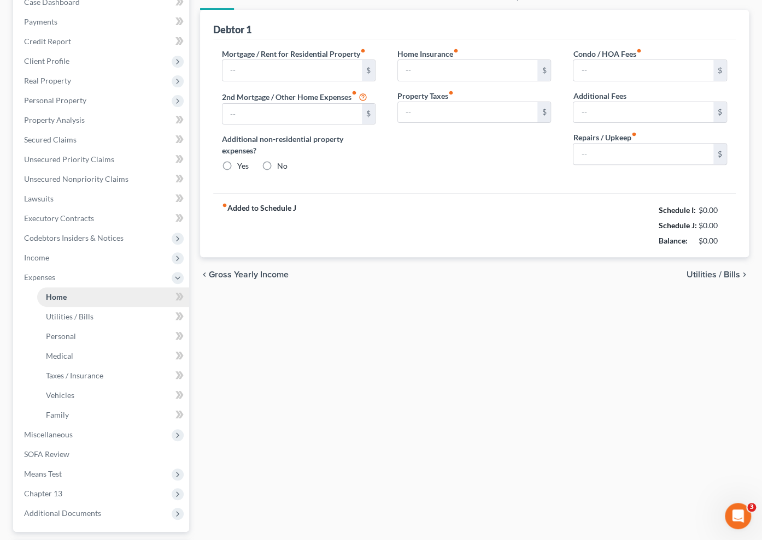
type input "0.00"
type input "150.00"
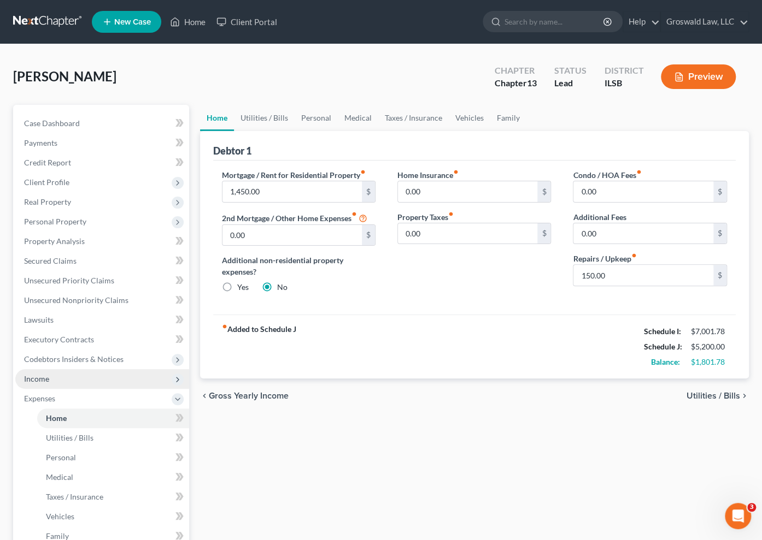
click at [62, 384] on span "Income" at bounding box center [102, 379] width 174 height 20
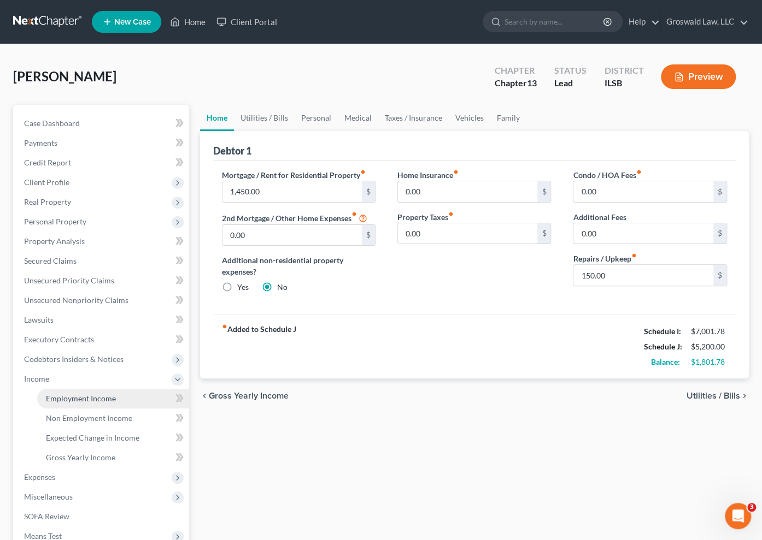
click at [70, 402] on span "Employment Income" at bounding box center [81, 398] width 70 height 9
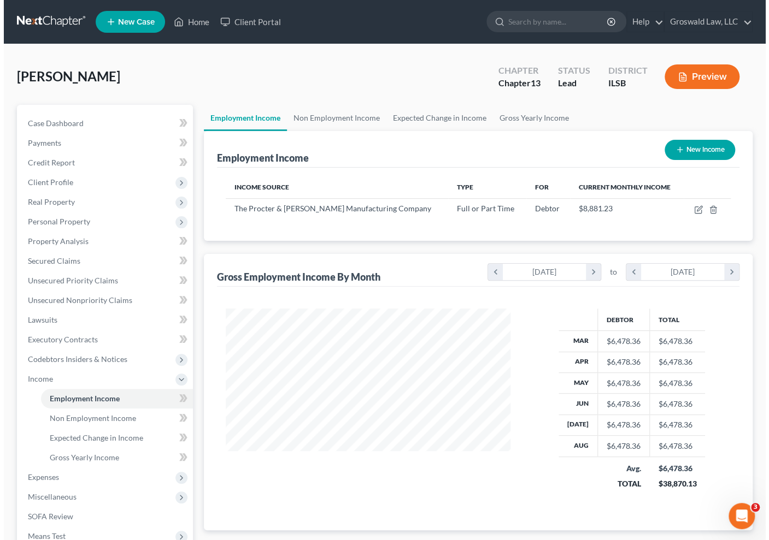
scroll to position [196, 307]
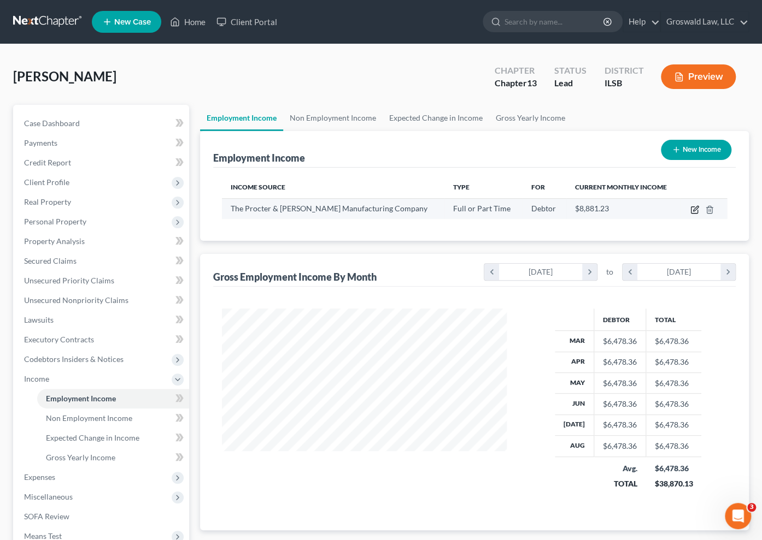
click at [695, 210] on icon "button" at bounding box center [694, 209] width 9 height 9
select select "0"
select select "36"
select select "2"
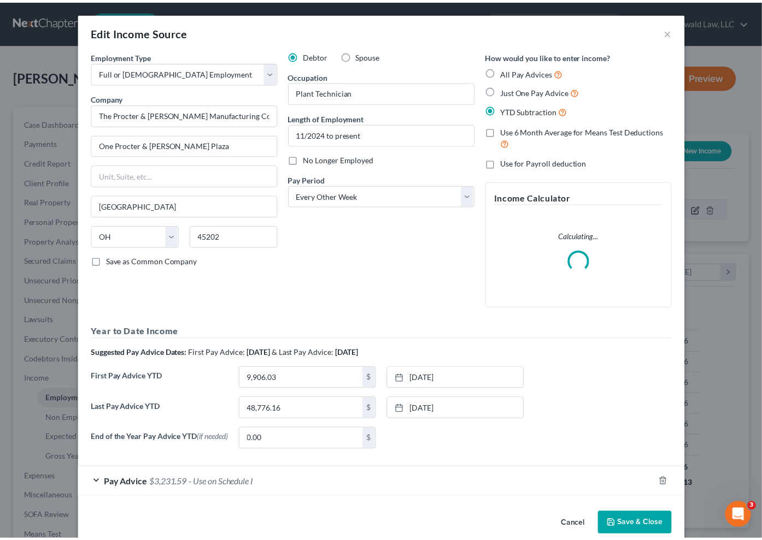
scroll to position [196, 311]
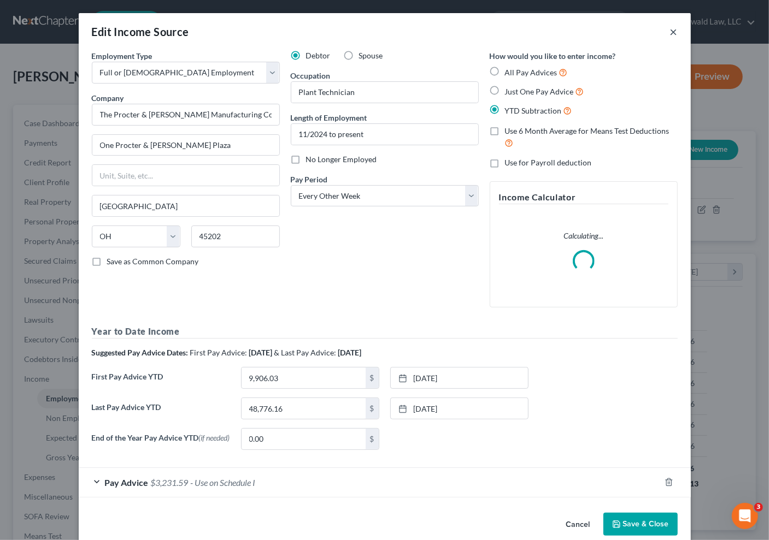
click at [673, 32] on div "Edit Income Source ×" at bounding box center [385, 31] width 612 height 37
click at [671, 32] on button "×" at bounding box center [674, 31] width 8 height 13
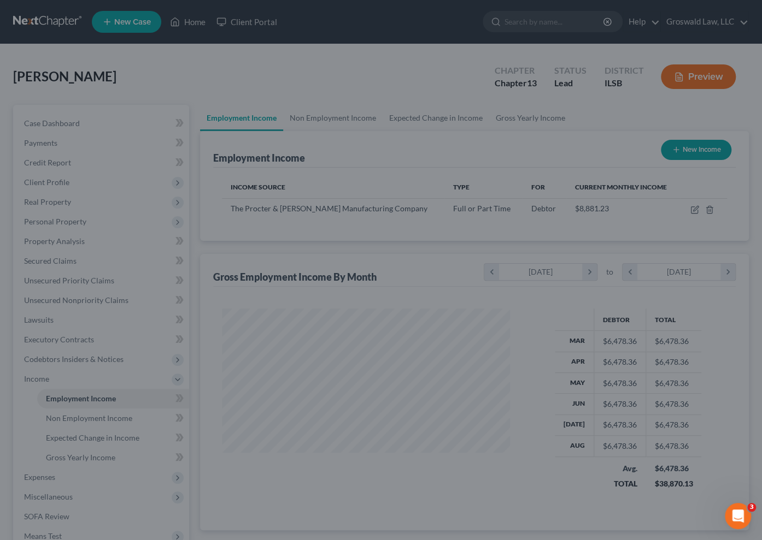
scroll to position [196, 307]
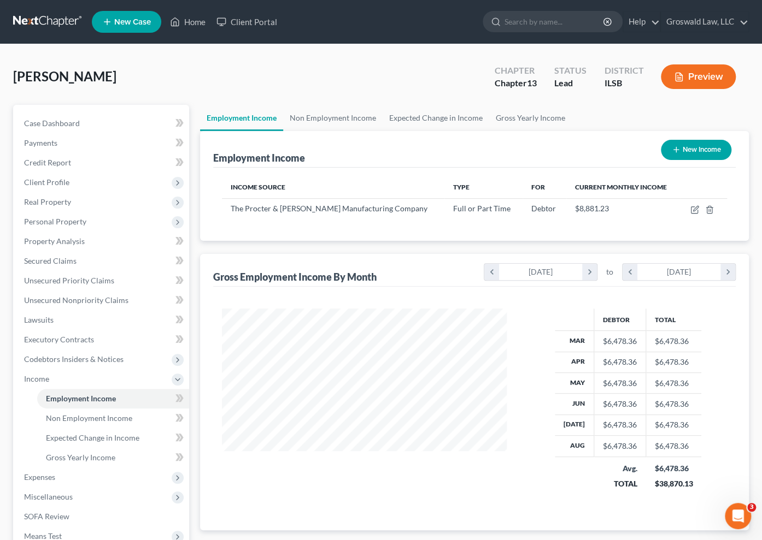
click at [700, 74] on button "Preview" at bounding box center [698, 76] width 75 height 25
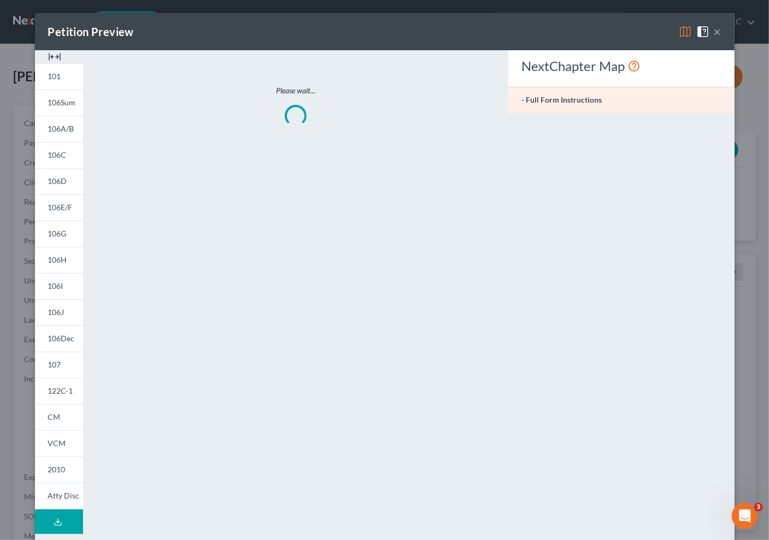
scroll to position [196, 311]
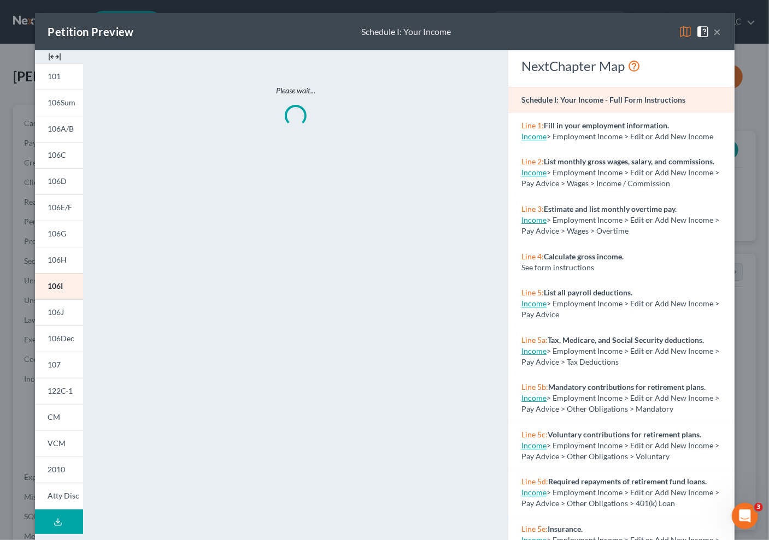
click at [52, 52] on img at bounding box center [54, 56] width 13 height 13
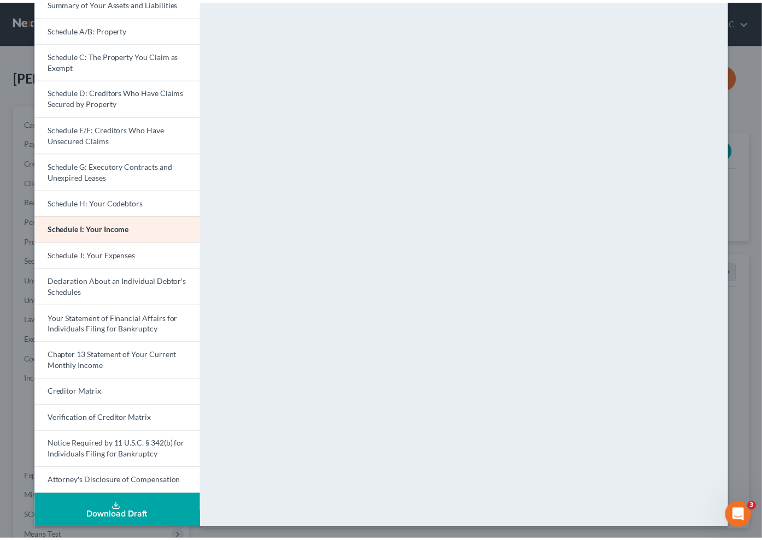
scroll to position [0, 0]
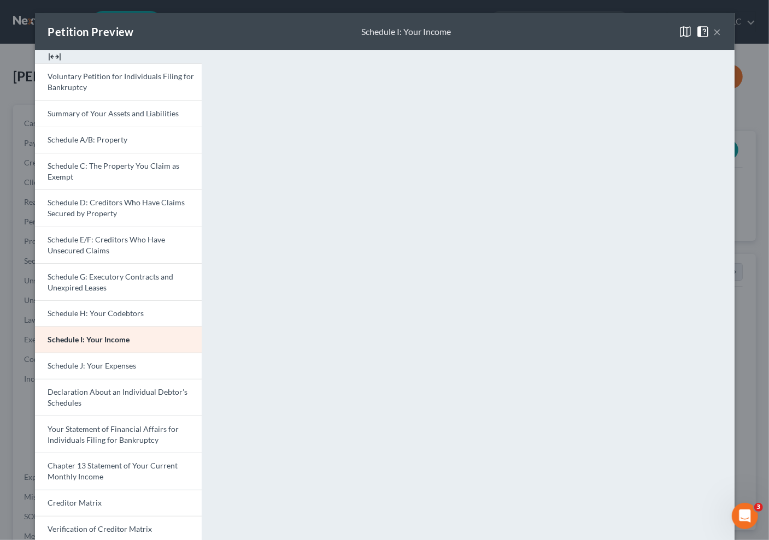
click at [714, 32] on button "×" at bounding box center [718, 31] width 8 height 13
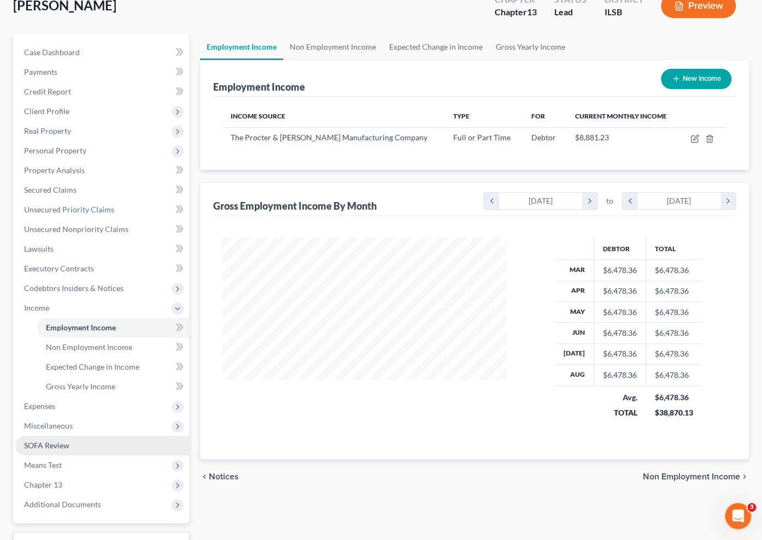
scroll to position [157, 0]
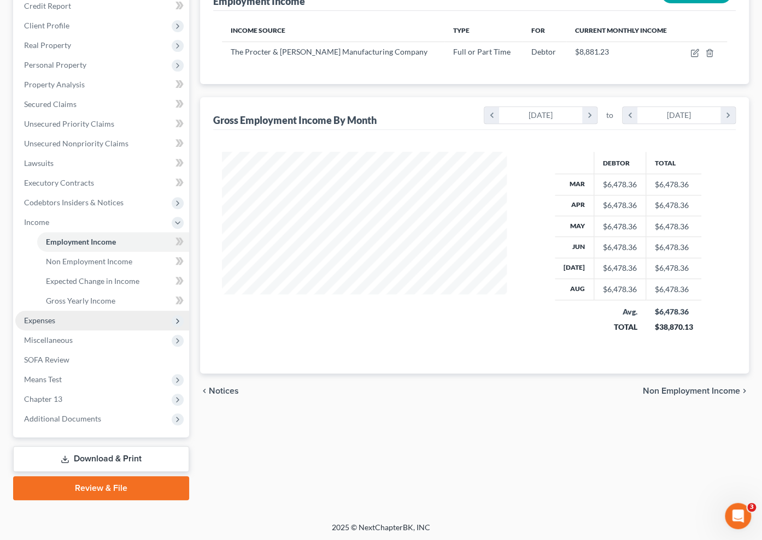
click at [44, 323] on span "Expenses" at bounding box center [39, 320] width 31 height 9
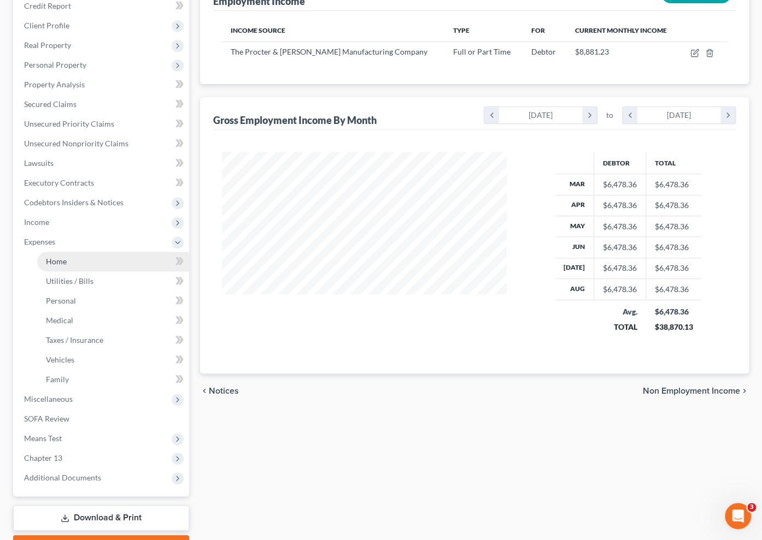
click at [68, 264] on link "Home" at bounding box center [113, 262] width 152 height 20
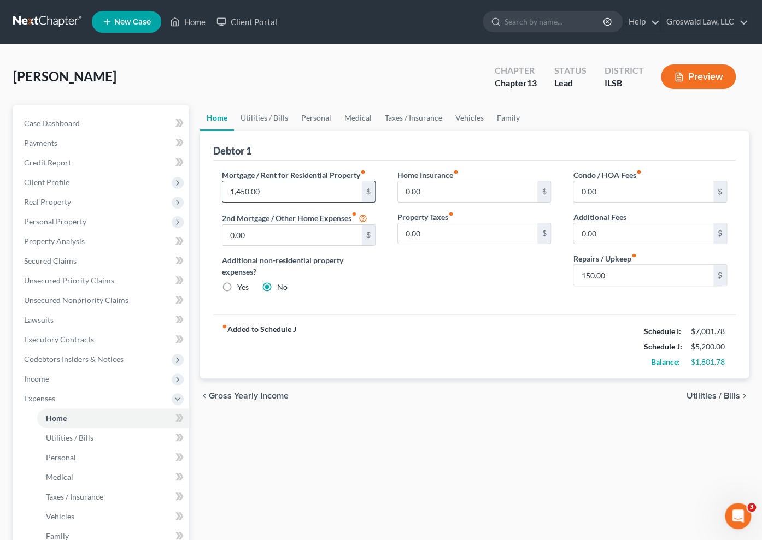
click at [274, 195] on input "1,450.00" at bounding box center [292, 191] width 140 height 21
click at [274, 191] on input "1,800" at bounding box center [292, 191] width 140 height 21
type input "1,450"
click at [632, 272] on input "150.00" at bounding box center [643, 275] width 140 height 21
click at [617, 276] on input "150.00" at bounding box center [643, 275] width 140 height 21
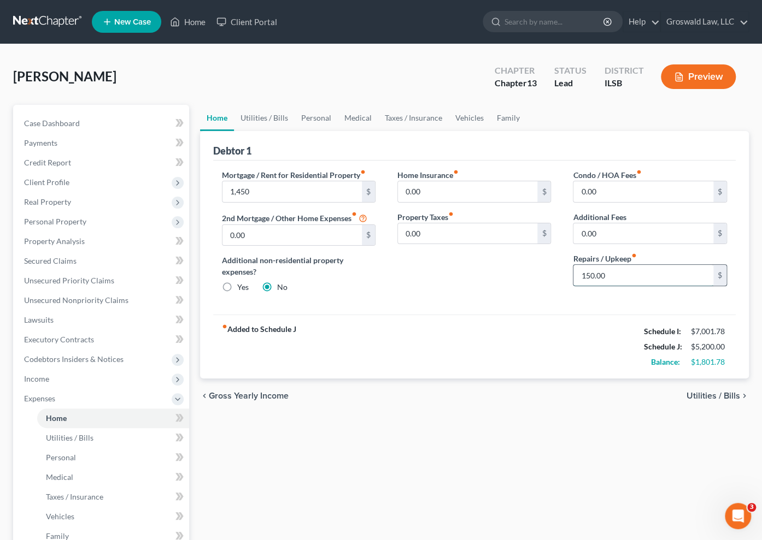
click at [617, 276] on input "150.00" at bounding box center [643, 275] width 140 height 21
type input "220"
click at [248, 114] on link "Utilities / Bills" at bounding box center [264, 118] width 61 height 26
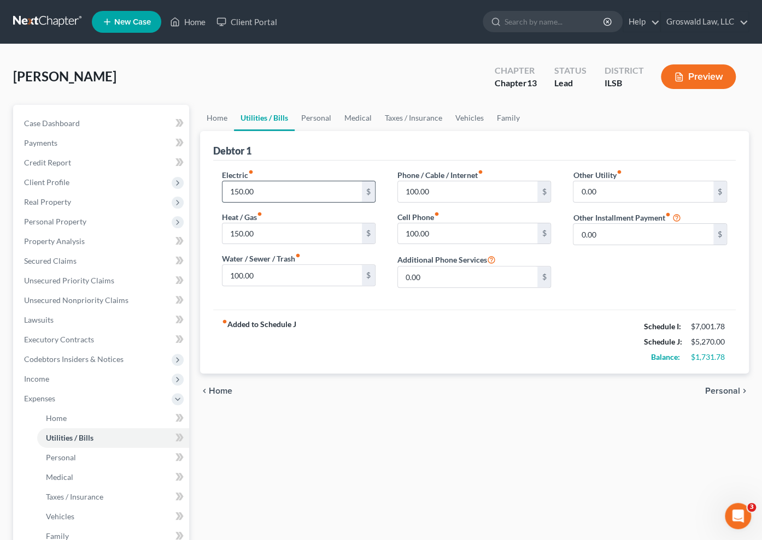
click at [272, 197] on input "150.00" at bounding box center [292, 191] width 140 height 21
click at [440, 191] on input "100.00" at bounding box center [468, 191] width 140 height 21
type input "125"
click at [317, 195] on input "150.00" at bounding box center [292, 191] width 140 height 21
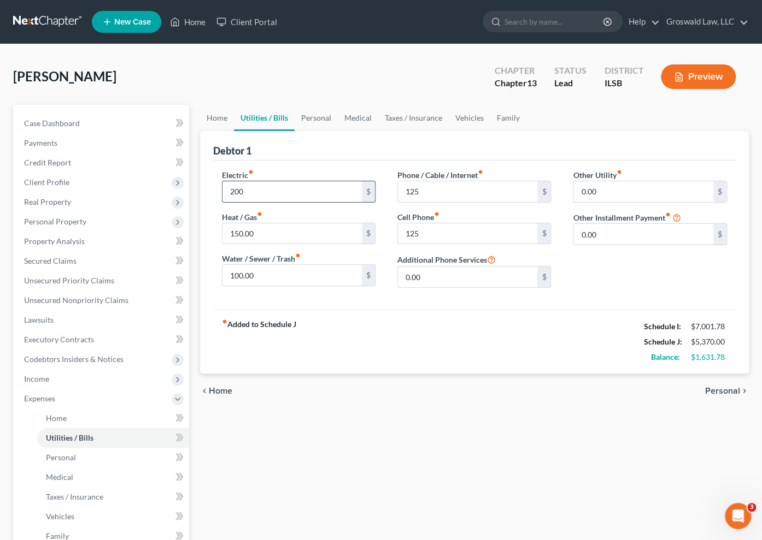
type input "200"
click at [399, 322] on div "fiber_manual_record Added to Schedule J Schedule I: $7,001.78 Schedule J: $5,42…" at bounding box center [474, 342] width 523 height 64
click at [316, 112] on link "Personal" at bounding box center [316, 118] width 43 height 26
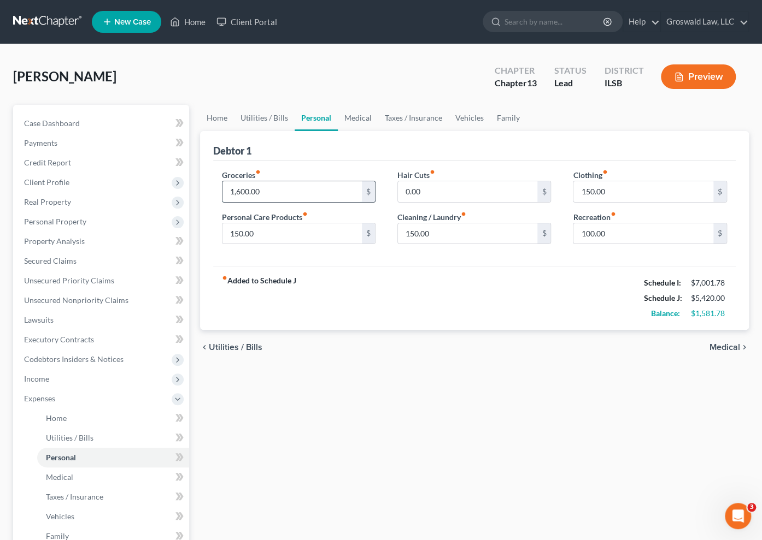
click at [287, 188] on input "1,600.00" at bounding box center [292, 191] width 140 height 21
type input "1,700"
type input "200"
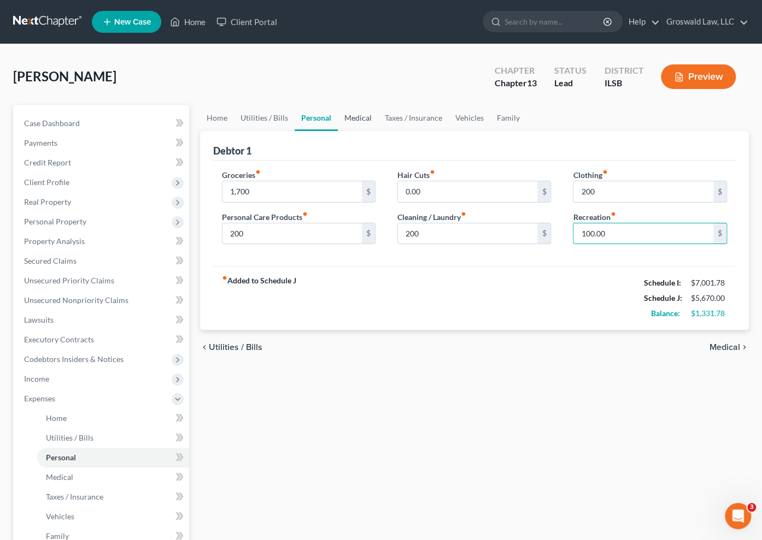
drag, startPoint x: 440, startPoint y: 143, endPoint x: 354, endPoint y: 111, distance: 92.2
click at [438, 142] on div "Debtor 1" at bounding box center [474, 146] width 523 height 30
click at [343, 116] on link "Medical" at bounding box center [358, 118] width 40 height 26
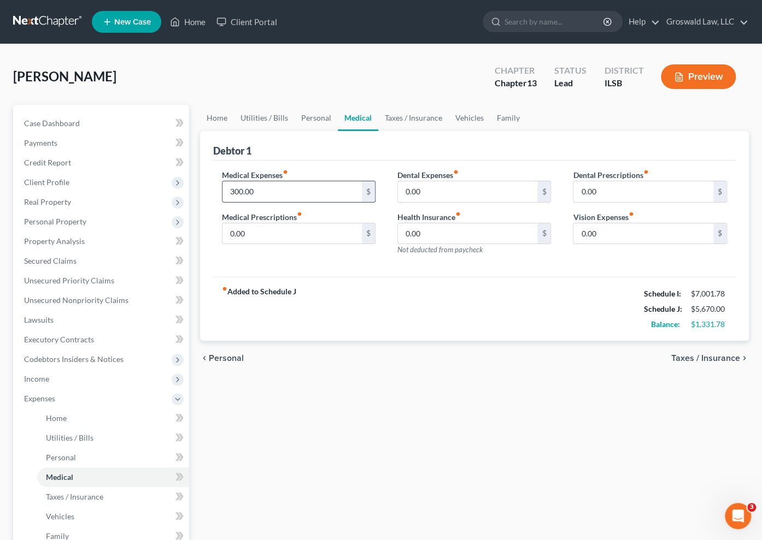
click at [275, 190] on input "300.00" at bounding box center [292, 191] width 140 height 21
type input "5"
type input "400"
click at [385, 303] on div "fiber_manual_record Added to Schedule J Schedule I: $7,001.78 Schedule J: $5,77…" at bounding box center [474, 309] width 523 height 64
click at [399, 119] on link "Taxes / Insurance" at bounding box center [413, 118] width 70 height 26
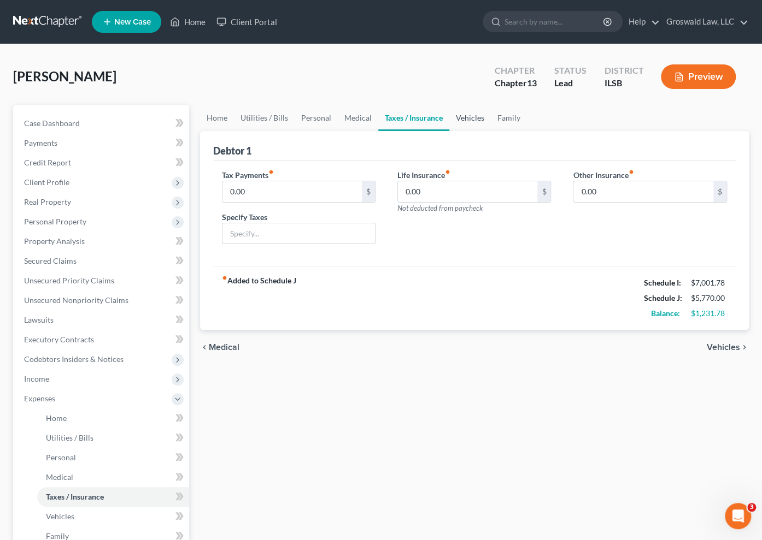
click at [464, 110] on link "Vehicles" at bounding box center [470, 118] width 42 height 26
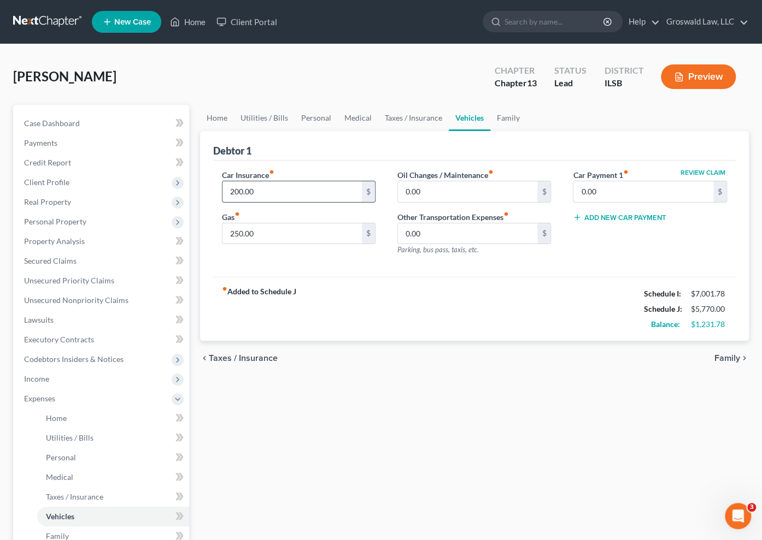
click at [281, 191] on input "200.00" at bounding box center [292, 191] width 140 height 21
type input "250"
click at [495, 115] on link "Family" at bounding box center [508, 118] width 36 height 26
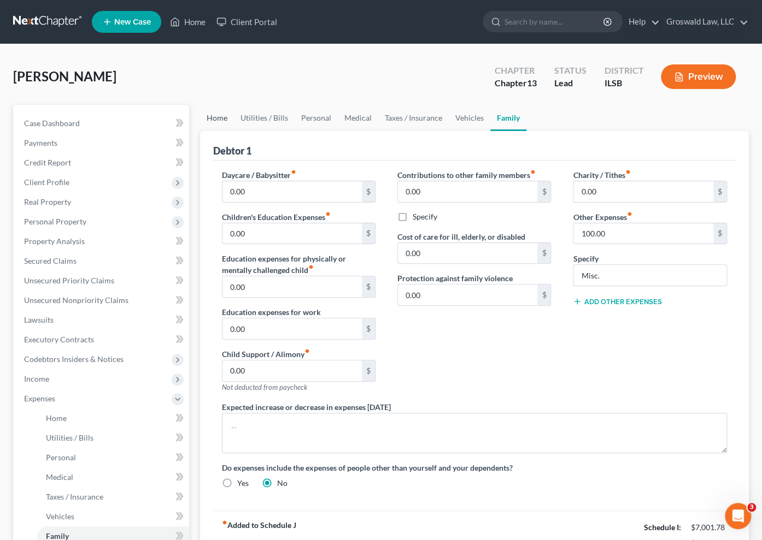
click at [219, 117] on link "Home" at bounding box center [217, 118] width 34 height 26
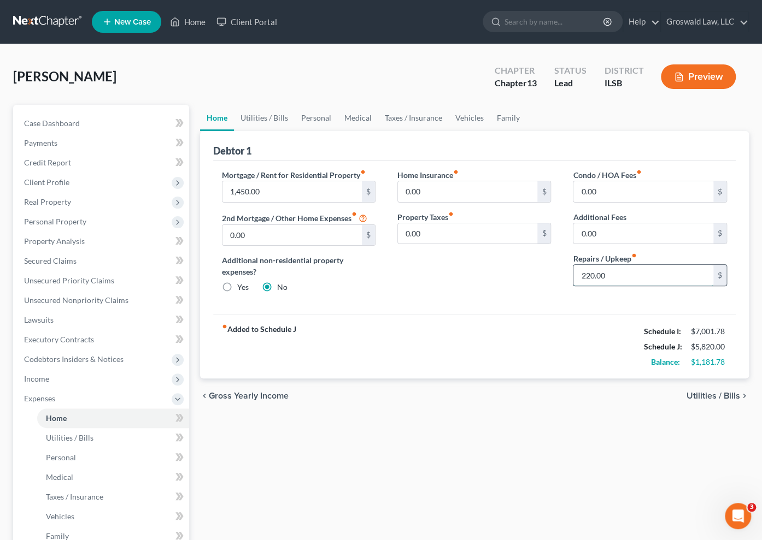
click at [626, 272] on input "220.00" at bounding box center [643, 275] width 140 height 21
click at [483, 257] on div "Home Insurance fiber_manual_record 0.00 $ Property Taxes fiber_manual_record 0.…" at bounding box center [473, 235] width 175 height 133
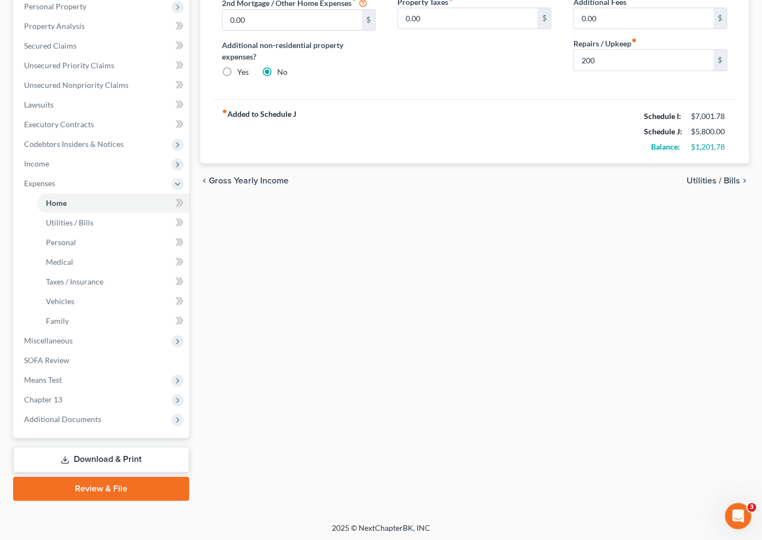
scroll to position [216, 0]
click at [147, 396] on span "Chapter 13" at bounding box center [102, 400] width 174 height 20
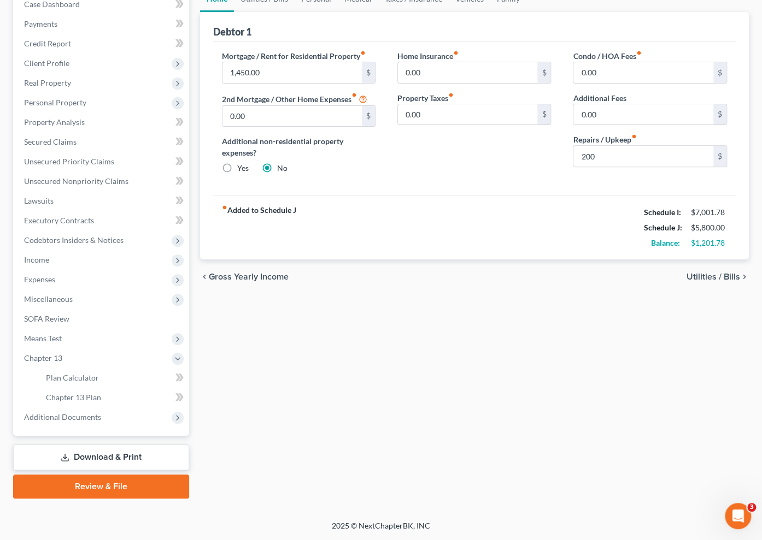
scroll to position [117, 0]
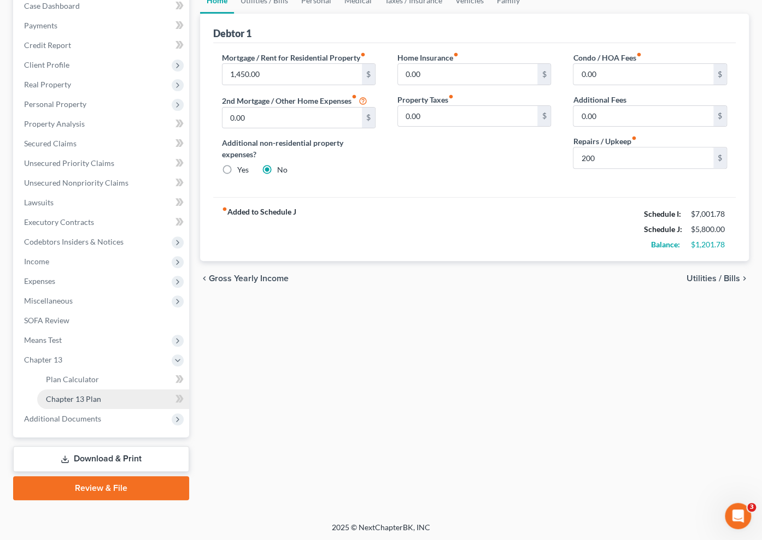
click at [123, 401] on link "Chapter 13 Plan" at bounding box center [113, 400] width 152 height 20
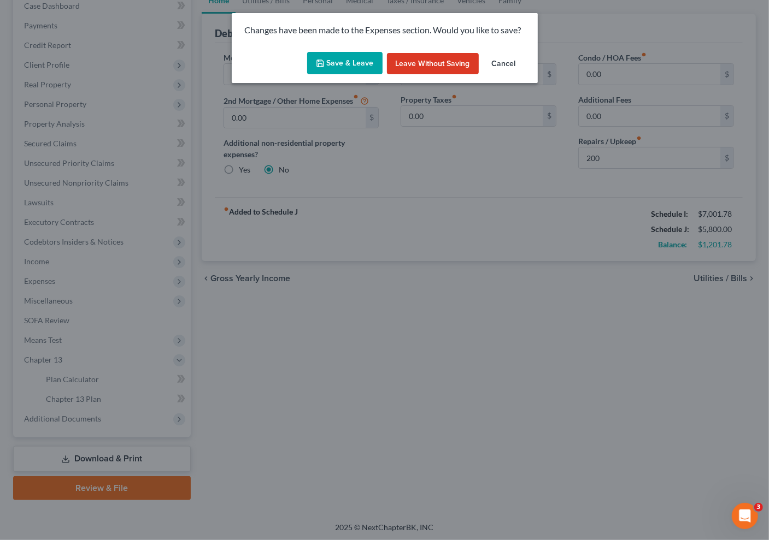
click at [342, 62] on button "Save & Leave" at bounding box center [344, 63] width 75 height 23
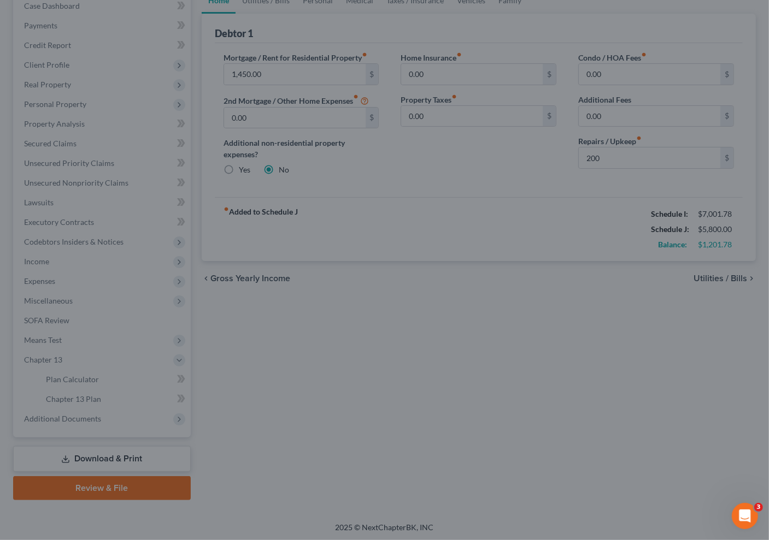
type input "200.00"
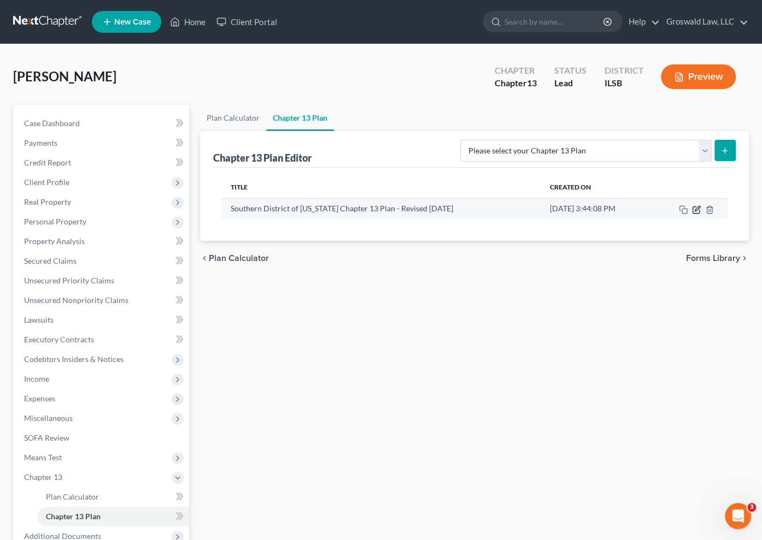
click at [696, 208] on icon "button" at bounding box center [697, 208] width 5 height 5
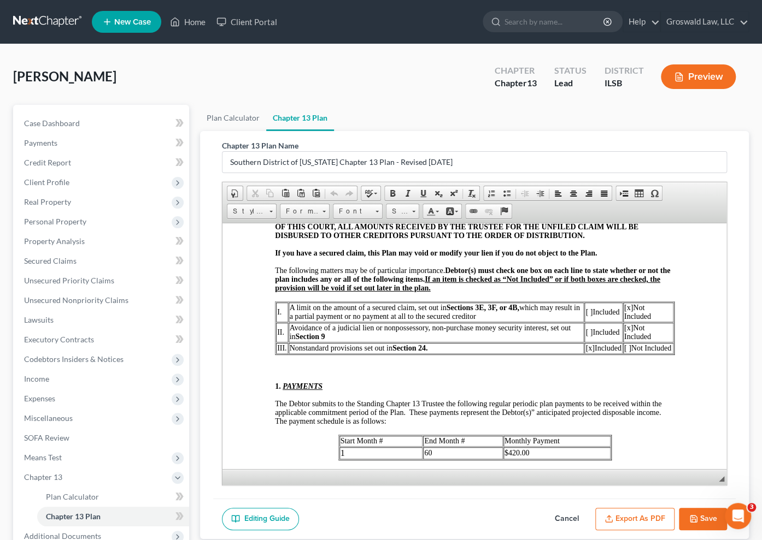
scroll to position [447, 0]
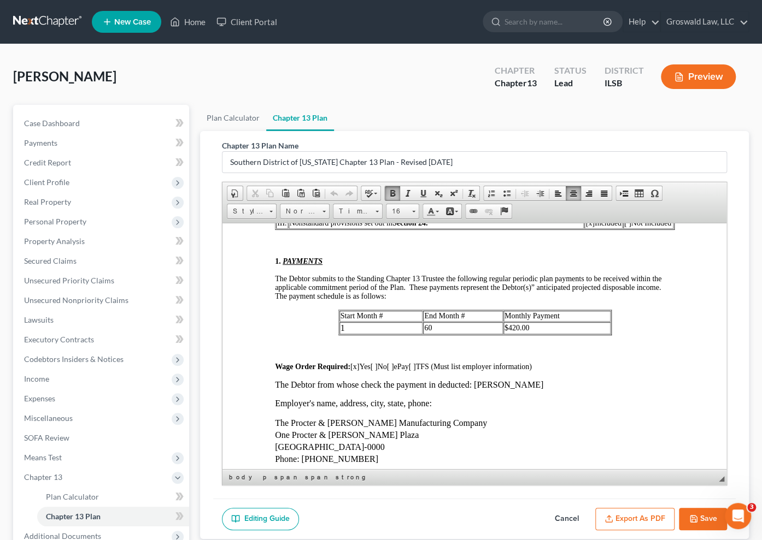
click at [440, 334] on td "60" at bounding box center [462, 328] width 80 height 12
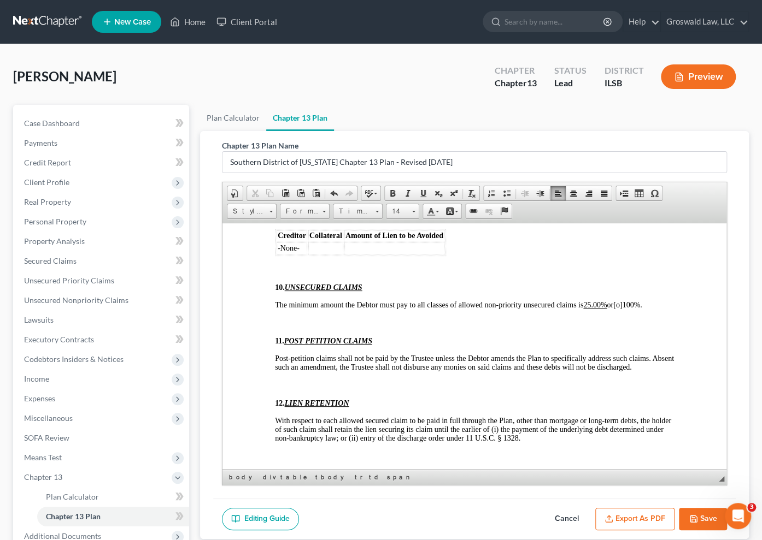
scroll to position [3427, 0]
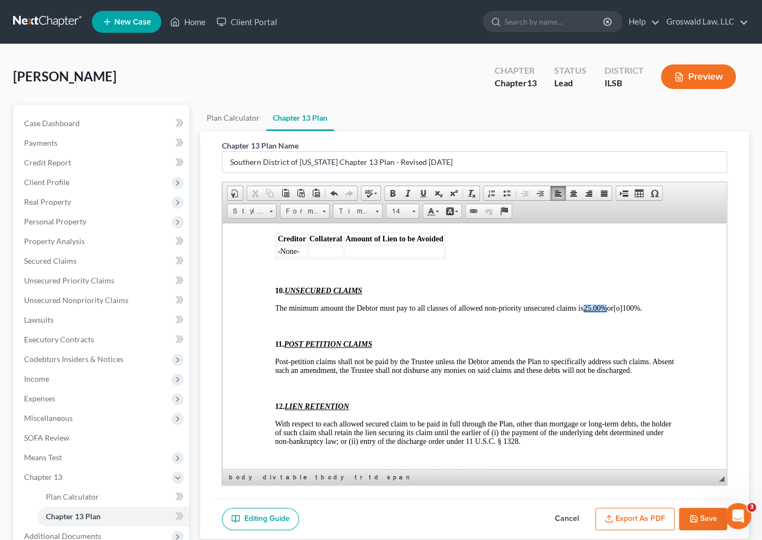
drag, startPoint x: 607, startPoint y: 408, endPoint x: 583, endPoint y: 409, distance: 24.6
click at [585, 312] on span "The minimum amount the Debtor must pay to all classes of allowed non-priority u…" at bounding box center [457, 308] width 367 height 8
click at [699, 519] on button "Save" at bounding box center [703, 519] width 48 height 23
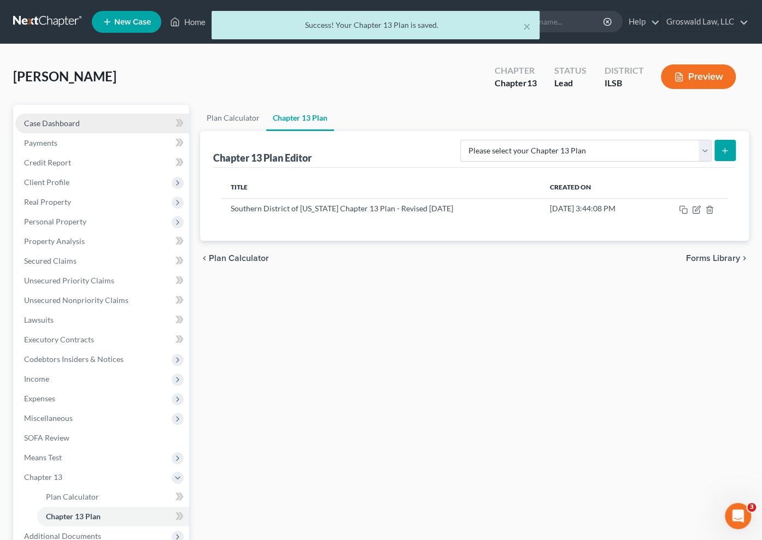
drag, startPoint x: 51, startPoint y: 123, endPoint x: 61, endPoint y: 130, distance: 11.4
click at [51, 123] on span "Case Dashboard" at bounding box center [52, 123] width 56 height 9
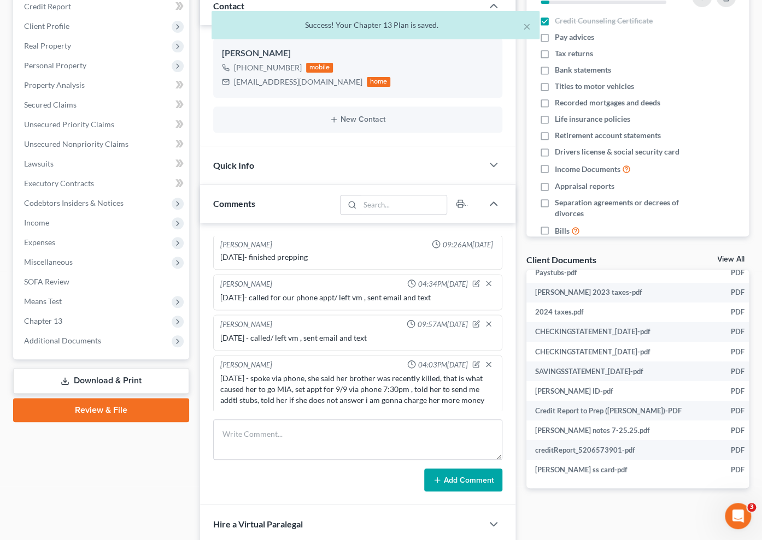
scroll to position [198, 0]
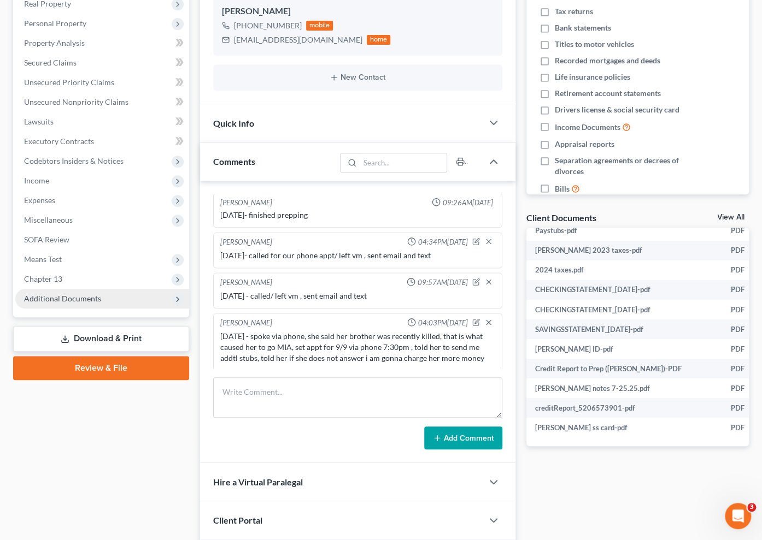
click at [120, 301] on span "Additional Documents" at bounding box center [102, 299] width 174 height 20
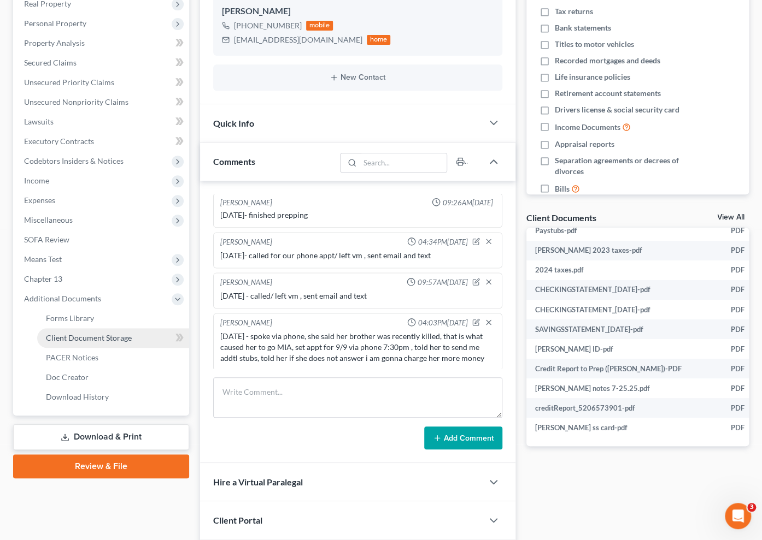
click at [124, 337] on span "Client Document Storage" at bounding box center [89, 337] width 86 height 9
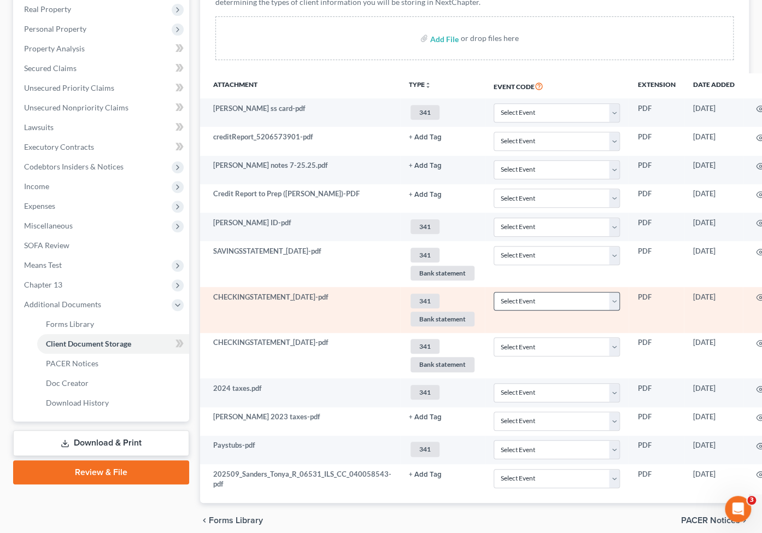
scroll to position [237, 0]
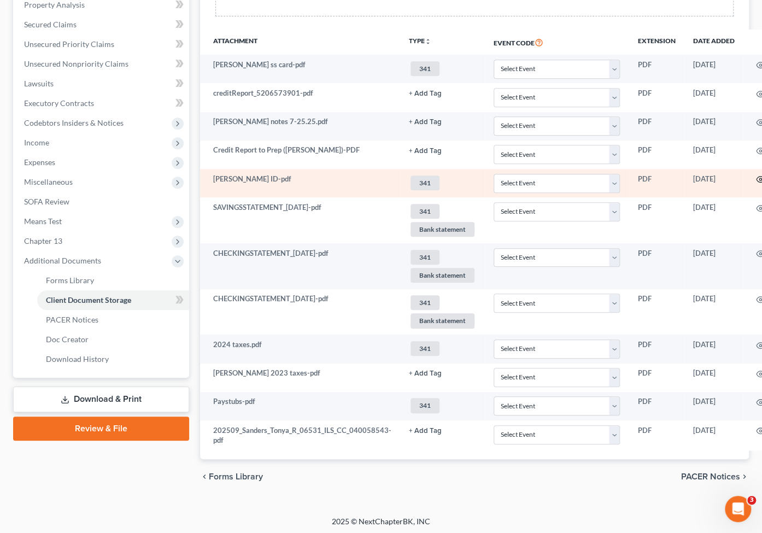
click at [737, 175] on icon "button" at bounding box center [760, 179] width 9 height 9
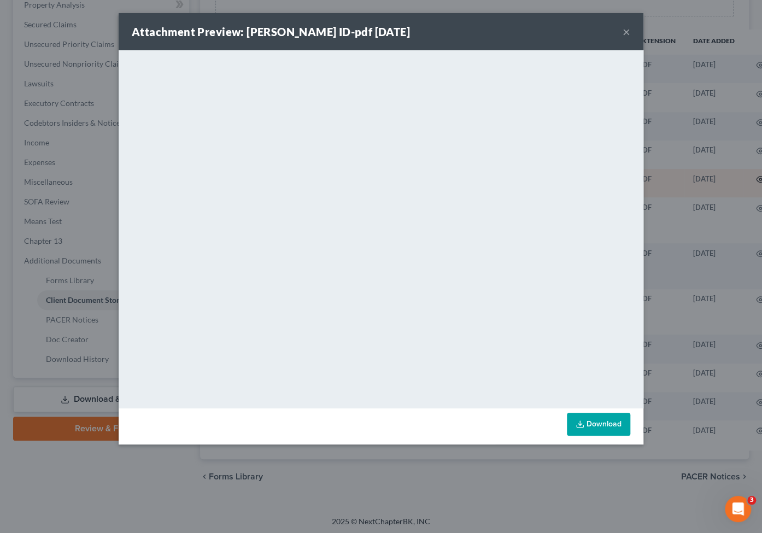
scroll to position [230, 0]
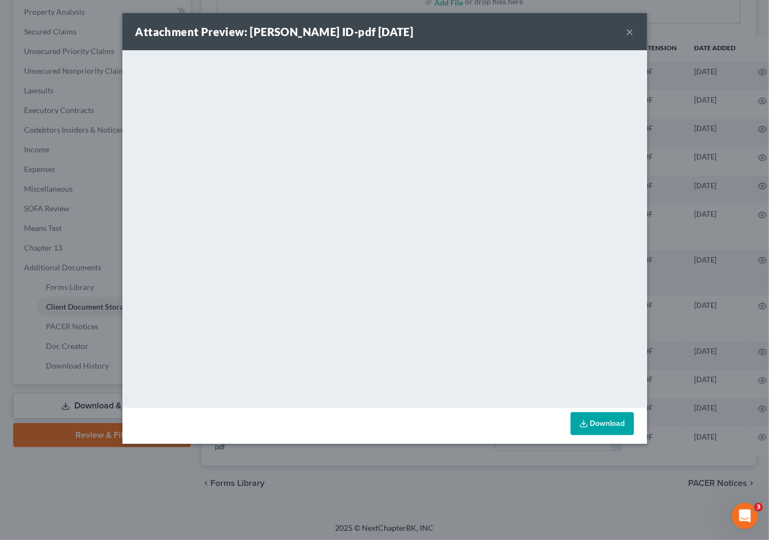
click at [629, 32] on button "×" at bounding box center [630, 31] width 8 height 13
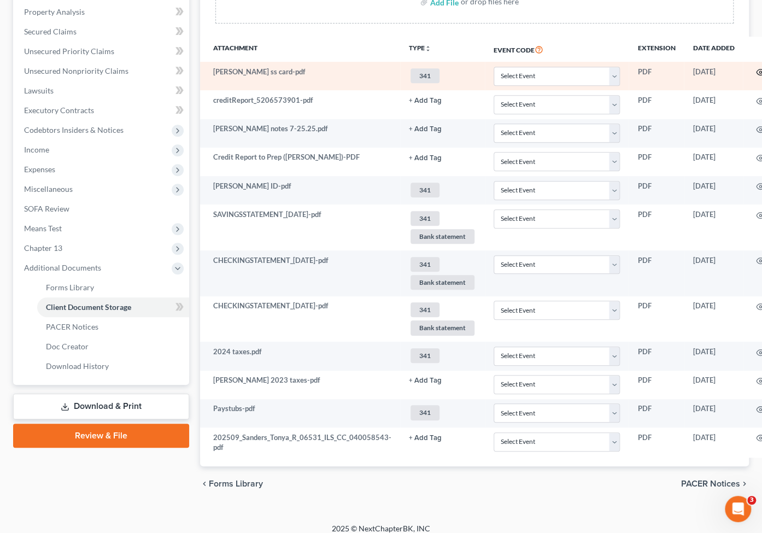
click at [737, 74] on icon "button" at bounding box center [760, 72] width 8 height 6
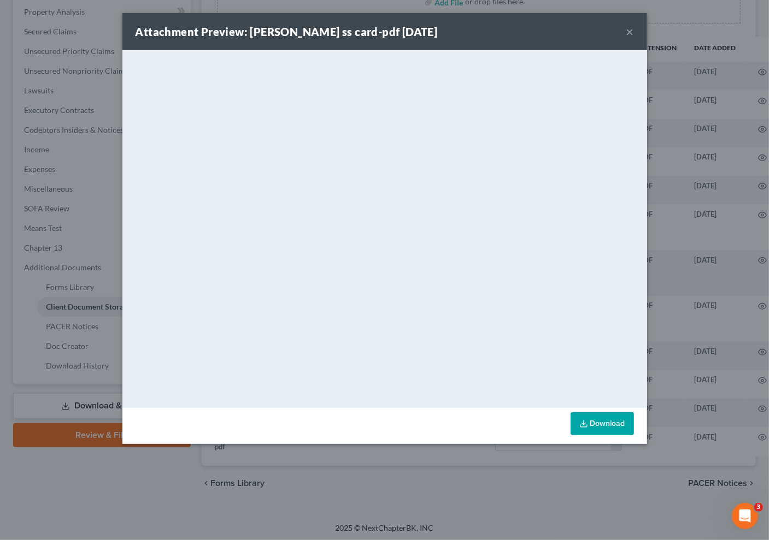
click at [626, 31] on div "Attachment Preview: tonya sanders ss card-pdf 07/18/2024 ×" at bounding box center [384, 31] width 525 height 37
click at [631, 30] on button "×" at bounding box center [630, 31] width 8 height 13
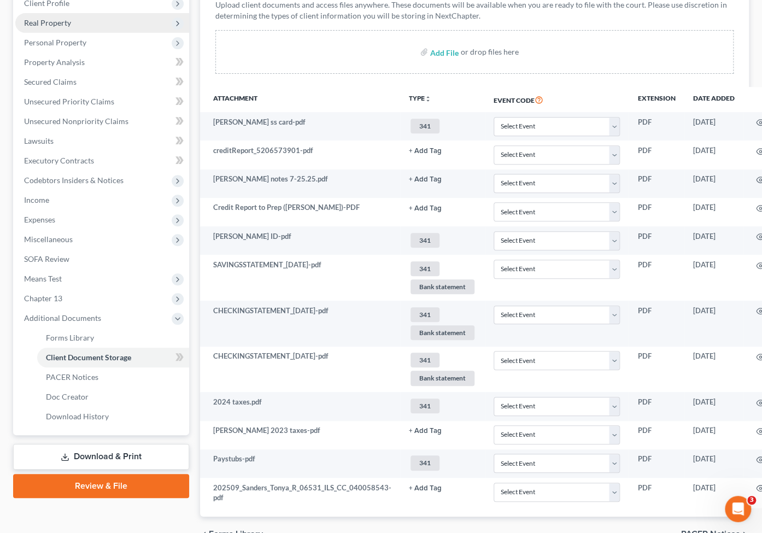
scroll to position [80, 0]
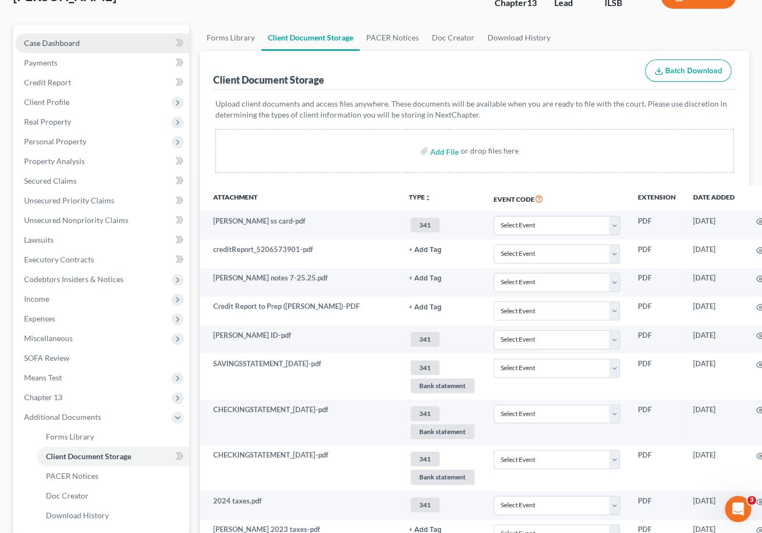
click at [90, 35] on link "Case Dashboard" at bounding box center [102, 43] width 174 height 20
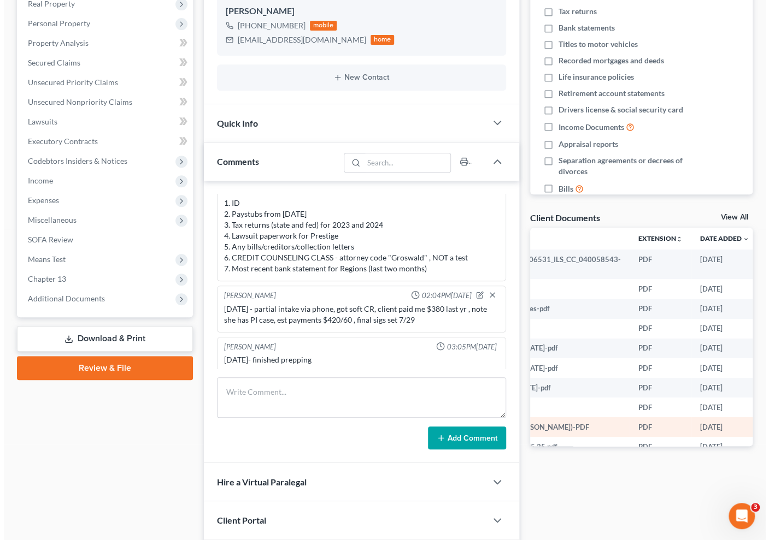
scroll to position [0, 130]
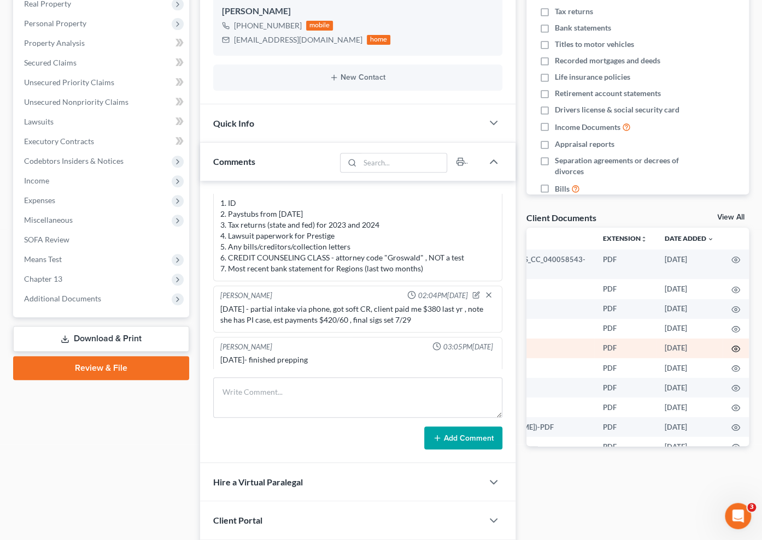
click at [734, 348] on circle "button" at bounding box center [735, 349] width 2 height 2
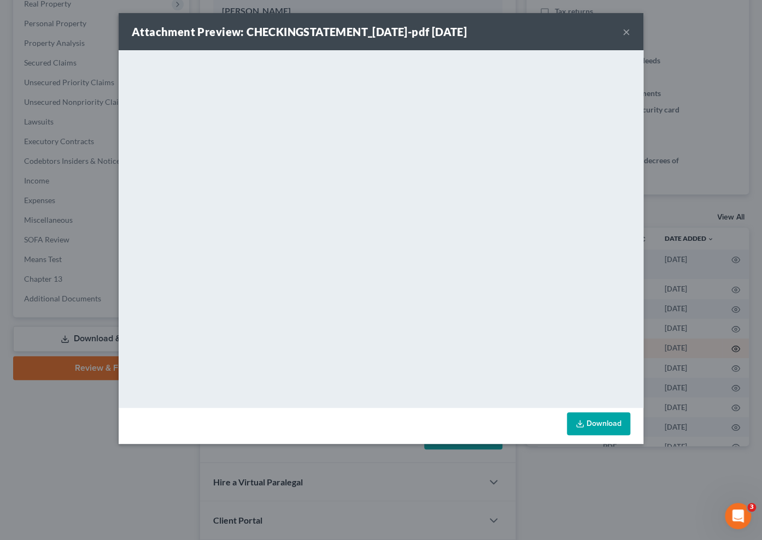
scroll to position [0, 127]
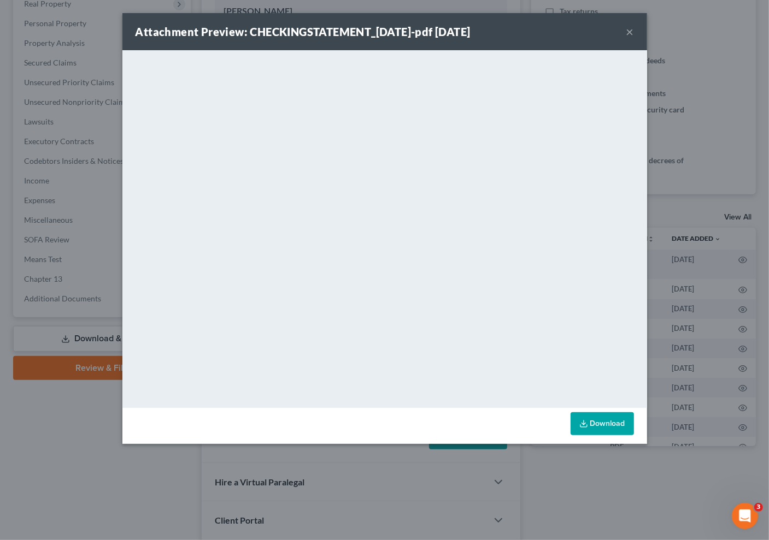
click at [631, 32] on button "×" at bounding box center [630, 31] width 8 height 13
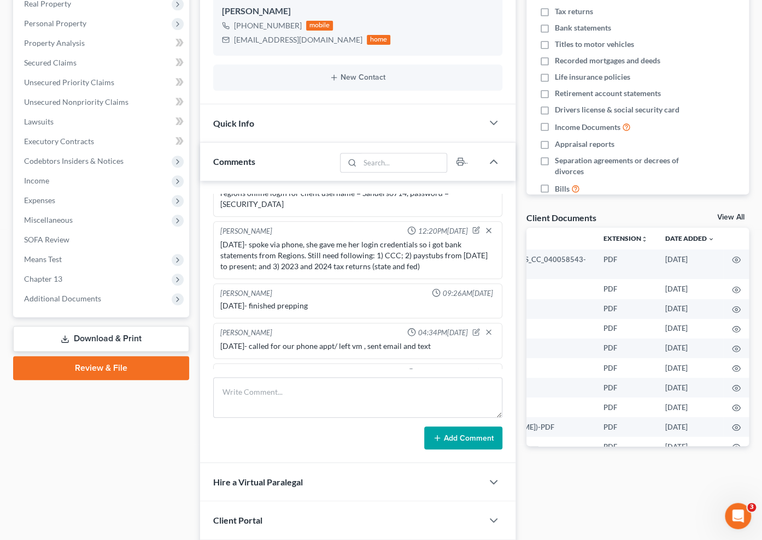
scroll to position [651, 0]
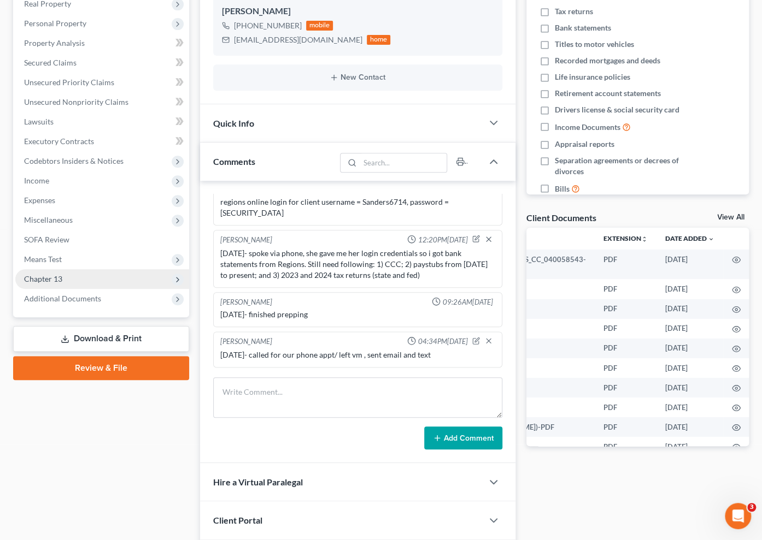
click at [115, 278] on span "Chapter 13" at bounding box center [102, 279] width 174 height 20
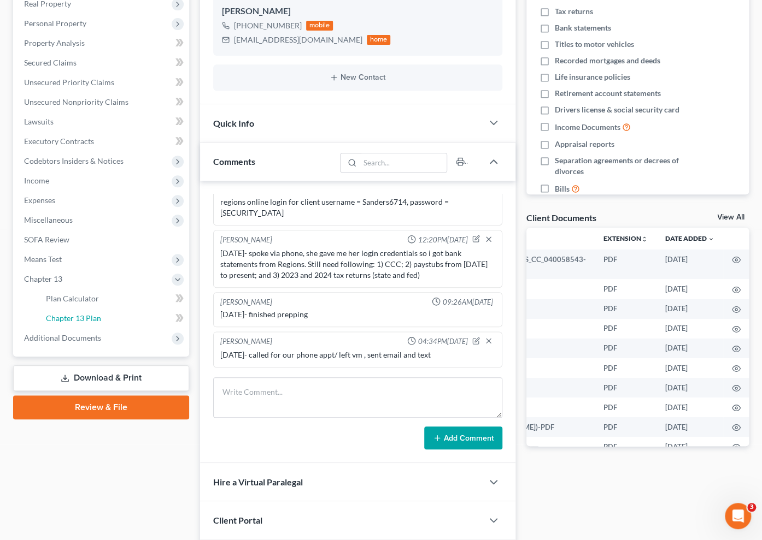
drag, startPoint x: 93, startPoint y: 320, endPoint x: 317, endPoint y: 322, distance: 224.1
click at [93, 320] on span "Chapter 13 Plan" at bounding box center [73, 318] width 55 height 9
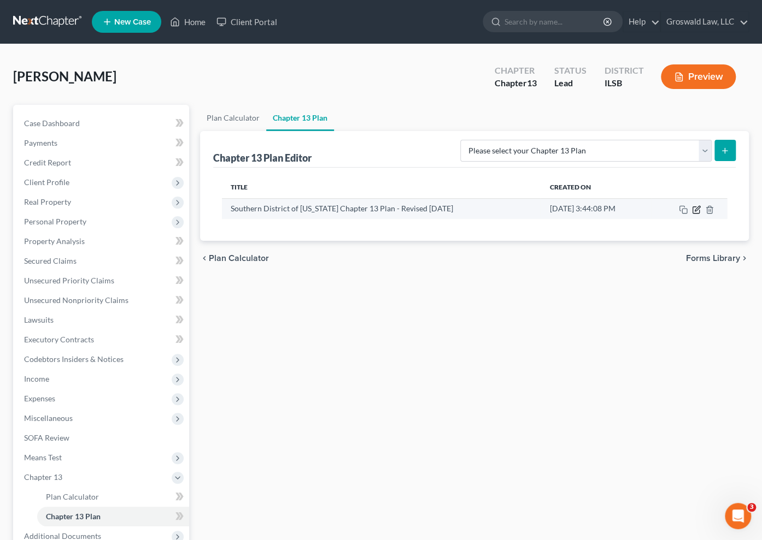
click at [695, 211] on icon "button" at bounding box center [696, 209] width 9 height 9
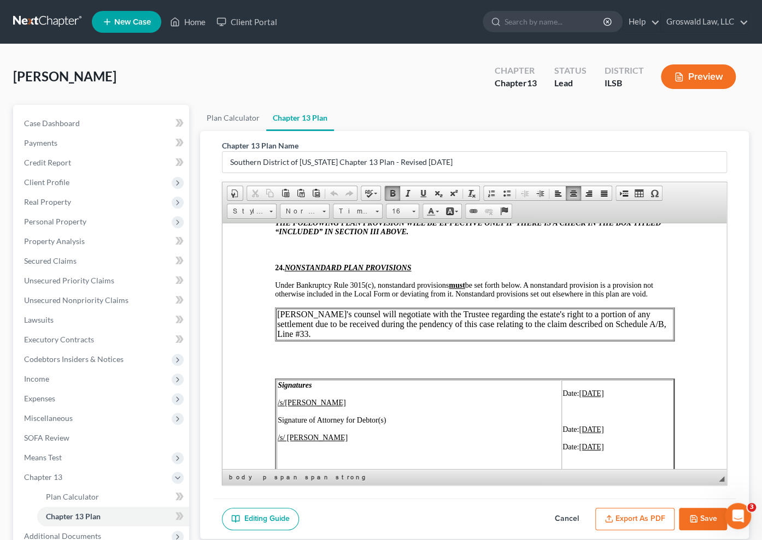
scroll to position [4721, 0]
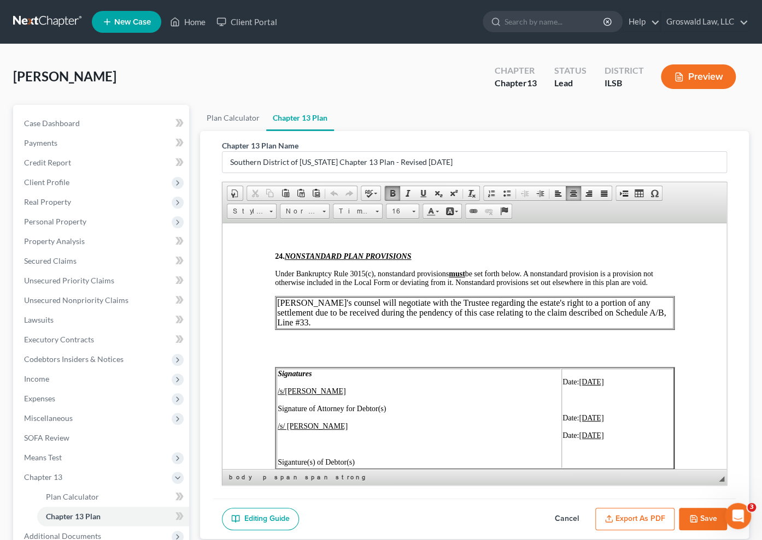
click at [701, 519] on button "Save" at bounding box center [703, 519] width 48 height 23
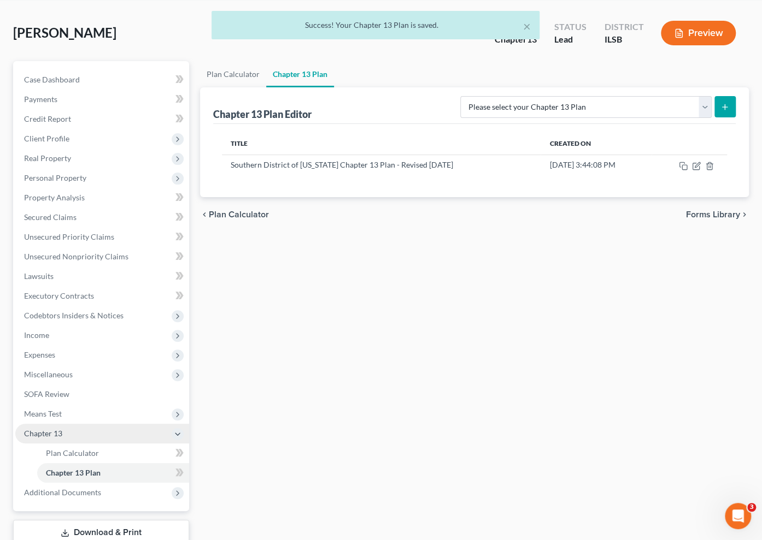
scroll to position [117, 0]
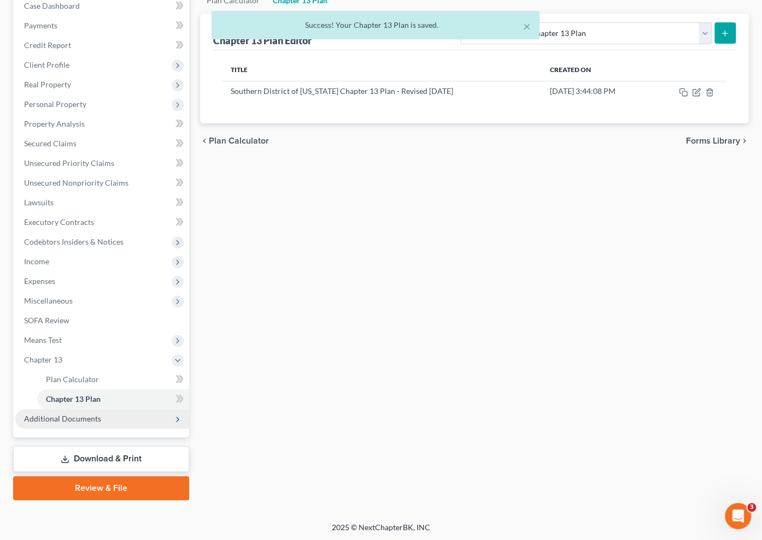
drag, startPoint x: 92, startPoint y: 418, endPoint x: 94, endPoint y: 426, distance: 7.8
click at [92, 418] on span "Additional Documents" at bounding box center [62, 418] width 77 height 9
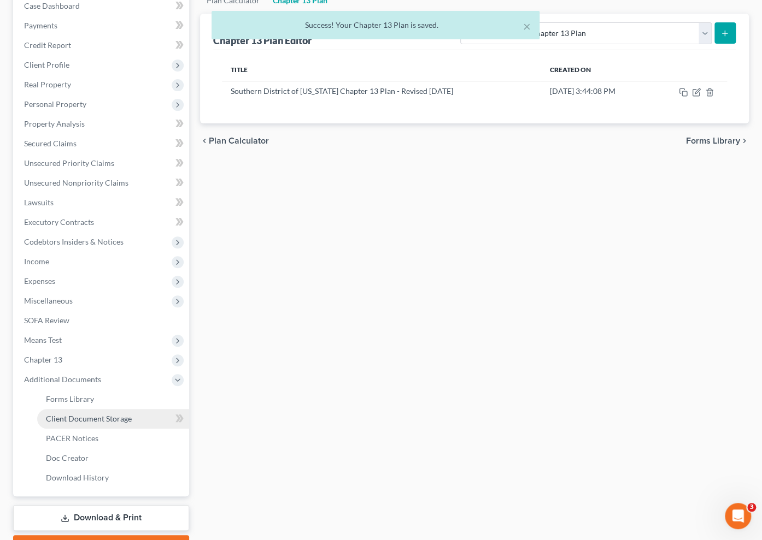
click at [100, 423] on link "Client Document Storage" at bounding box center [113, 419] width 152 height 20
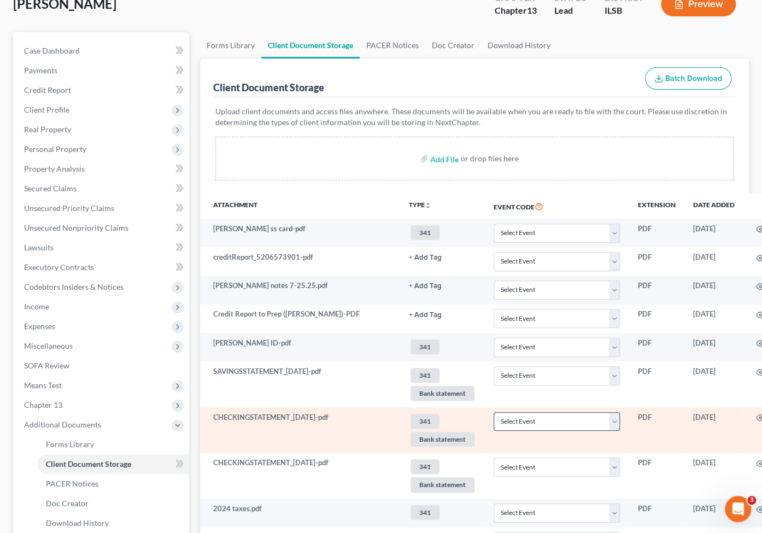
scroll to position [198, 0]
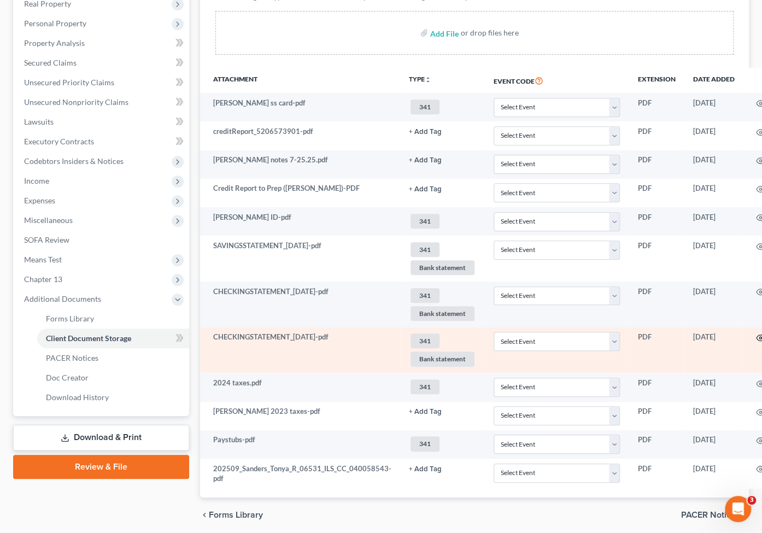
click at [737, 333] on icon "button" at bounding box center [760, 337] width 9 height 9
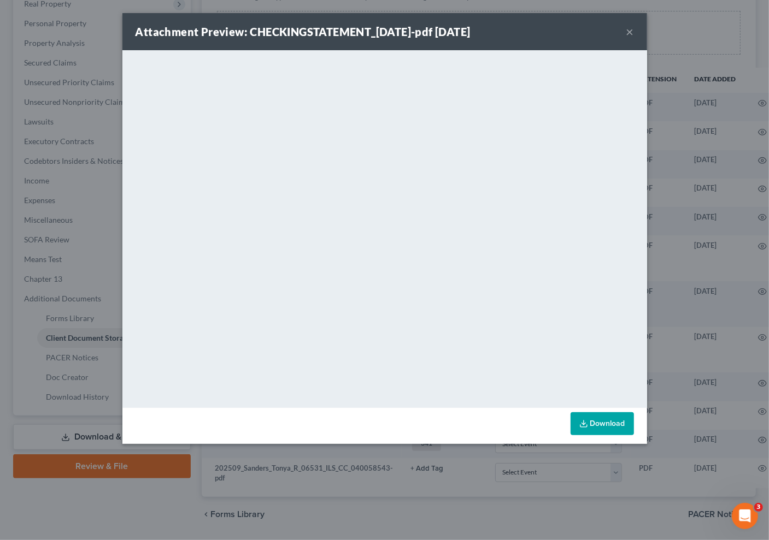
click at [628, 31] on button "×" at bounding box center [630, 31] width 8 height 13
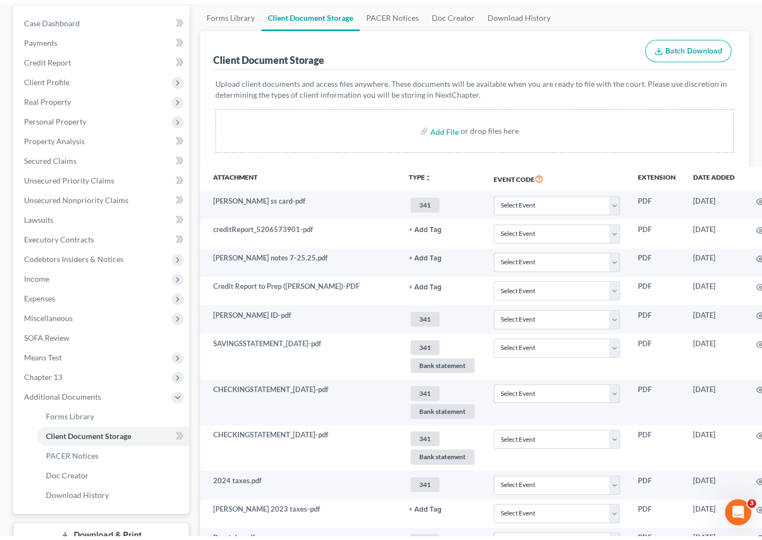
scroll to position [0, 0]
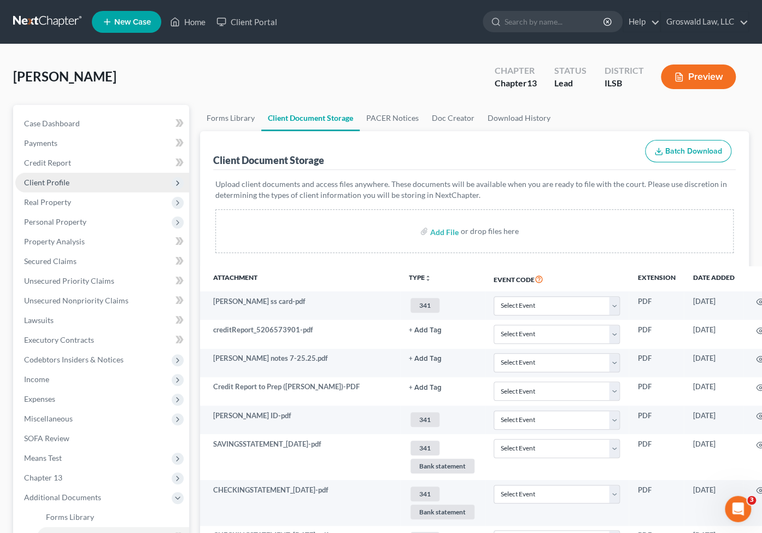
click at [64, 186] on span "Client Profile" at bounding box center [102, 183] width 174 height 20
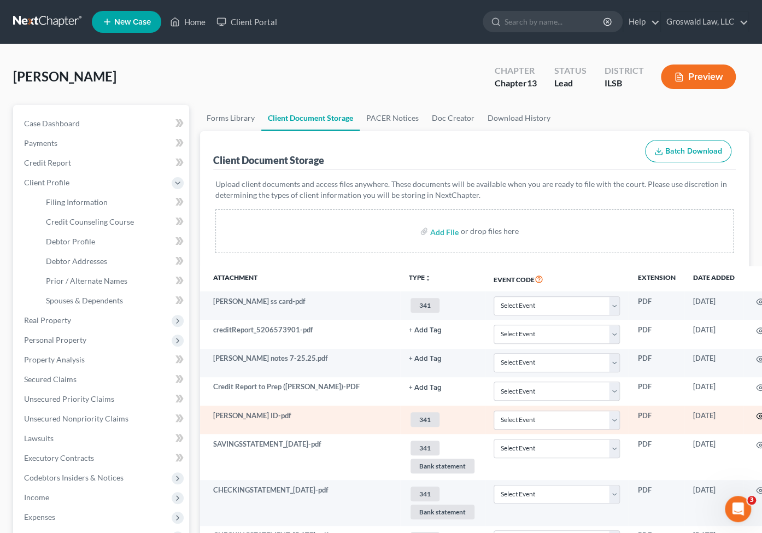
click at [737, 415] on circle "button" at bounding box center [760, 416] width 2 height 2
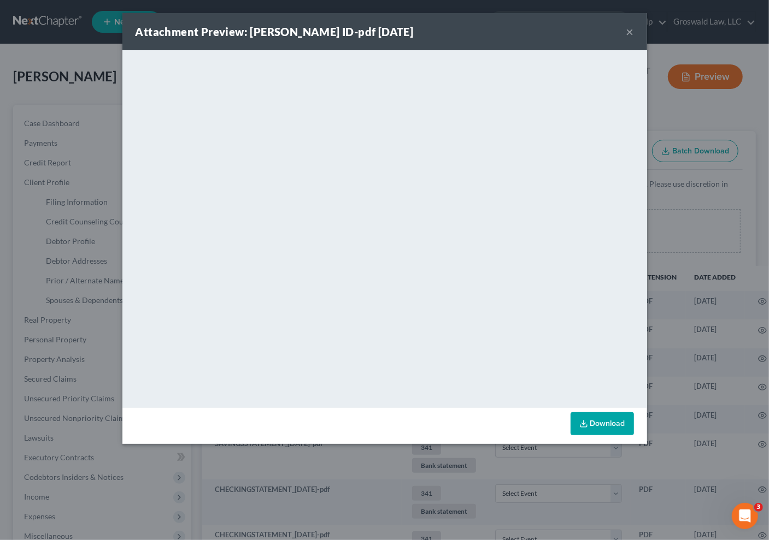
drag, startPoint x: 604, startPoint y: 423, endPoint x: 611, endPoint y: 413, distance: 12.9
click at [603, 423] on link "Download" at bounding box center [601, 424] width 63 height 23
drag, startPoint x: 628, startPoint y: 31, endPoint x: 628, endPoint y: 52, distance: 21.3
click at [628, 31] on button "×" at bounding box center [630, 31] width 8 height 13
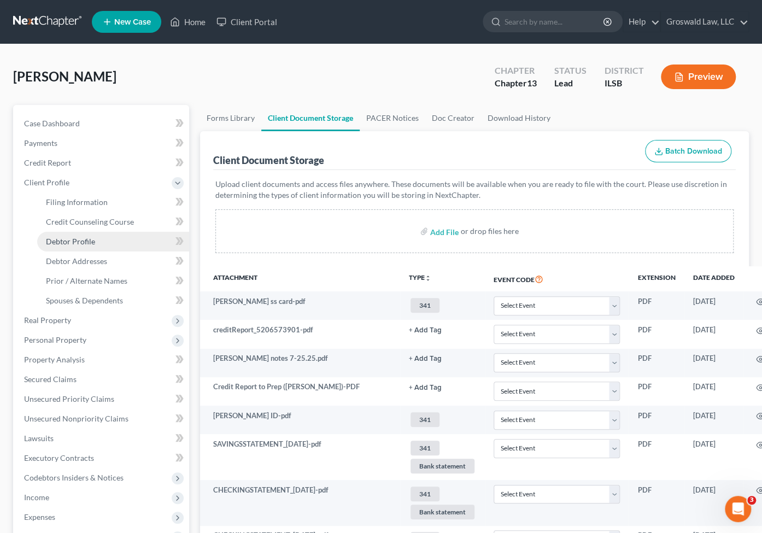
click at [72, 241] on span "Debtor Profile" at bounding box center [70, 241] width 49 height 9
select select "0"
select select "4"
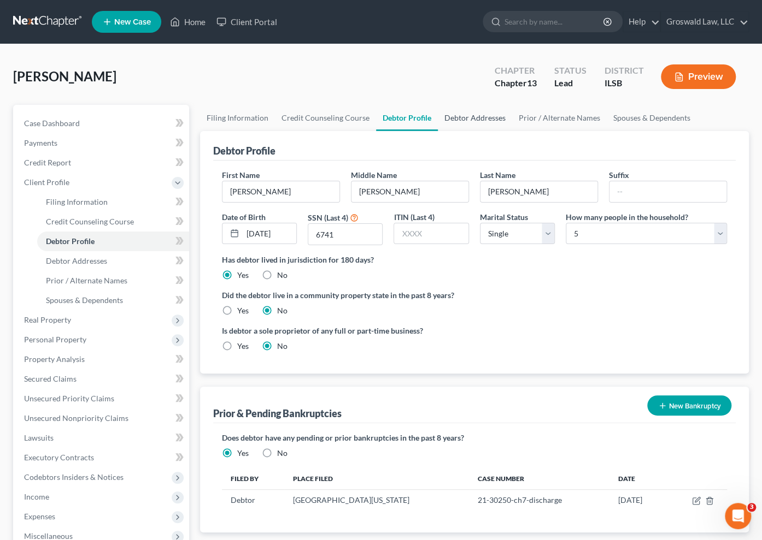
click at [454, 115] on link "Debtor Addresses" at bounding box center [475, 118] width 74 height 26
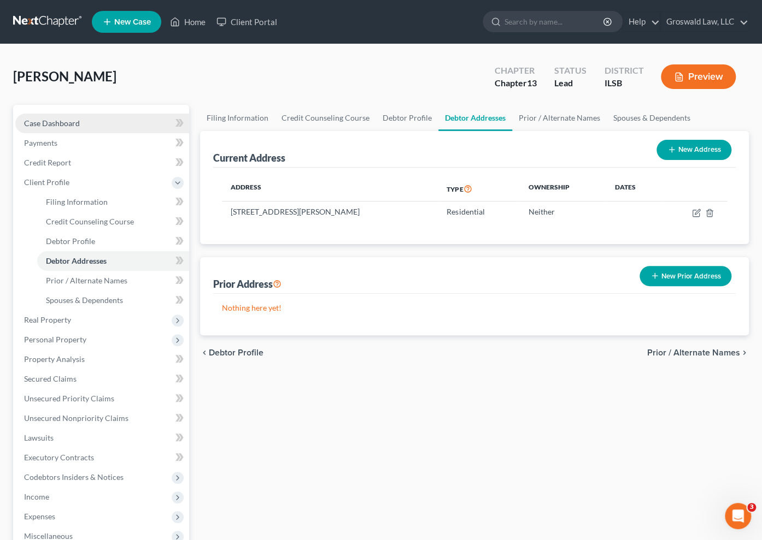
click at [122, 120] on link "Case Dashboard" at bounding box center [102, 124] width 174 height 20
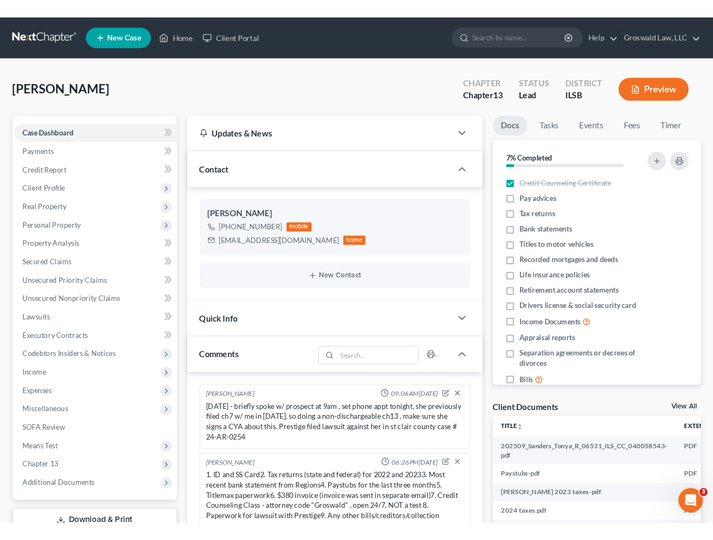
scroll to position [751, 0]
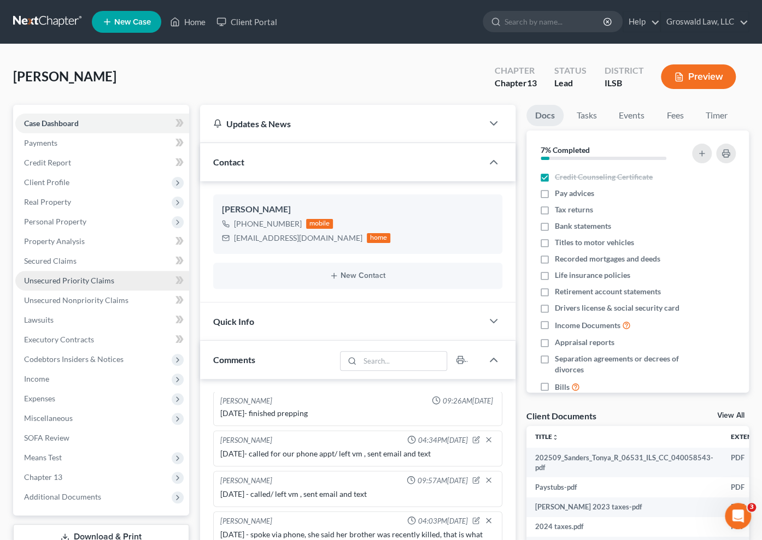
drag, startPoint x: 521, startPoint y: 335, endPoint x: 75, endPoint y: 273, distance: 450.2
click at [519, 335] on div "Updates & News × Illinois Southern District Notes Take a look at NextChapter's …" at bounding box center [475, 441] width 560 height 672
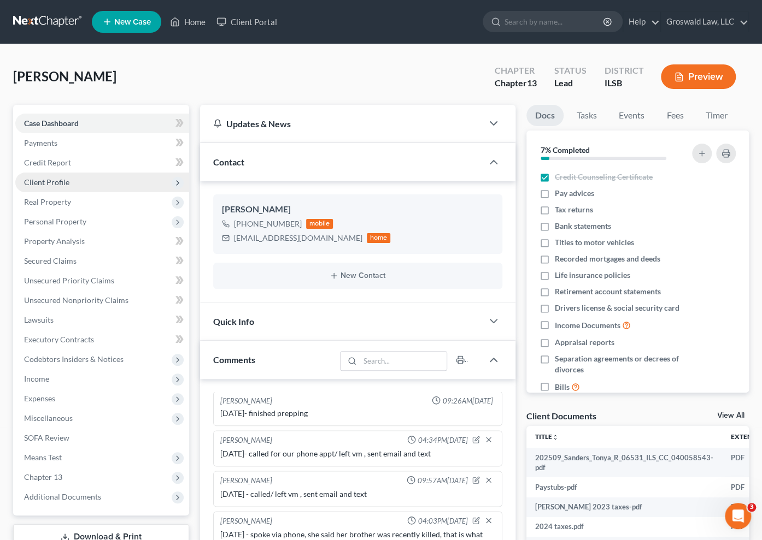
click at [57, 185] on span "Client Profile" at bounding box center [46, 182] width 45 height 9
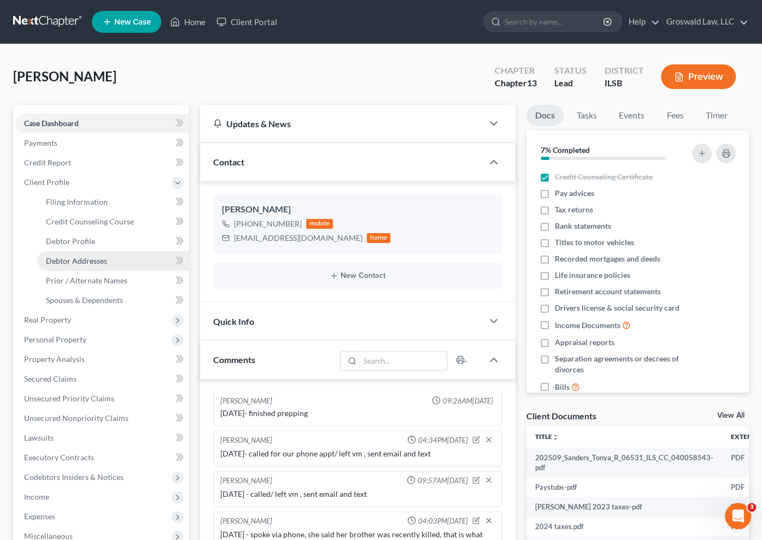
click at [83, 254] on link "Debtor Addresses" at bounding box center [113, 261] width 152 height 20
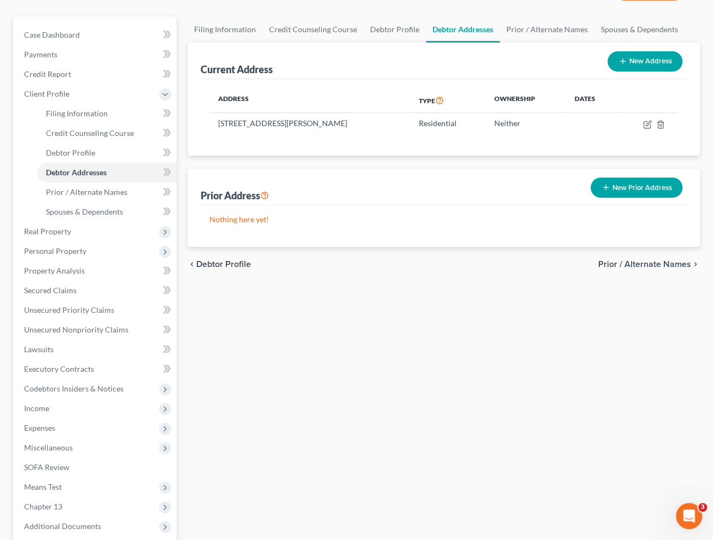
scroll to position [197, 0]
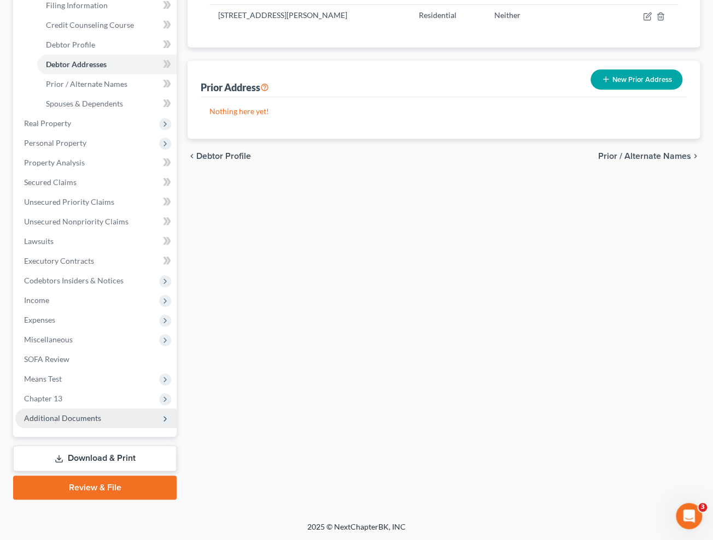
click at [54, 414] on span "Additional Documents" at bounding box center [62, 418] width 77 height 9
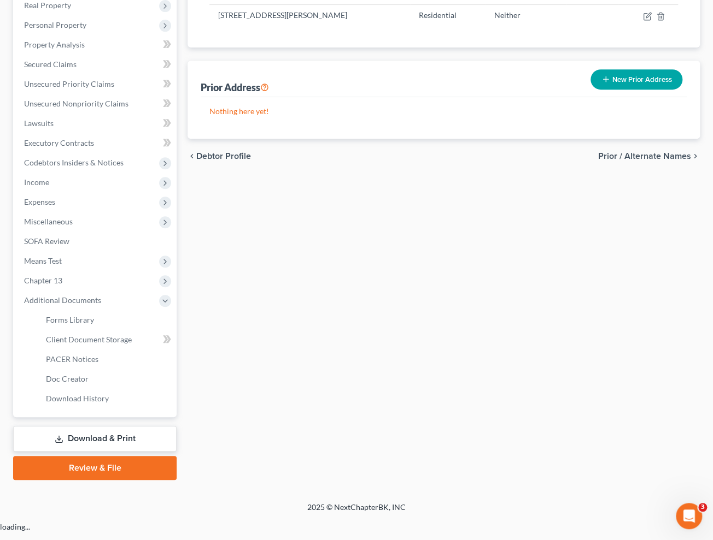
scroll to position [176, 0]
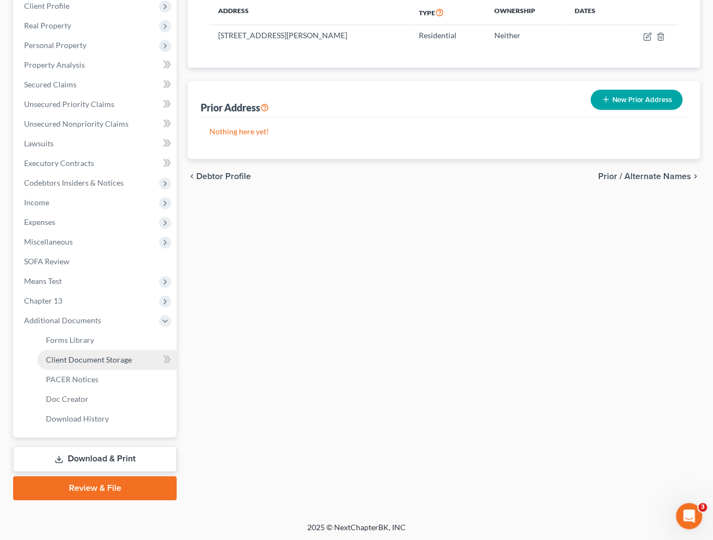
click at [90, 358] on span "Client Document Storage" at bounding box center [89, 359] width 86 height 9
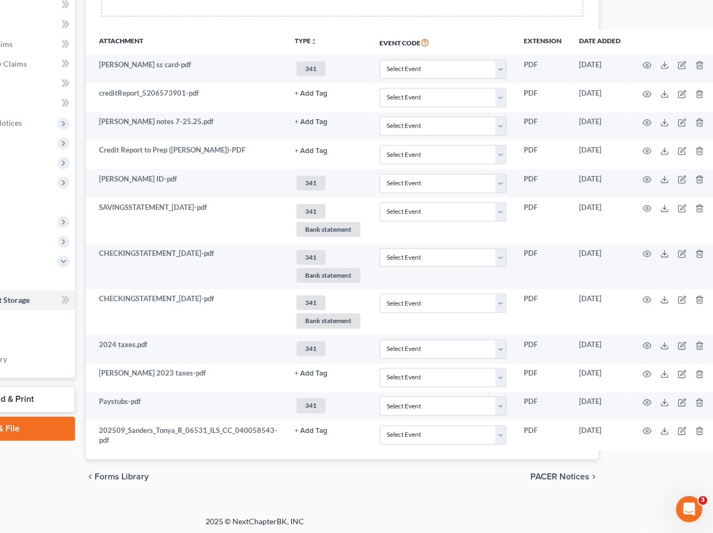
scroll to position [237, 104]
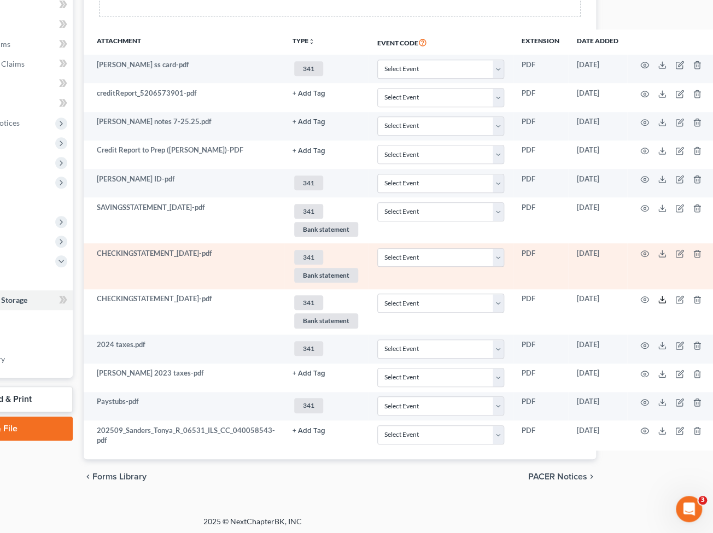
drag, startPoint x: 655, startPoint y: 295, endPoint x: 628, endPoint y: 242, distance: 59.4
click at [662, 296] on line at bounding box center [662, 298] width 0 height 4
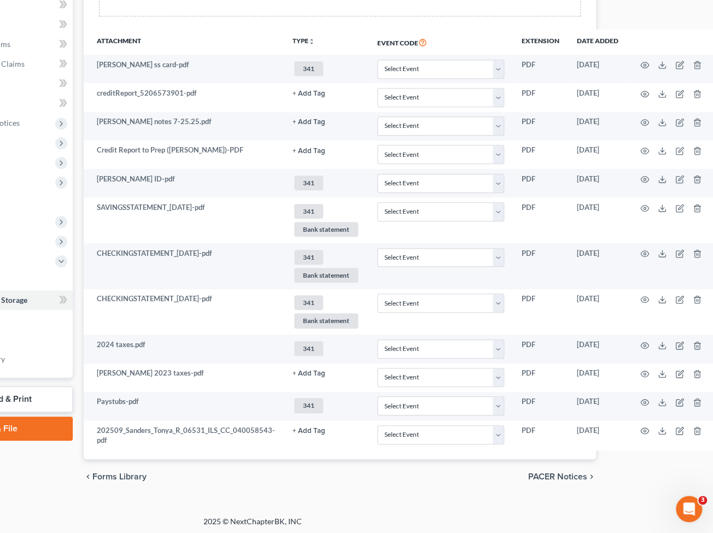
click at [196, 32] on th "Attachment" at bounding box center [184, 42] width 200 height 25
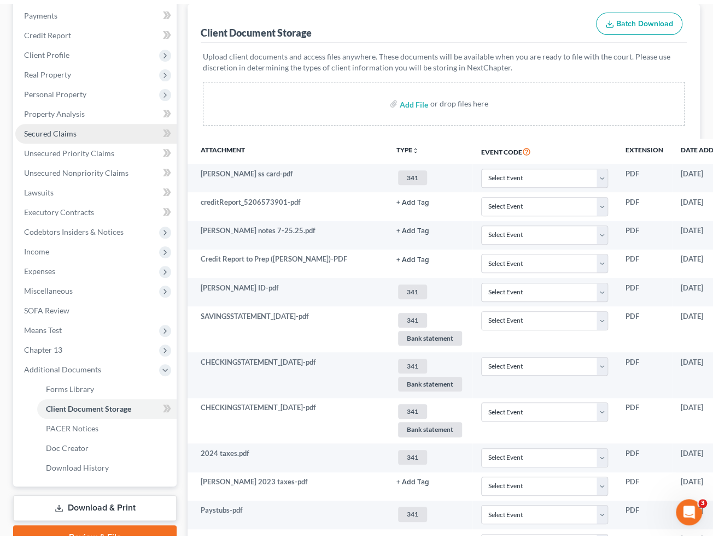
scroll to position [38, 0]
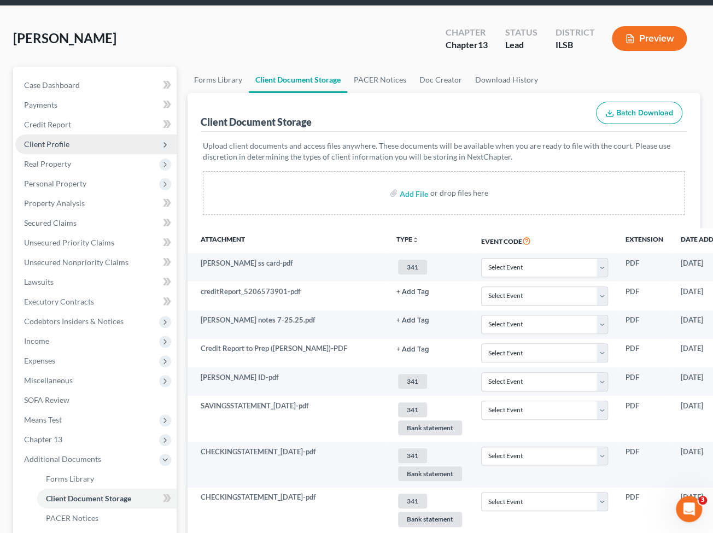
click at [66, 146] on span "Client Profile" at bounding box center [46, 143] width 45 height 9
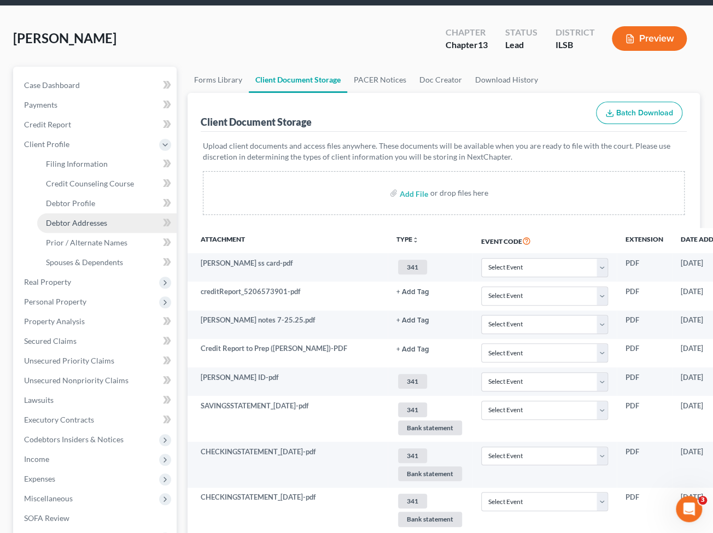
click at [101, 226] on link "Debtor Addresses" at bounding box center [106, 223] width 139 height 20
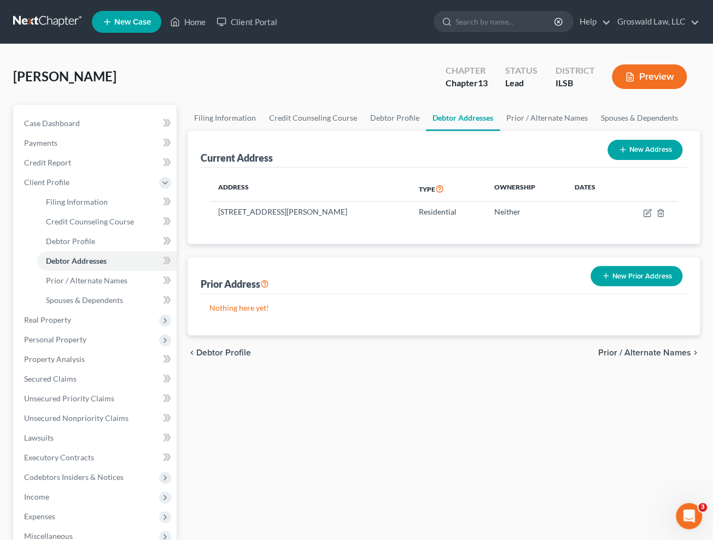
click at [620, 270] on button "New Prior Address" at bounding box center [636, 276] width 92 height 20
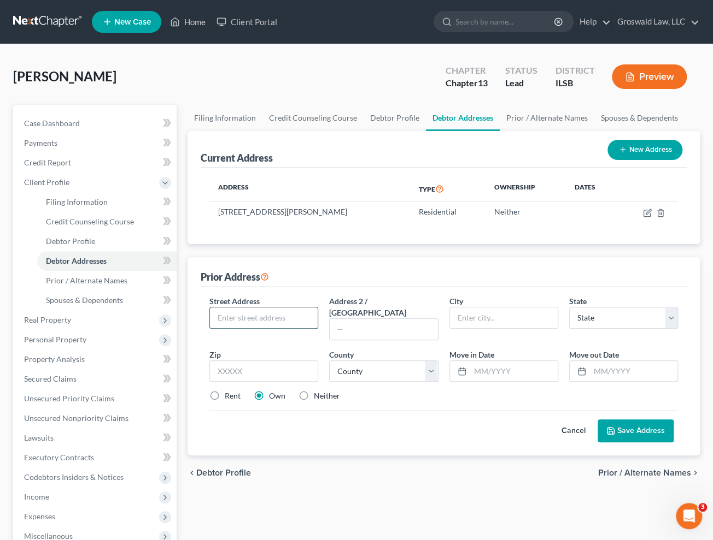
click at [251, 316] on input "text" at bounding box center [264, 318] width 108 height 21
type input "18 Denovion Court"
type input "62206"
type input "East Saint Louis"
select select "14"
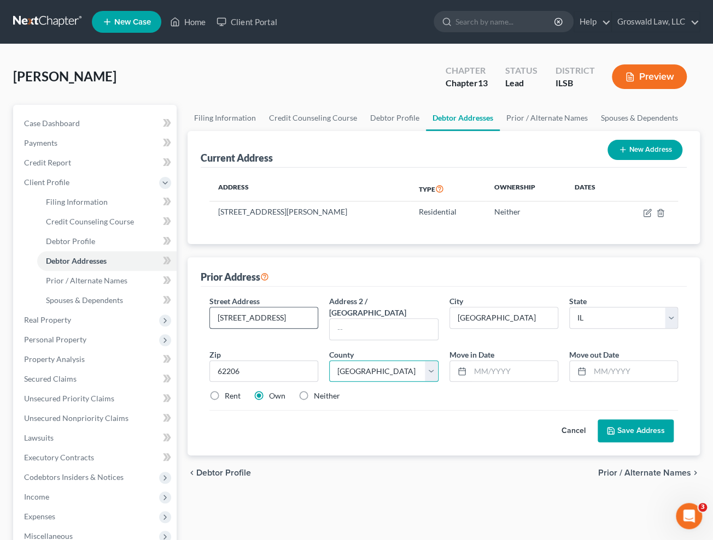
select select "86"
drag, startPoint x: 306, startPoint y: 385, endPoint x: 328, endPoint y: 377, distance: 23.7
click at [314, 391] on label "Neither" at bounding box center [327, 396] width 26 height 11
click at [318, 391] on input "Neither" at bounding box center [321, 394] width 7 height 7
radio input "true"
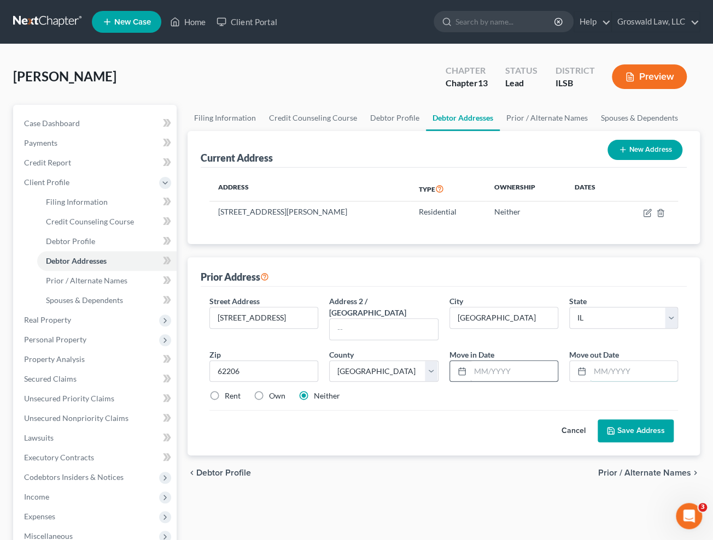
drag, startPoint x: 598, startPoint y: 360, endPoint x: 534, endPoint y: 349, distance: 64.9
click at [598, 361] on input "text" at bounding box center [633, 371] width 87 height 21
type input "04/2025"
click at [508, 363] on input "text" at bounding box center [513, 371] width 87 height 21
type input "04/2019"
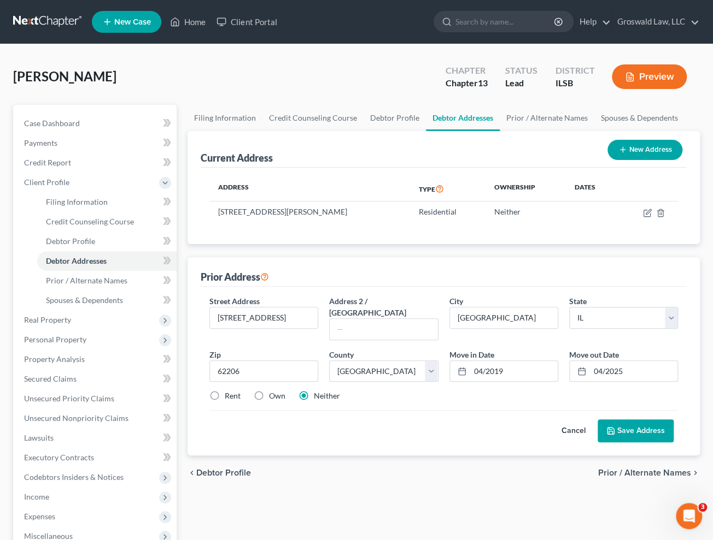
click at [627, 421] on button "Save Address" at bounding box center [635, 431] width 76 height 23
